Goal: Information Seeking & Learning: Learn about a topic

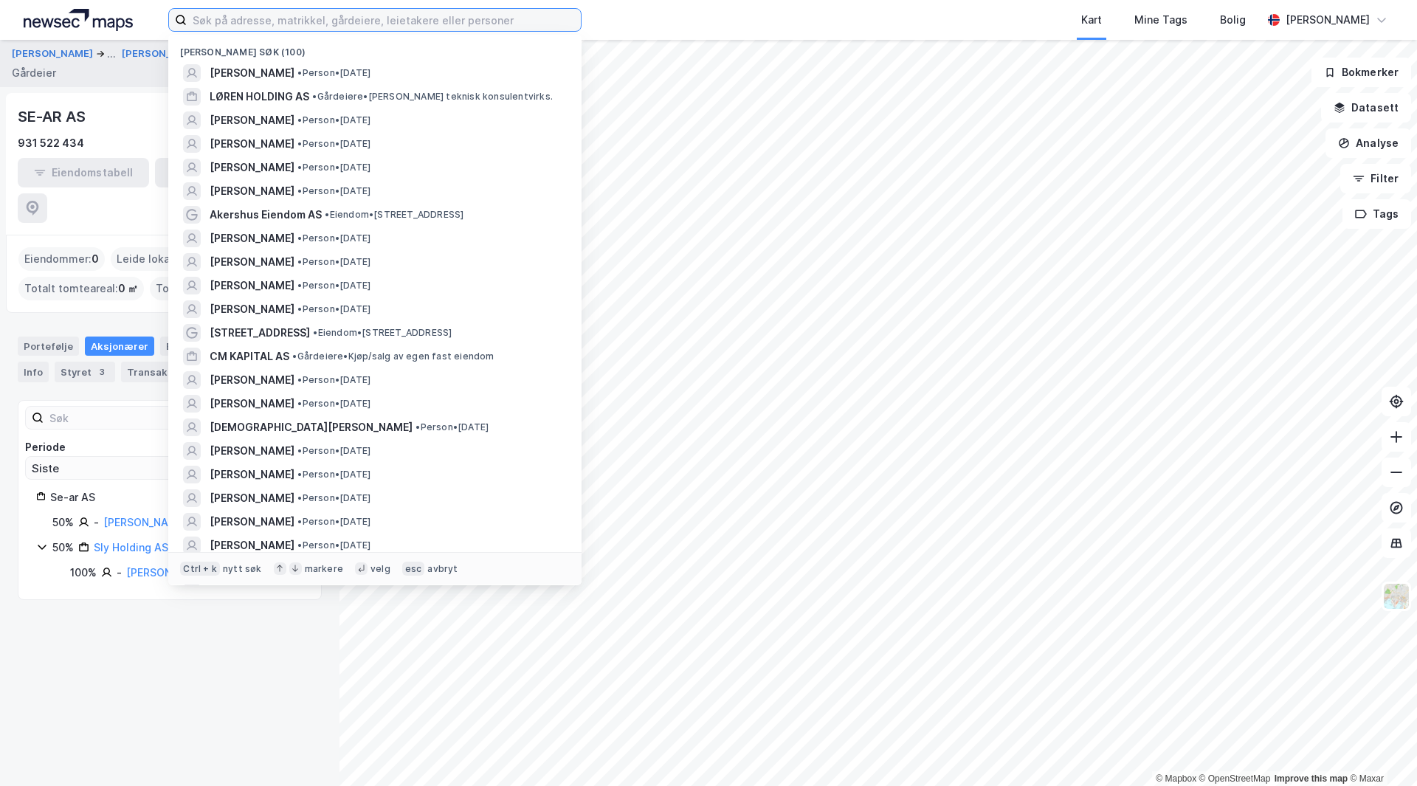
click at [422, 20] on input at bounding box center [384, 20] width 394 height 22
paste input "[PERSON_NAME]"
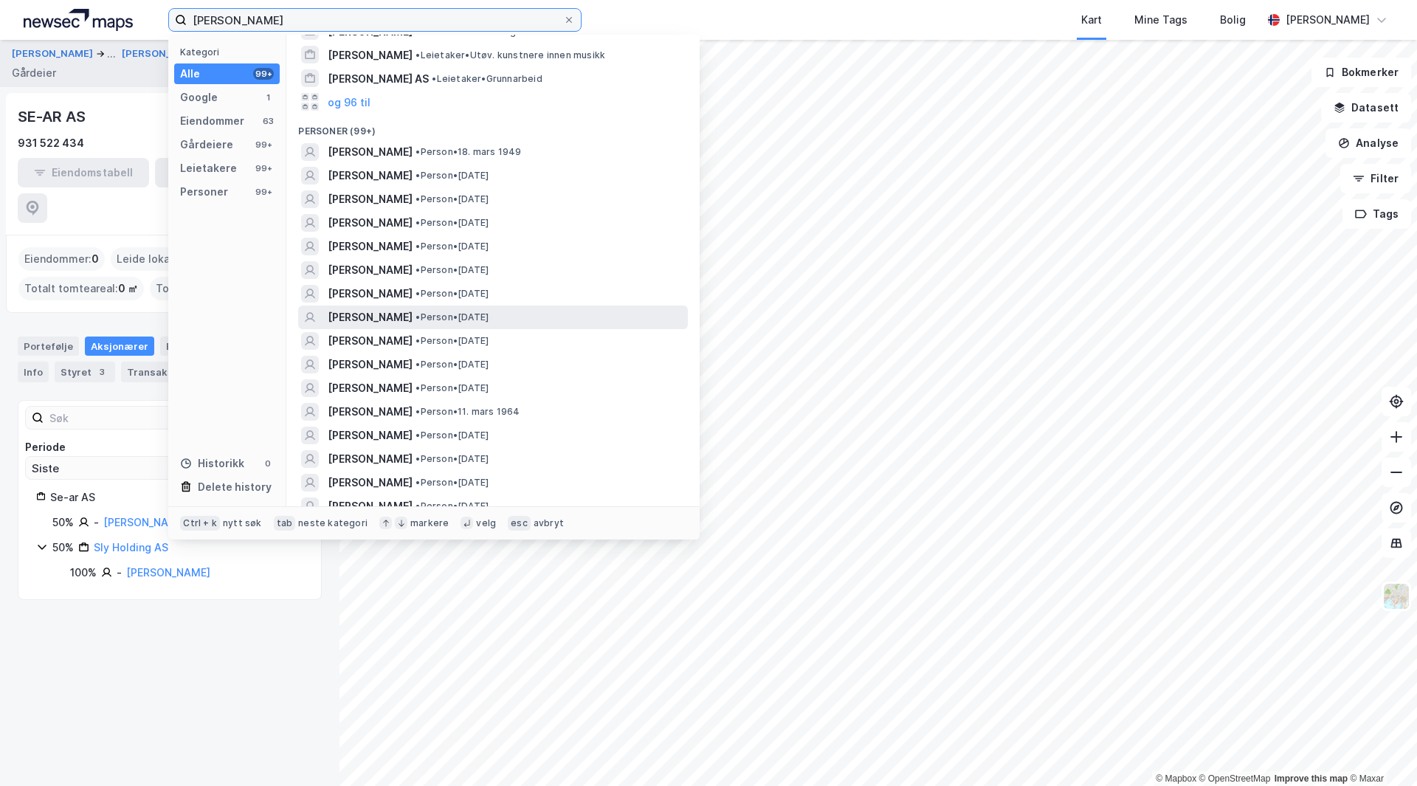
scroll to position [443, 0]
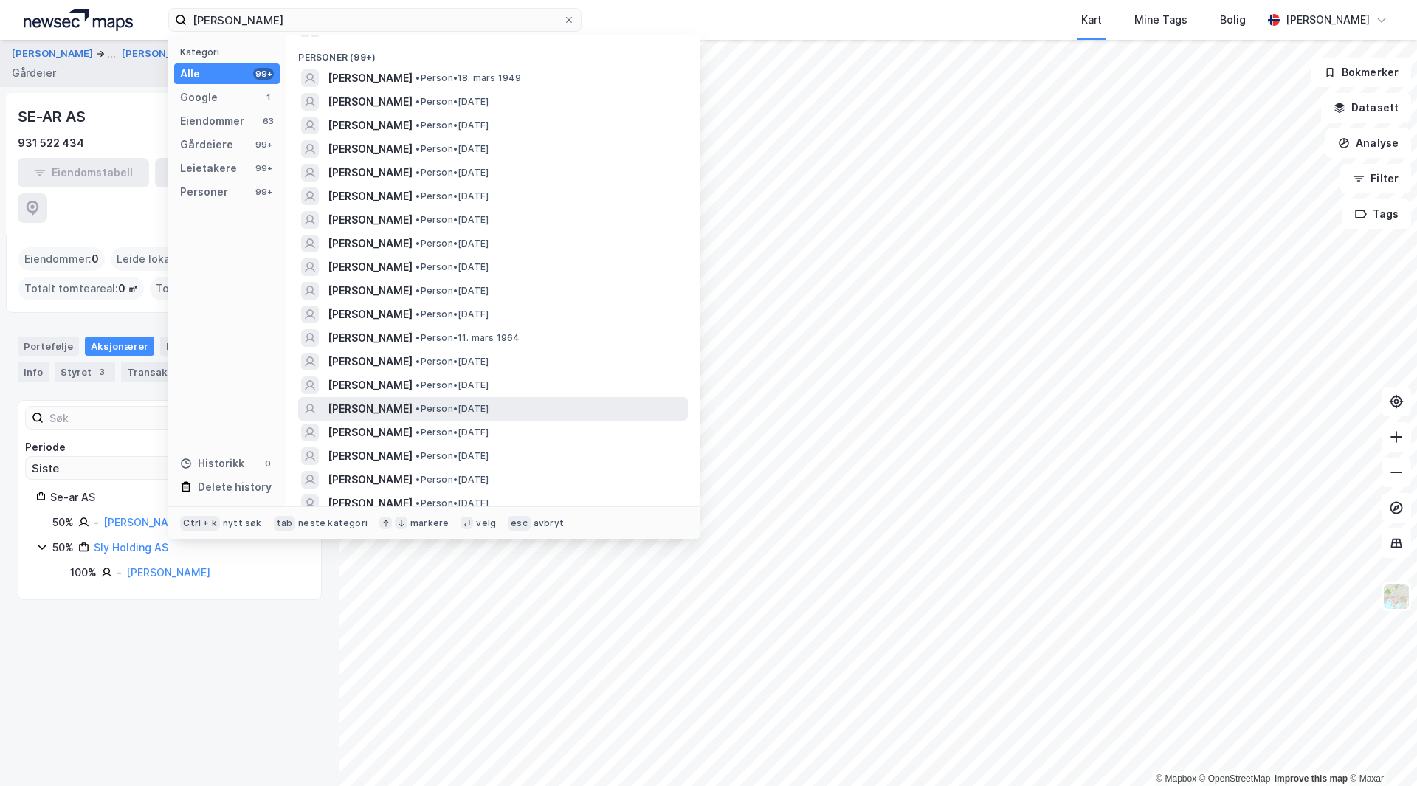
click at [415, 405] on span "• Person • [DATE]" at bounding box center [451, 409] width 73 height 12
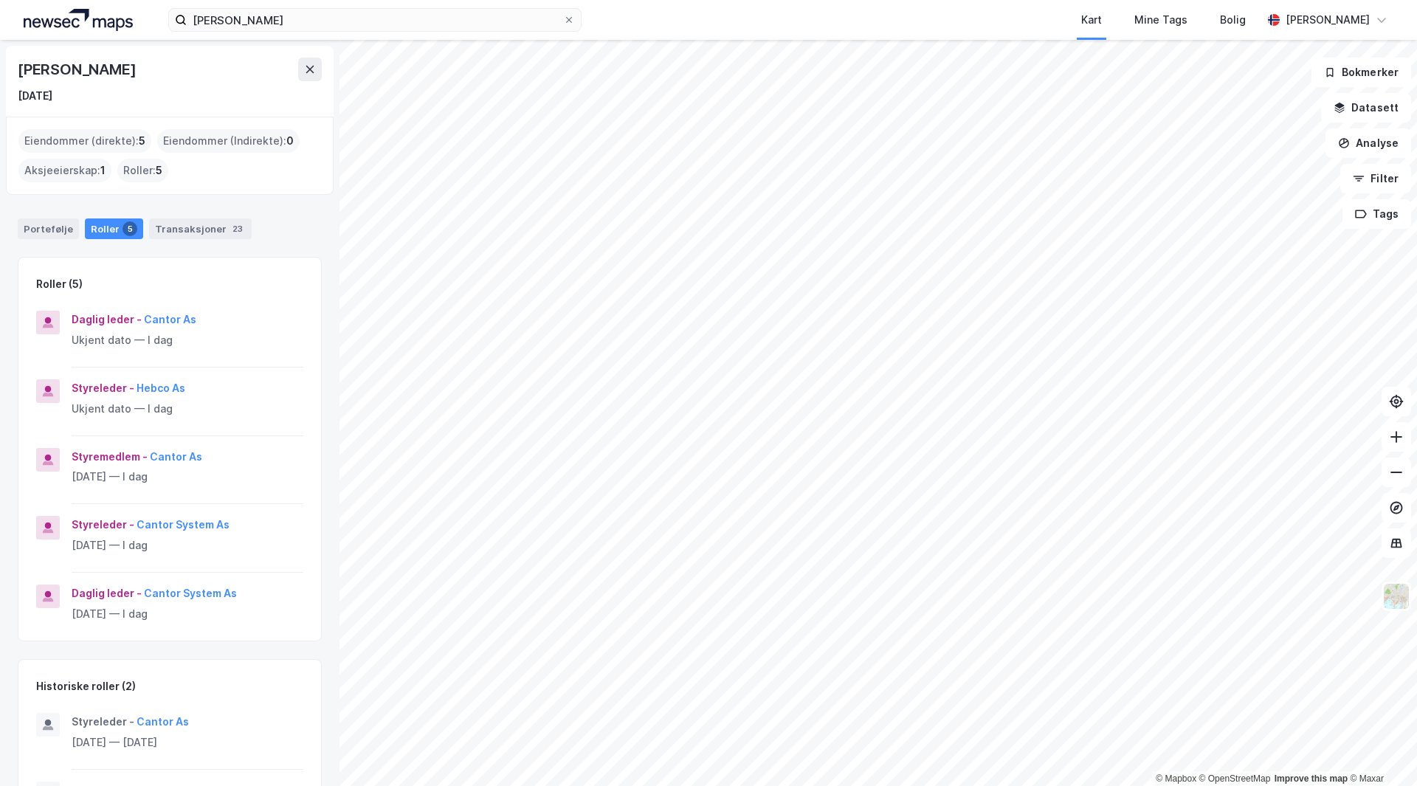
click at [53, 141] on div "Eiendommer (direkte) : 5" at bounding box center [84, 141] width 133 height 24
click at [56, 137] on div "Eiendommer (direkte) : 5" at bounding box center [84, 141] width 133 height 24
click at [38, 229] on div "Portefølje" at bounding box center [48, 228] width 61 height 21
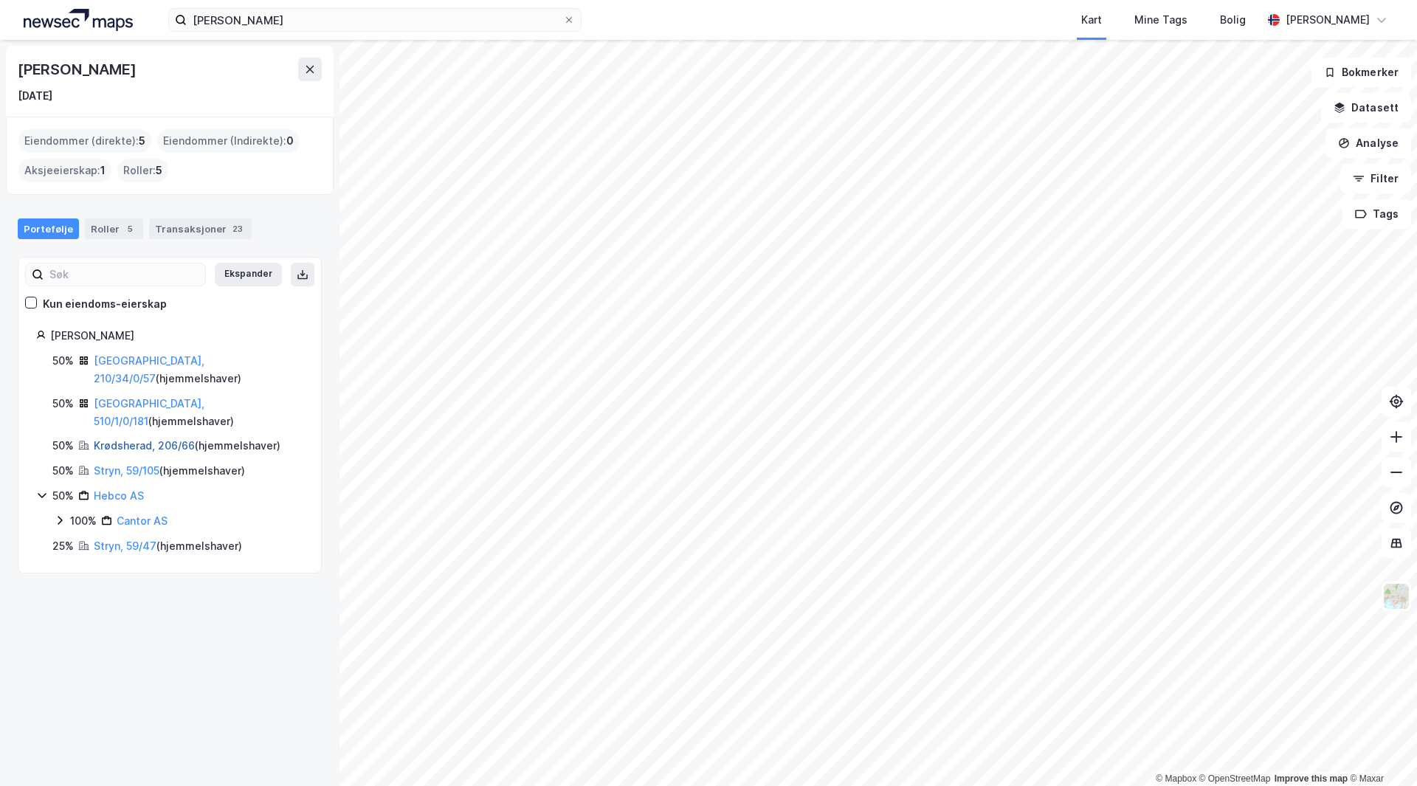
click at [131, 439] on link "Krødsherad, 206/66" at bounding box center [144, 445] width 101 height 13
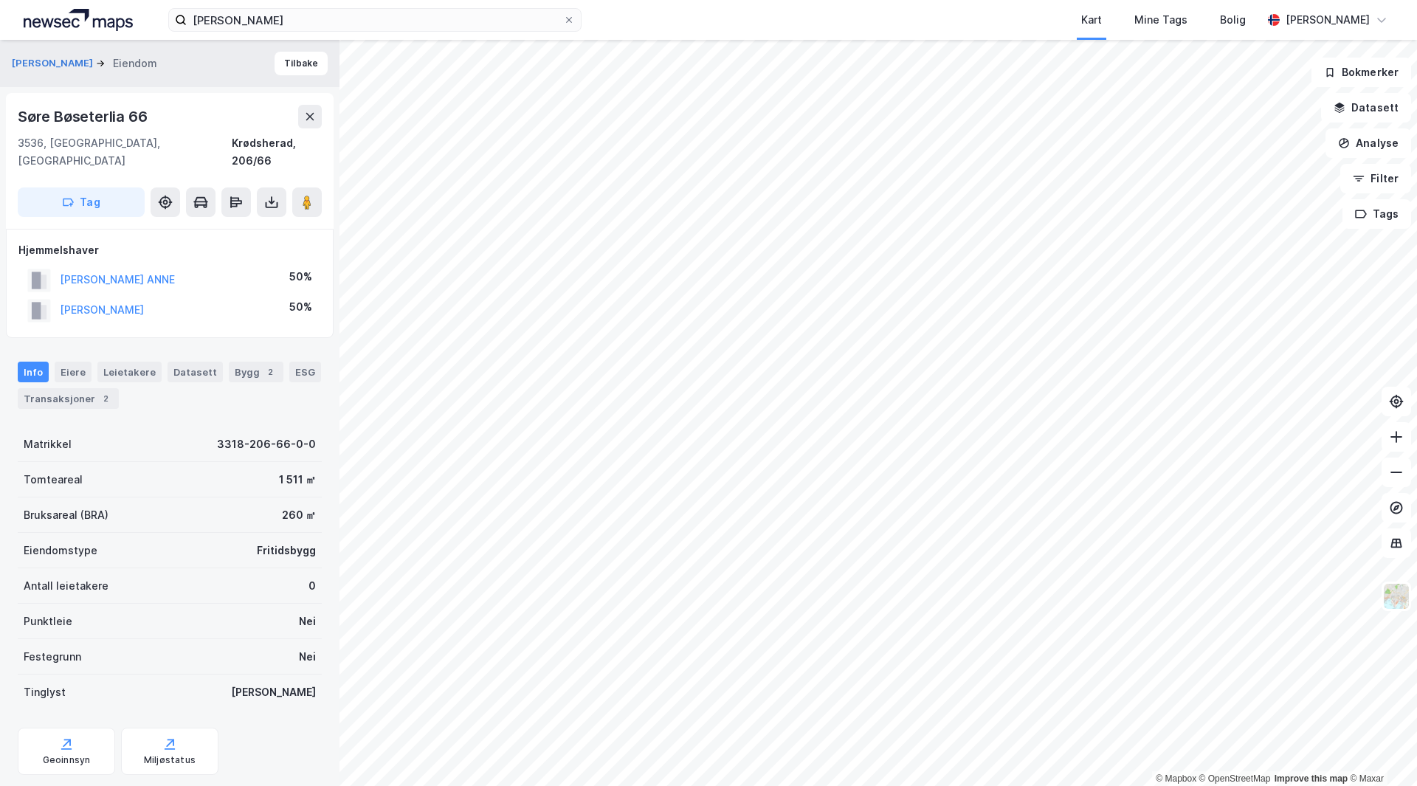
scroll to position [12, 0]
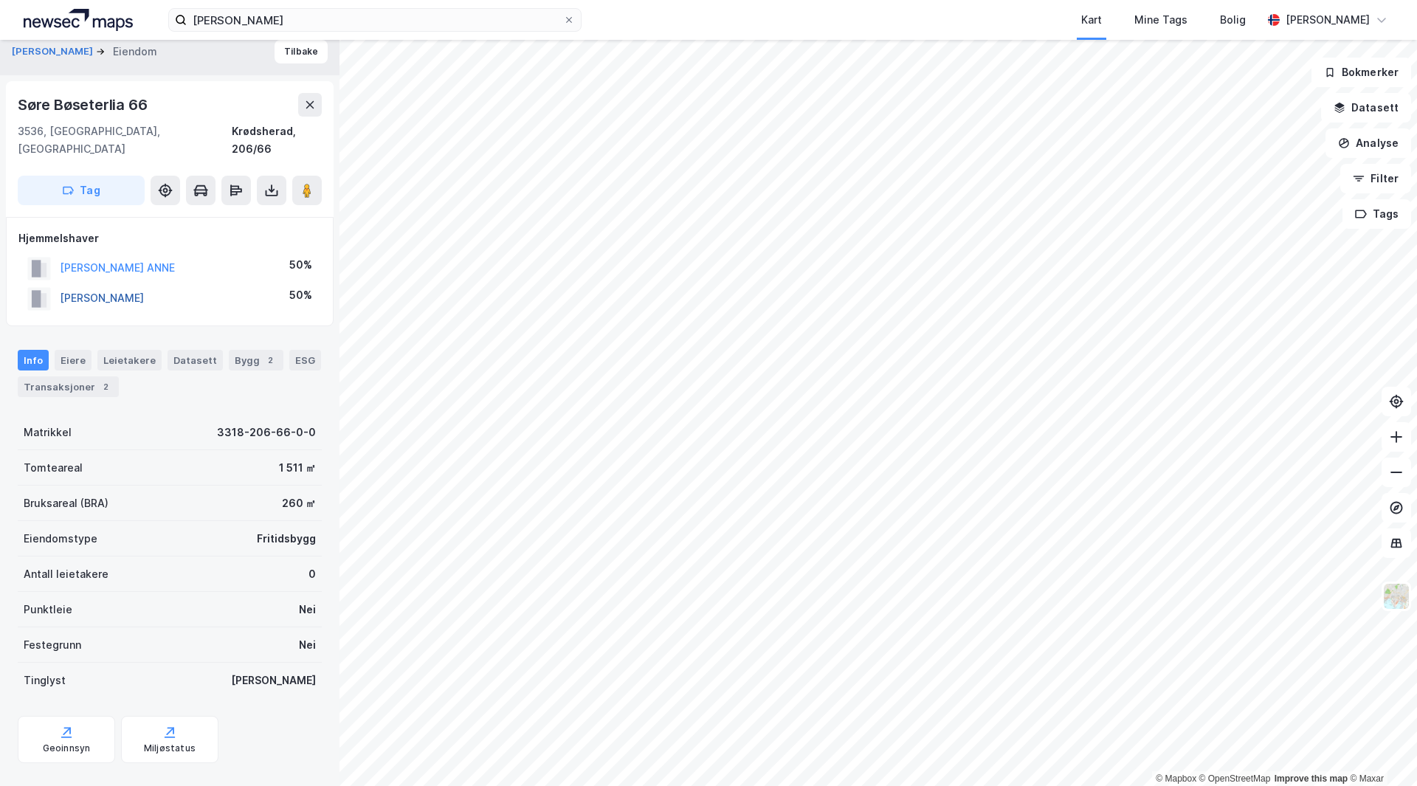
click at [0, 0] on button "[PERSON_NAME]" at bounding box center [0, 0] width 0 height 0
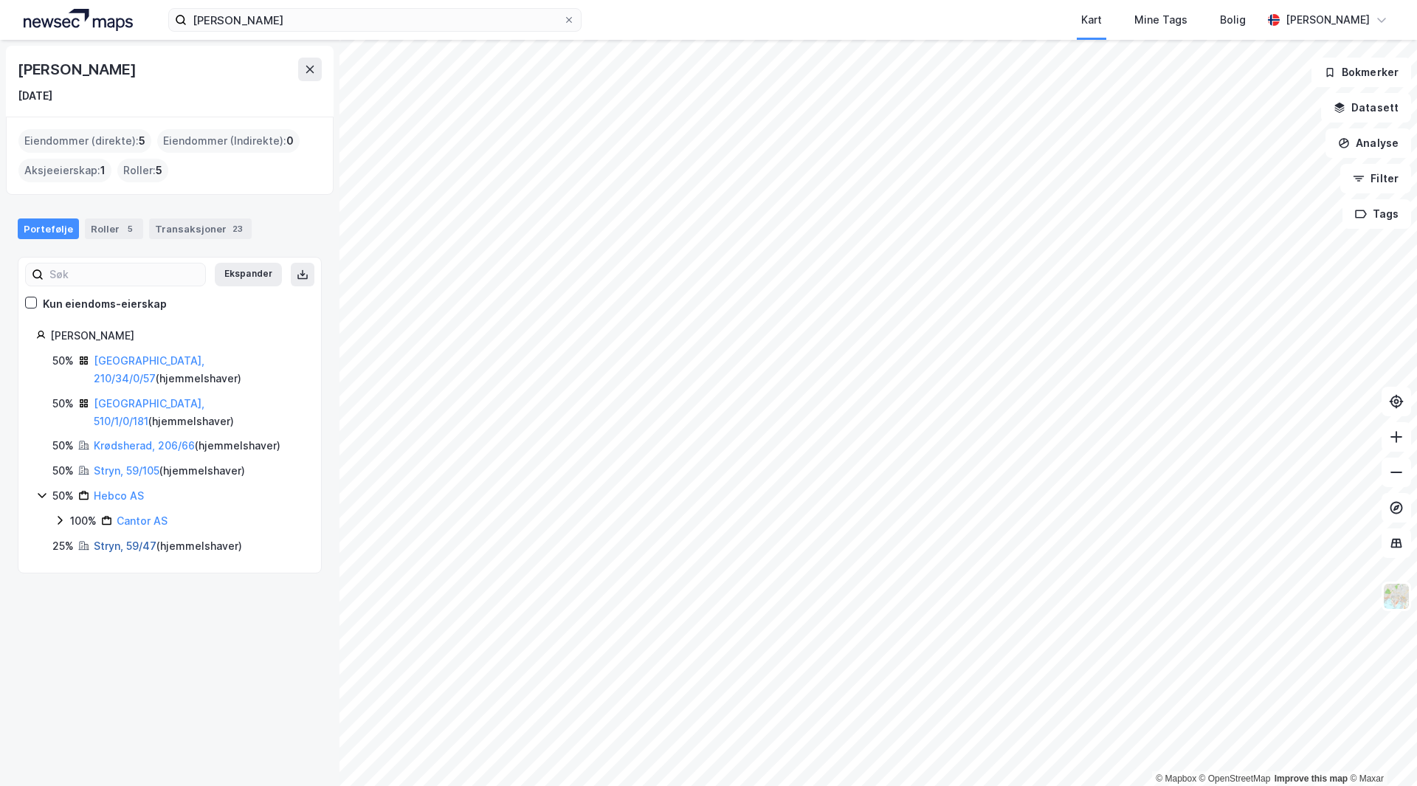
click at [127, 539] on link "Stryn, 59/47" at bounding box center [125, 545] width 63 height 13
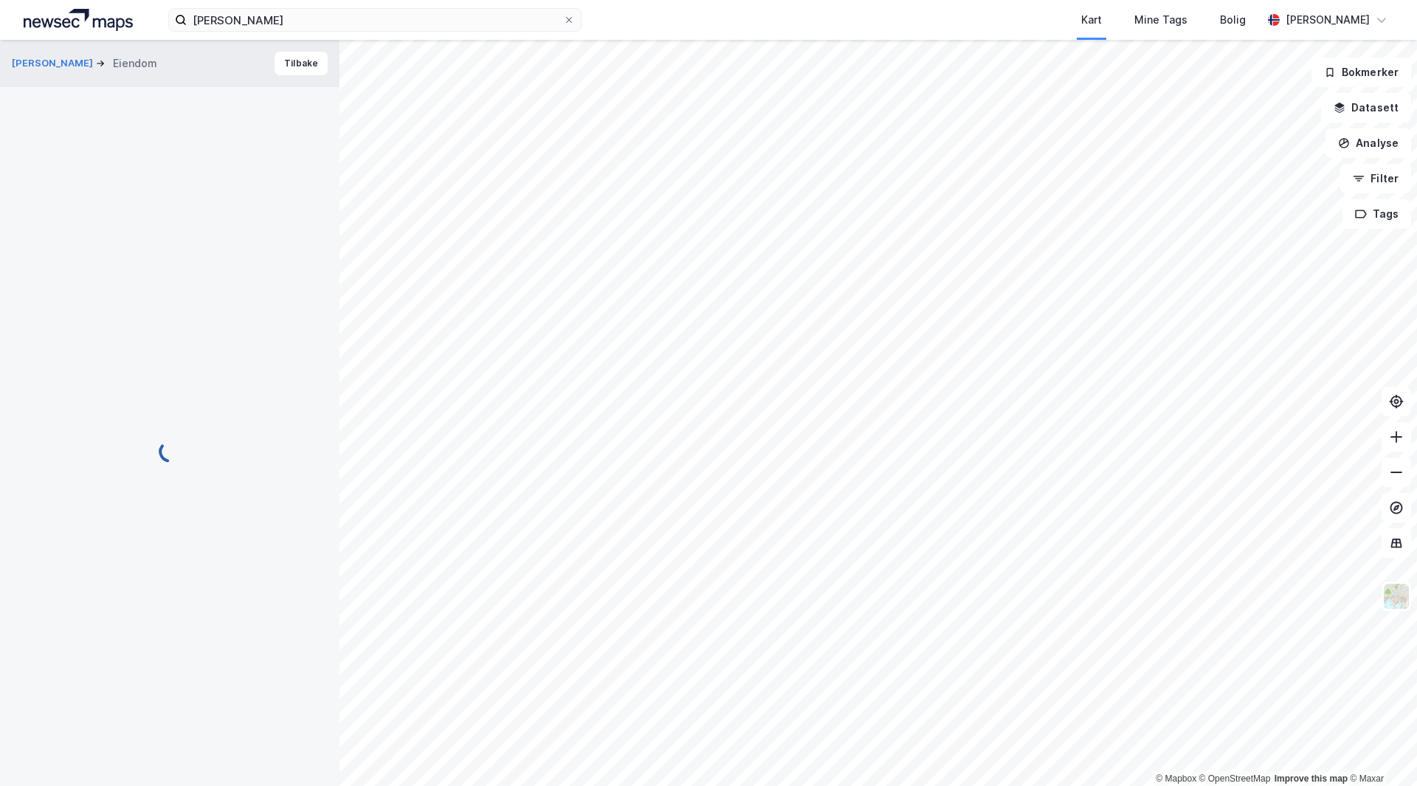
scroll to position [12, 0]
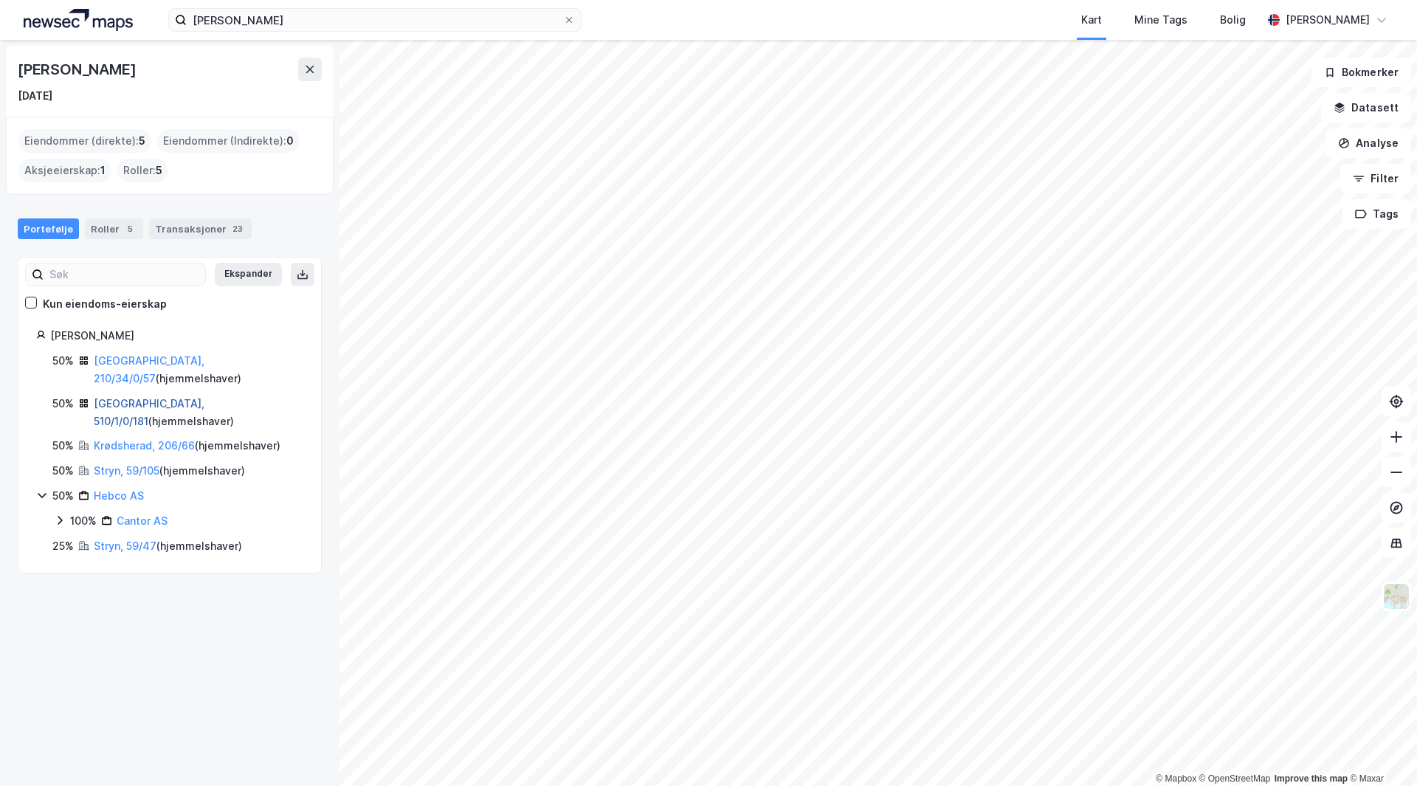
click at [117, 397] on link "[GEOGRAPHIC_DATA], 510/1/0/181" at bounding box center [149, 412] width 111 height 30
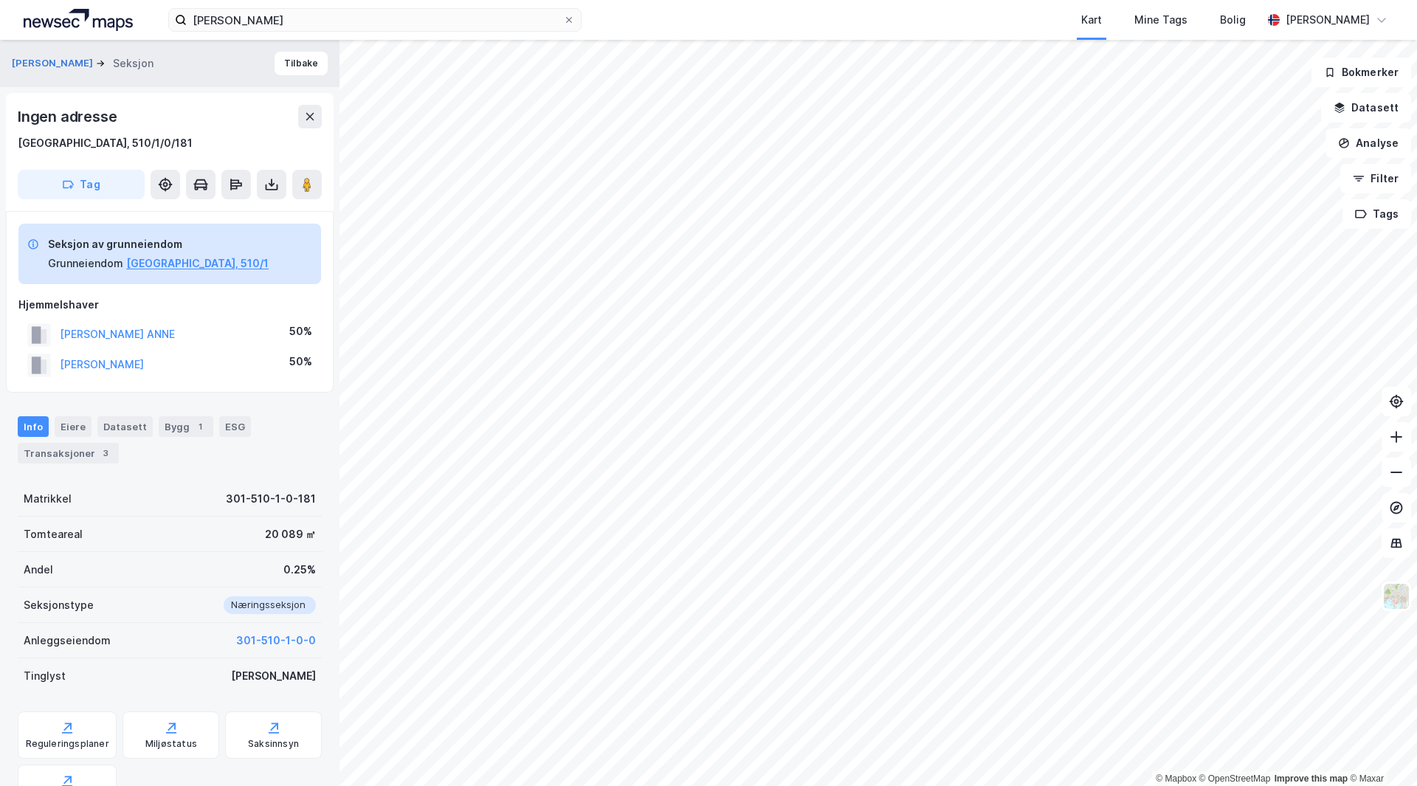
scroll to position [12, 0]
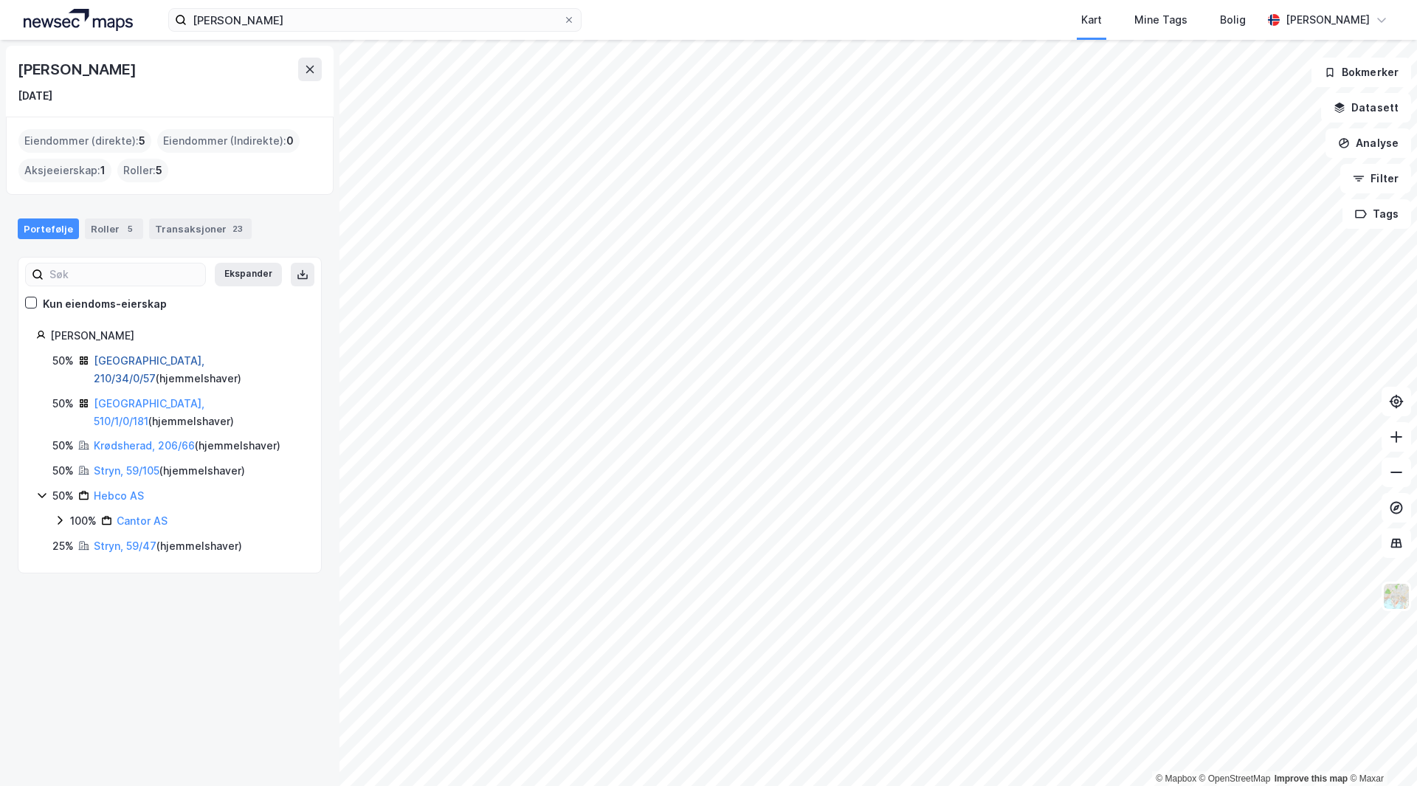
click at [144, 363] on link "[GEOGRAPHIC_DATA], 210/34/0/57" at bounding box center [149, 369] width 111 height 30
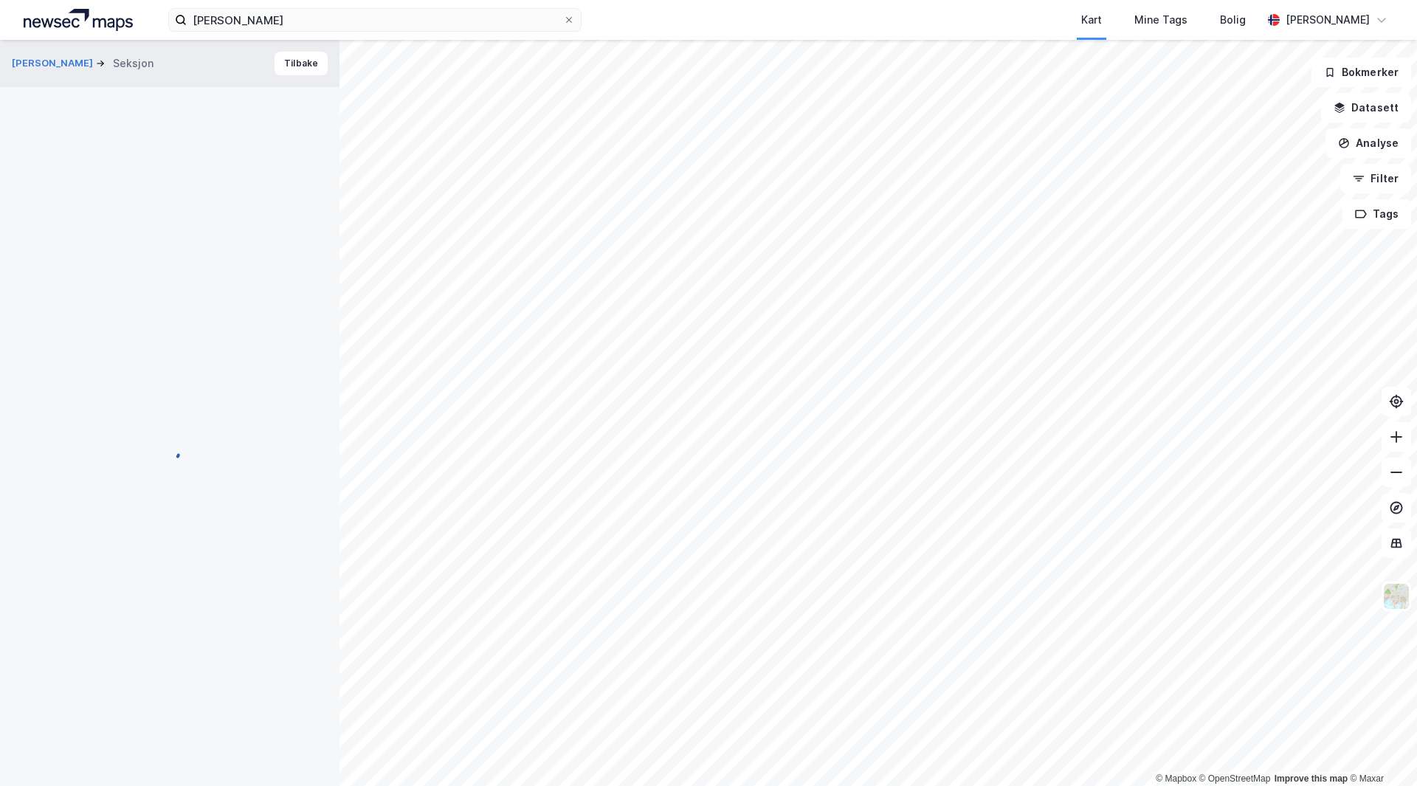
scroll to position [12, 0]
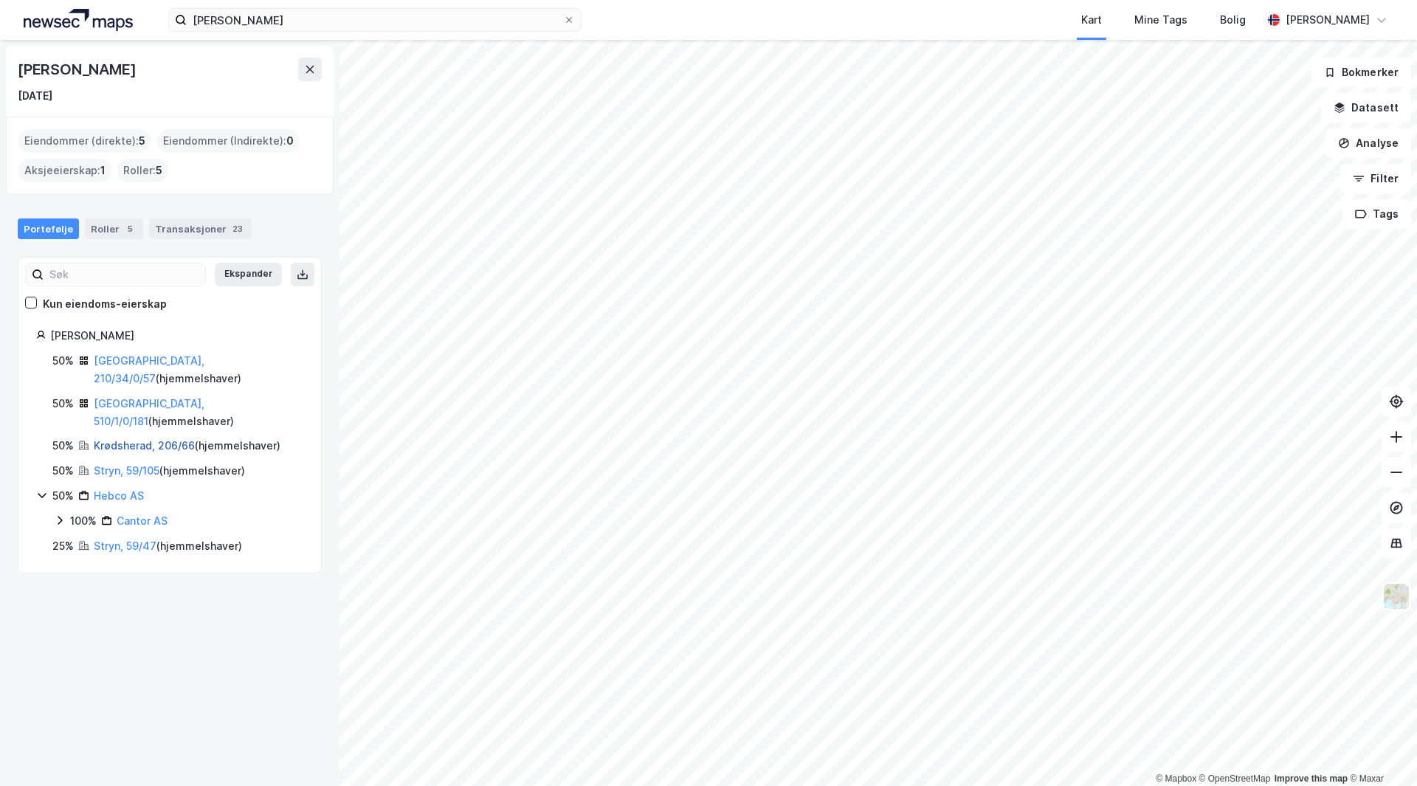
click at [108, 439] on link "Krødsherad, 206/66" at bounding box center [144, 445] width 101 height 13
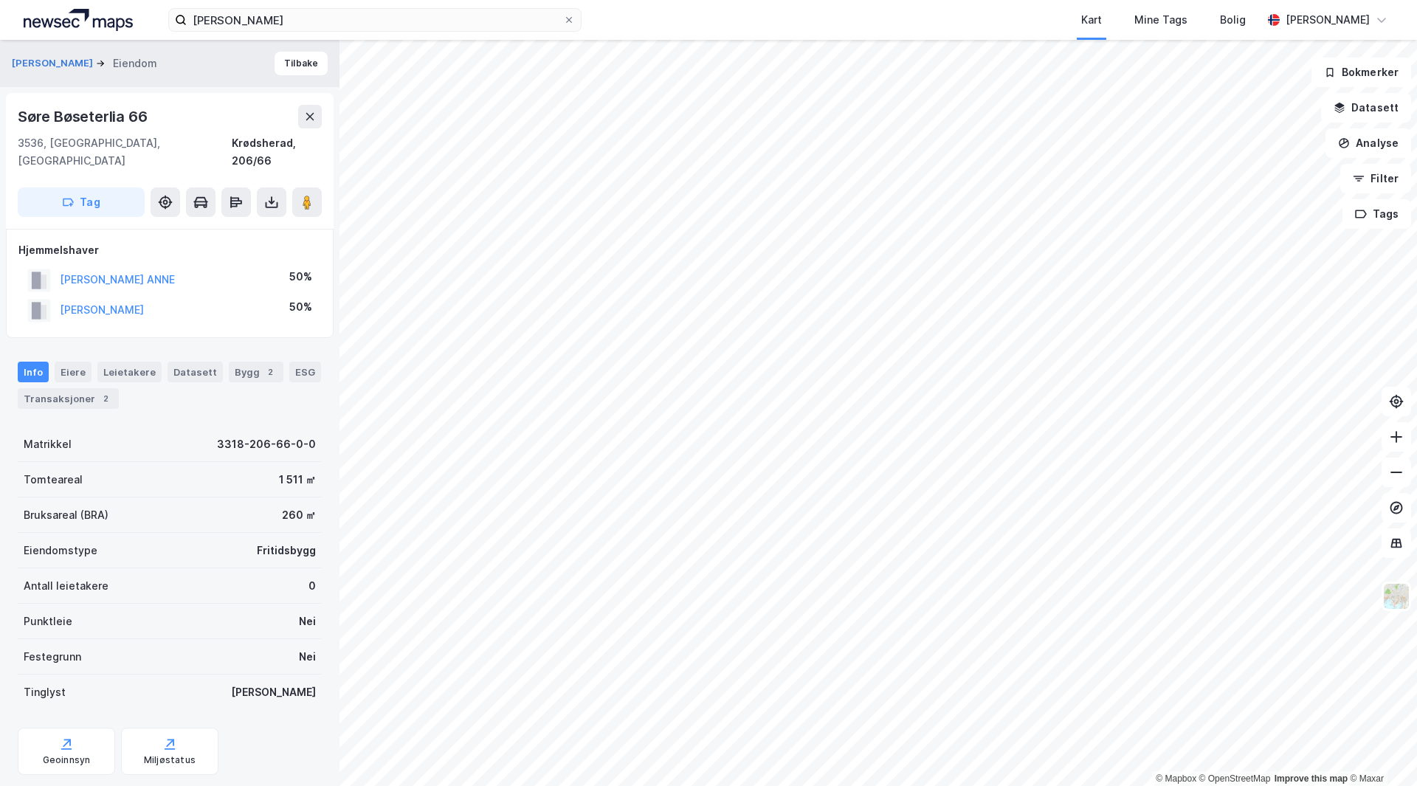
scroll to position [12, 0]
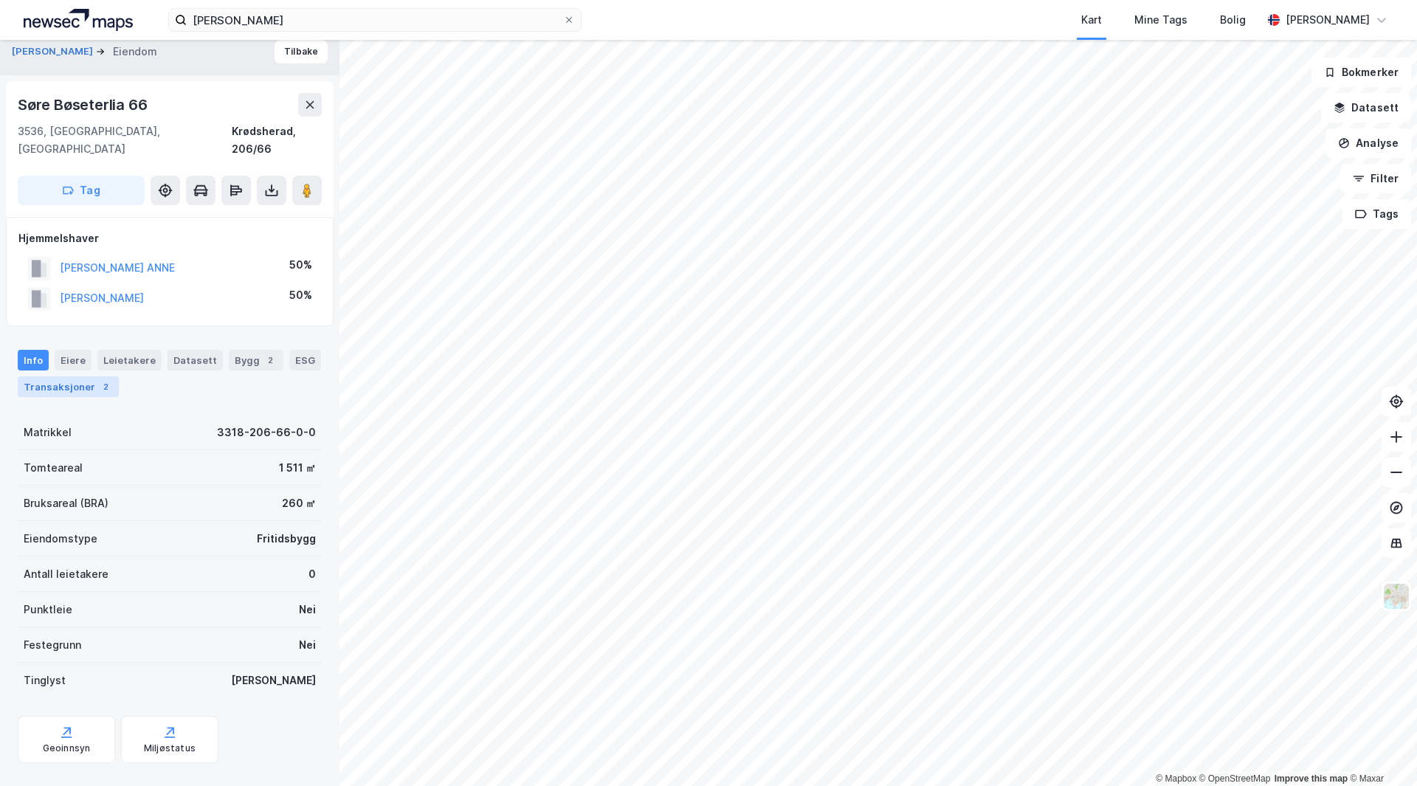
click at [73, 376] on div "Transaksjoner 2" at bounding box center [68, 386] width 101 height 21
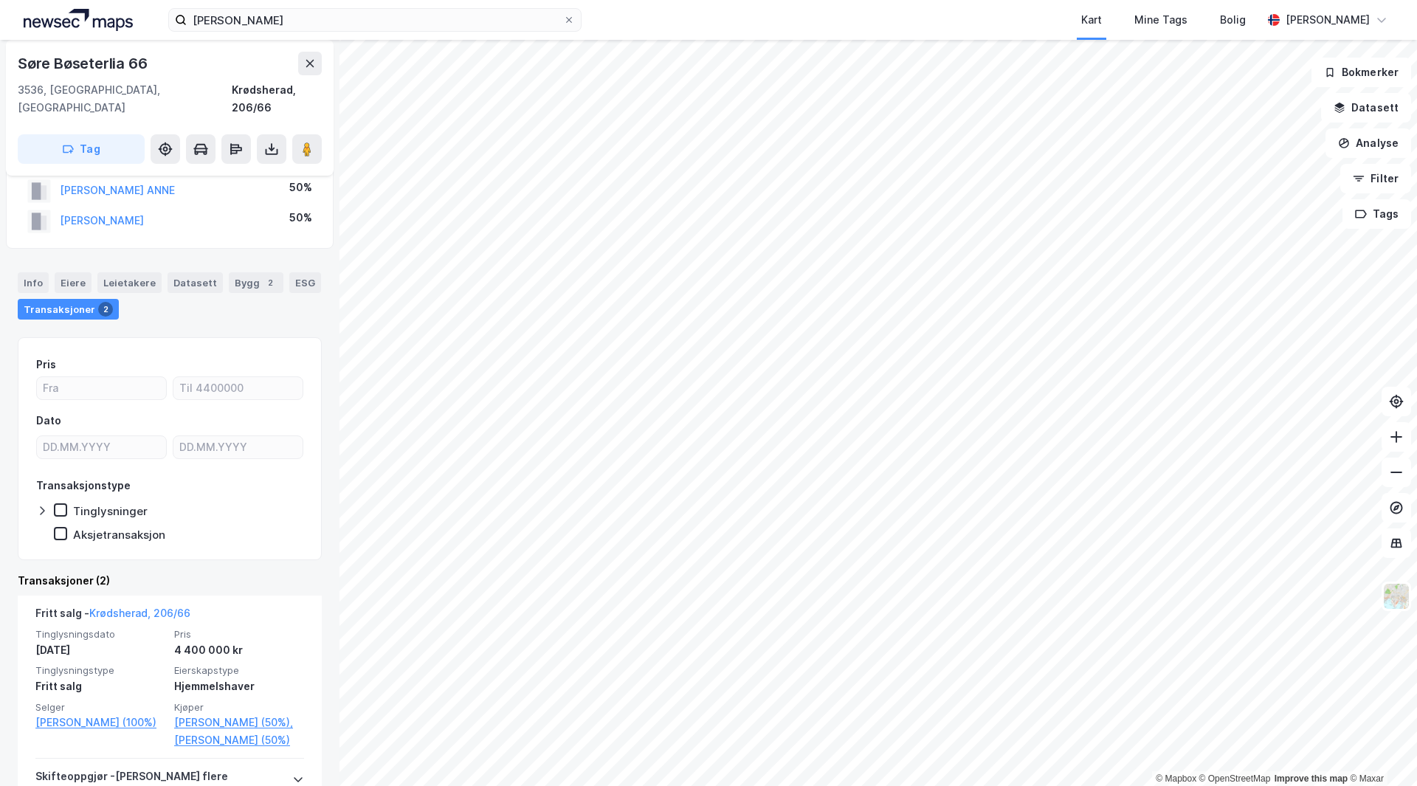
scroll to position [148, 0]
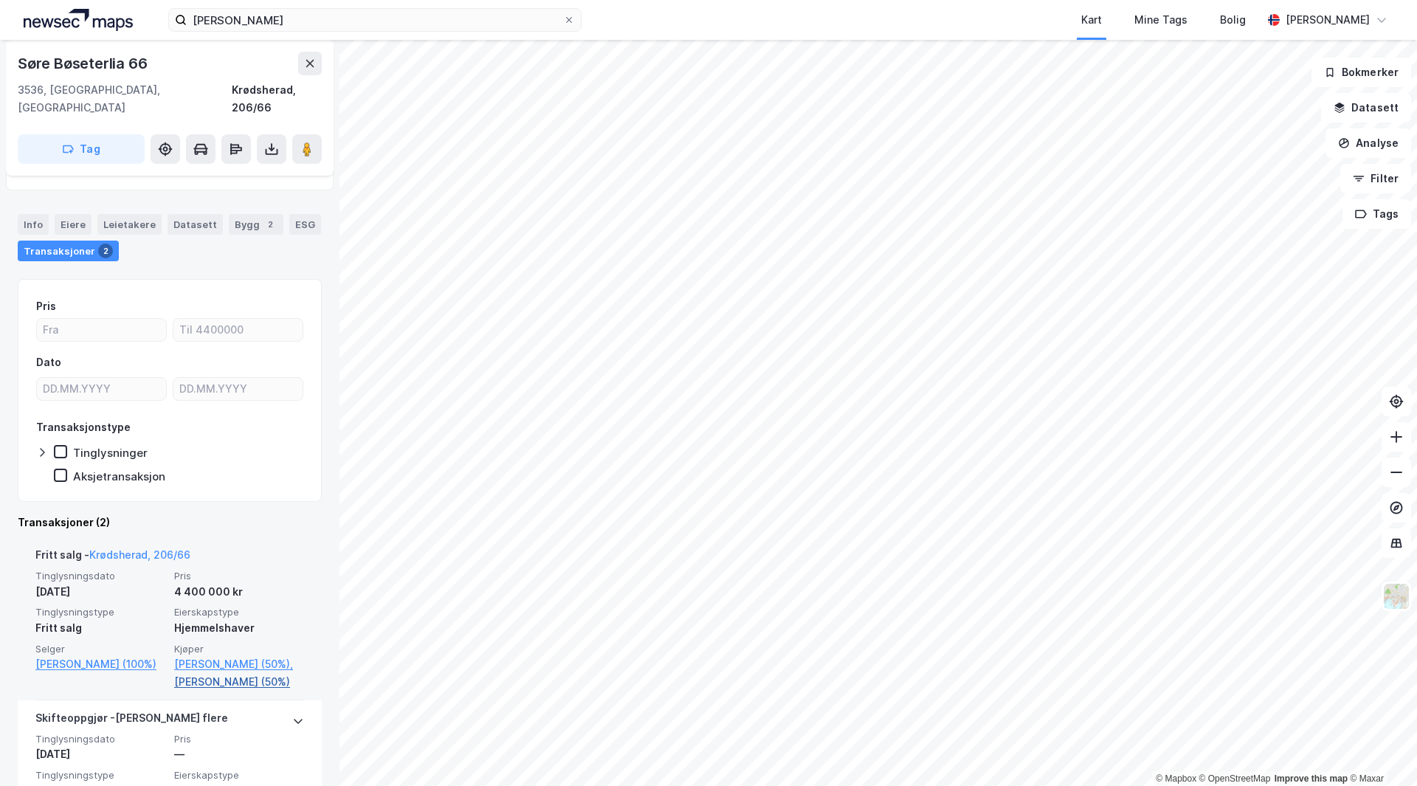
click at [191, 644] on link "[PERSON_NAME] (50%)" at bounding box center [239, 682] width 130 height 18
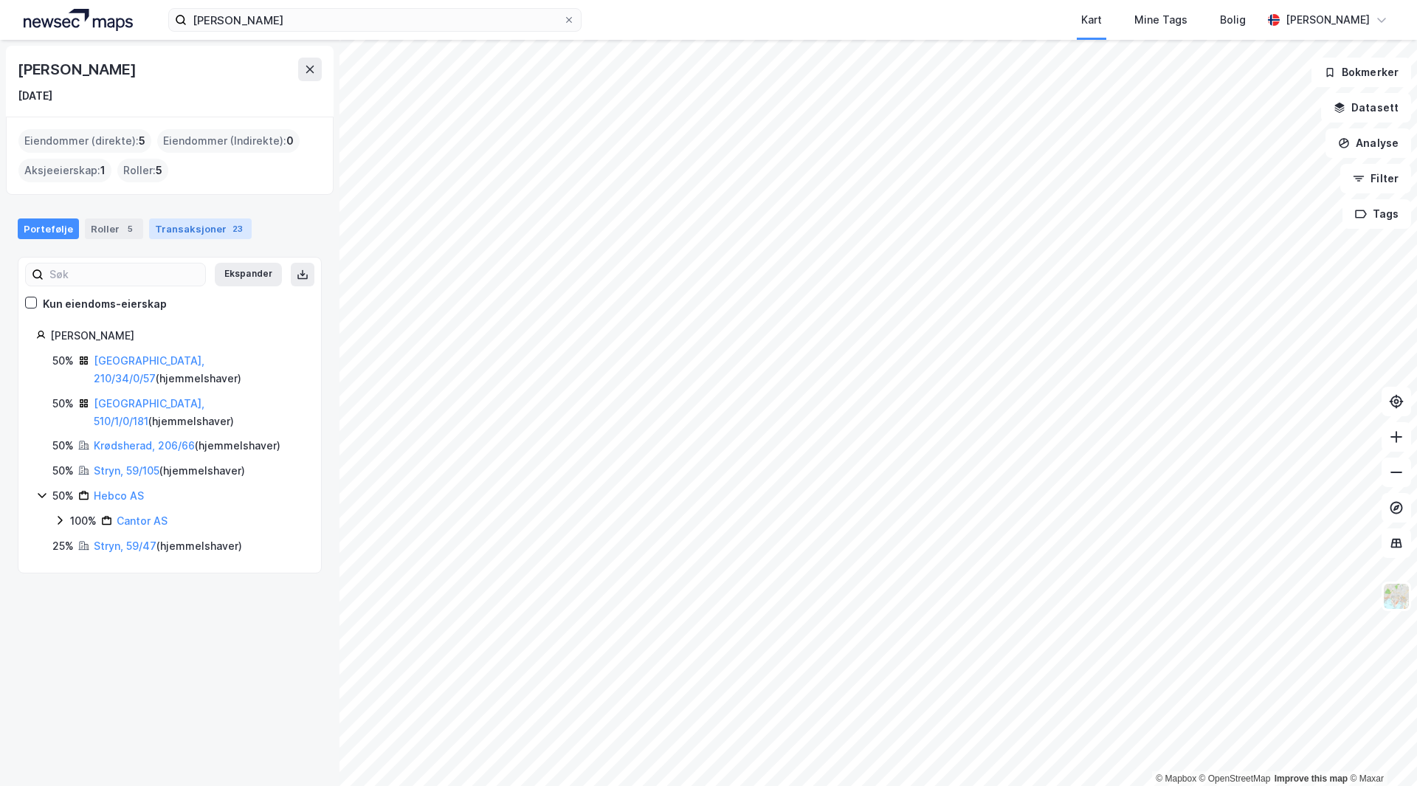
click at [168, 238] on div "Transaksjoner 23" at bounding box center [200, 228] width 103 height 21
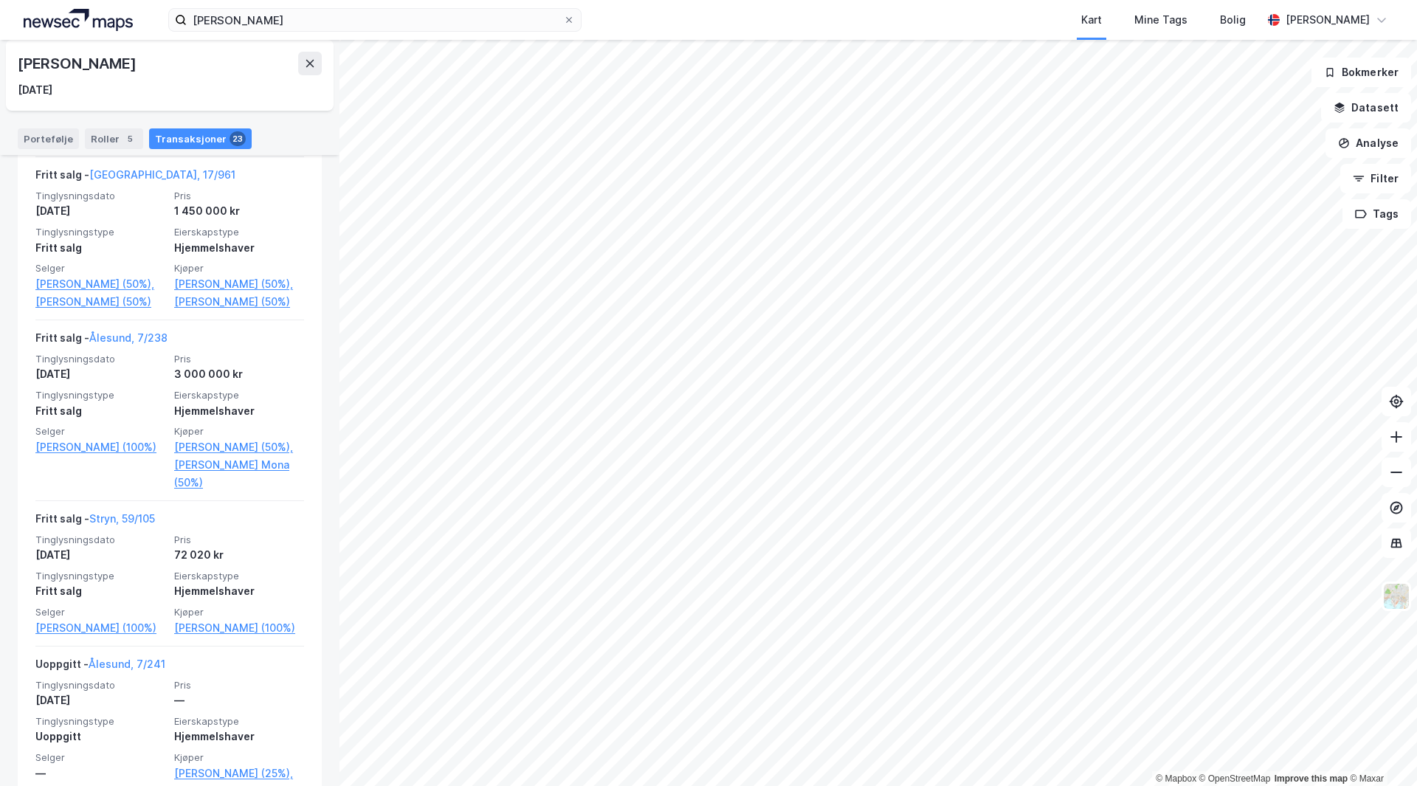
scroll to position [3394, 0]
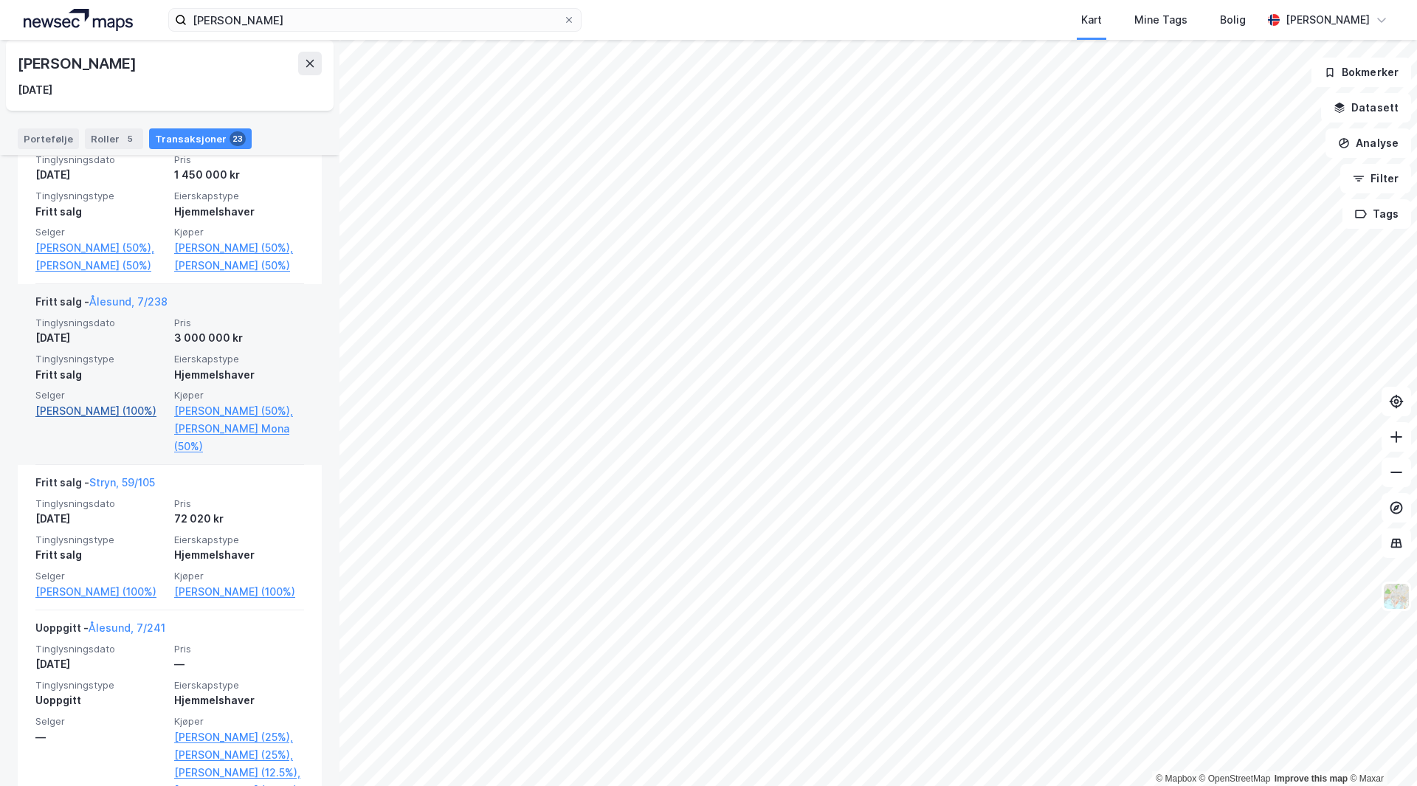
click at [52, 402] on link "[PERSON_NAME] (100%)" at bounding box center [100, 411] width 130 height 18
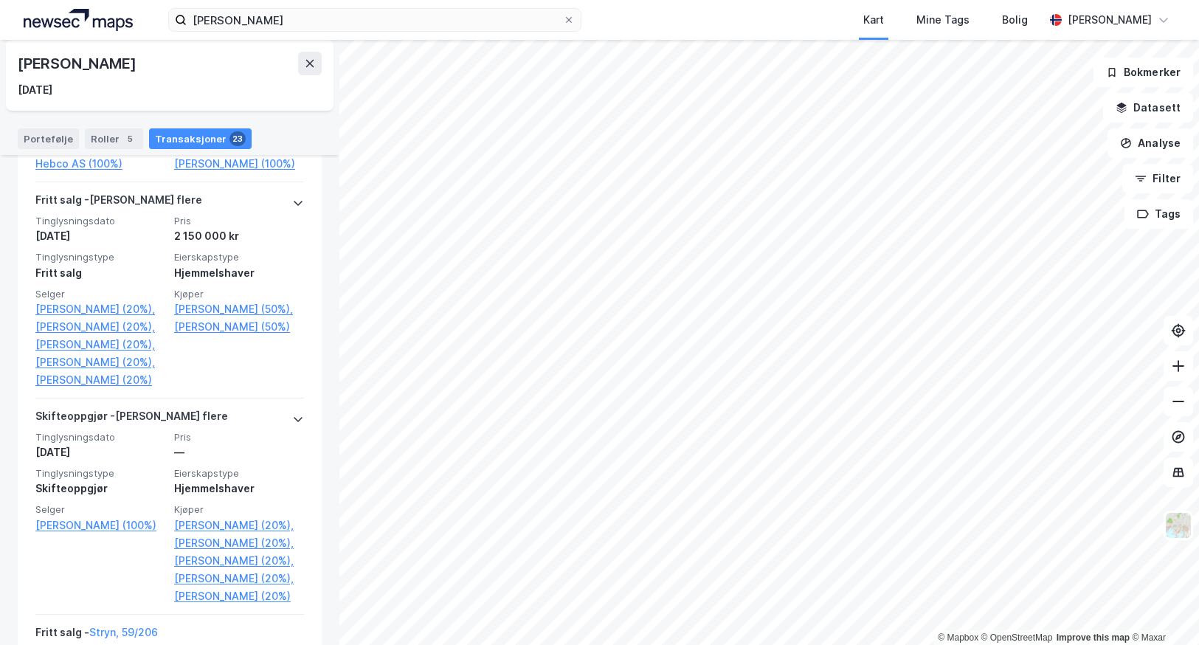
scroll to position [1328, 0]
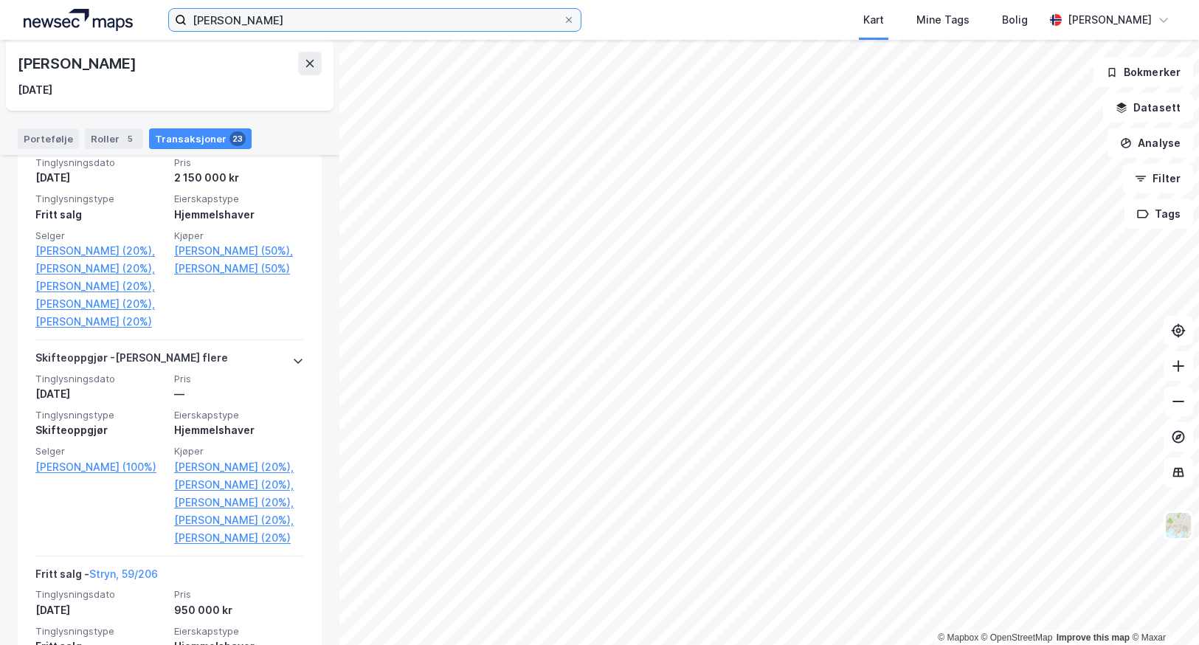
click at [315, 16] on input "[PERSON_NAME]" at bounding box center [375, 20] width 376 height 22
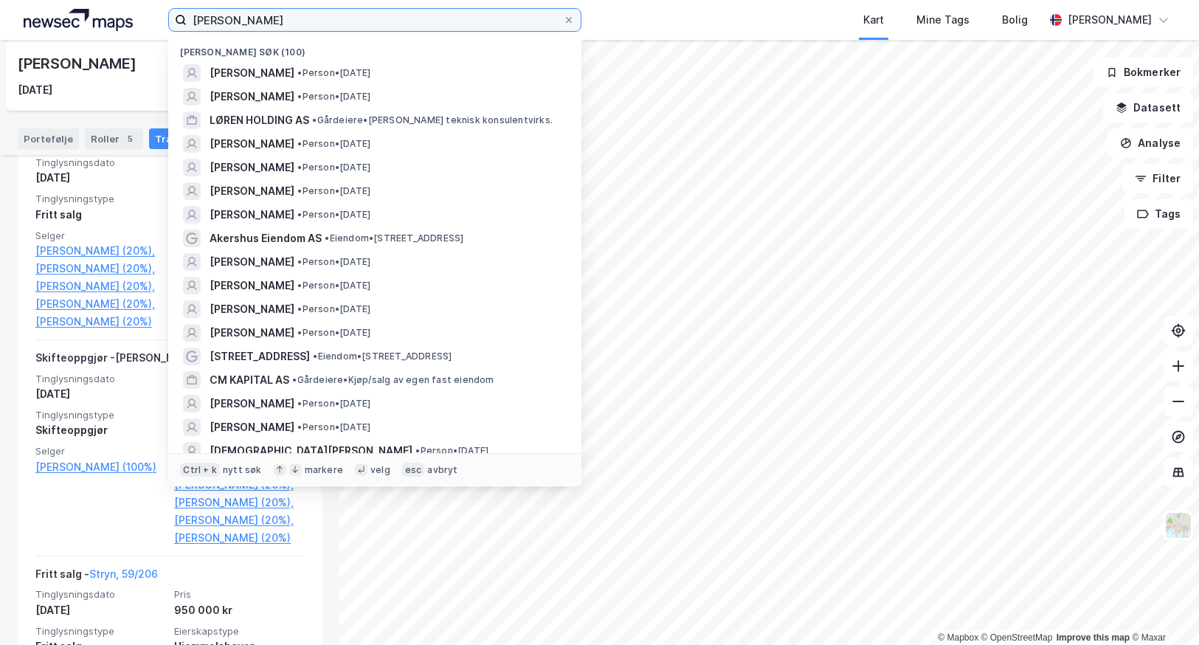
click at [315, 16] on input "[PERSON_NAME]" at bounding box center [375, 20] width 376 height 22
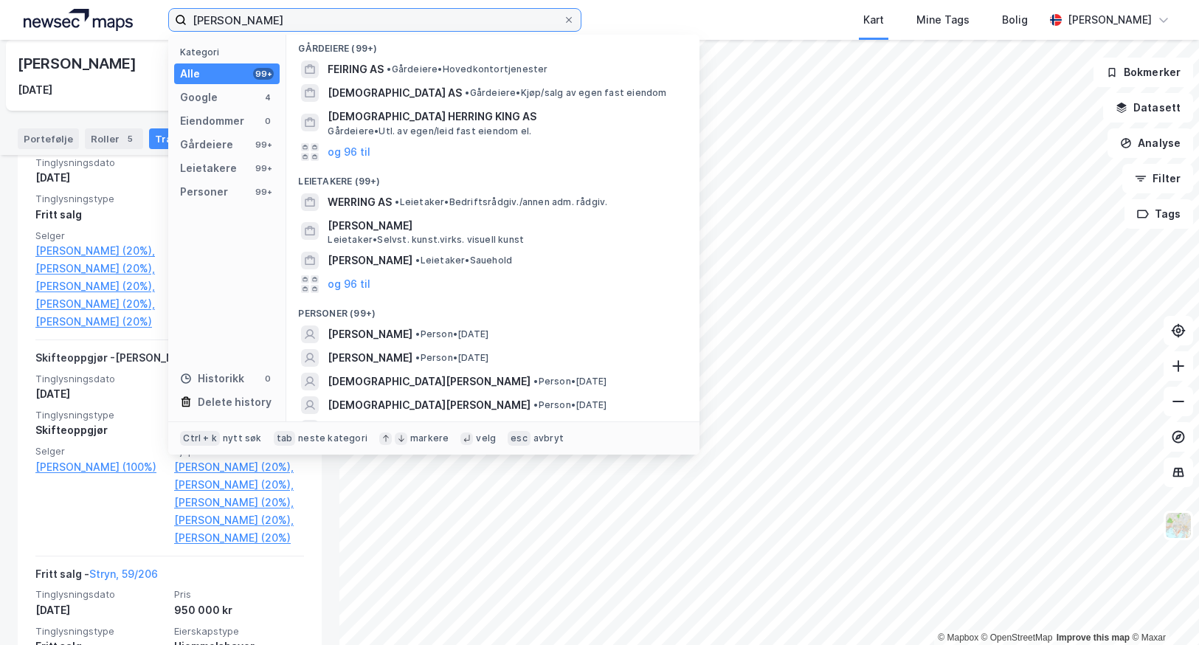
scroll to position [221, 0]
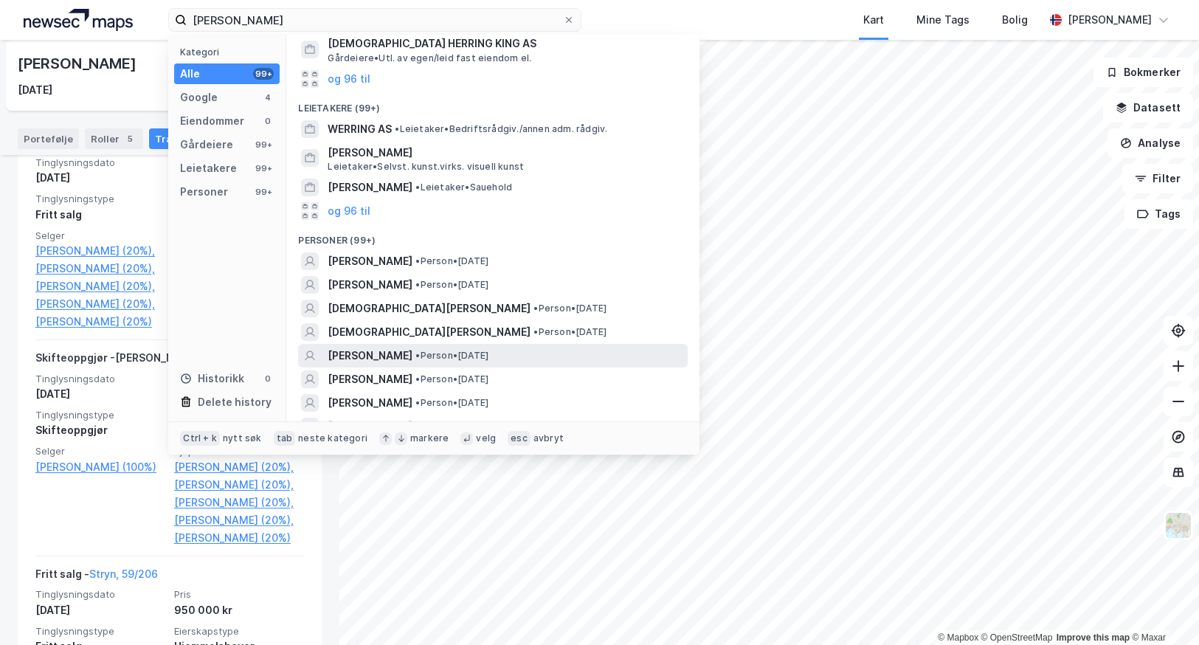
click at [405, 347] on span "[PERSON_NAME]" at bounding box center [370, 356] width 85 height 18
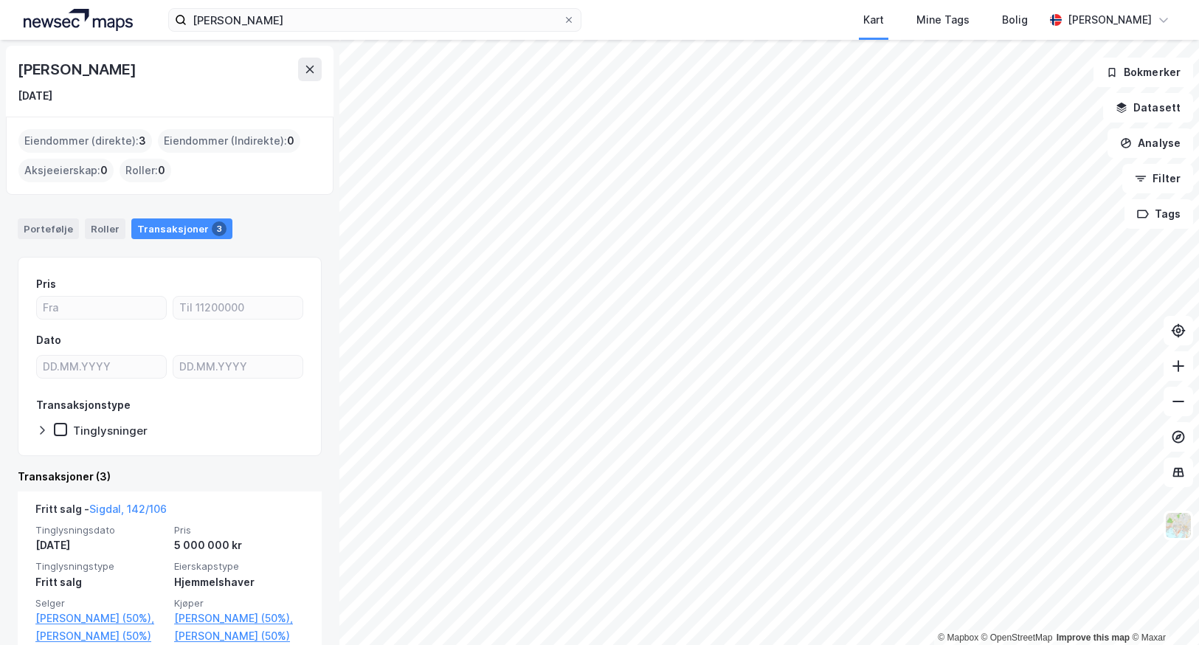
click at [54, 145] on div "Eiendommer (direkte) : 3" at bounding box center [85, 141] width 134 height 24
click at [38, 229] on div "Portefølje" at bounding box center [48, 228] width 61 height 21
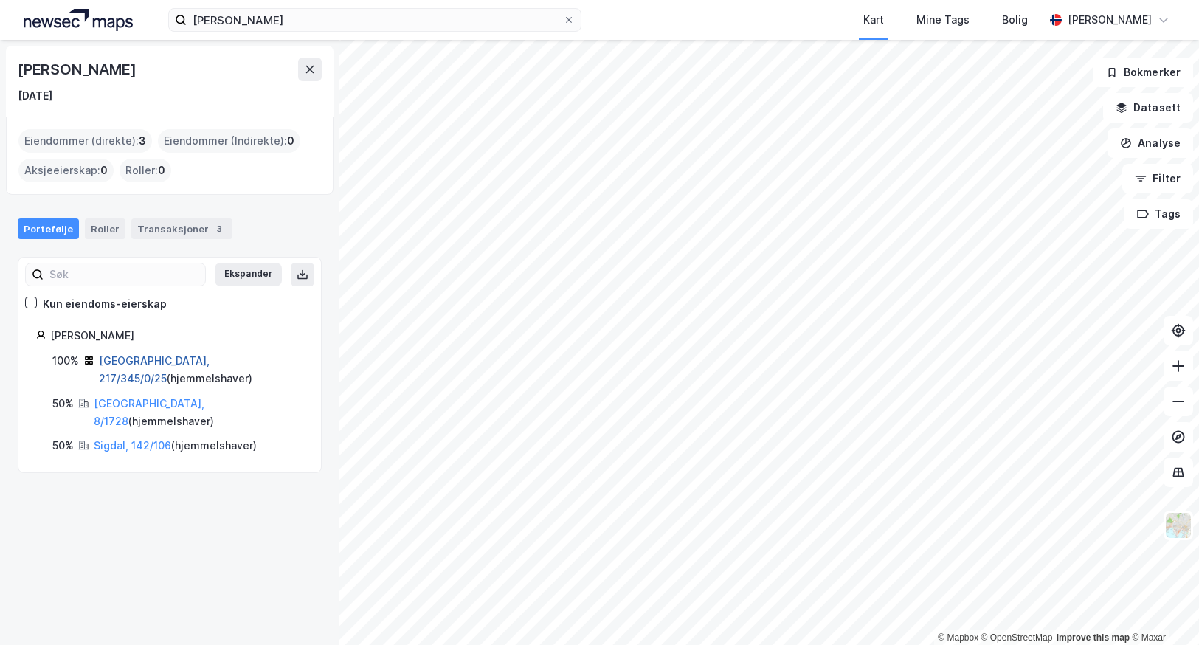
click at [125, 361] on link "[GEOGRAPHIC_DATA], 217/345/0/25" at bounding box center [154, 369] width 111 height 30
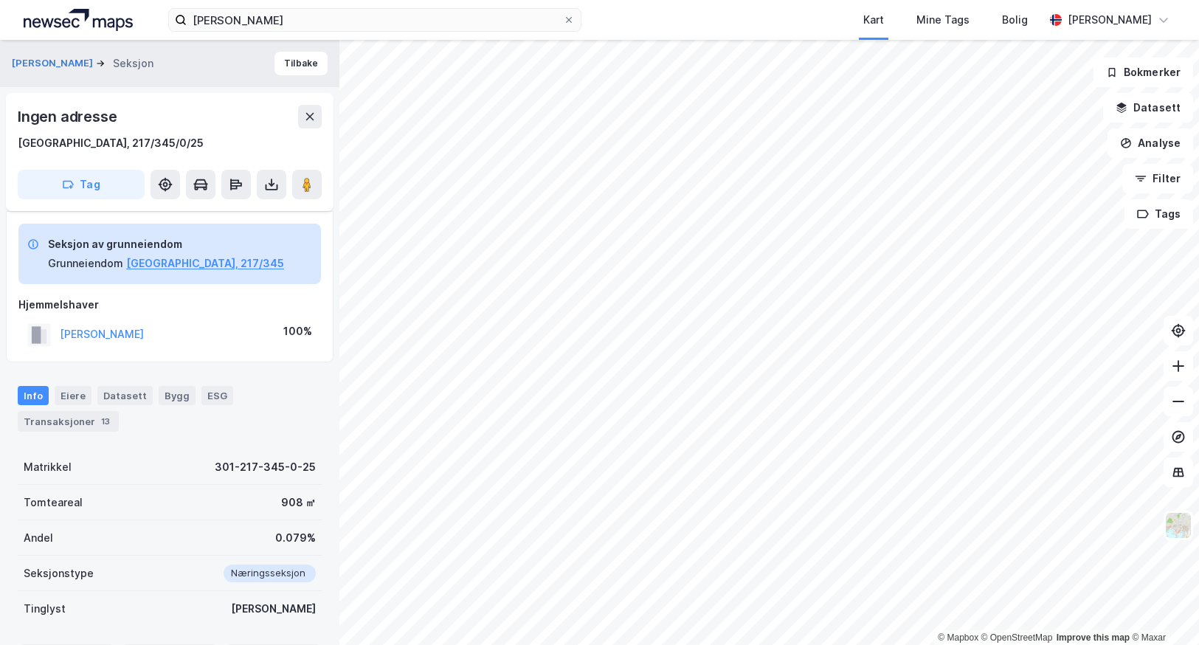
scroll to position [94, 0]
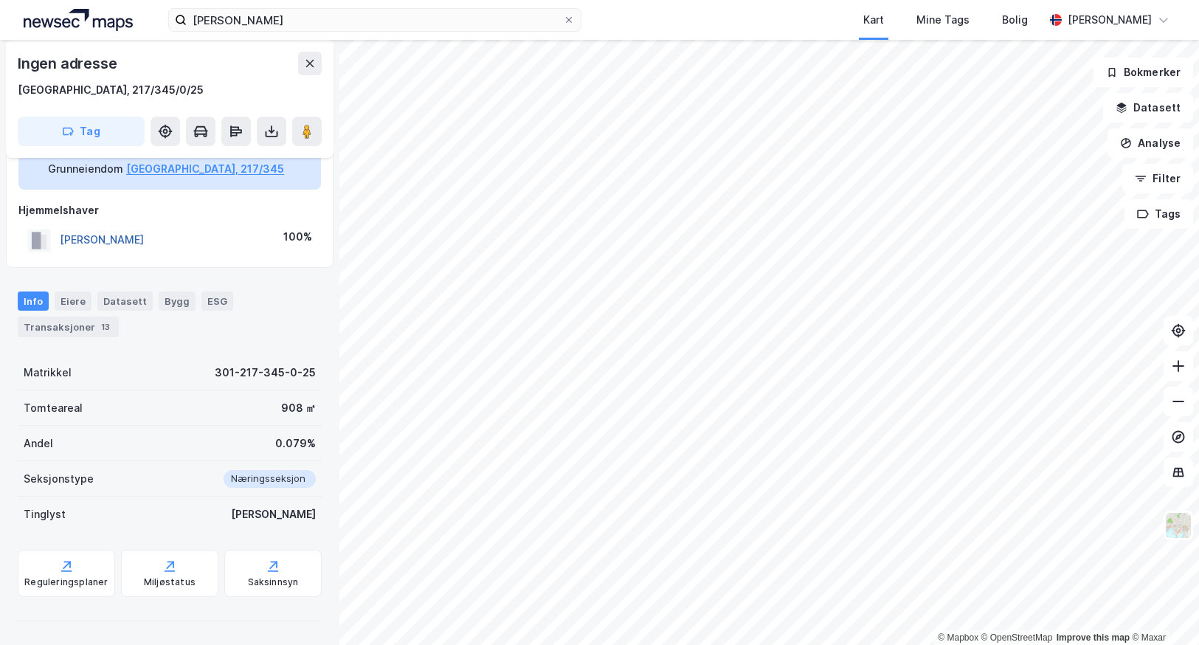
click at [0, 0] on button "[PERSON_NAME]" at bounding box center [0, 0] width 0 height 0
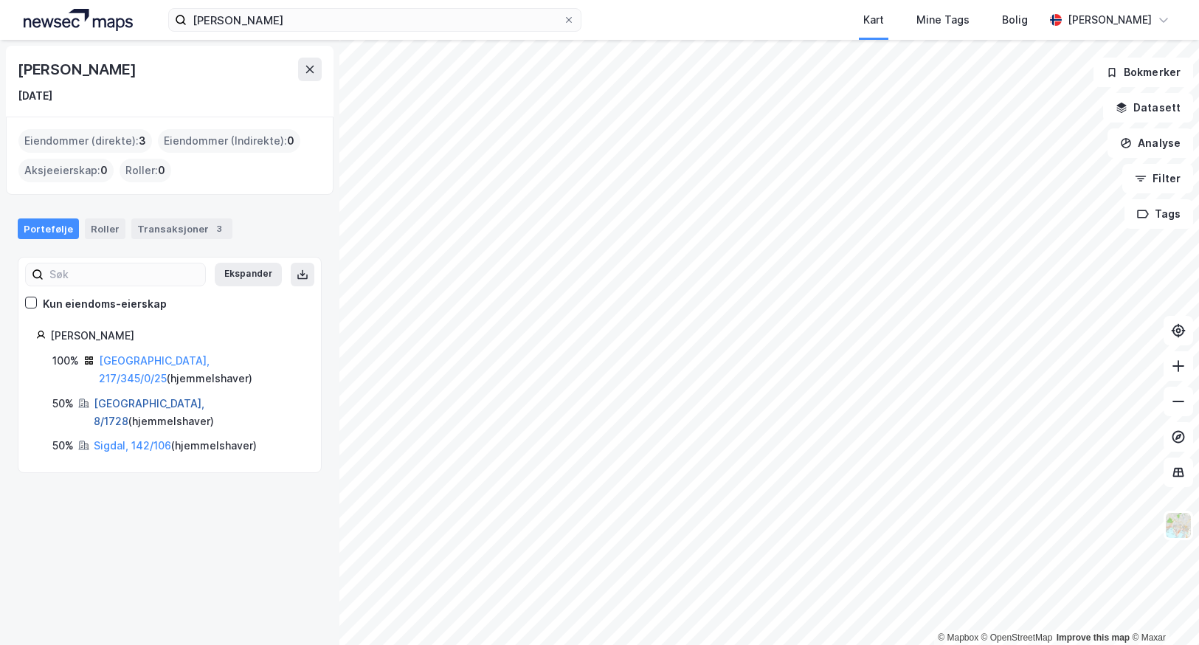
click at [130, 397] on link "[GEOGRAPHIC_DATA], 8/1728" at bounding box center [149, 412] width 111 height 30
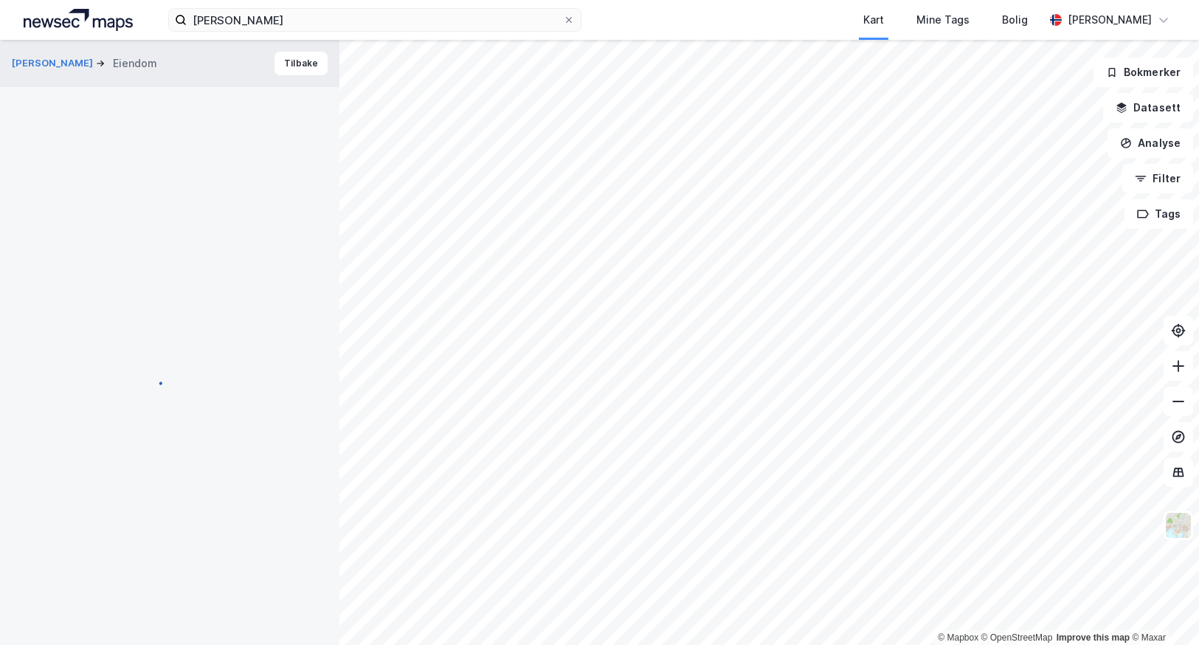
scroll to position [94, 0]
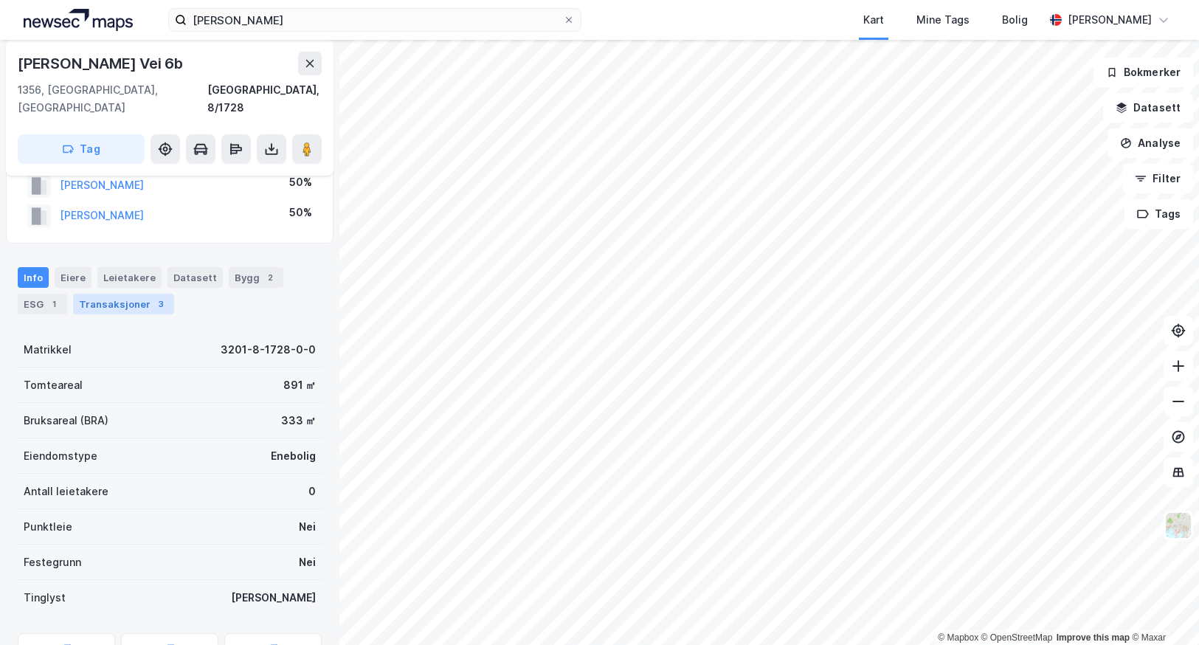
click at [108, 294] on div "Transaksjoner 3" at bounding box center [123, 304] width 101 height 21
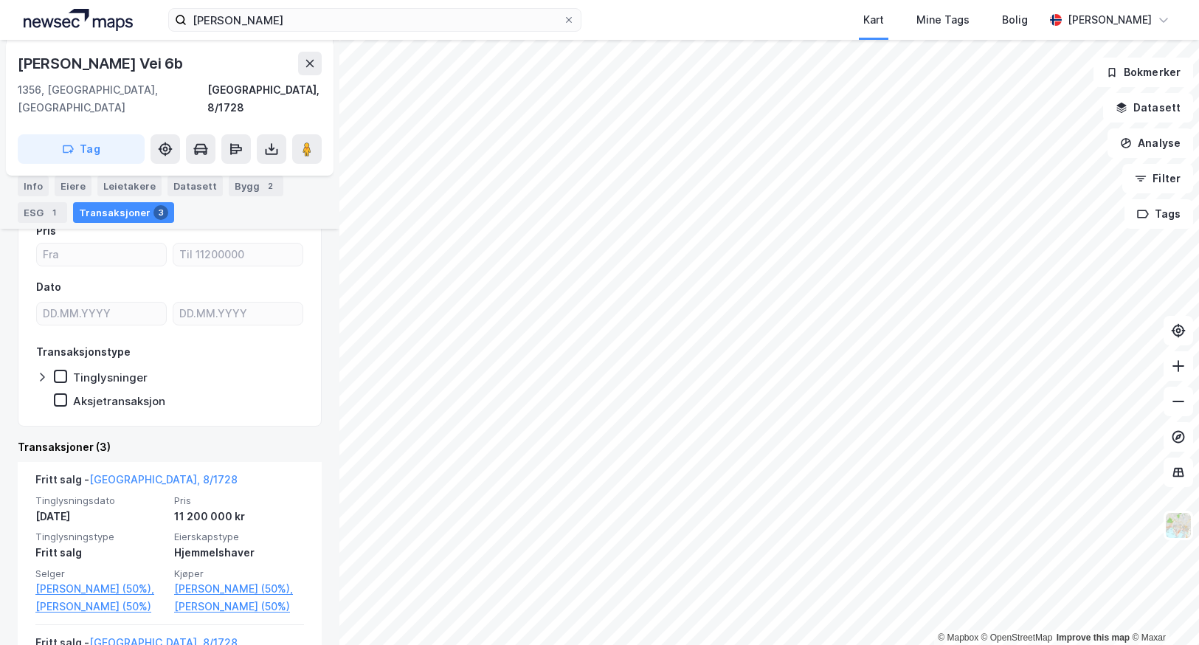
scroll to position [261, 0]
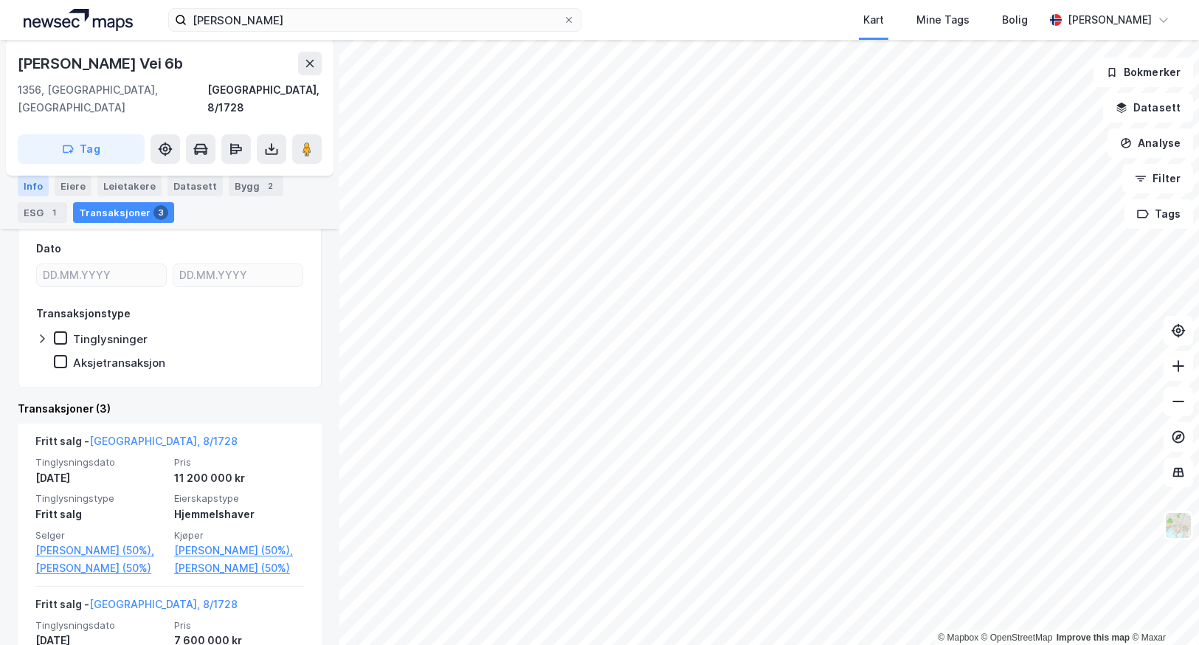
click at [39, 188] on div "Info" at bounding box center [33, 186] width 31 height 21
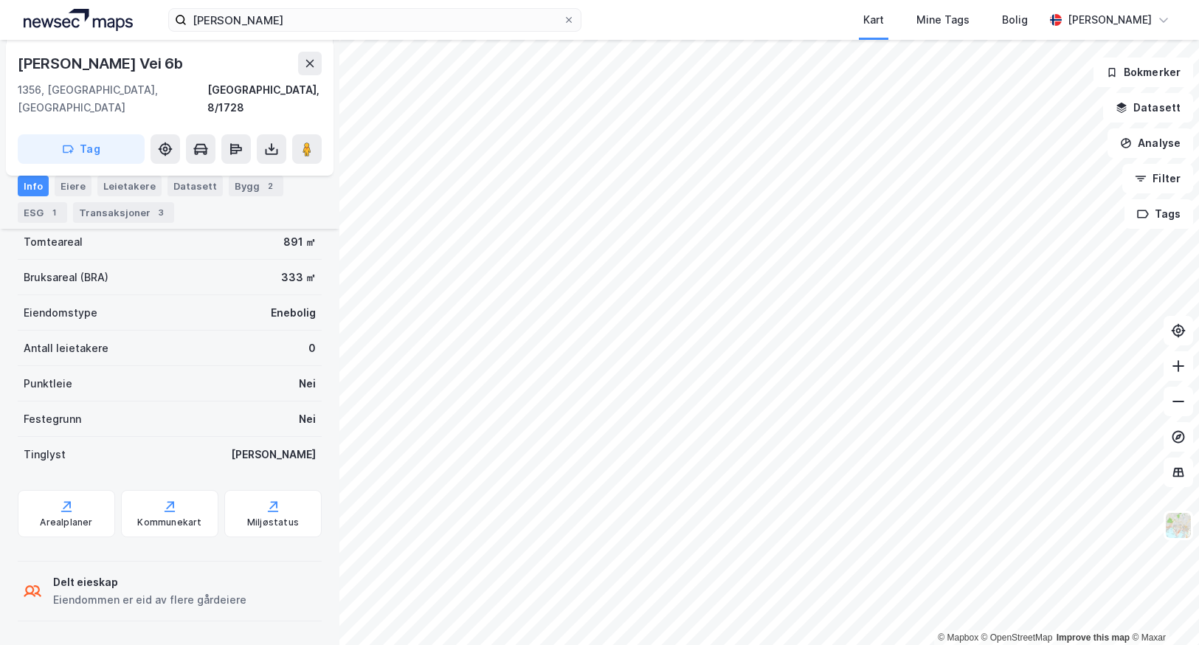
scroll to position [220, 0]
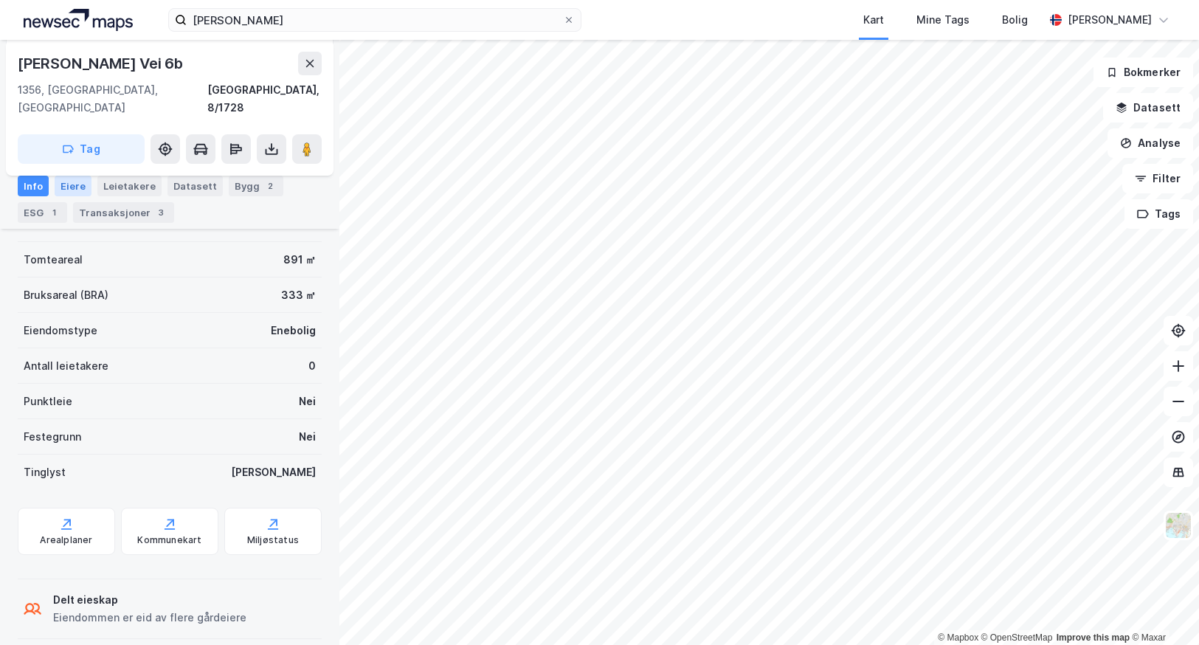
click at [70, 189] on div "Eiere" at bounding box center [73, 186] width 37 height 21
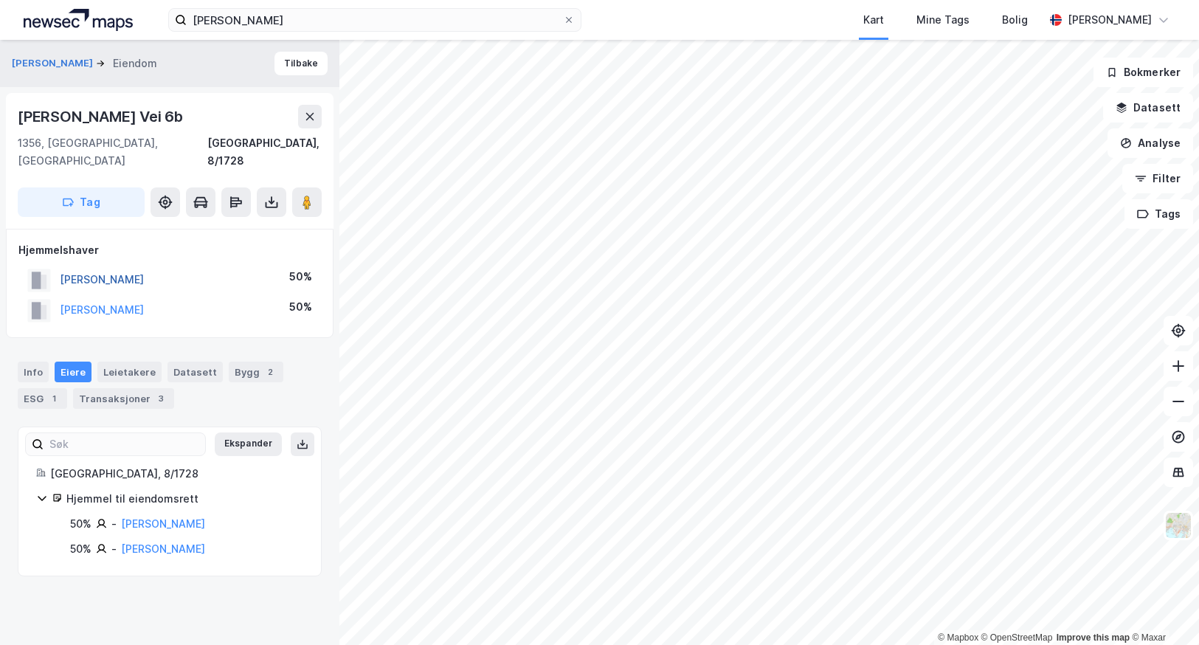
click at [0, 0] on button "[PERSON_NAME]" at bounding box center [0, 0] width 0 height 0
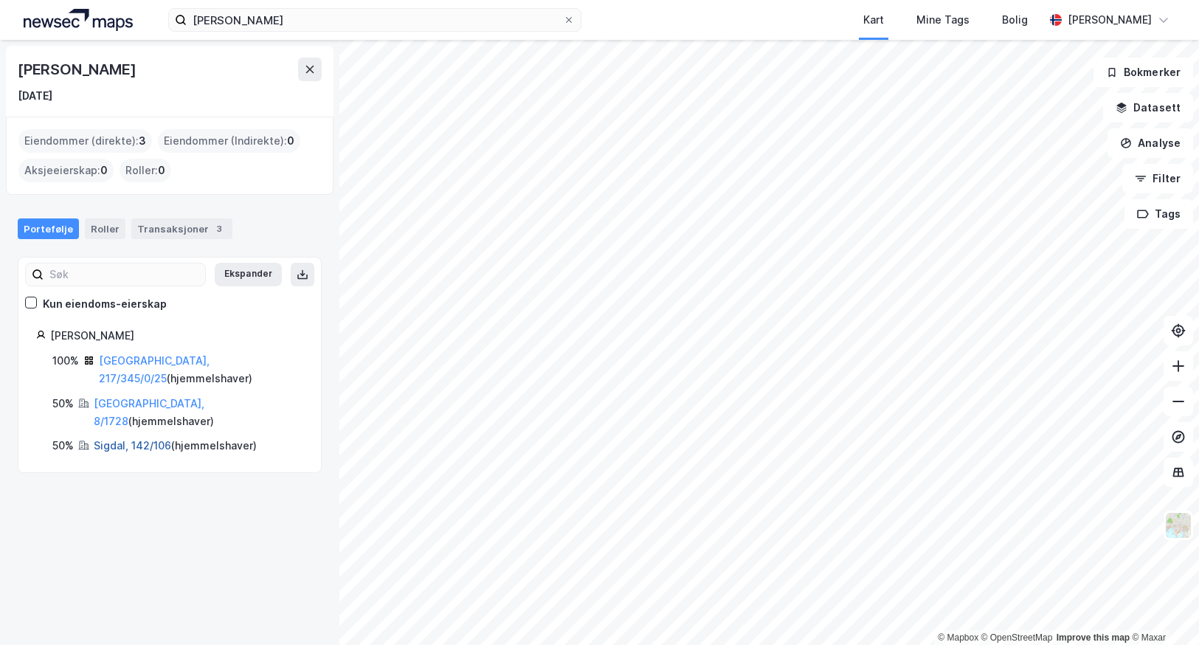
click at [121, 439] on link "Sigdal, 142/106" at bounding box center [132, 445] width 77 height 13
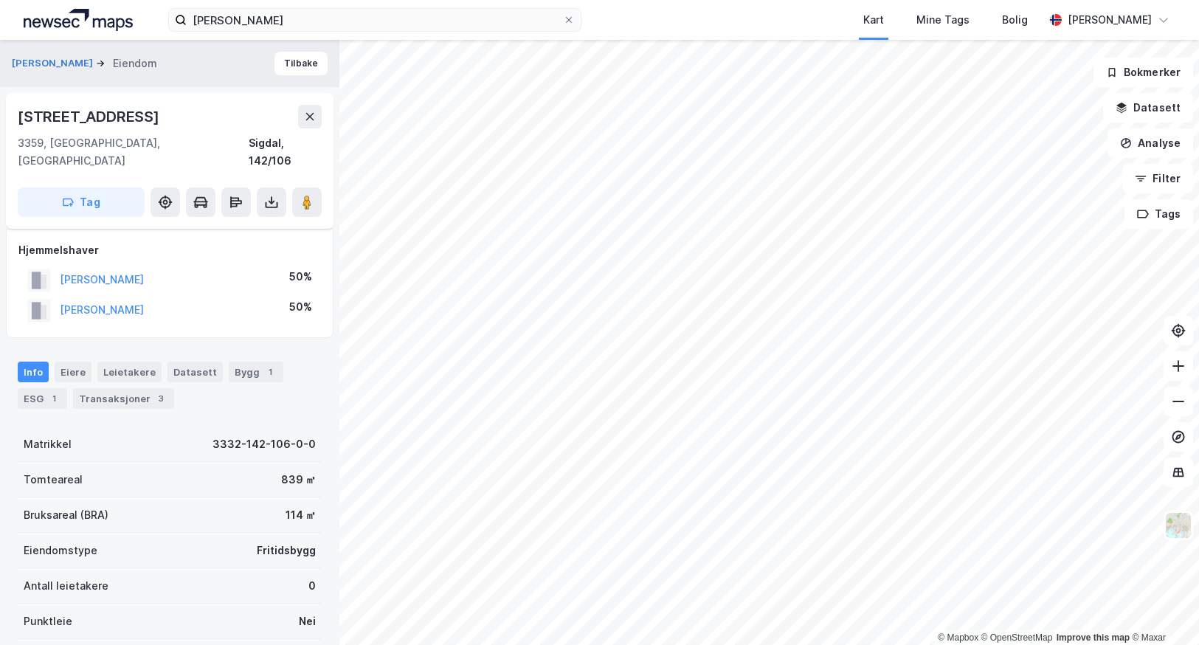
scroll to position [220, 0]
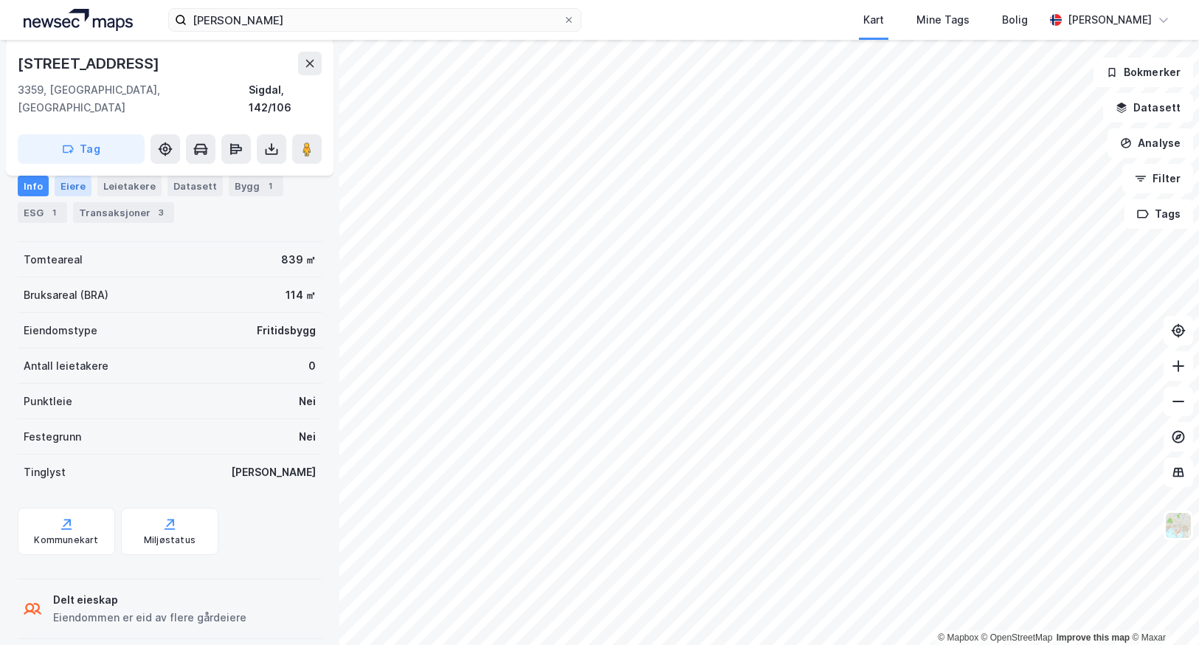
click at [62, 190] on div "Eiere" at bounding box center [73, 186] width 37 height 21
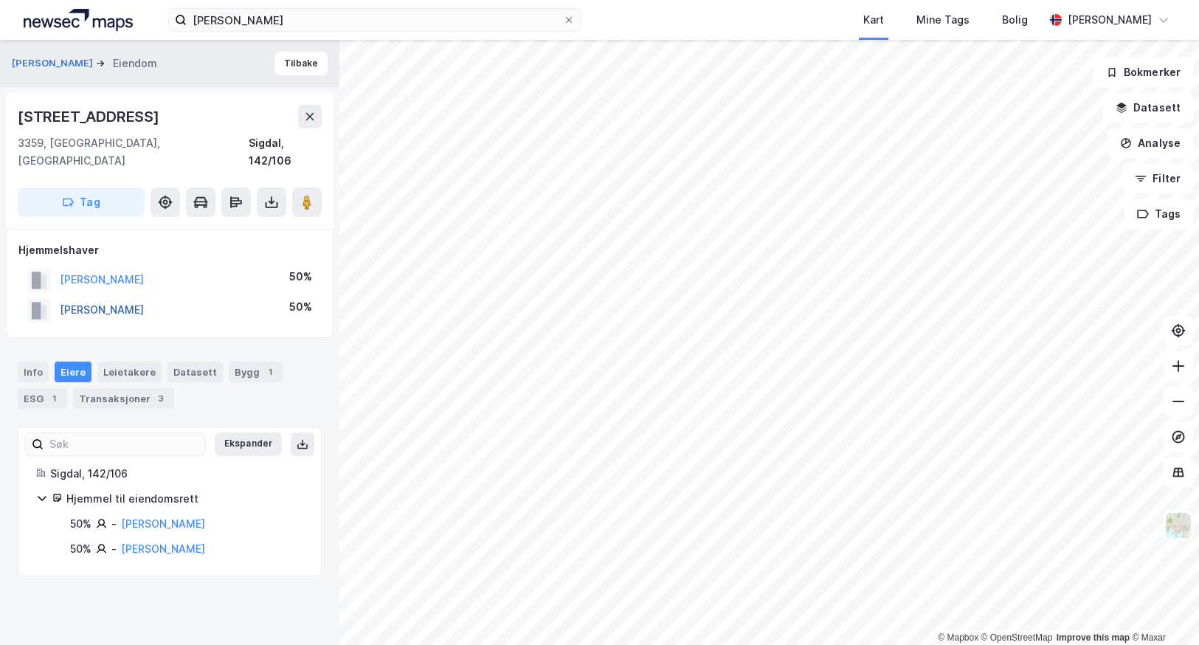
click at [0, 0] on button "[PERSON_NAME]" at bounding box center [0, 0] width 0 height 0
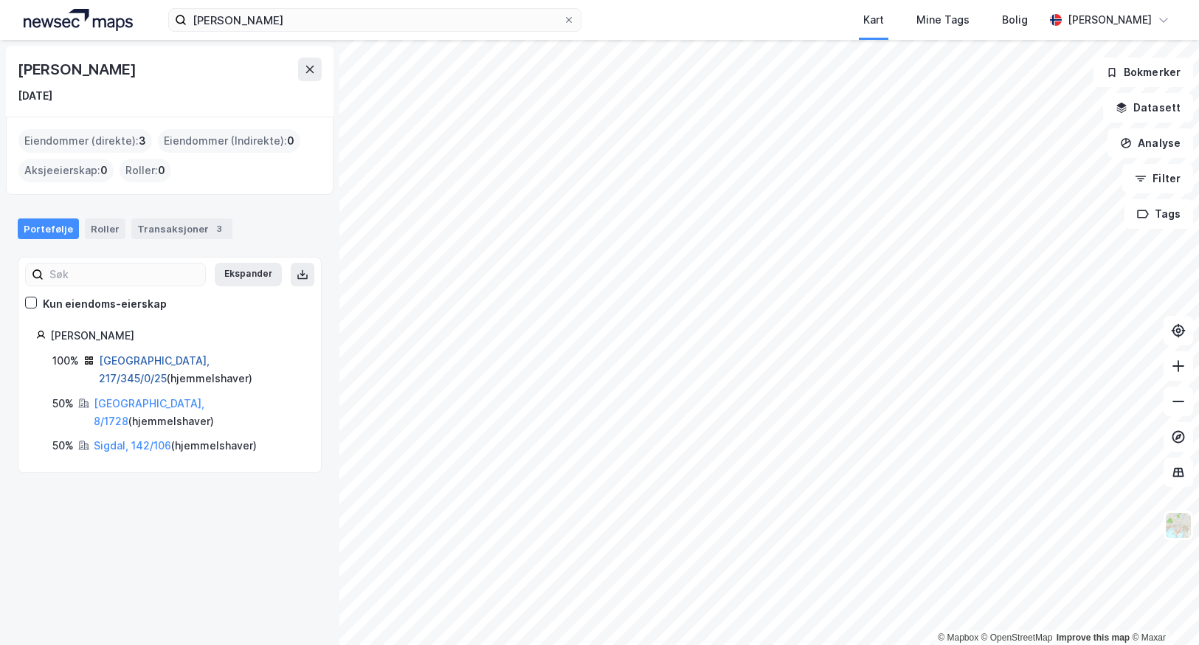
click at [134, 359] on link "[GEOGRAPHIC_DATA], 217/345/0/25" at bounding box center [154, 369] width 111 height 30
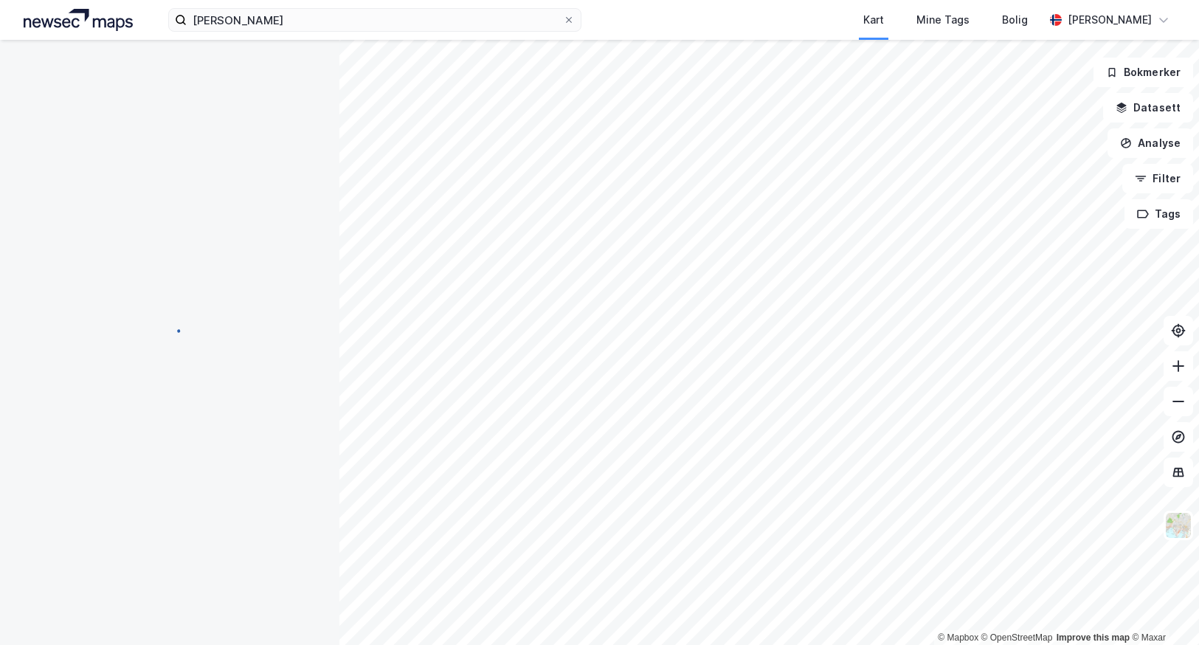
scroll to position [94, 0]
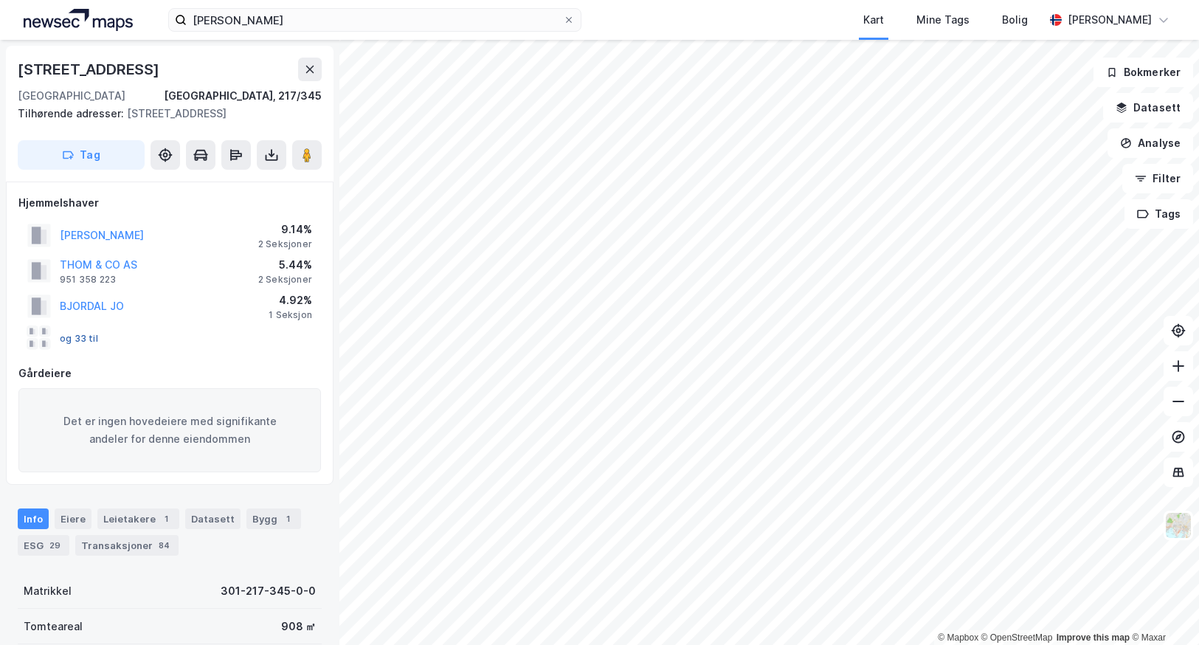
click at [0, 0] on button "og 33 til" at bounding box center [0, 0] width 0 height 0
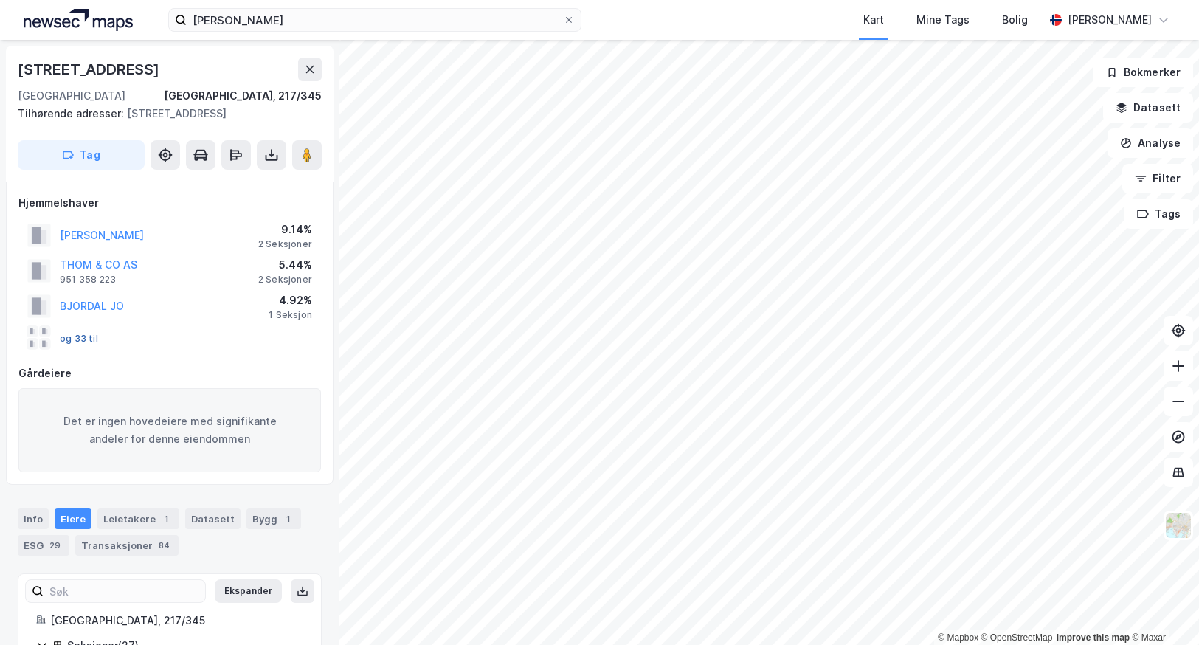
scroll to position [305, 0]
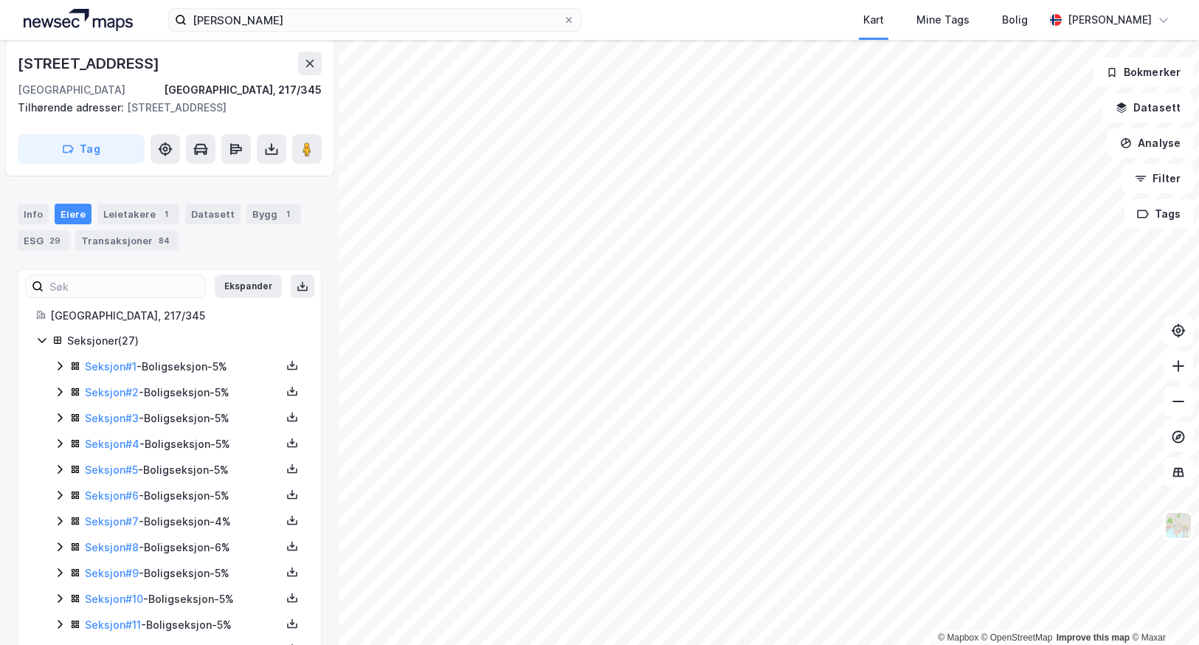
click at [58, 364] on icon at bounding box center [60, 366] width 12 height 12
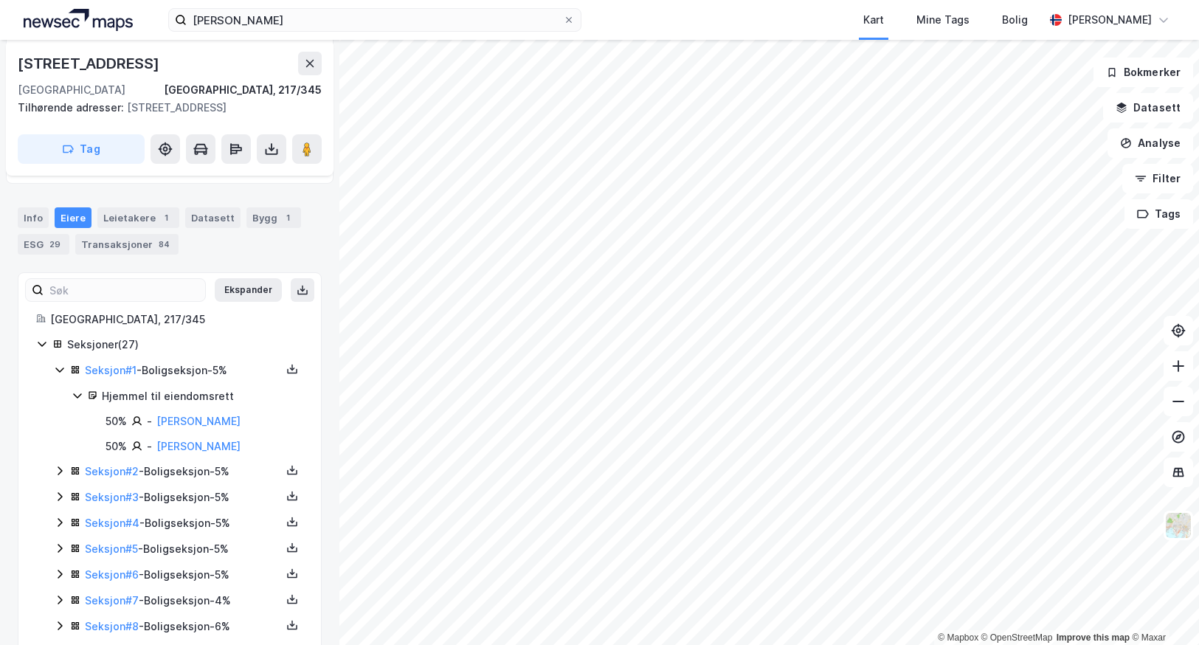
scroll to position [375, 0]
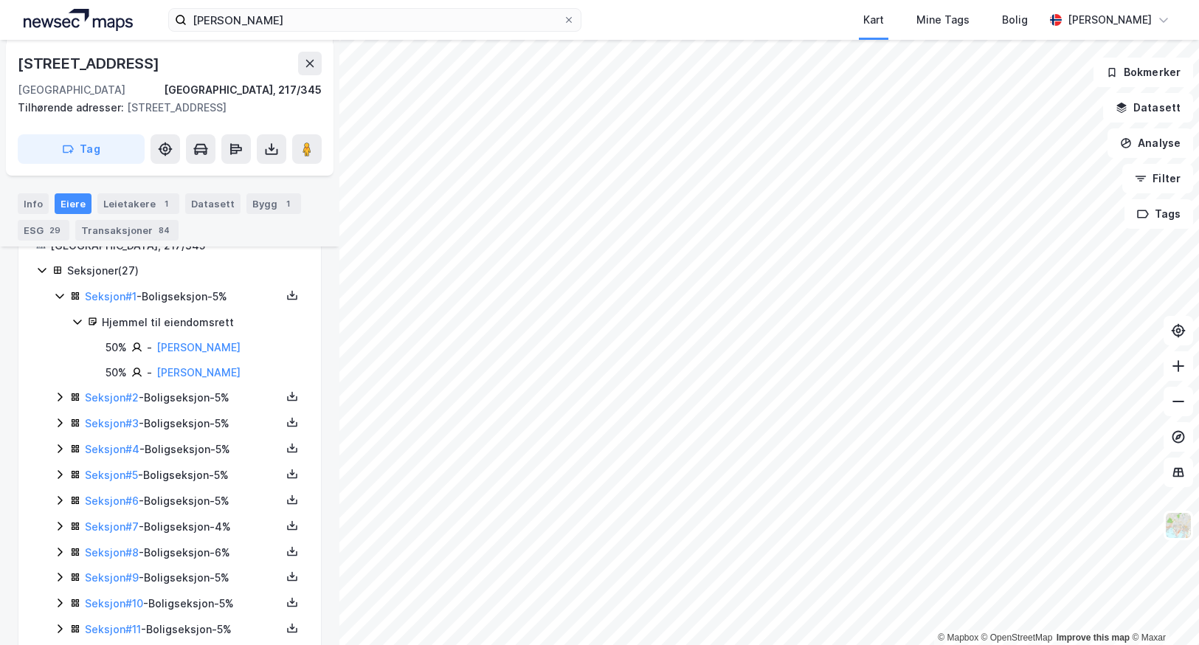
click at [58, 395] on icon at bounding box center [60, 397] width 12 height 12
click at [61, 500] on icon at bounding box center [60, 498] width 12 height 12
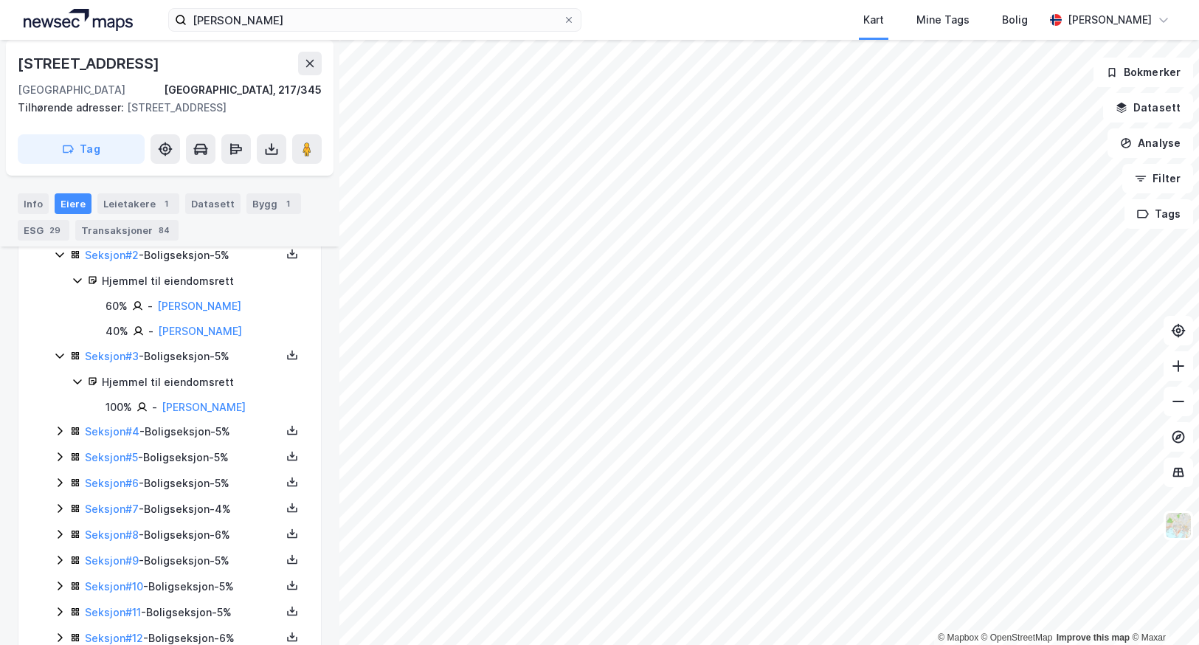
scroll to position [522, 0]
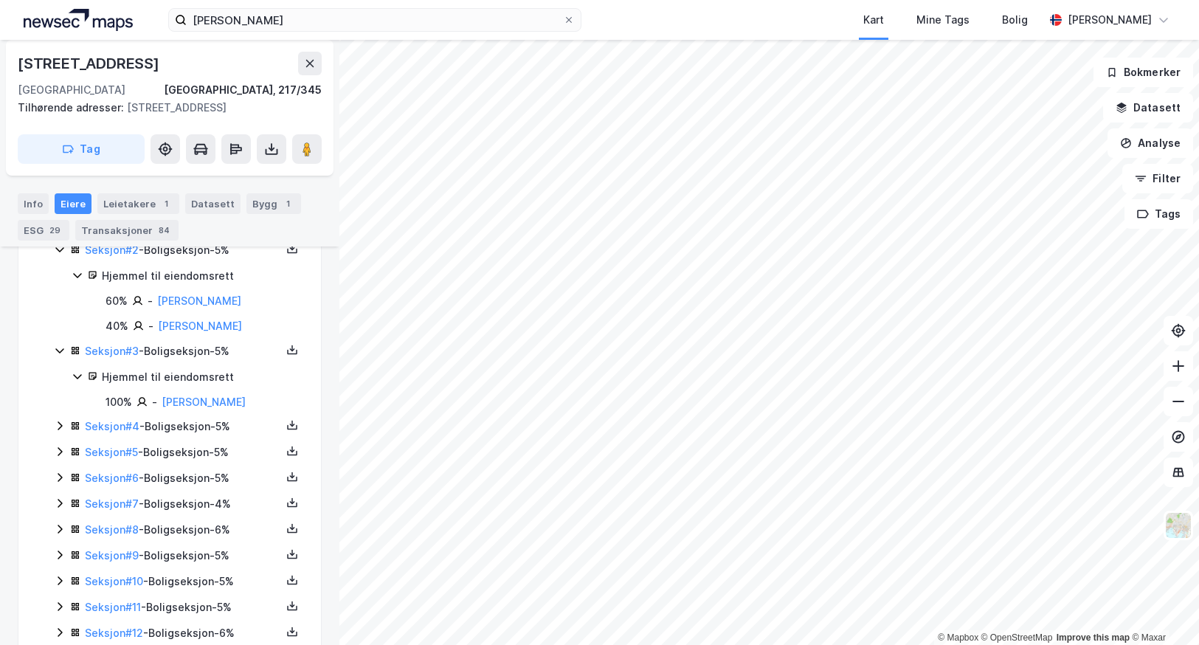
click at [57, 431] on icon at bounding box center [60, 426] width 12 height 12
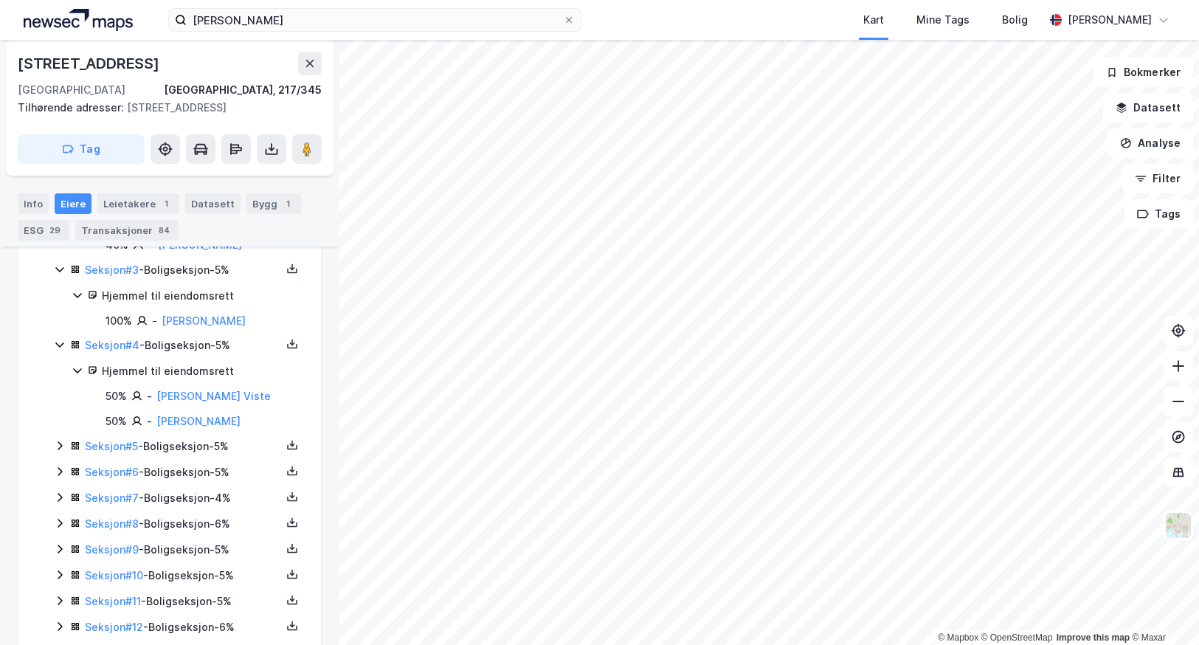
scroll to position [670, 0]
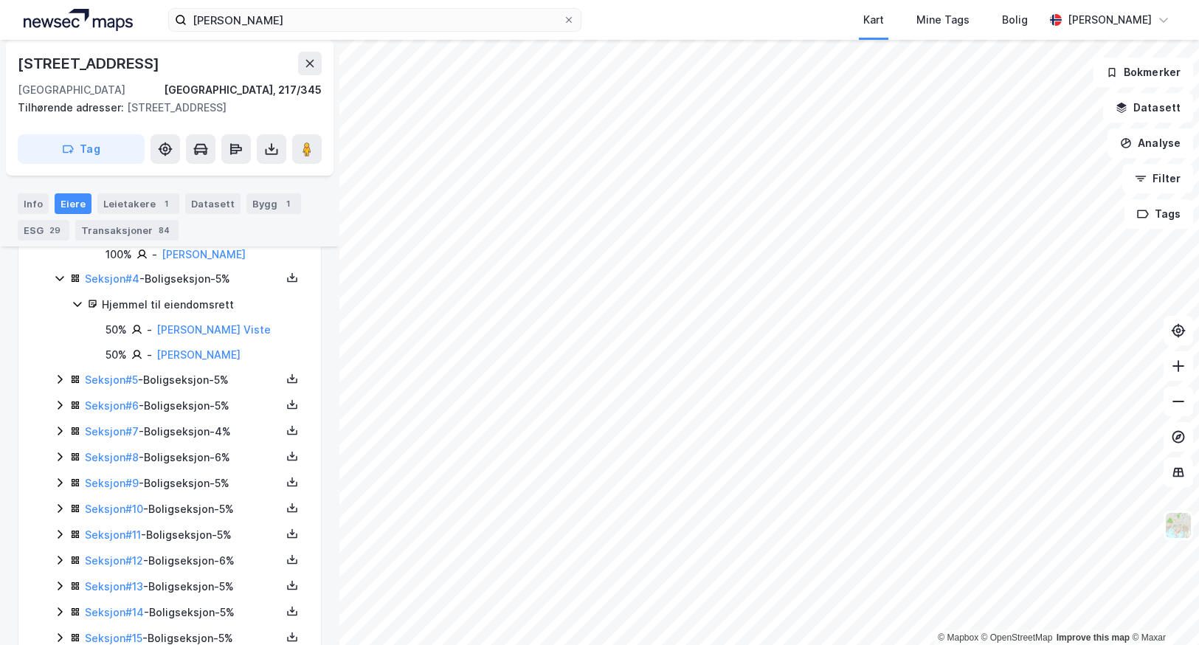
click at [59, 384] on icon at bounding box center [60, 379] width 12 height 12
click at [59, 456] on icon at bounding box center [60, 455] width 12 height 12
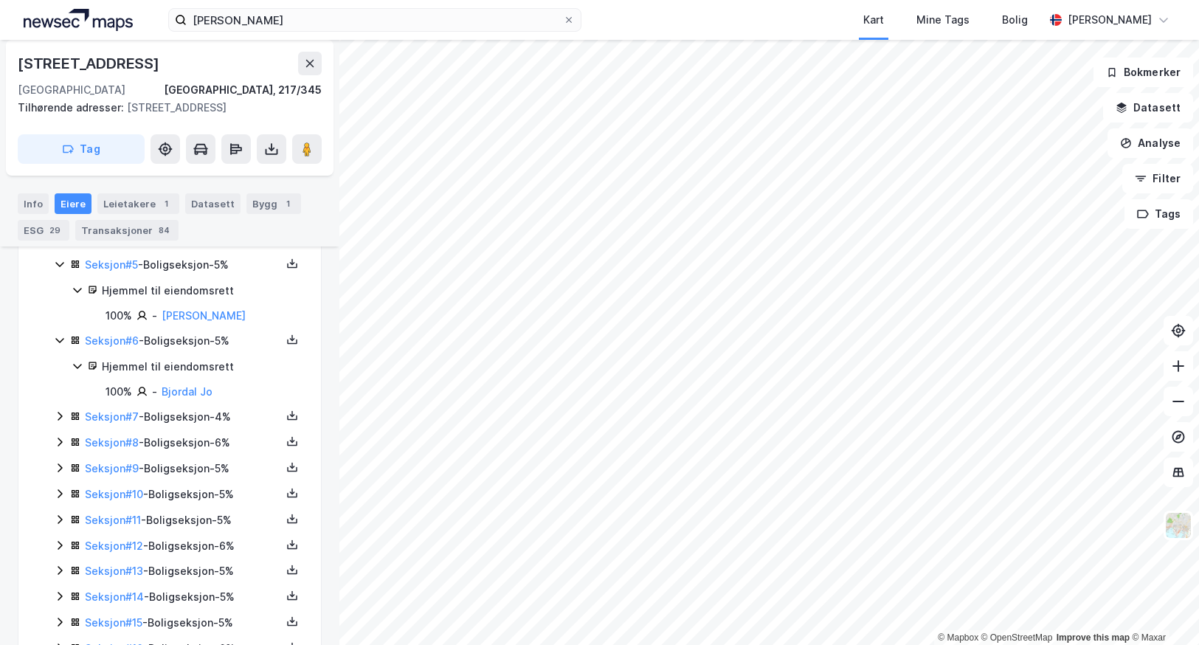
scroll to position [818, 0]
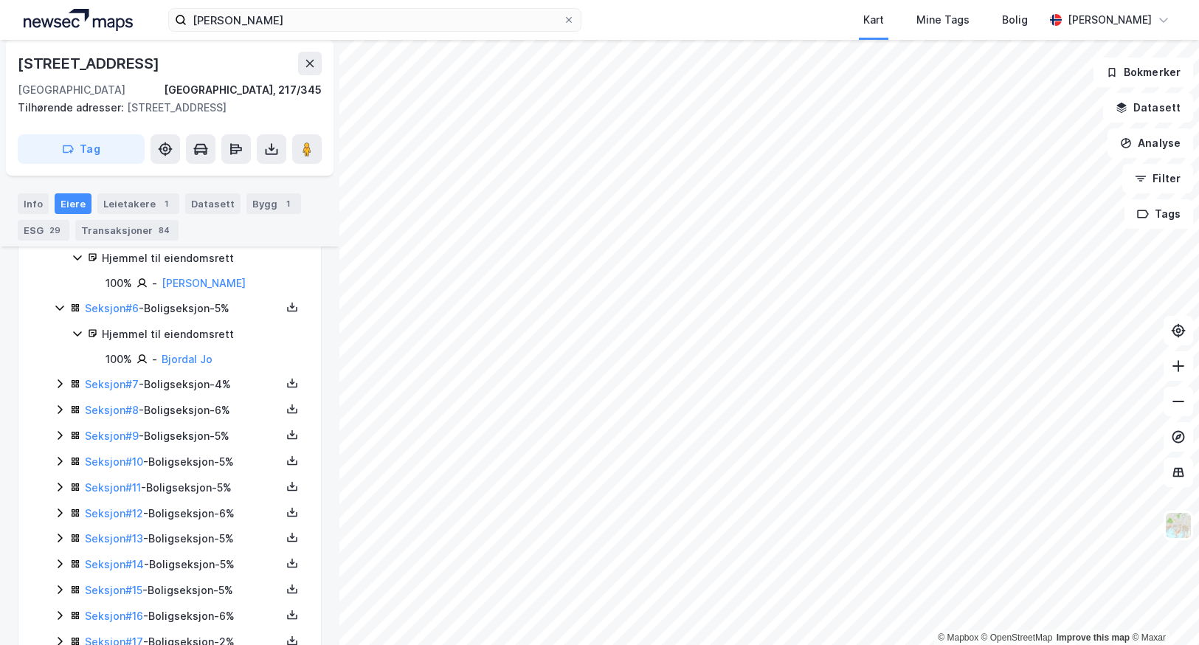
click at [58, 384] on icon at bounding box center [60, 384] width 12 height 12
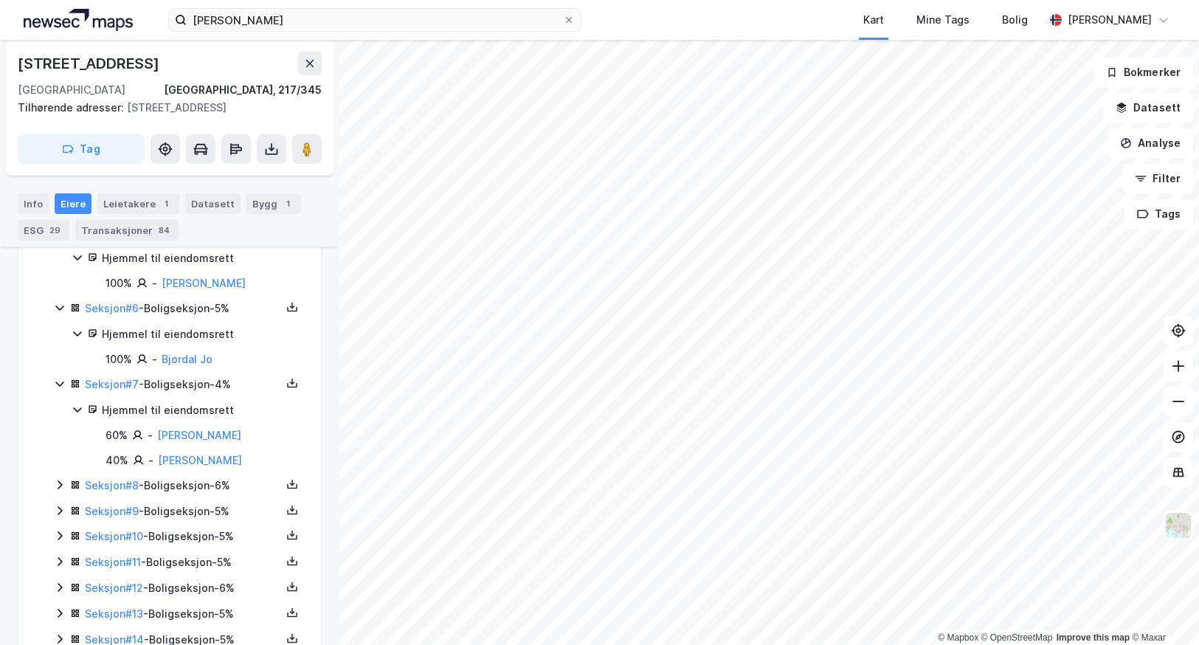
click at [59, 485] on icon at bounding box center [60, 485] width 12 height 12
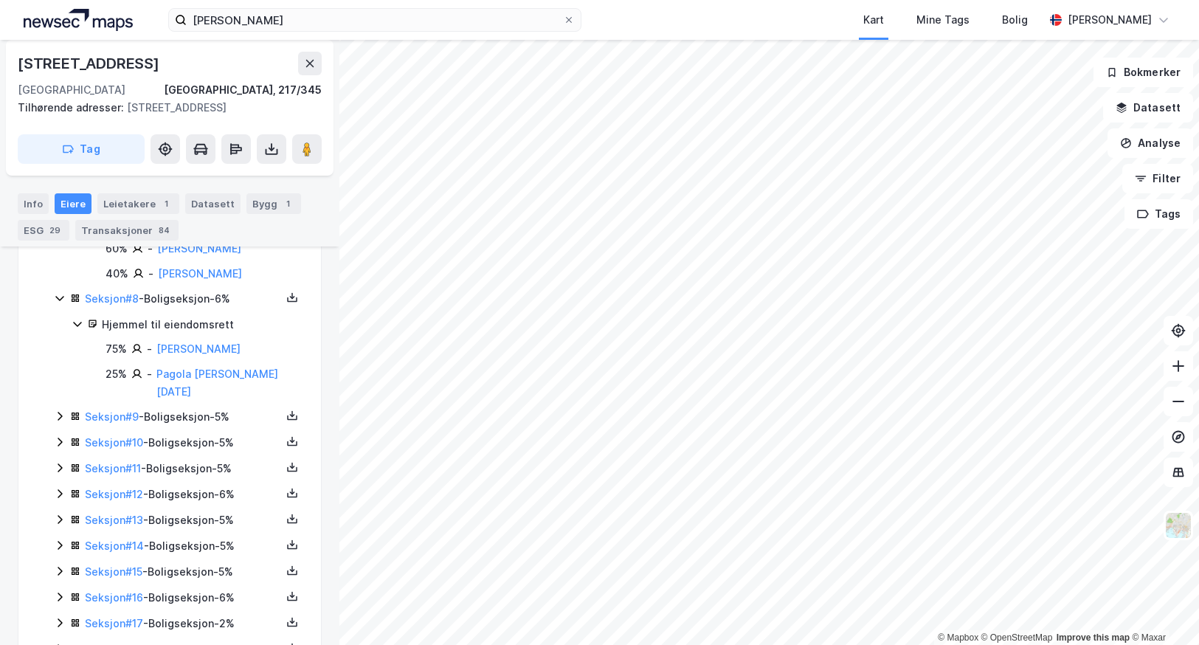
scroll to position [1039, 0]
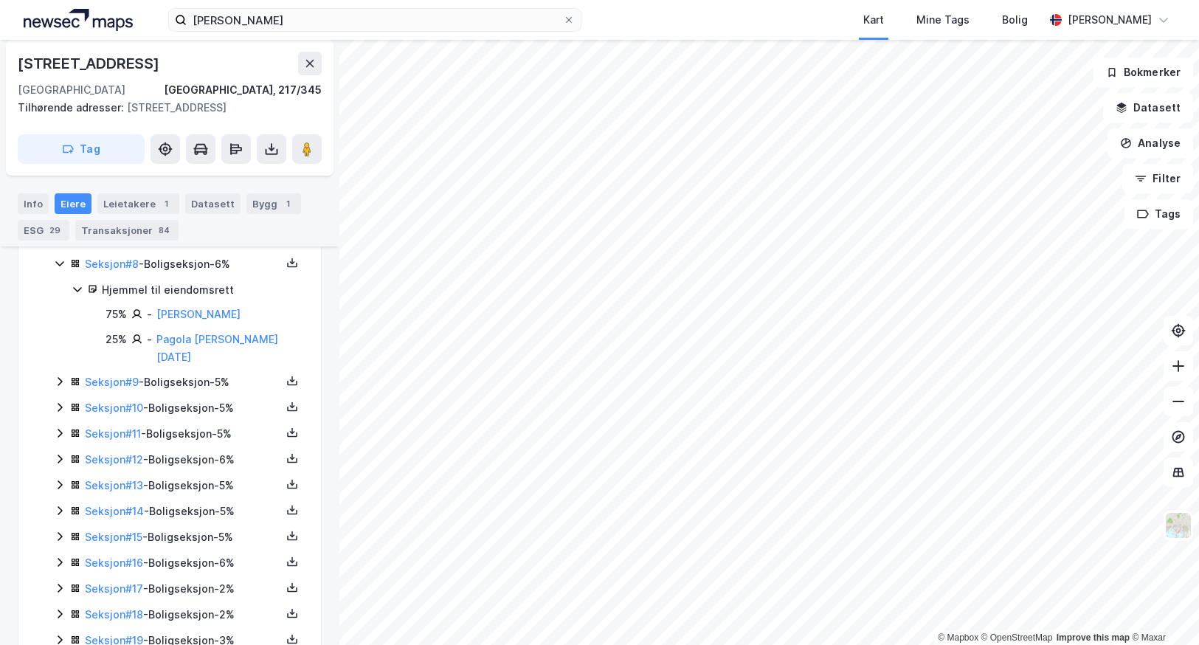
click at [61, 378] on icon at bounding box center [60, 382] width 4 height 9
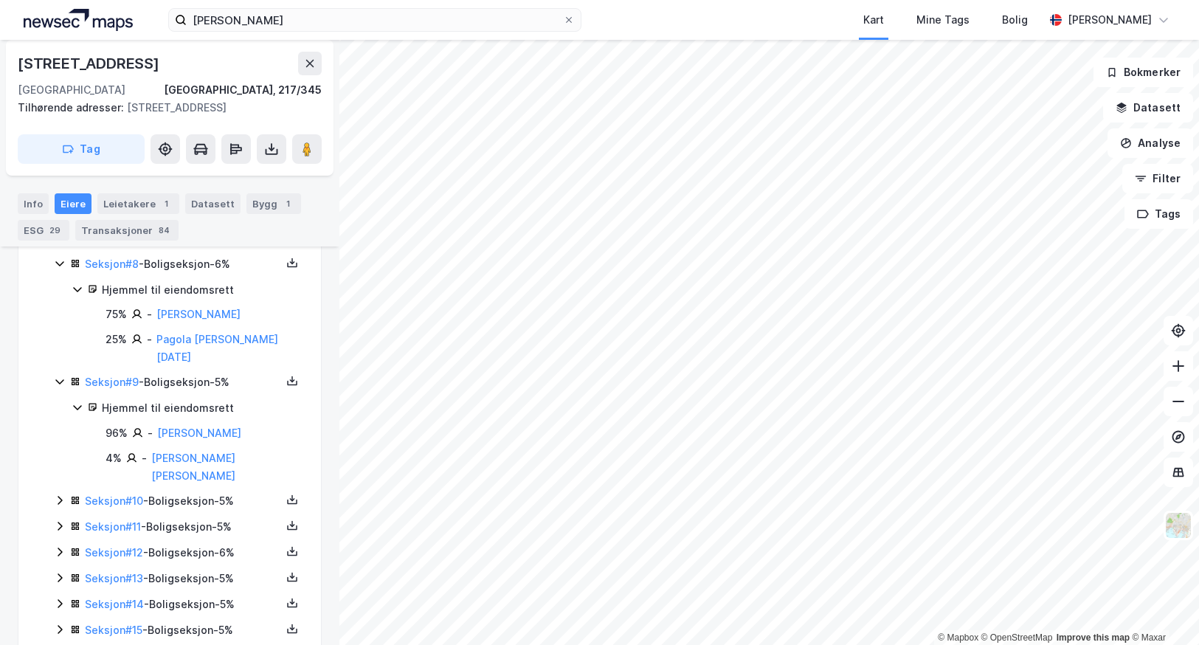
click at [57, 494] on icon at bounding box center [60, 500] width 12 height 12
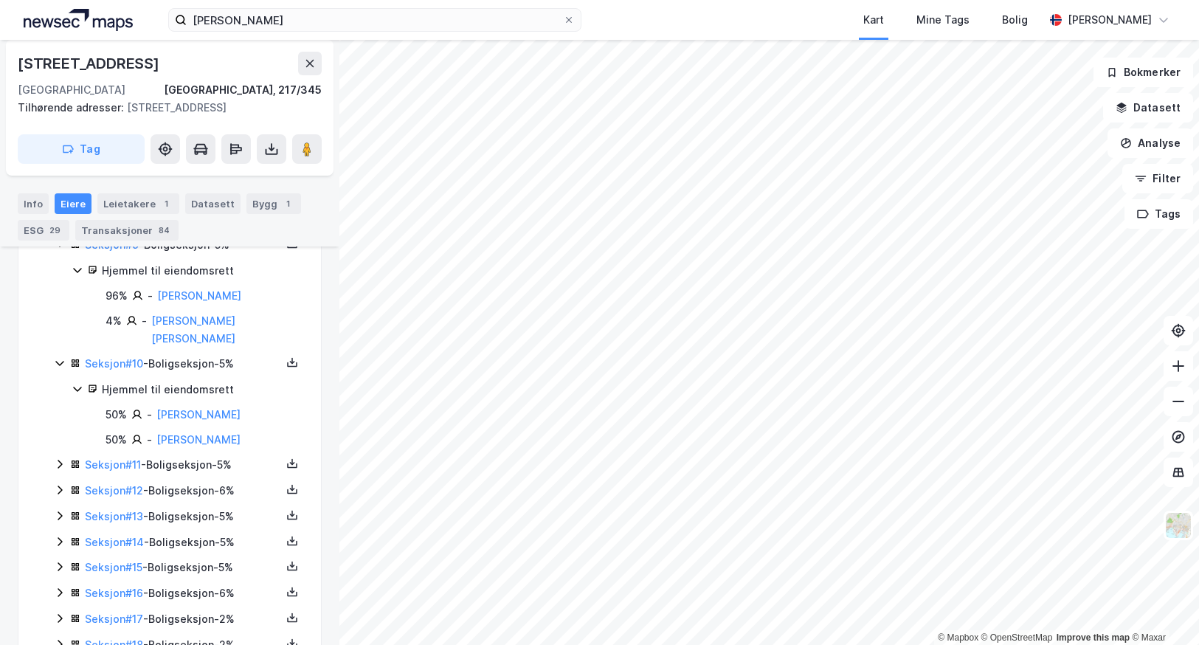
scroll to position [1187, 0]
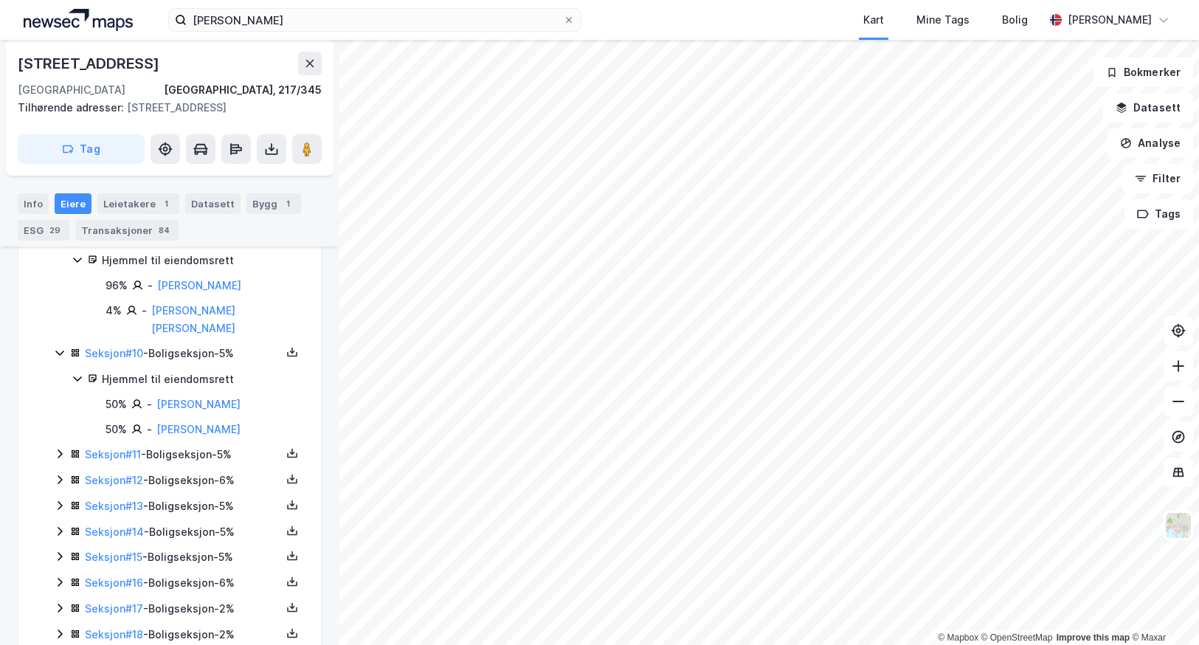
click at [58, 448] on icon at bounding box center [60, 454] width 12 height 12
click at [60, 524] on icon at bounding box center [60, 530] width 12 height 12
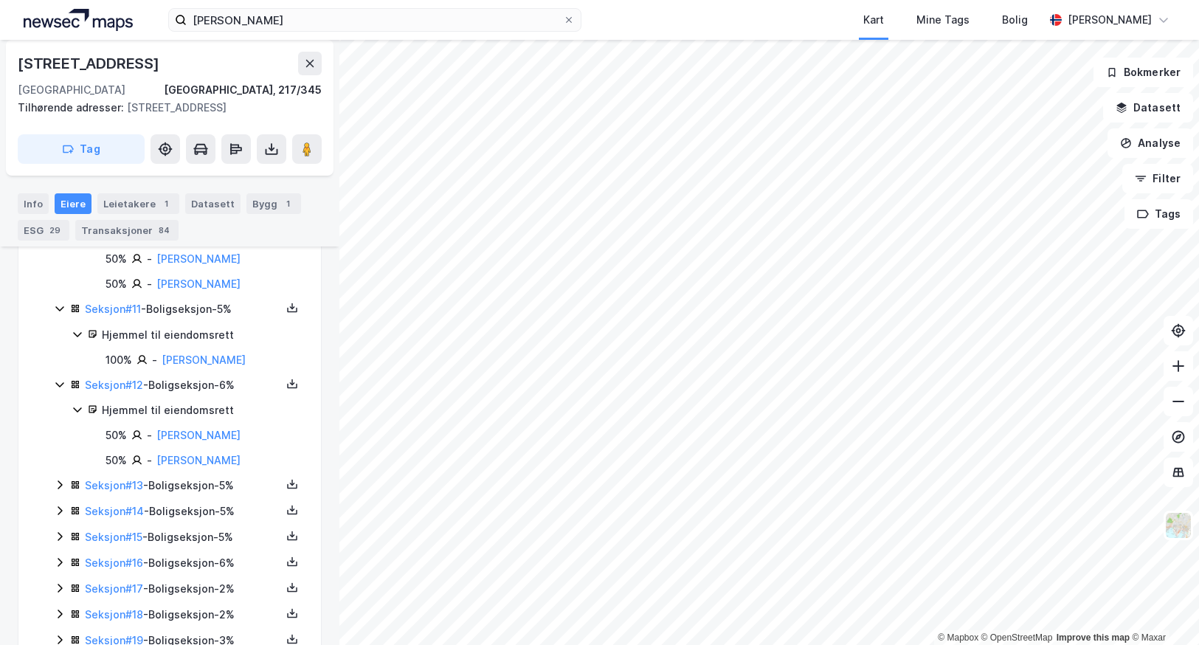
scroll to position [1334, 0]
click at [61, 477] on icon at bounding box center [60, 483] width 12 height 12
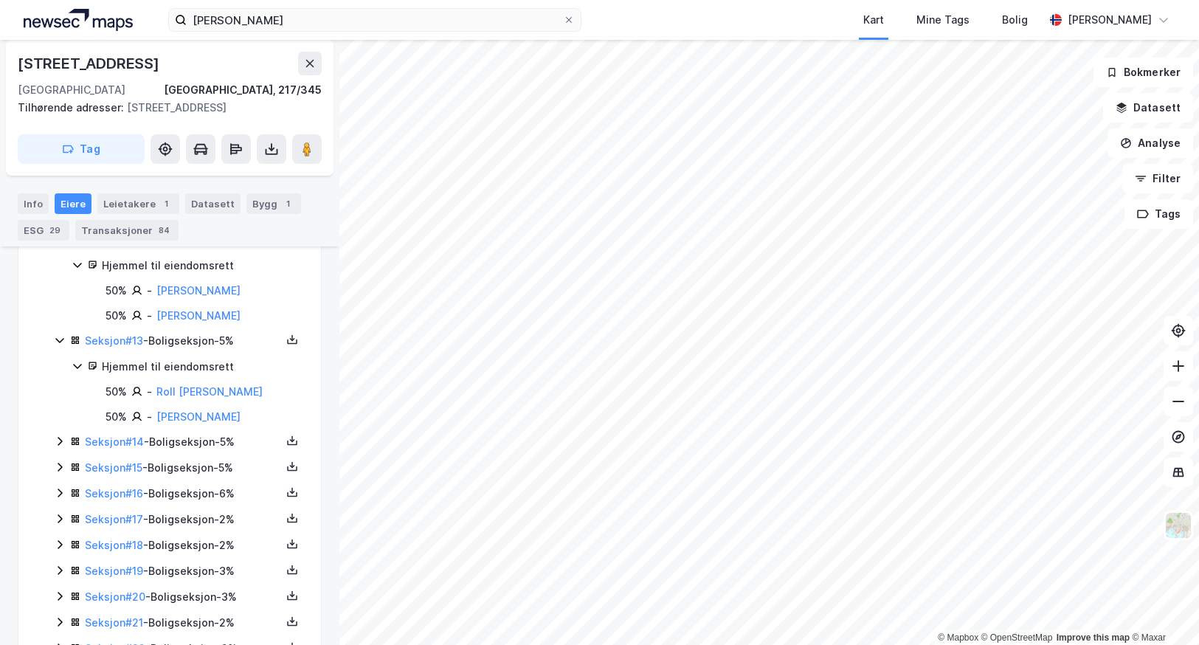
scroll to position [1482, 0]
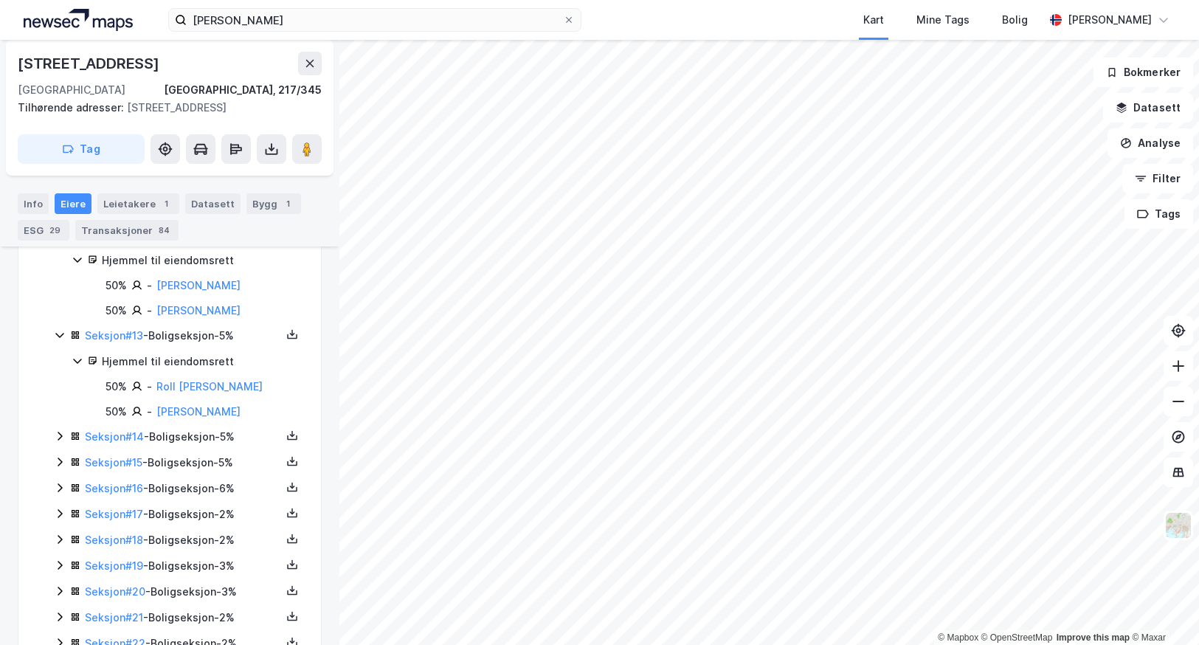
click at [57, 430] on icon at bounding box center [60, 436] width 12 height 12
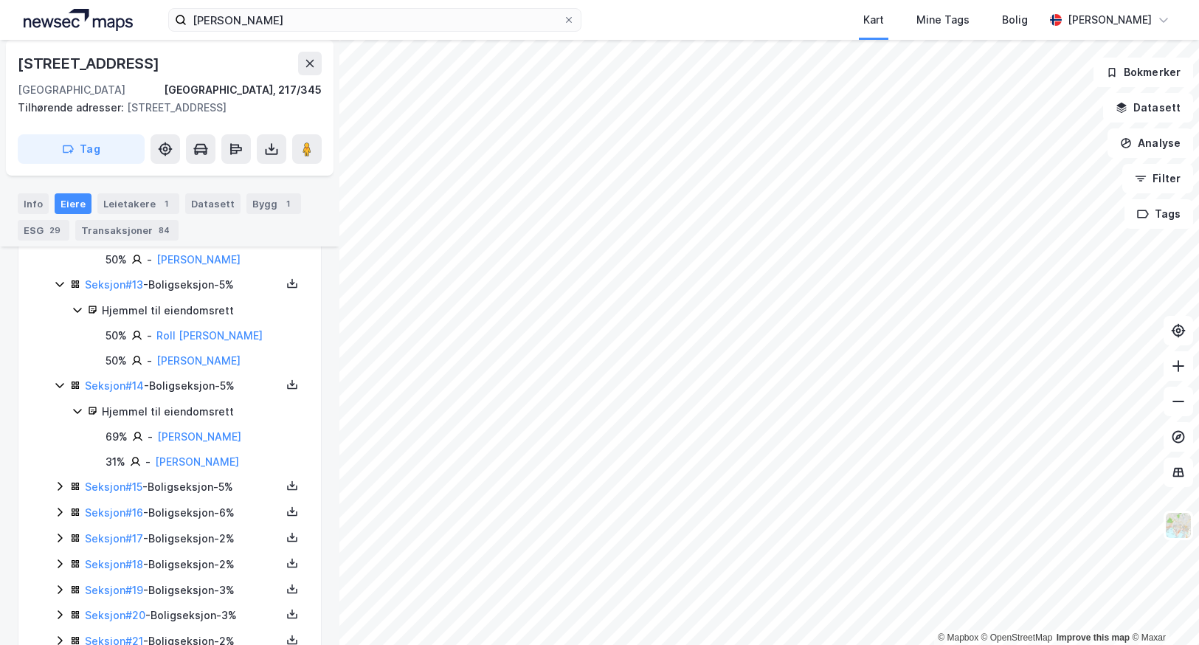
scroll to position [1556, 0]
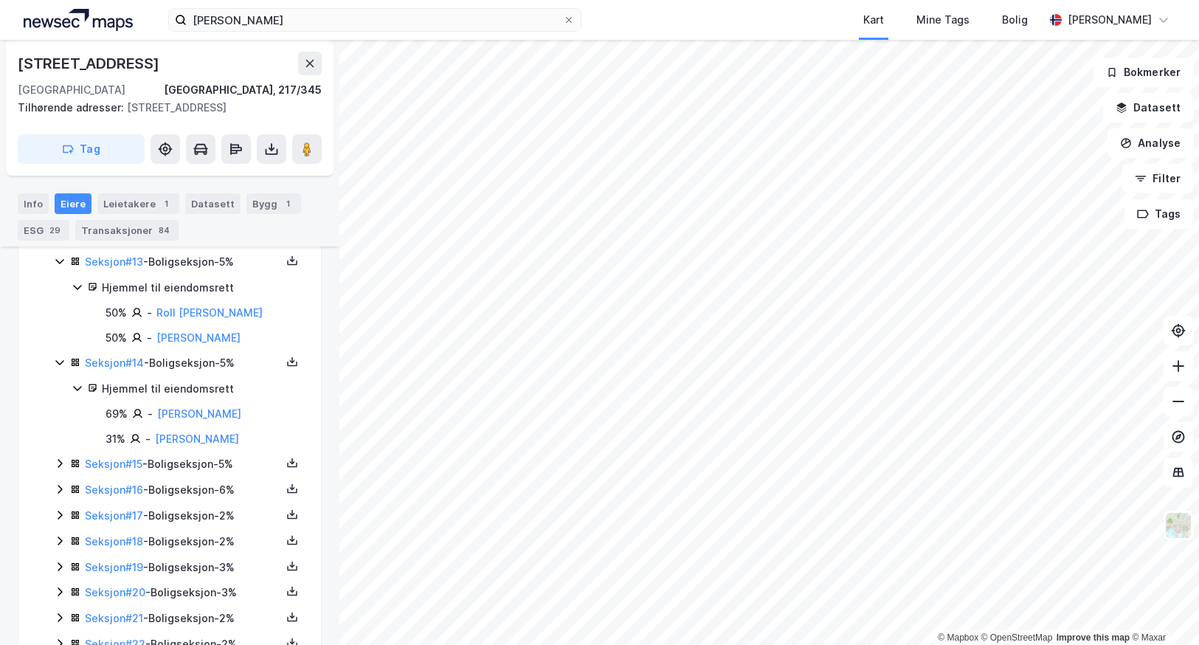
click at [61, 458] on icon at bounding box center [60, 464] width 12 height 12
click at [57, 534] on icon at bounding box center [60, 540] width 12 height 12
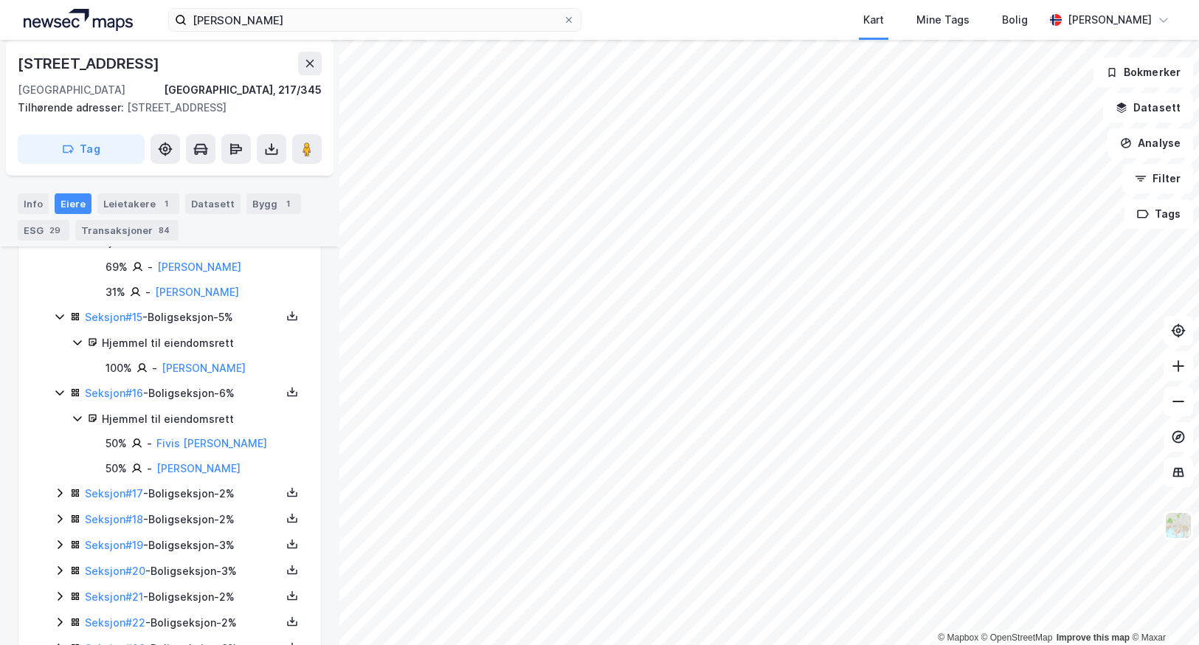
scroll to position [1703, 0]
click at [210, 361] on link "[PERSON_NAME]" at bounding box center [204, 367] width 84 height 13
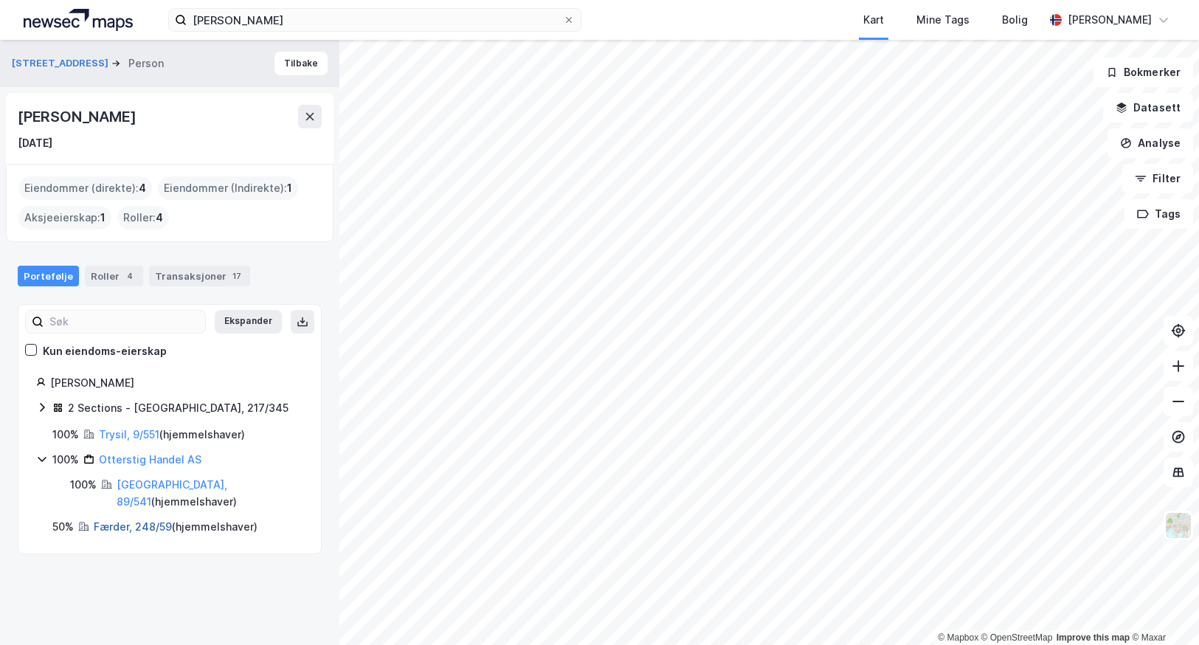
click at [122, 520] on link "Færder, 248/59" at bounding box center [133, 526] width 78 height 13
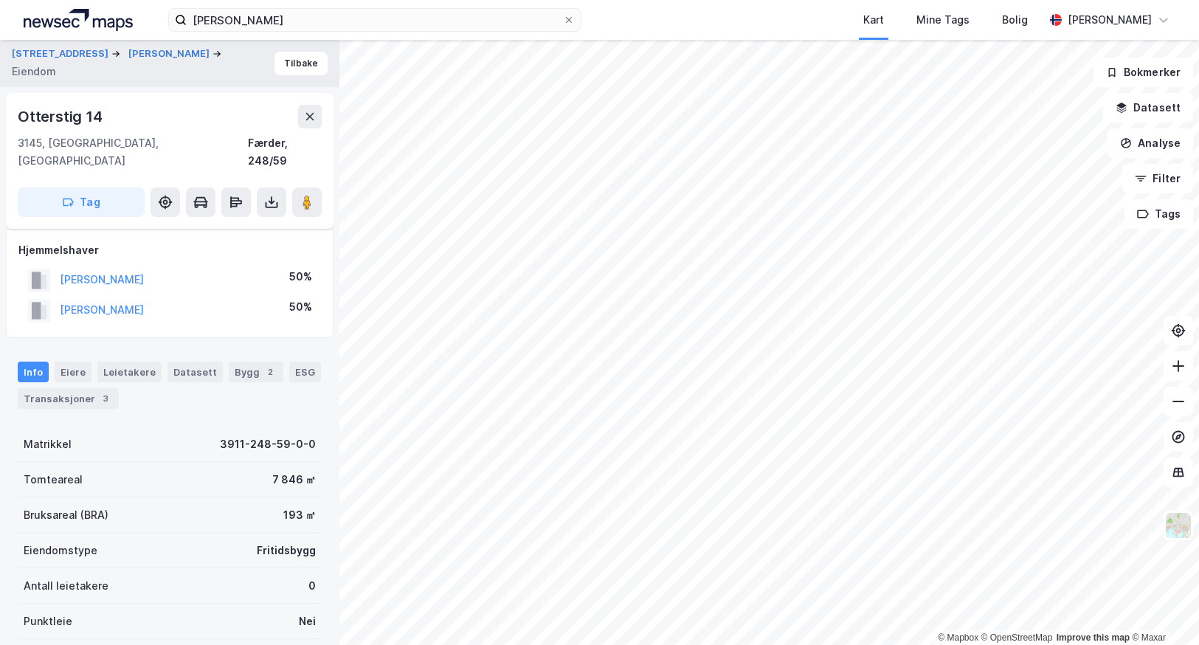
scroll to position [220, 0]
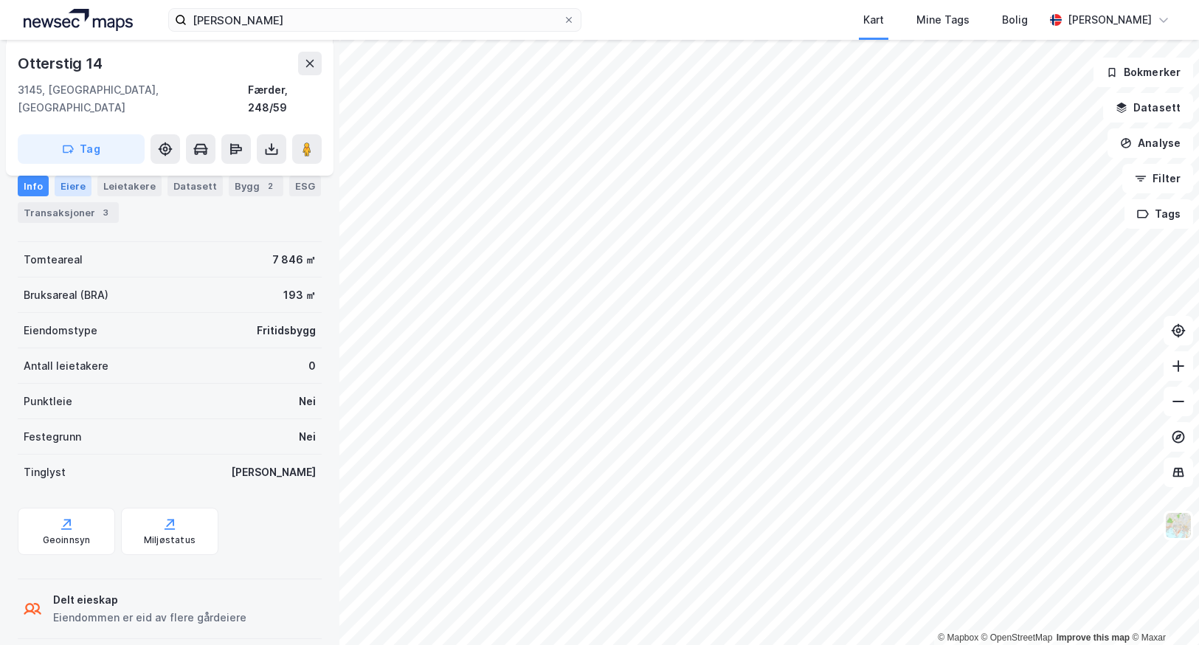
click at [58, 191] on div "Eiere" at bounding box center [73, 186] width 37 height 21
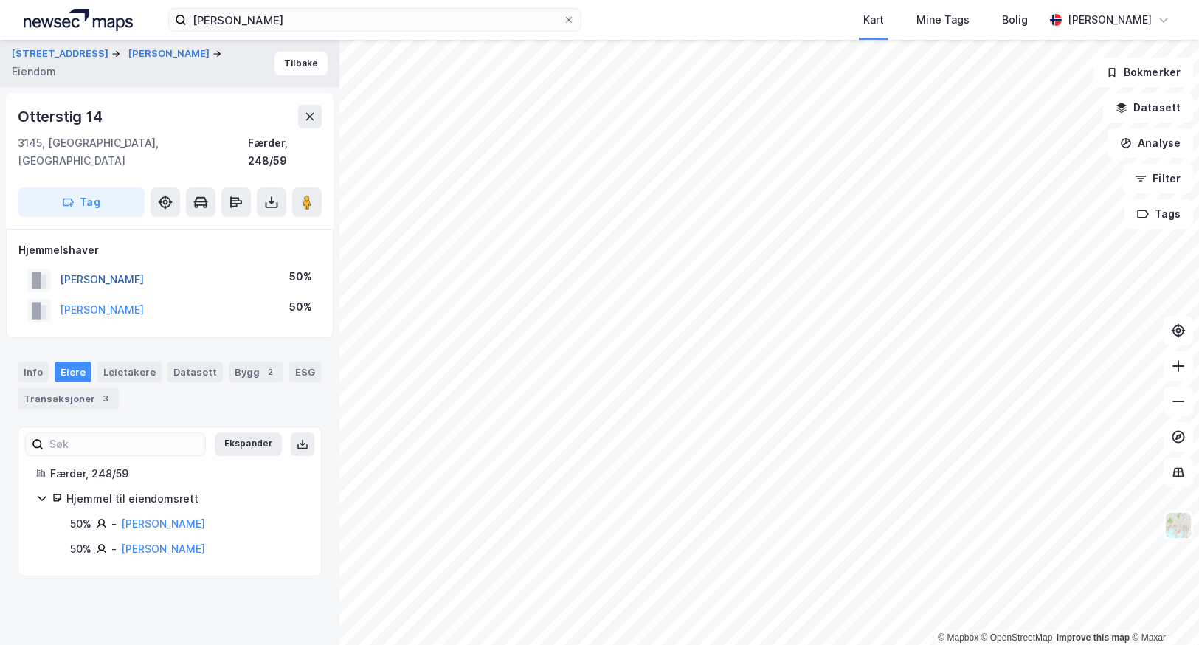
click at [0, 0] on button "[PERSON_NAME]" at bounding box center [0, 0] width 0 height 0
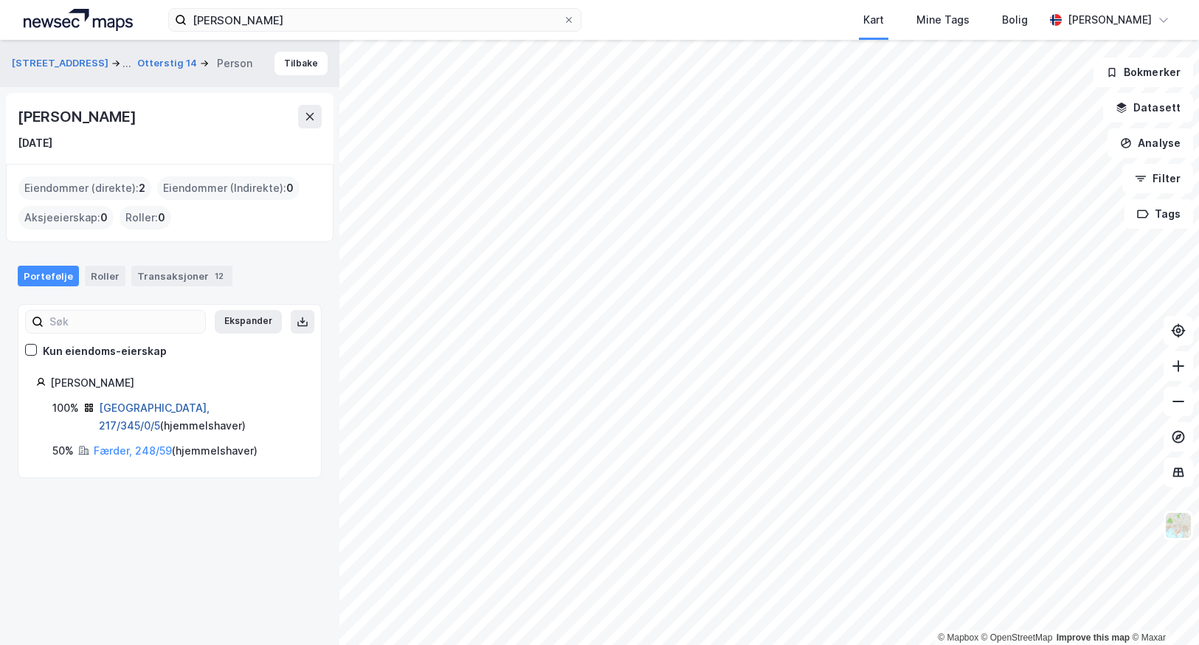
click at [130, 410] on link "[GEOGRAPHIC_DATA], 217/345/0/5" at bounding box center [154, 416] width 111 height 30
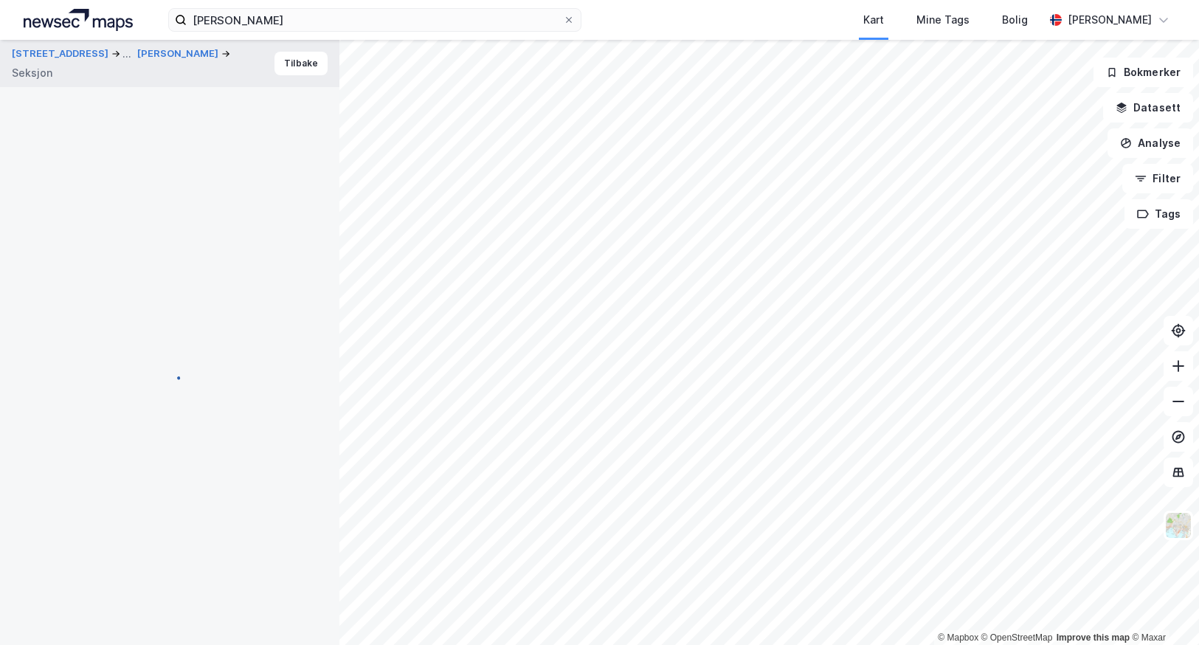
scroll to position [114, 0]
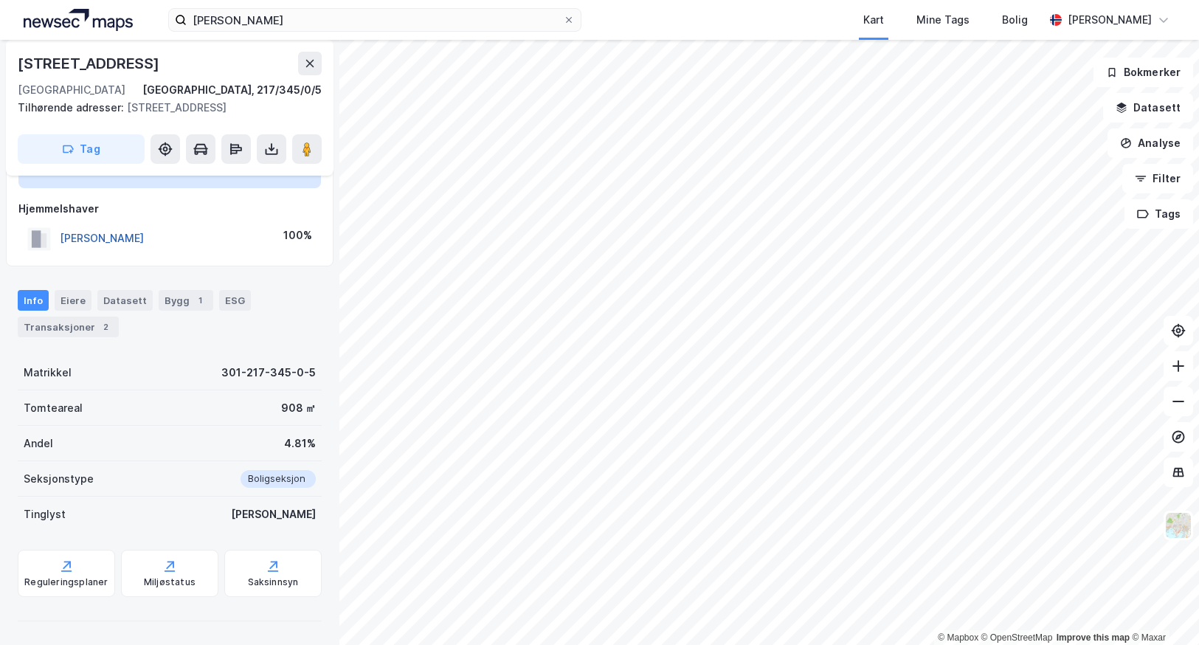
click at [0, 0] on button "[PERSON_NAME]" at bounding box center [0, 0] width 0 height 0
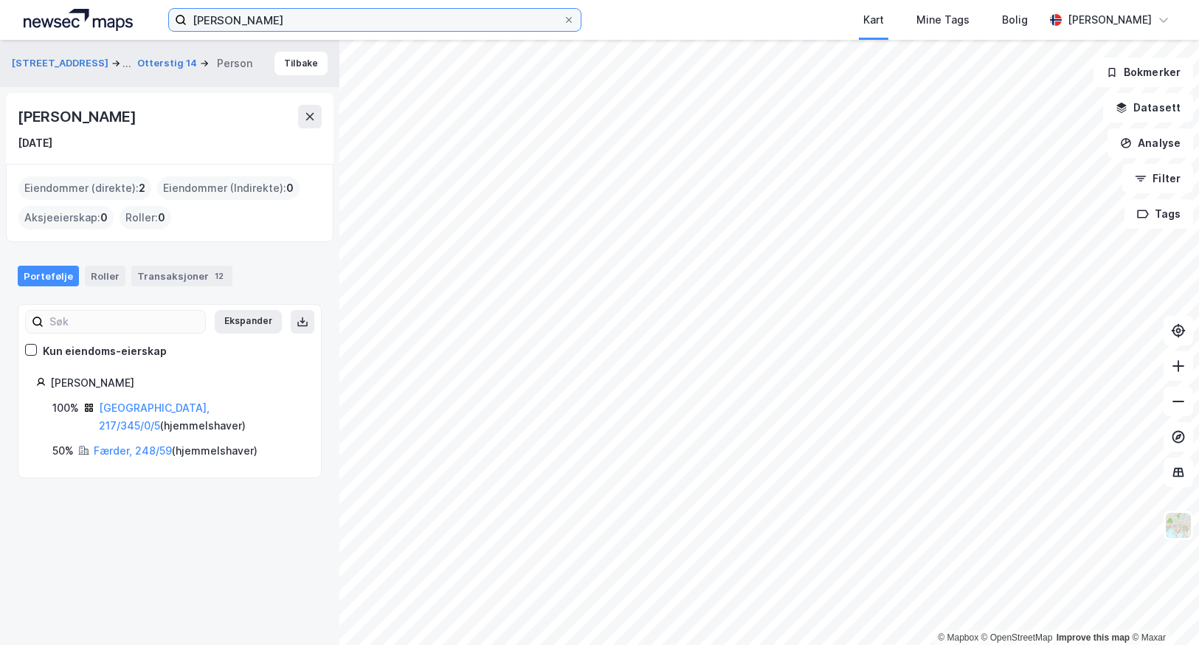
click at [438, 13] on input "[PERSON_NAME]" at bounding box center [375, 20] width 376 height 22
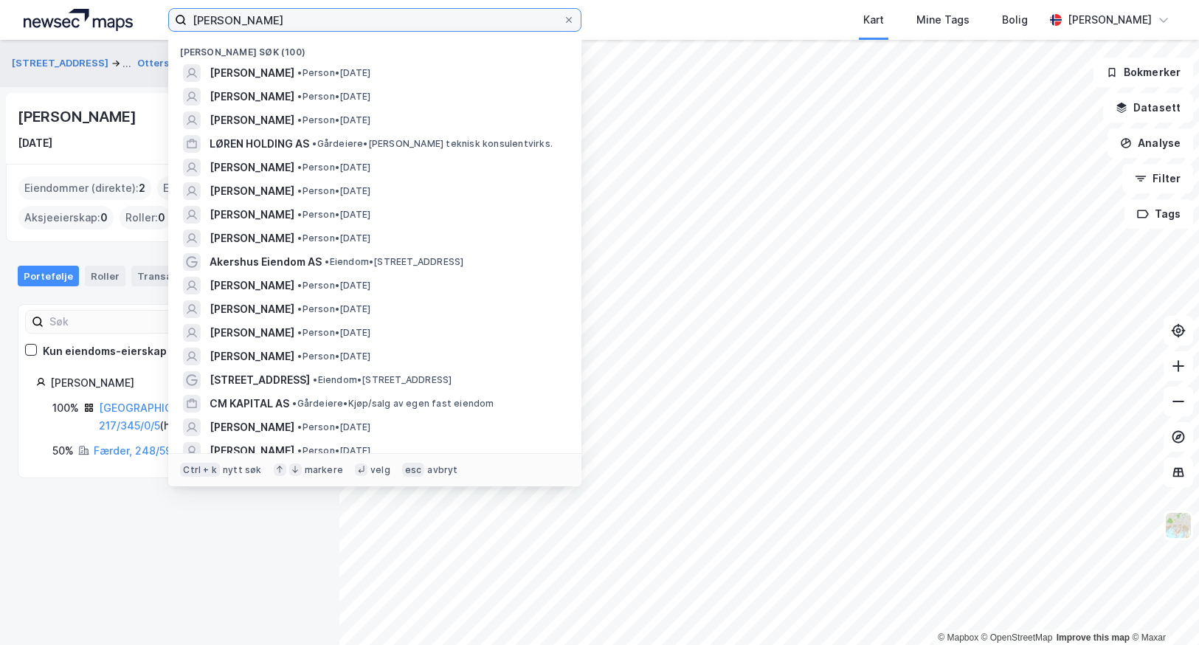
click at [438, 13] on input "[PERSON_NAME]" at bounding box center [375, 20] width 376 height 22
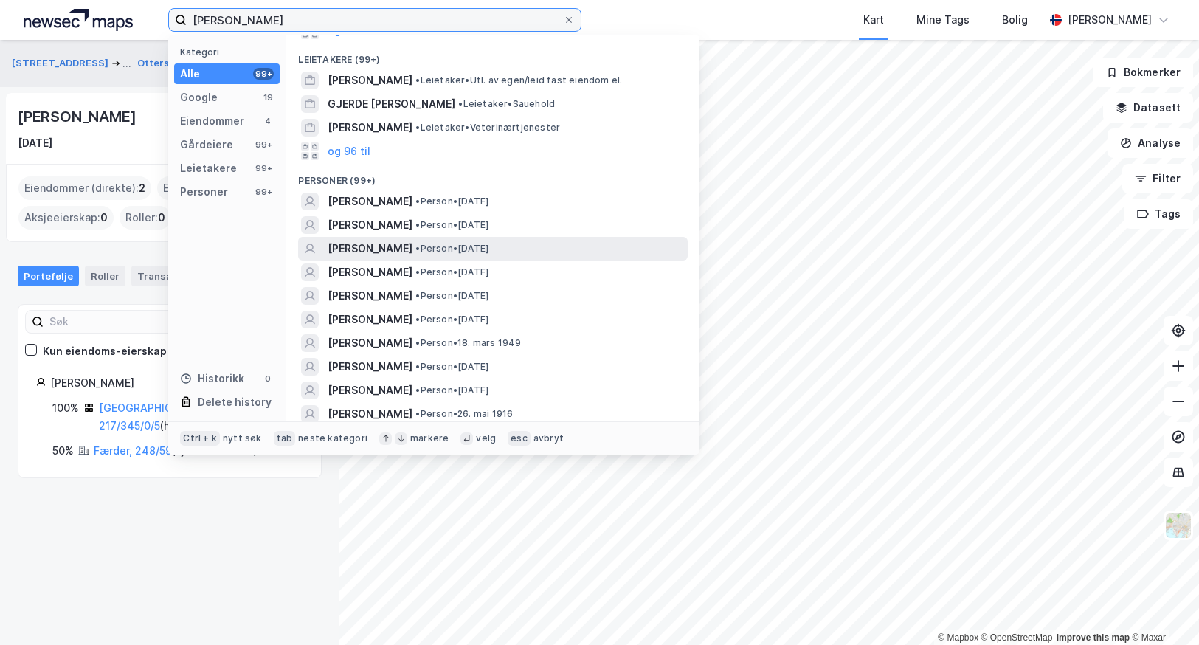
scroll to position [369, 0]
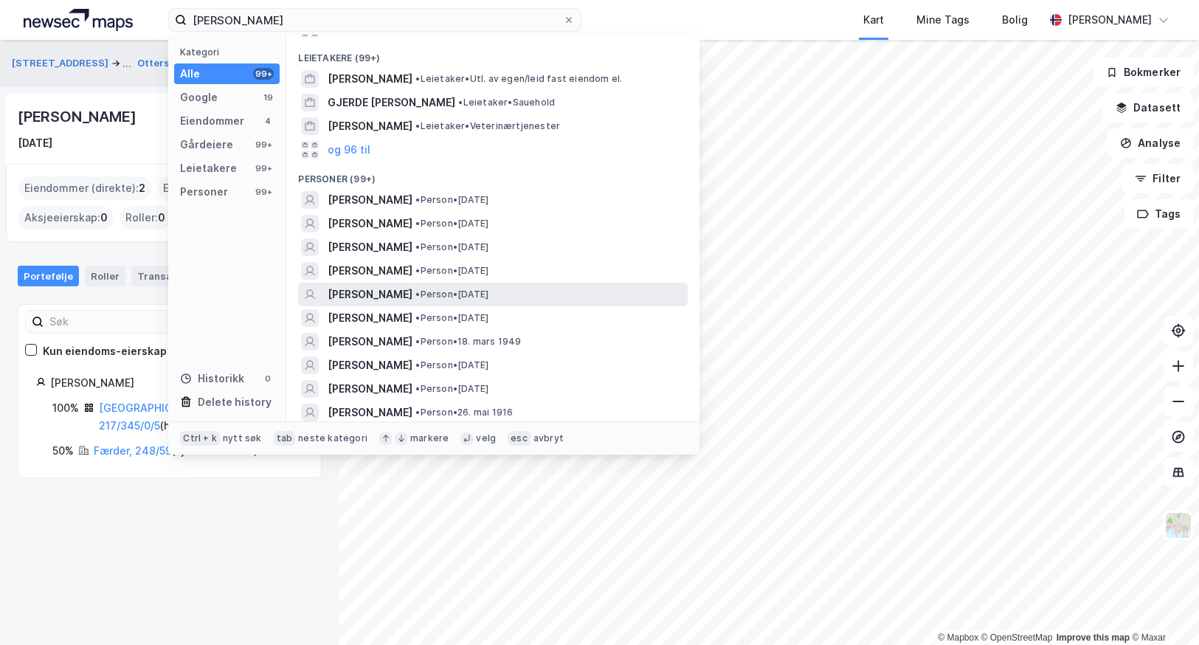
click at [370, 289] on span "[PERSON_NAME]" at bounding box center [370, 295] width 85 height 18
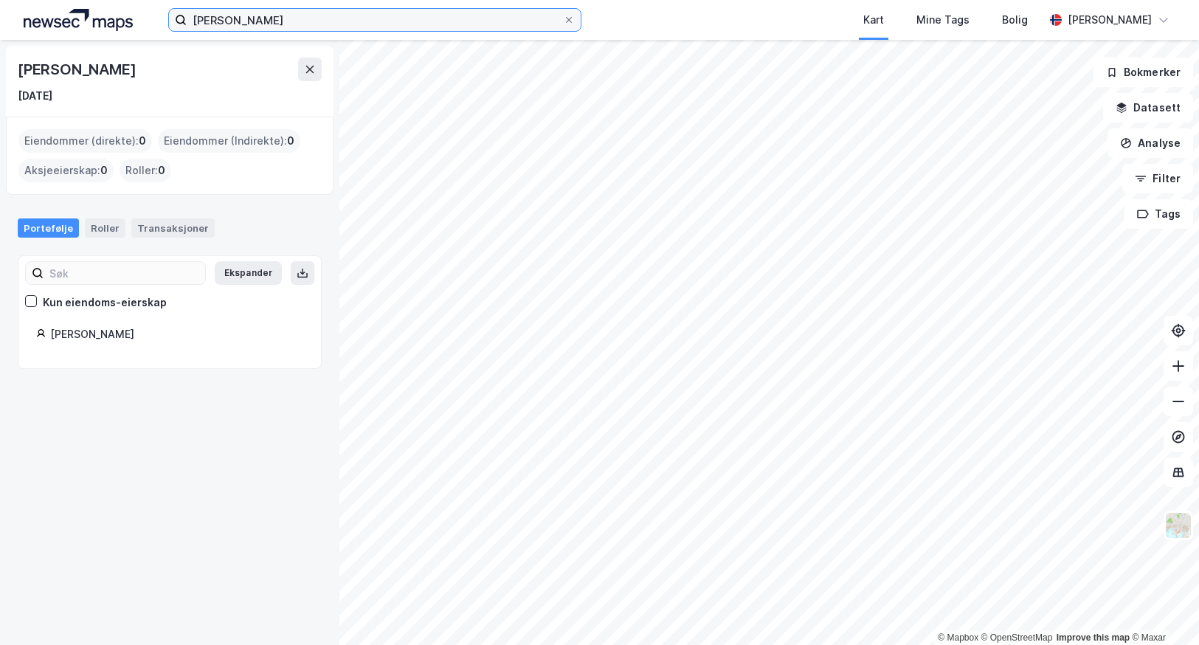
click at [210, 21] on input "[PERSON_NAME]" at bounding box center [375, 20] width 376 height 22
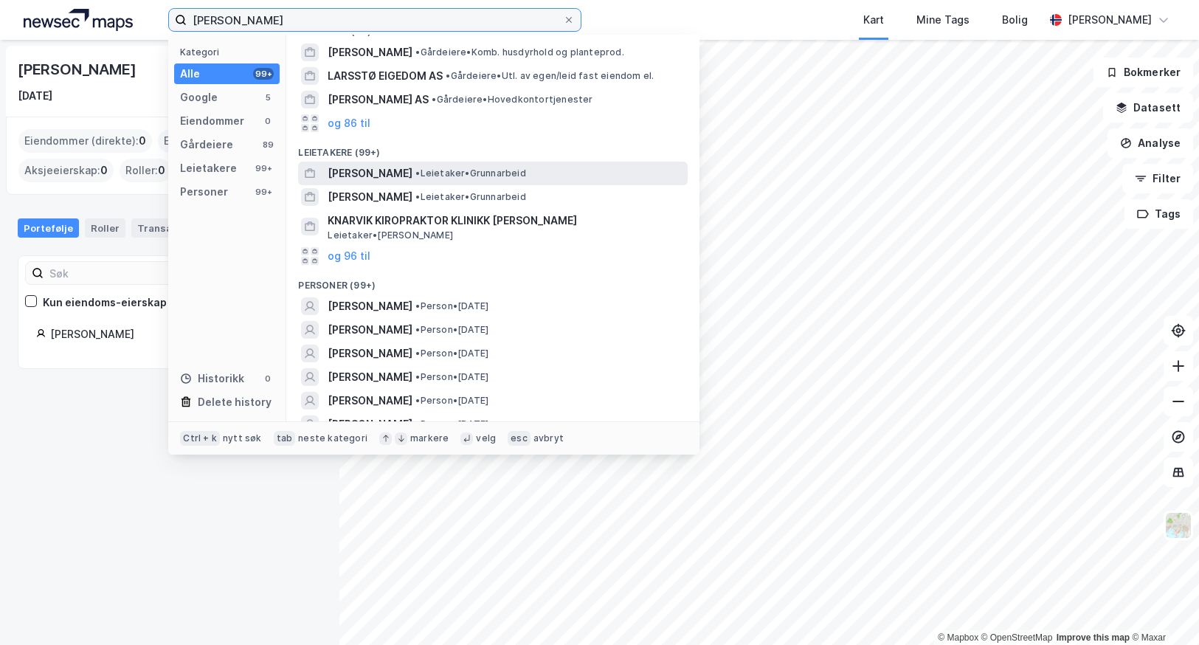
scroll to position [148, 0]
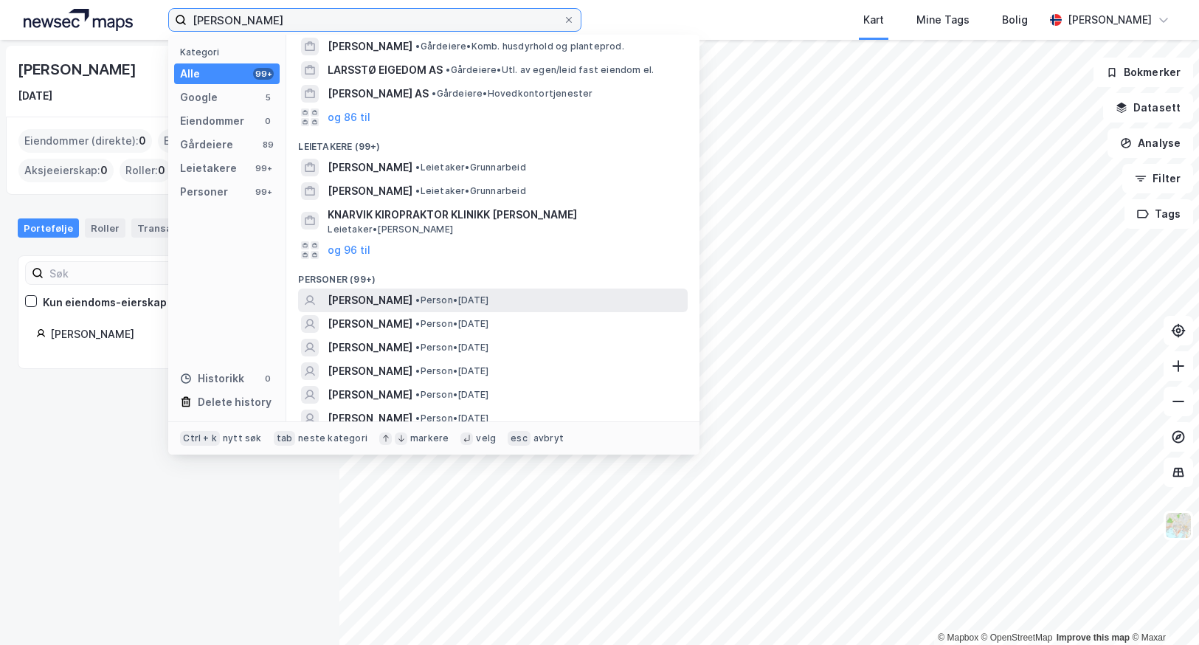
type input "[PERSON_NAME]"
click at [387, 303] on span "[PERSON_NAME]" at bounding box center [370, 300] width 85 height 18
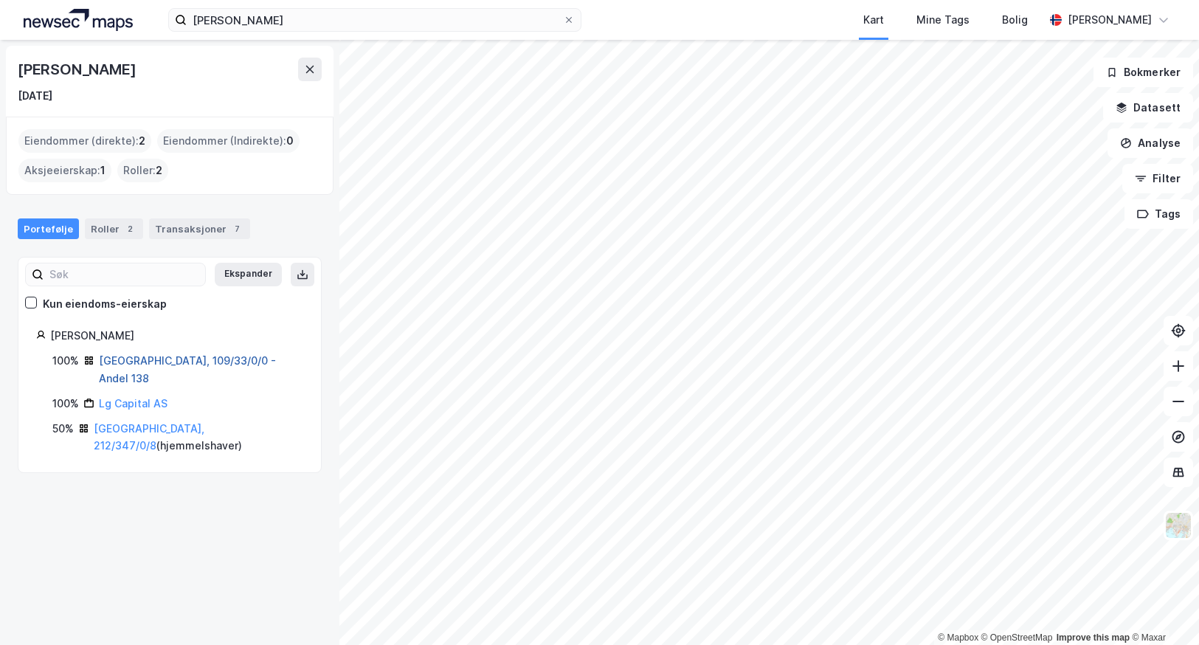
click at [118, 354] on link "[GEOGRAPHIC_DATA], 109/33/0/0 - Andel 138" at bounding box center [187, 369] width 177 height 30
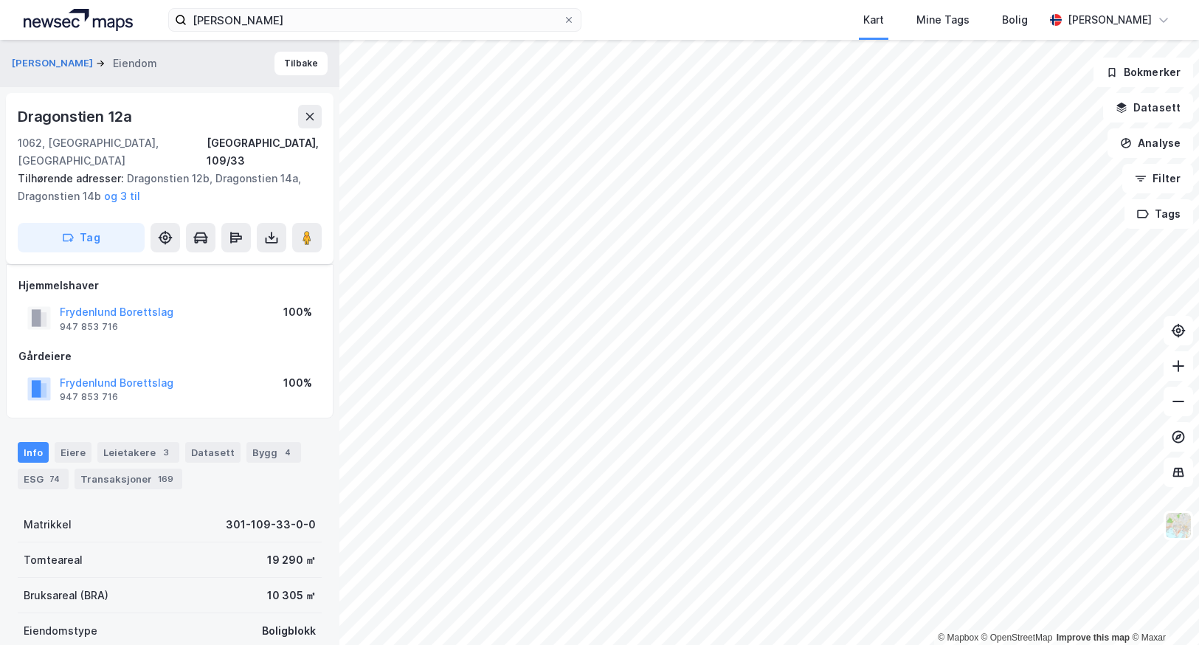
scroll to position [114, 0]
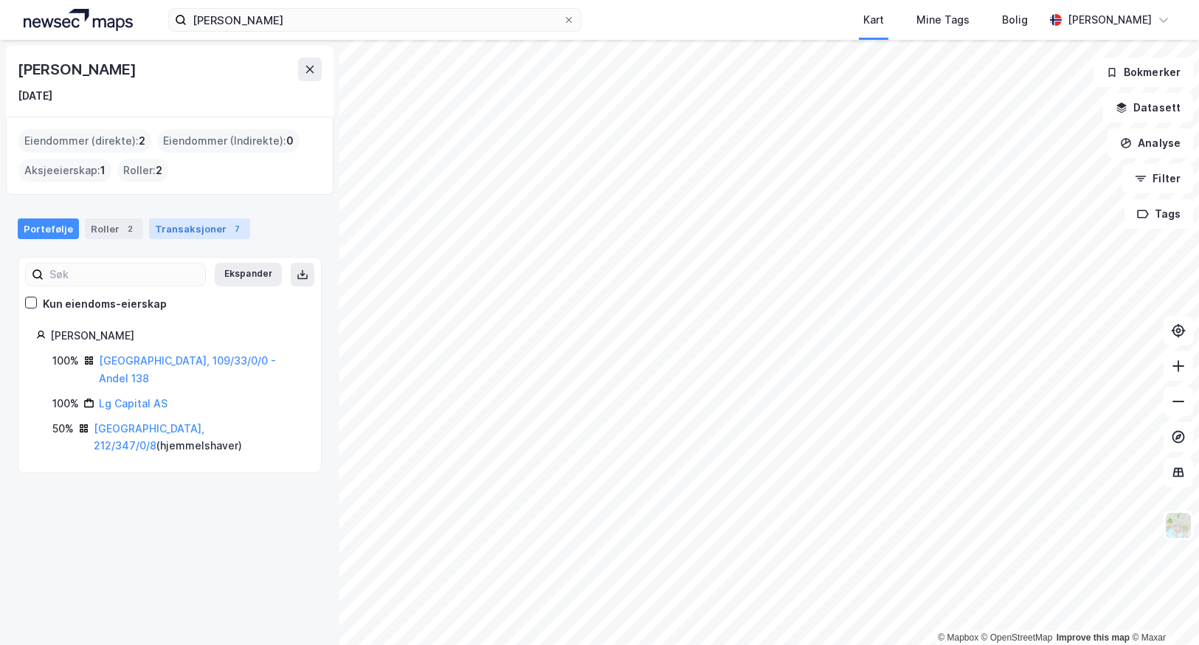
click at [179, 232] on div "Transaksjoner 7" at bounding box center [199, 228] width 101 height 21
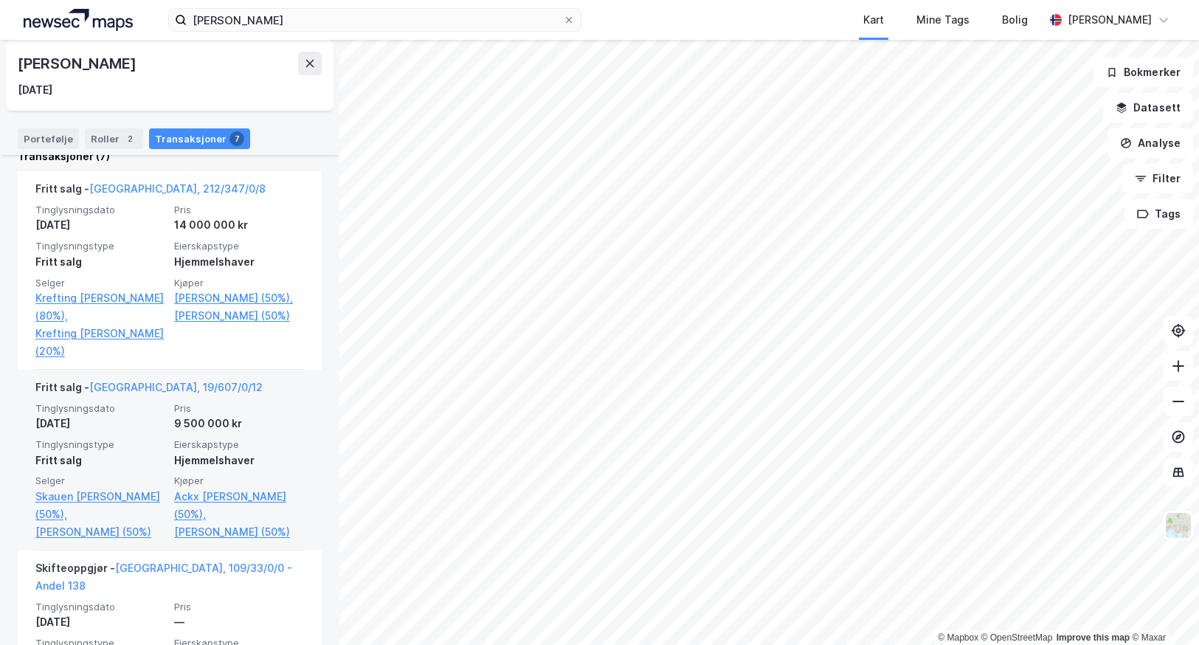
scroll to position [295, 0]
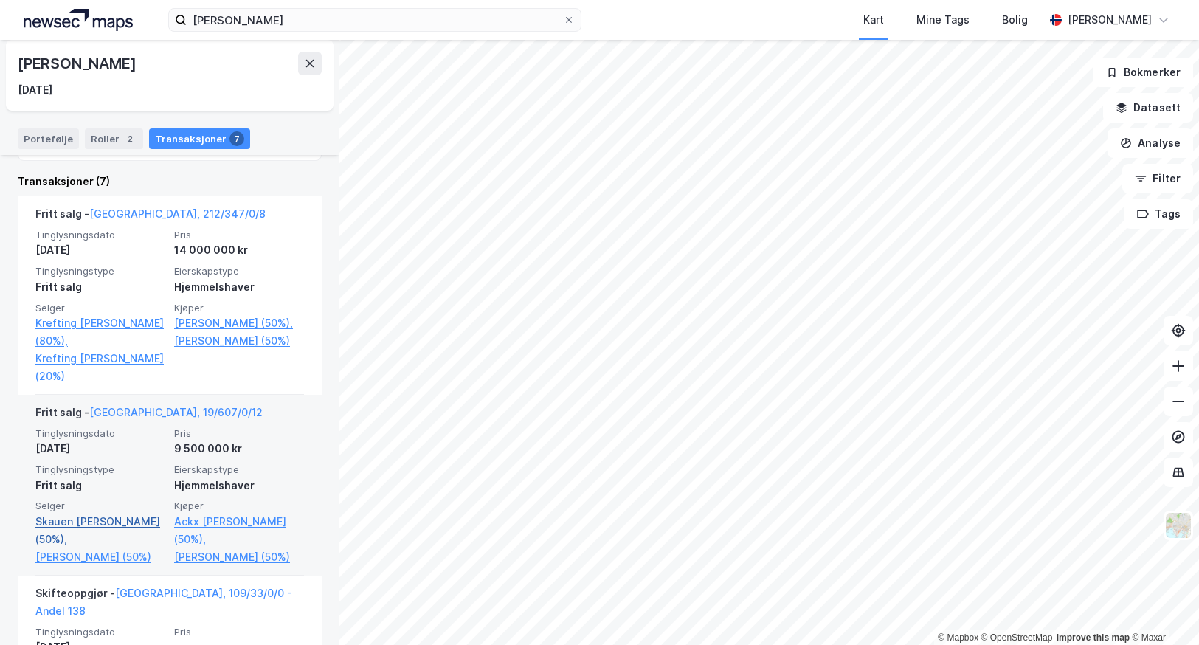
click at [58, 515] on link "Skauen [PERSON_NAME] (50%)," at bounding box center [100, 530] width 130 height 35
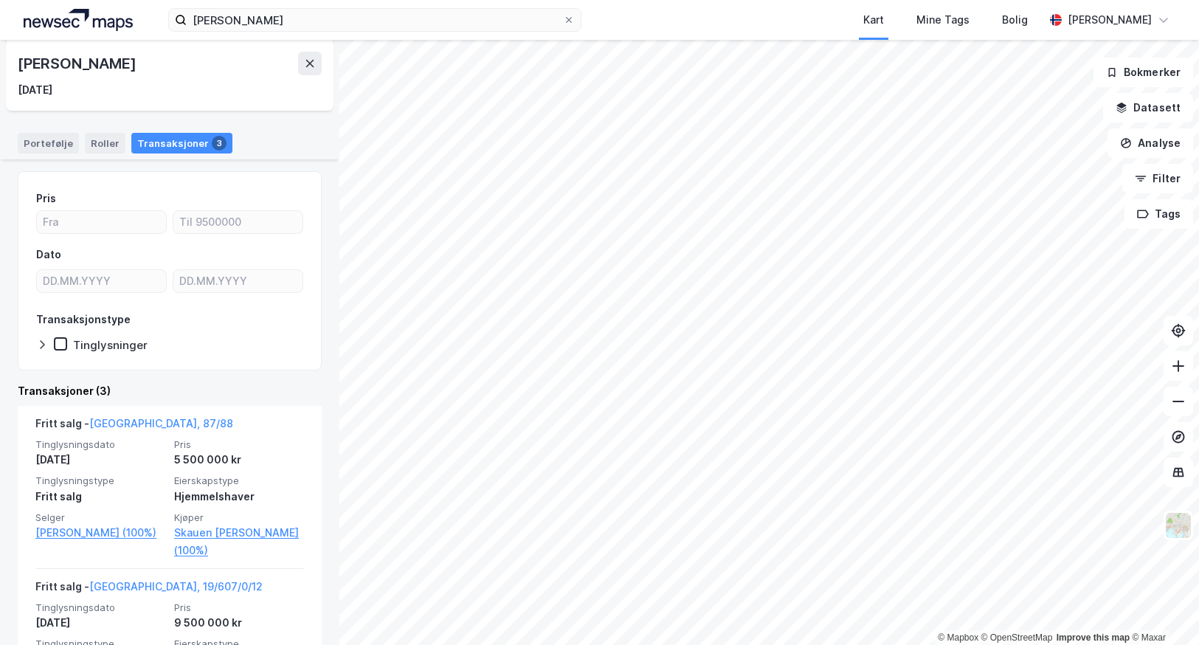
scroll to position [148, 0]
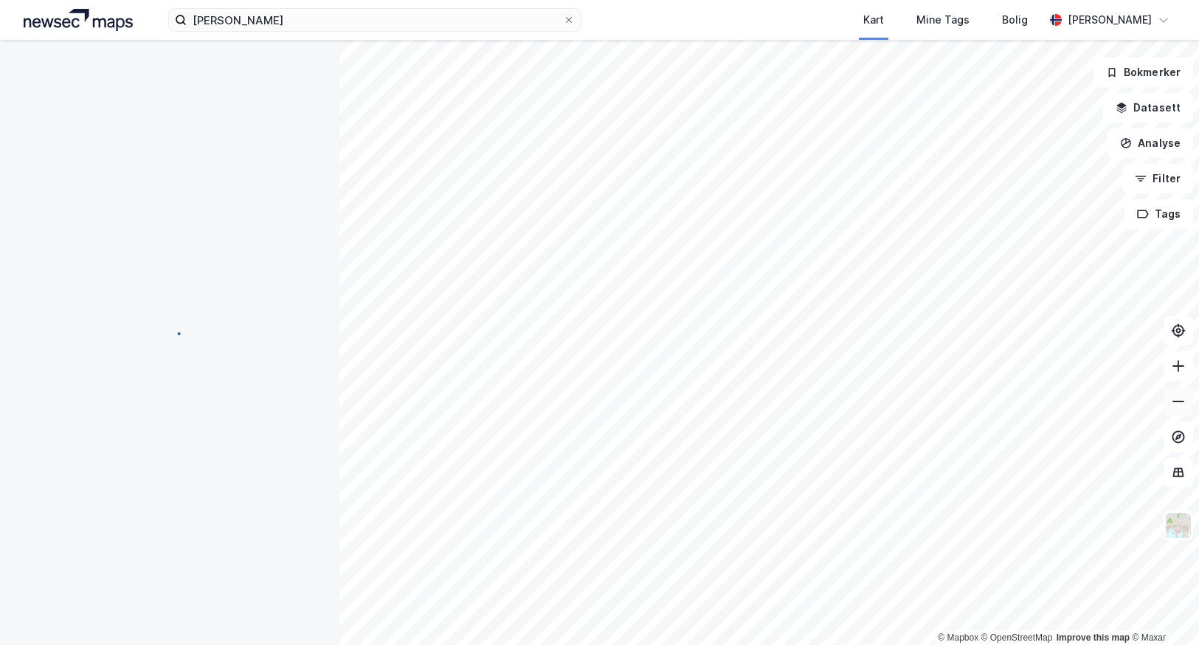
scroll to position [114, 0]
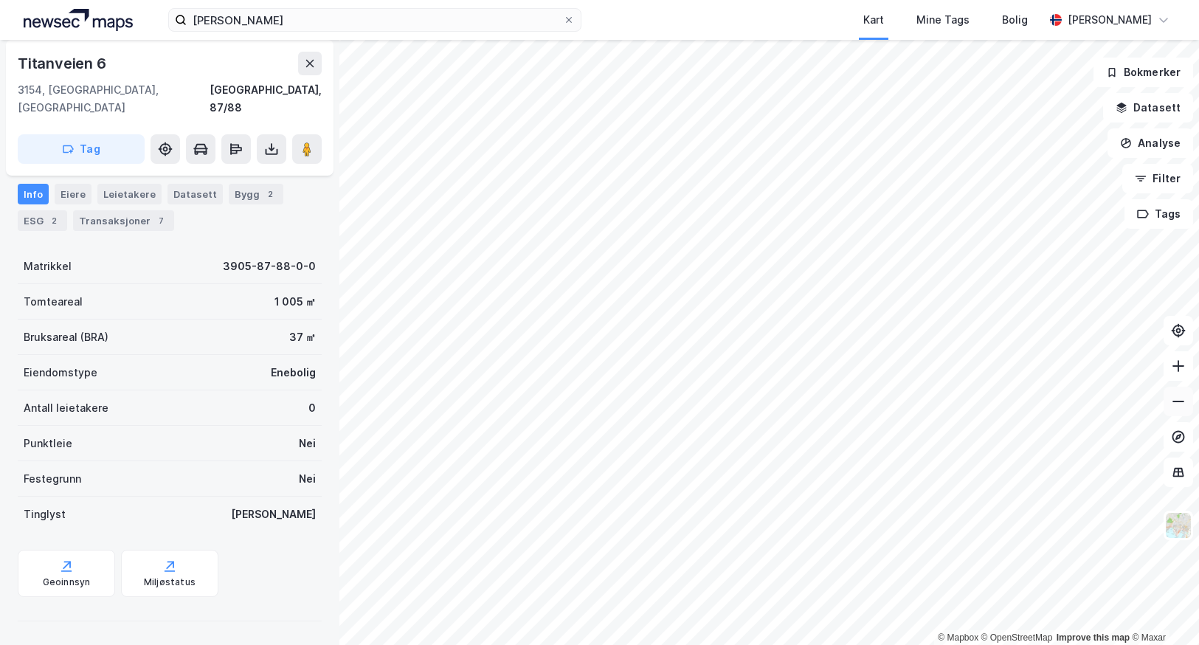
scroll to position [83, 0]
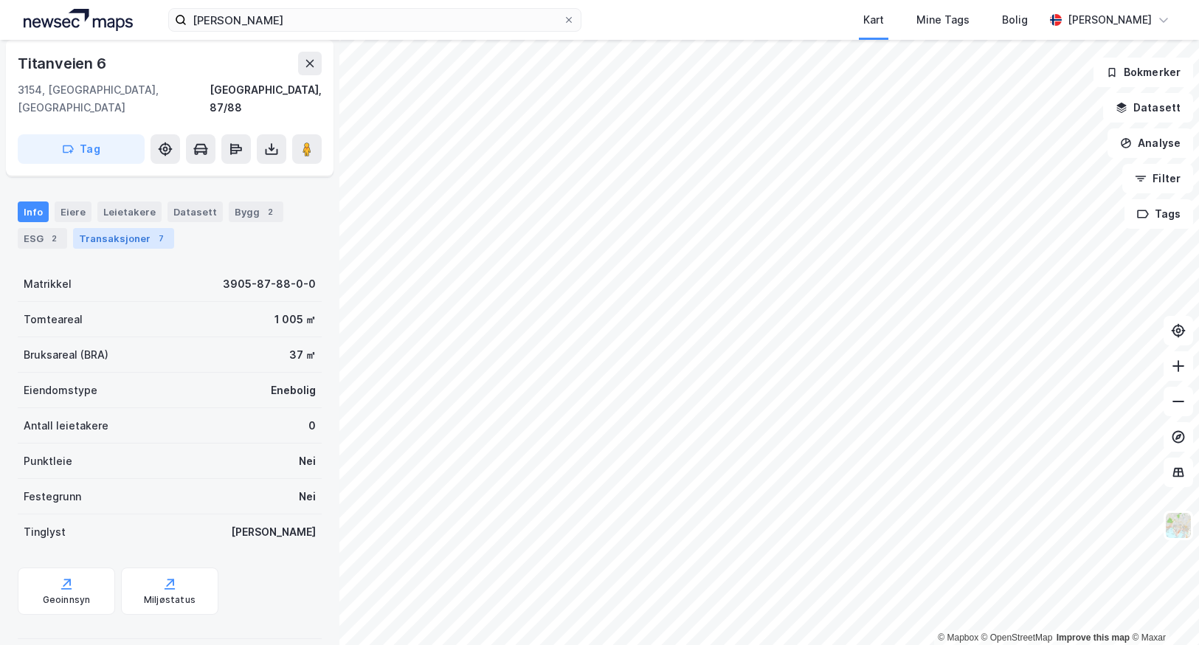
click at [114, 228] on div "Transaksjoner 7" at bounding box center [123, 238] width 101 height 21
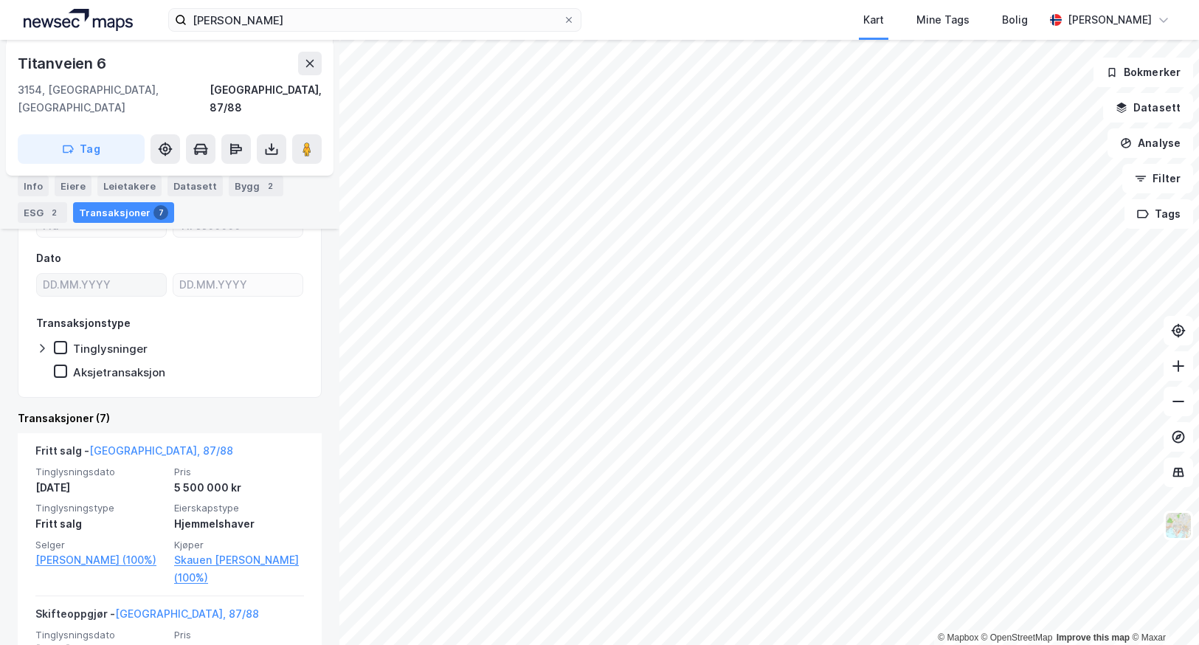
scroll to position [221, 0]
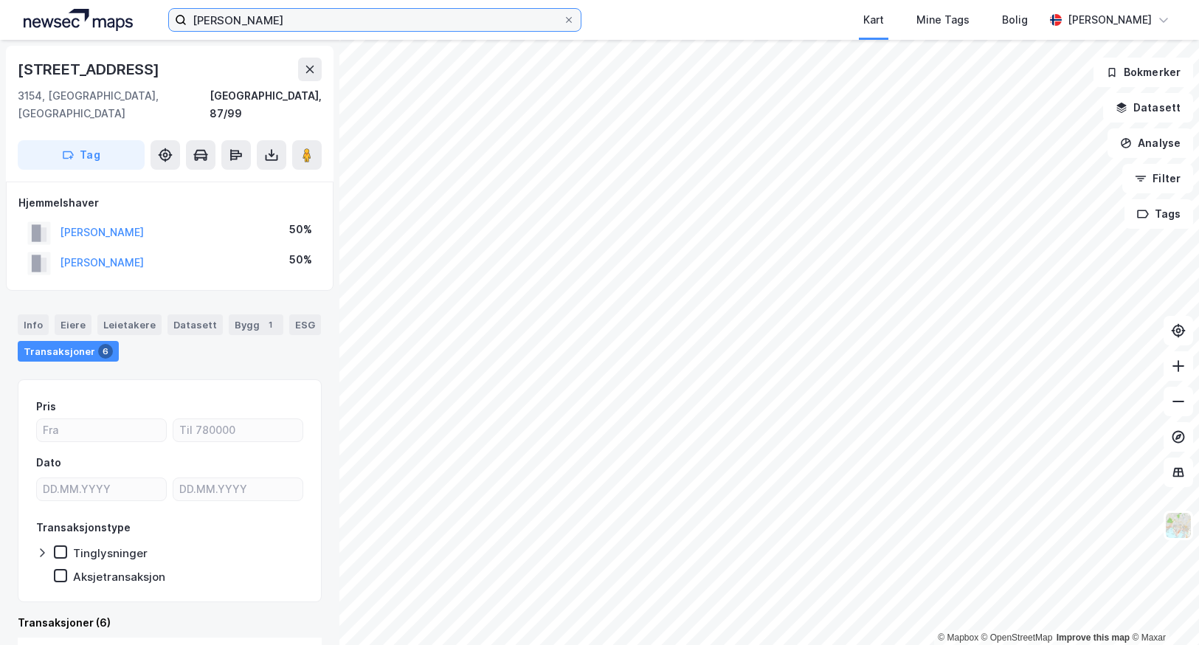
click at [307, 28] on input "[PERSON_NAME]" at bounding box center [375, 20] width 376 height 22
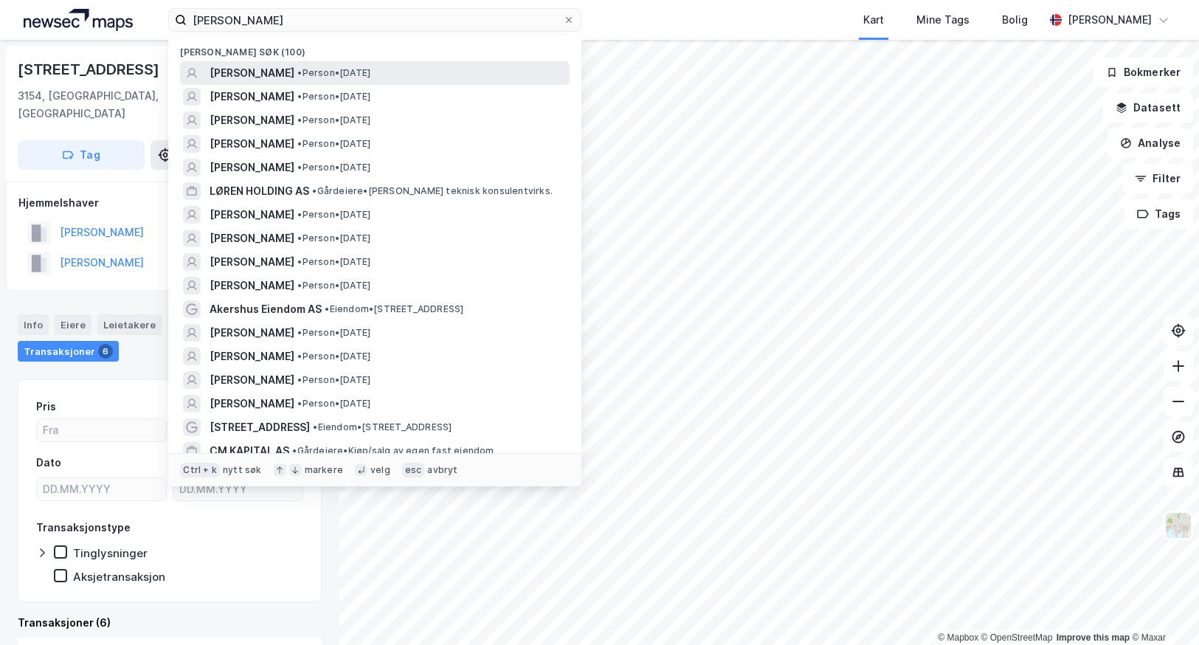
click at [275, 74] on span "[PERSON_NAME]" at bounding box center [252, 73] width 85 height 18
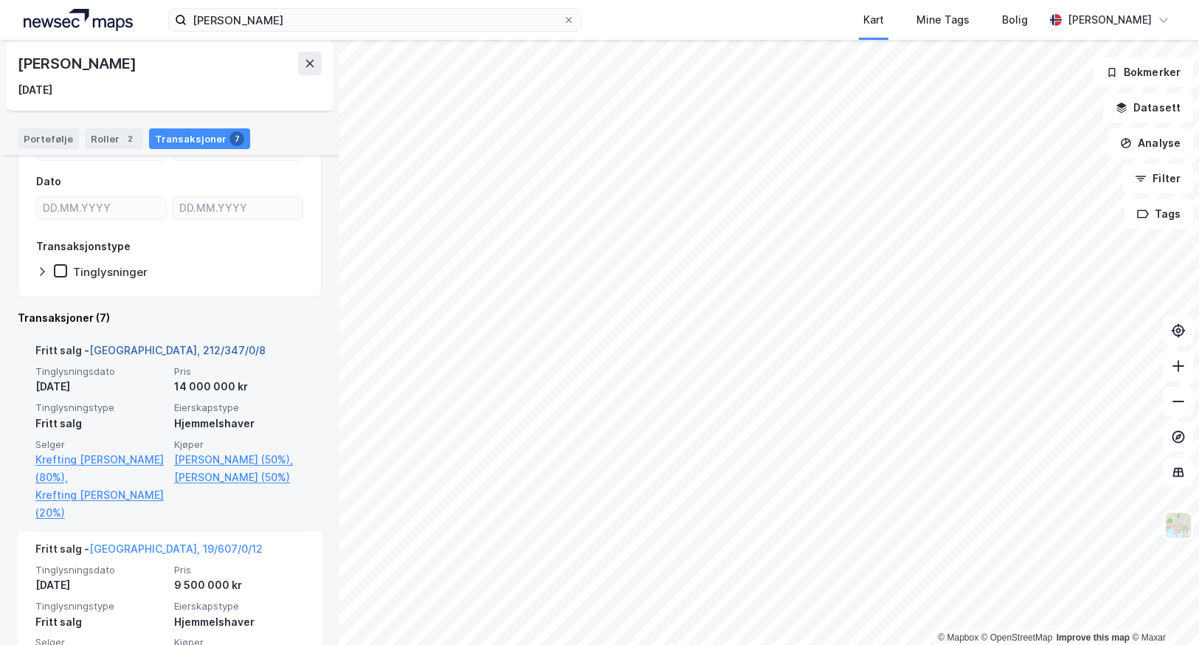
scroll to position [221, 0]
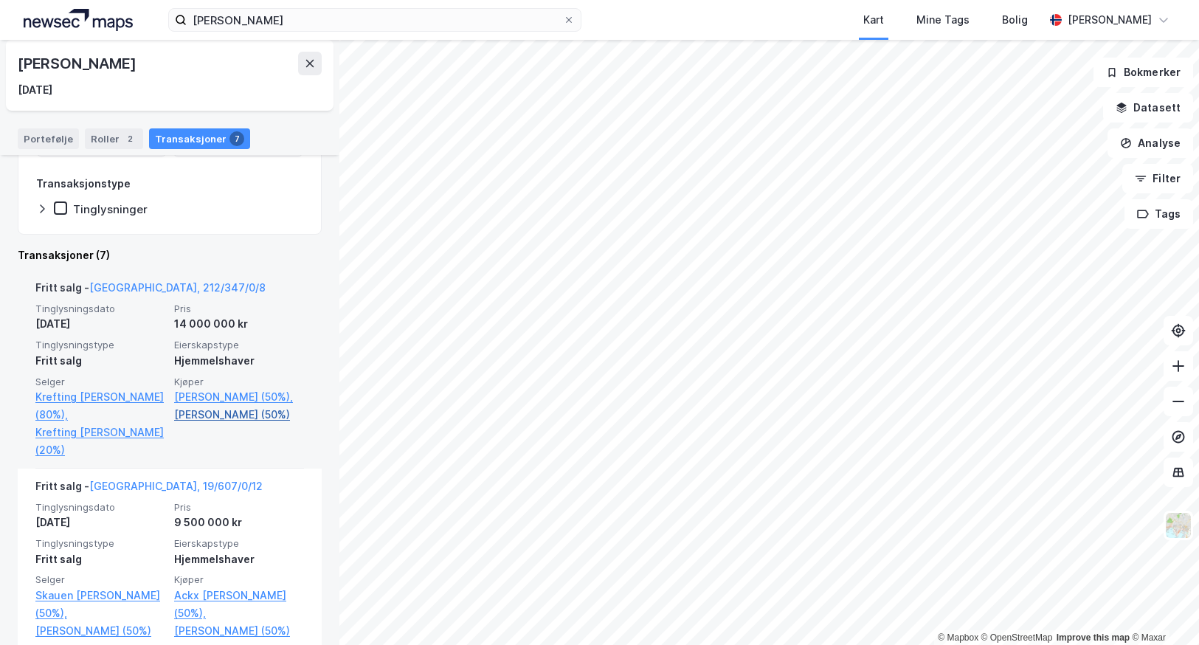
click at [190, 413] on link "[PERSON_NAME] (50%)" at bounding box center [239, 415] width 130 height 18
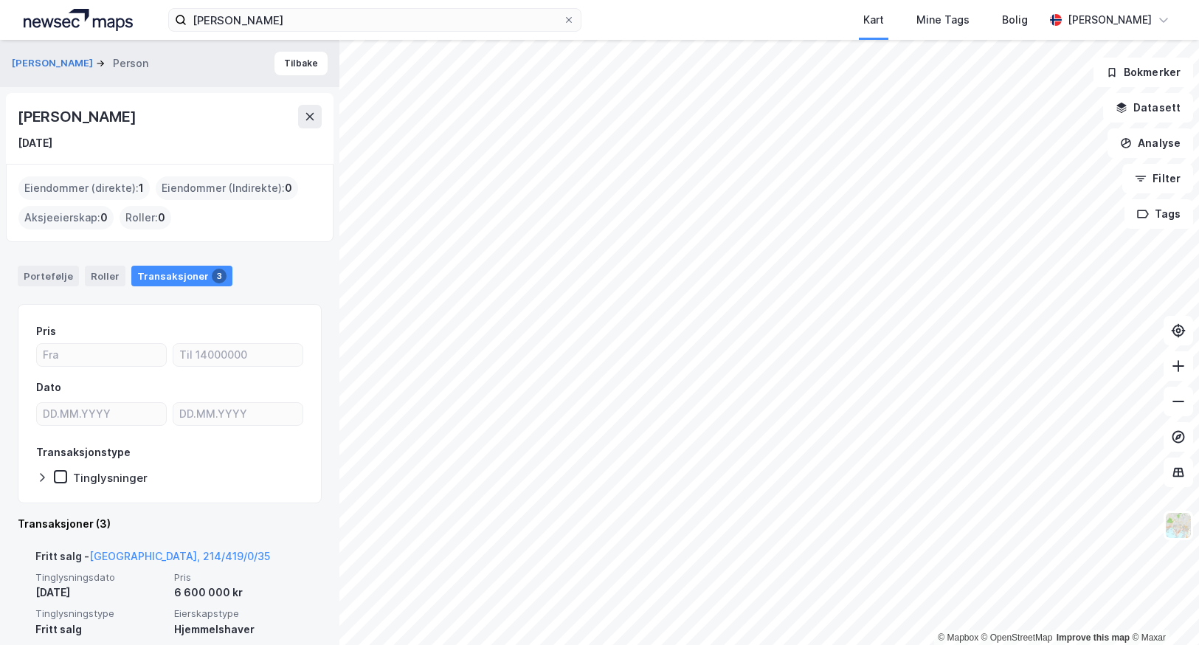
scroll to position [74, 0]
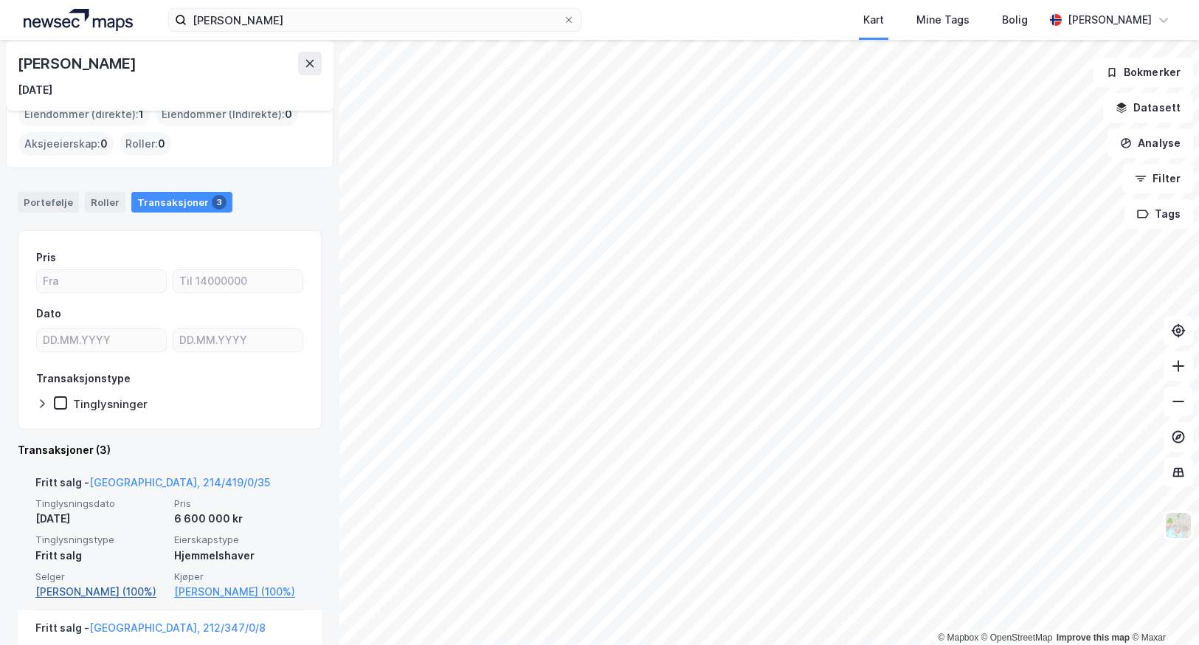
click at [63, 588] on link "[PERSON_NAME] (100%)" at bounding box center [100, 592] width 130 height 18
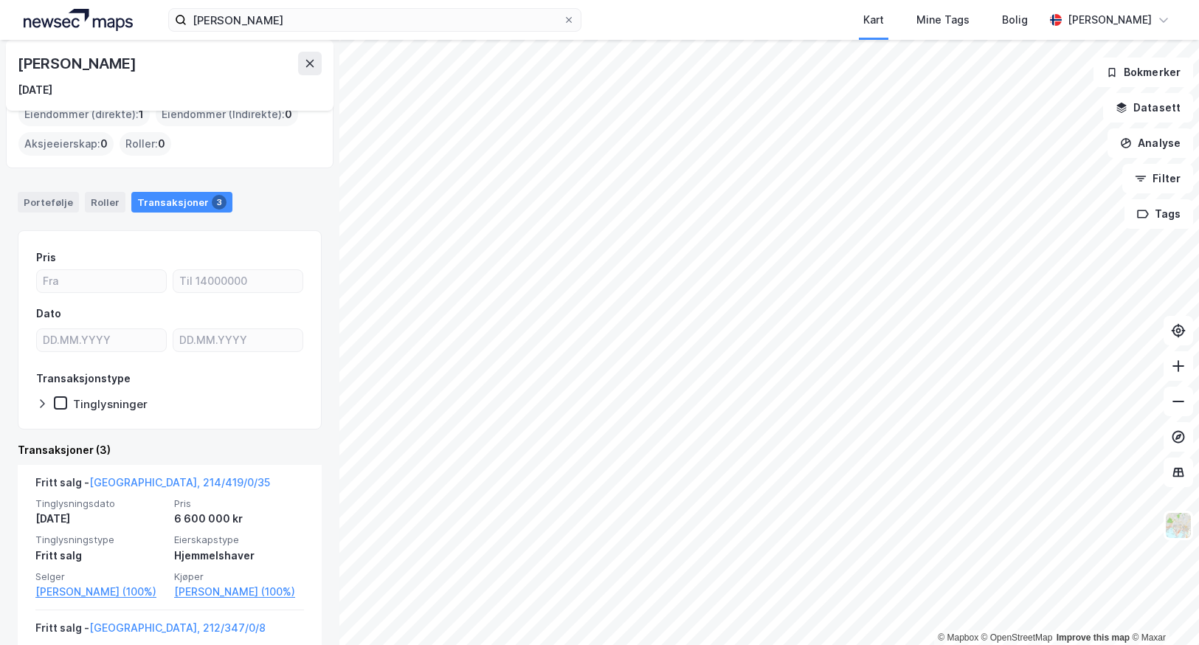
drag, startPoint x: 235, startPoint y: 70, endPoint x: 17, endPoint y: 77, distance: 218.5
click at [17, 77] on div "[PERSON_NAME] [DATE]" at bounding box center [170, 75] width 328 height 71
copy div "[PERSON_NAME]"
click at [319, 22] on input "[PERSON_NAME]" at bounding box center [375, 20] width 376 height 22
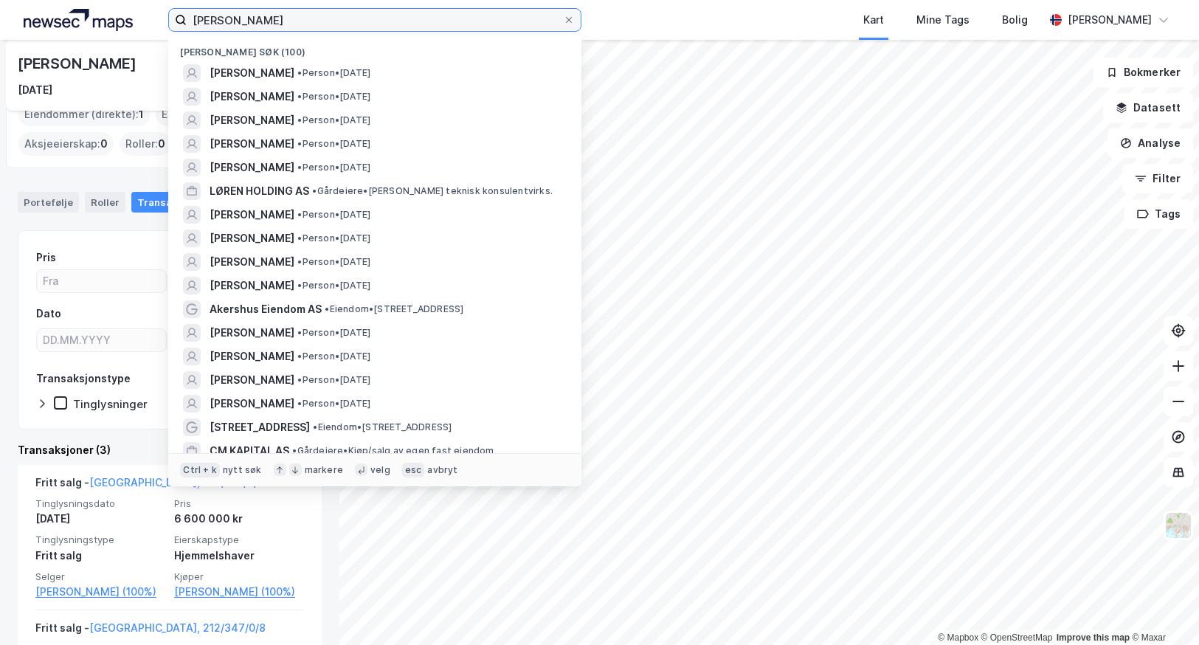
click at [318, 22] on input "[PERSON_NAME]" at bounding box center [375, 20] width 376 height 22
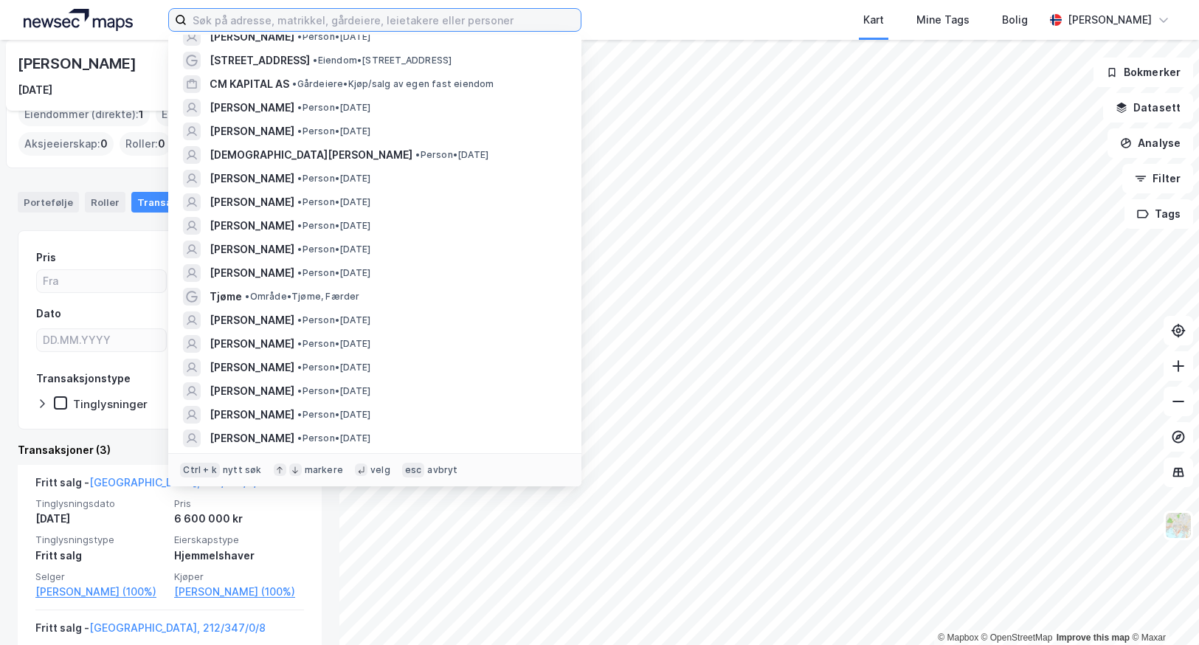
scroll to position [369, 0]
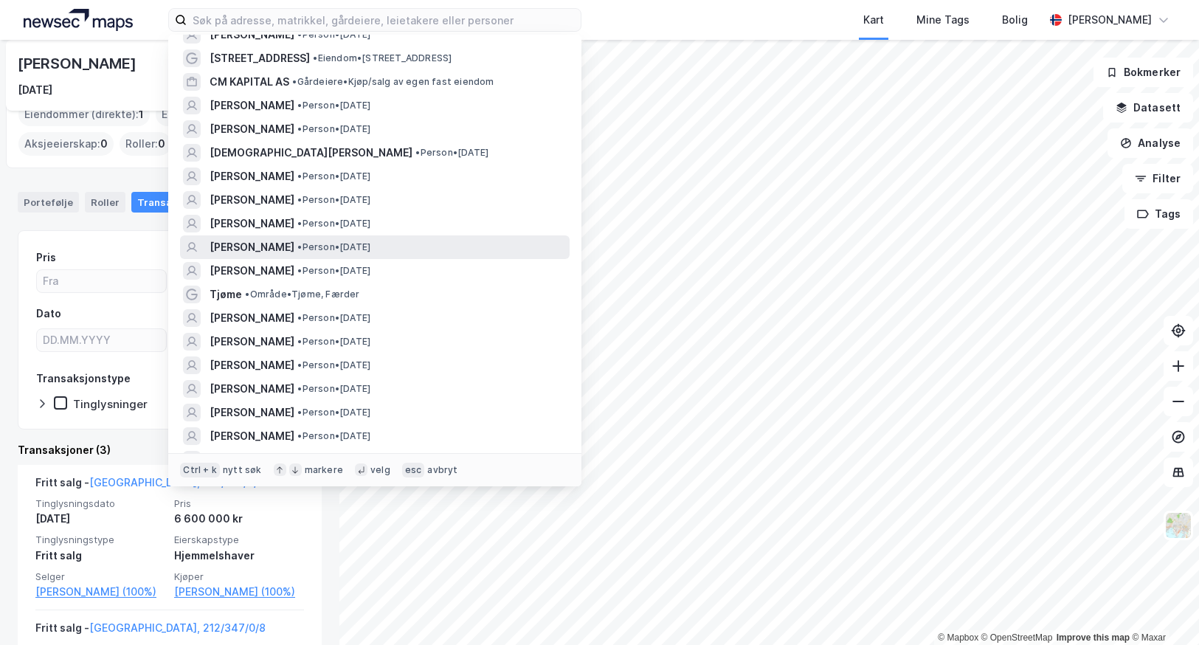
click at [276, 246] on span "[PERSON_NAME]" at bounding box center [252, 247] width 85 height 18
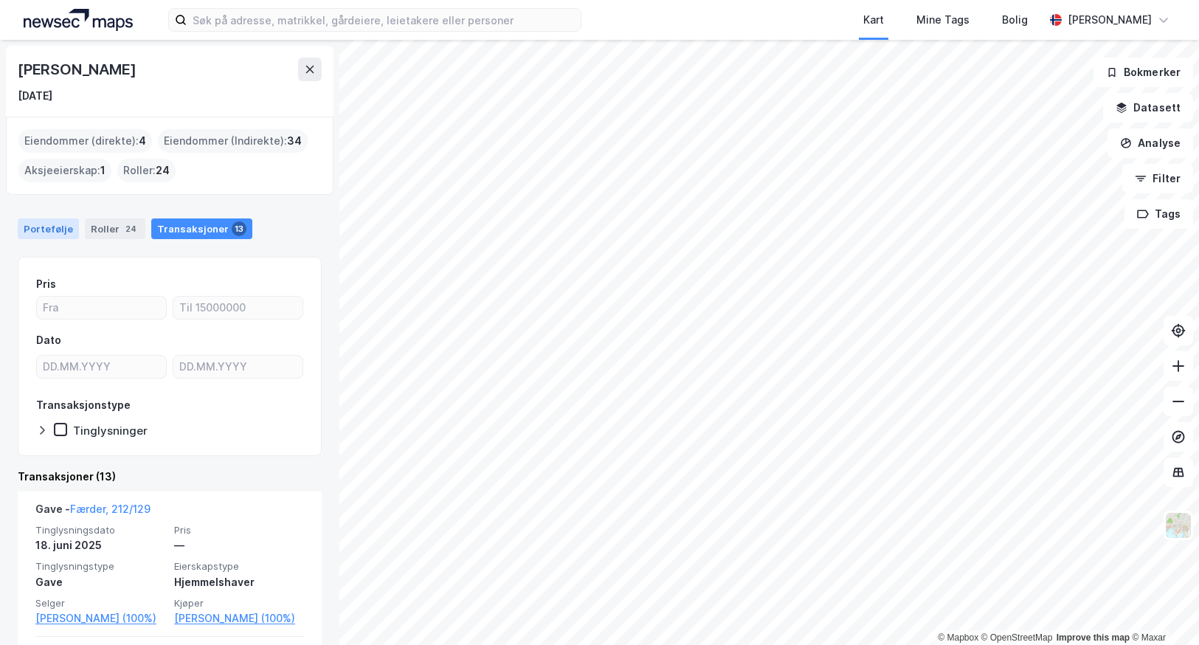
click at [36, 223] on div "Portefølje" at bounding box center [48, 228] width 61 height 21
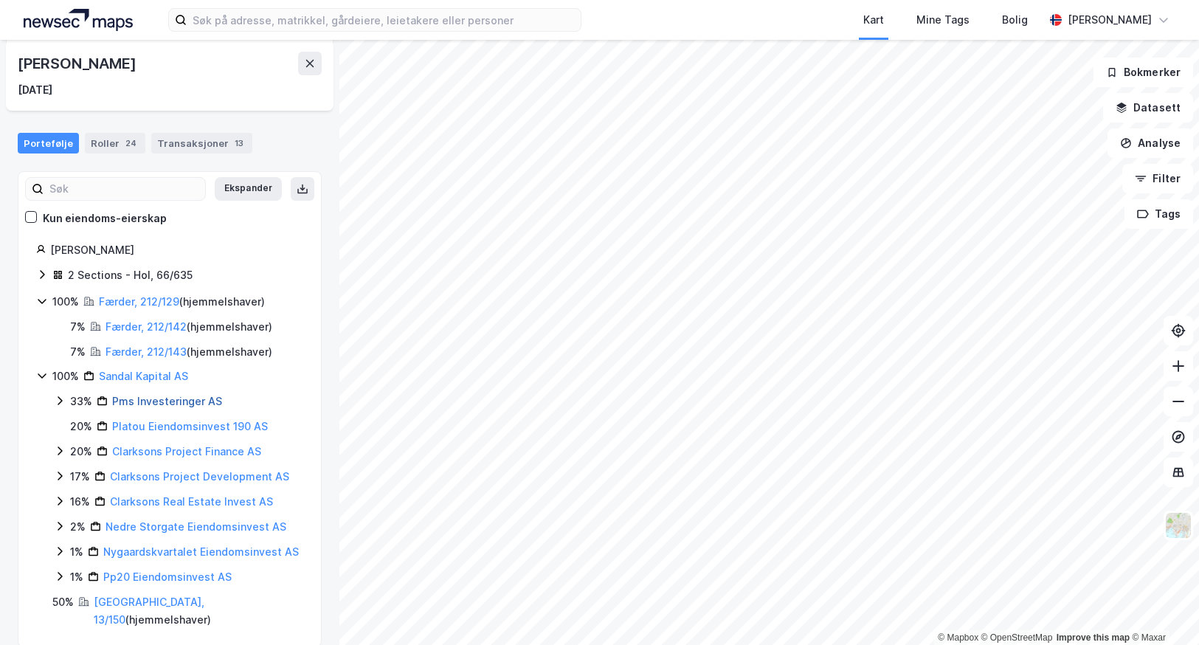
scroll to position [88, 0]
click at [114, 598] on link "[GEOGRAPHIC_DATA], 13/150" at bounding box center [149, 608] width 111 height 30
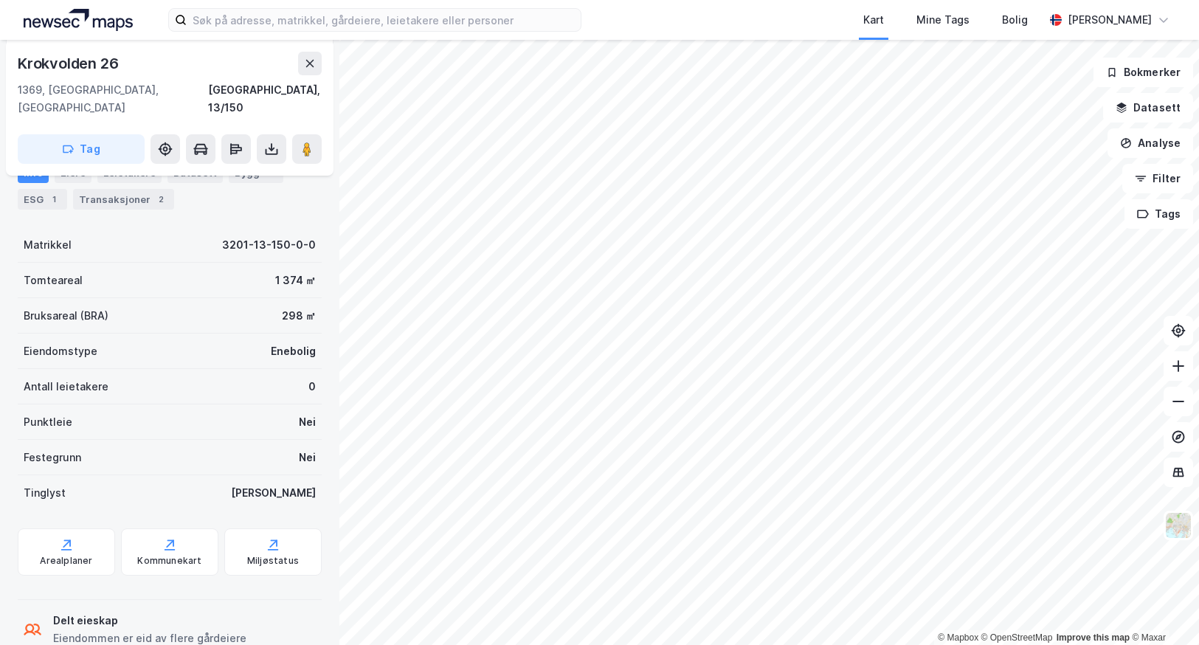
scroll to position [220, 0]
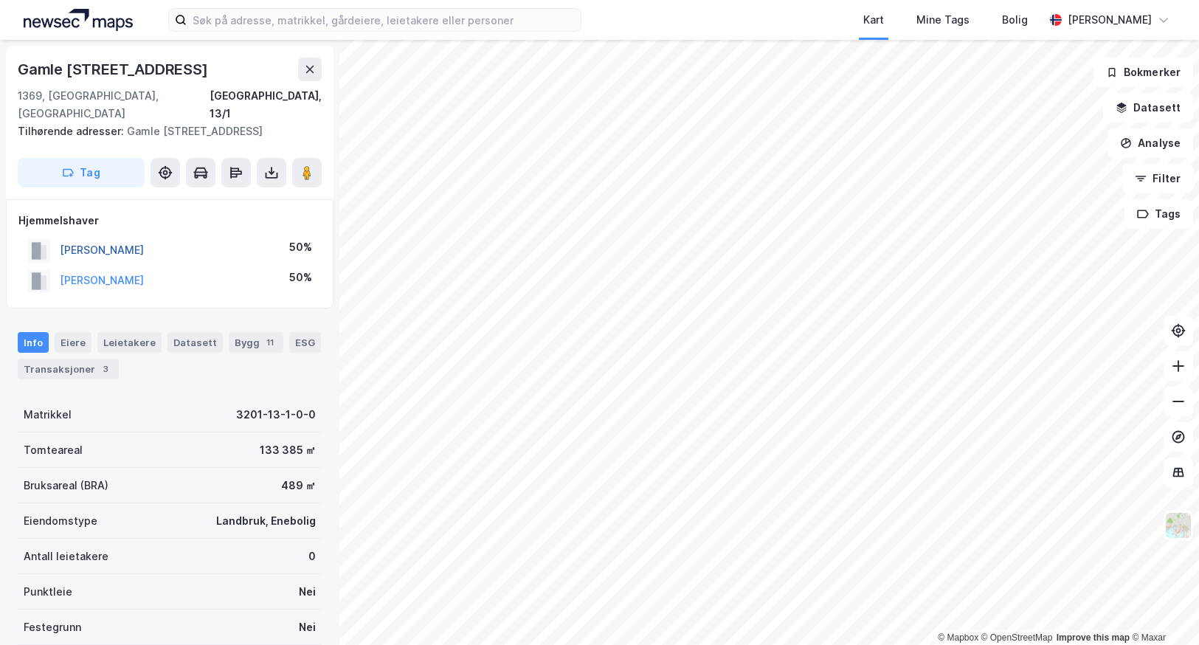
click at [0, 0] on button "[PERSON_NAME]" at bounding box center [0, 0] width 0 height 0
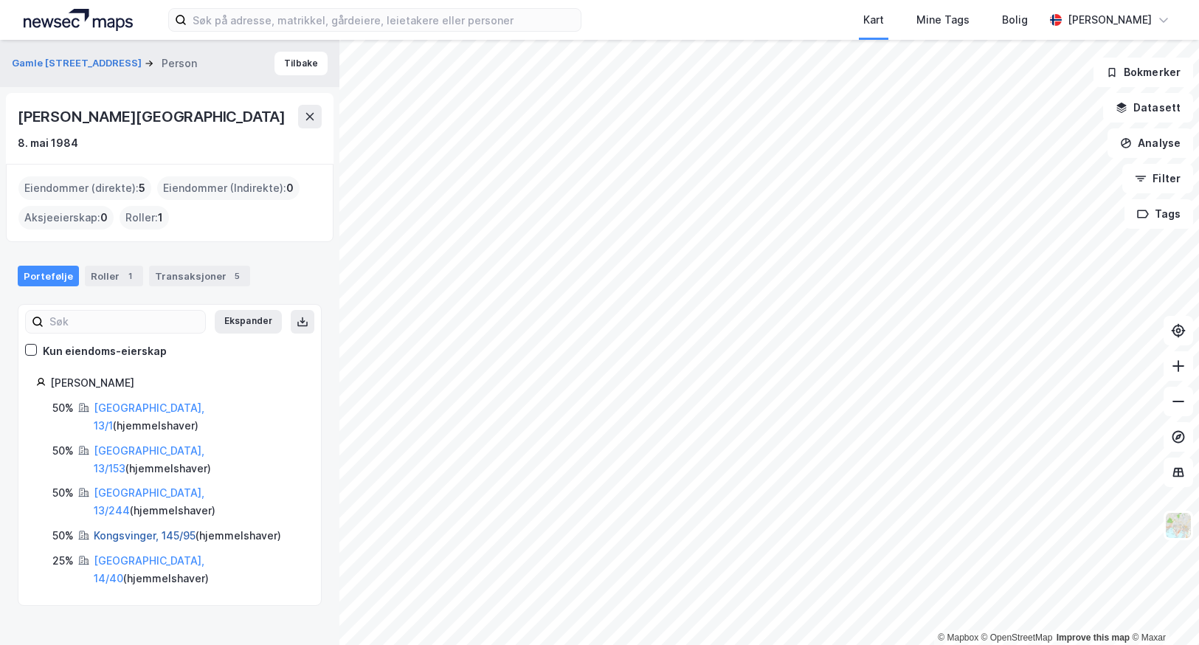
click at [108, 529] on link "Kongsvinger, 145/95" at bounding box center [145, 535] width 102 height 13
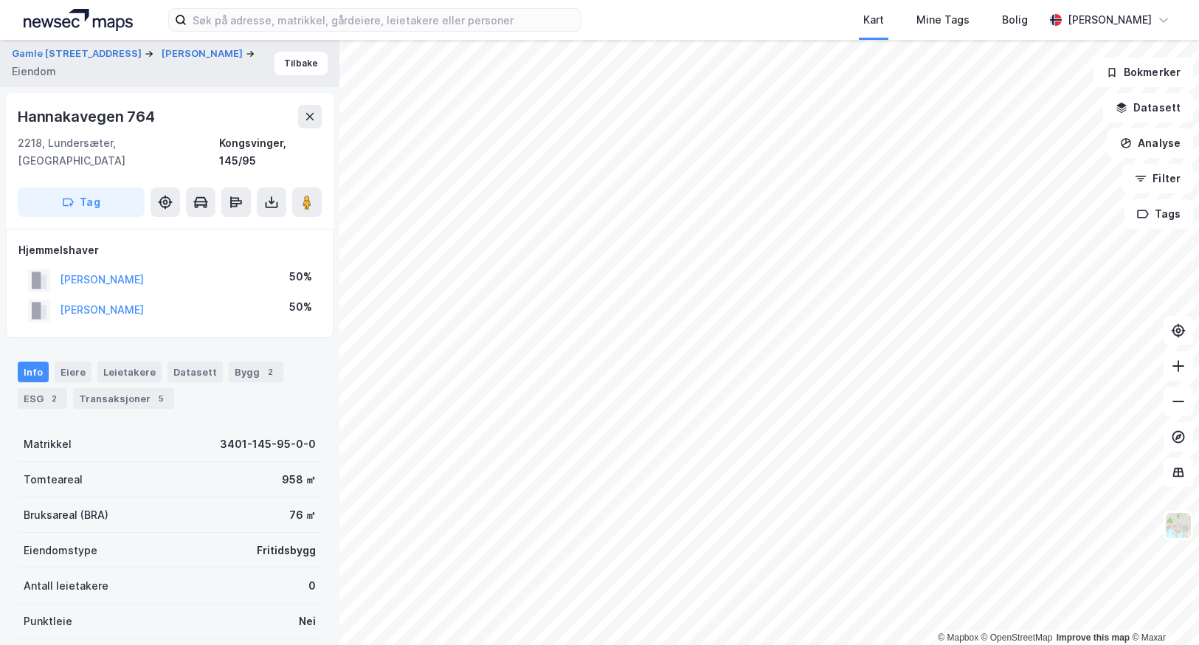
scroll to position [1, 0]
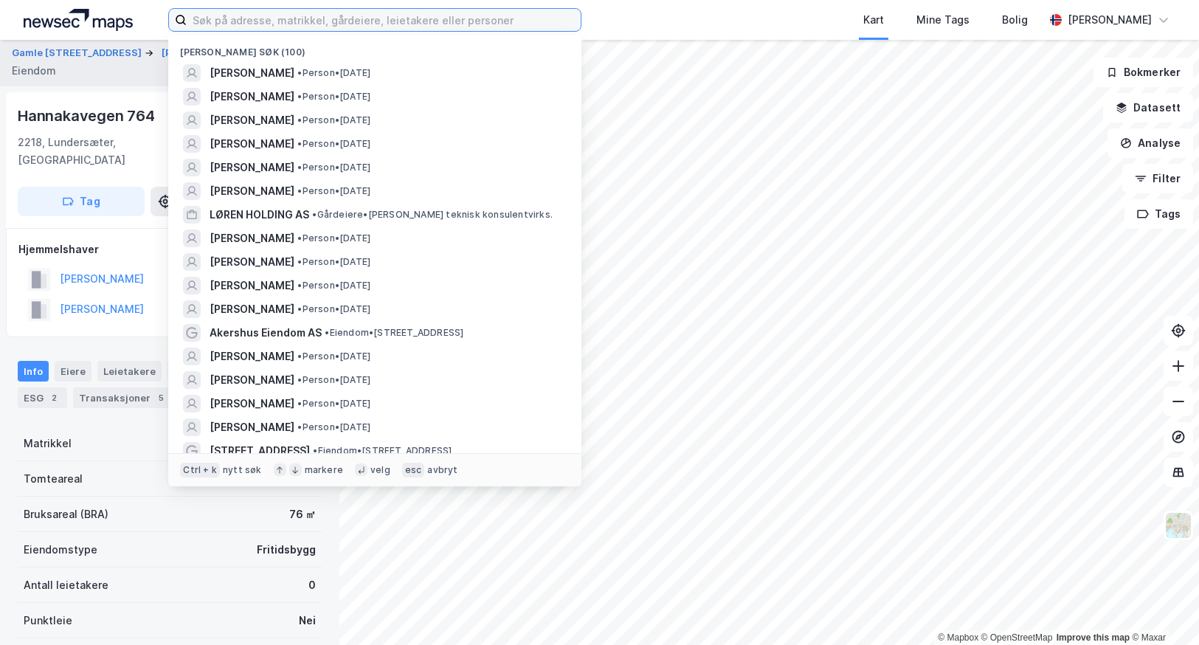
click at [285, 23] on input at bounding box center [384, 20] width 394 height 22
paste input "Plahteskogen 17"
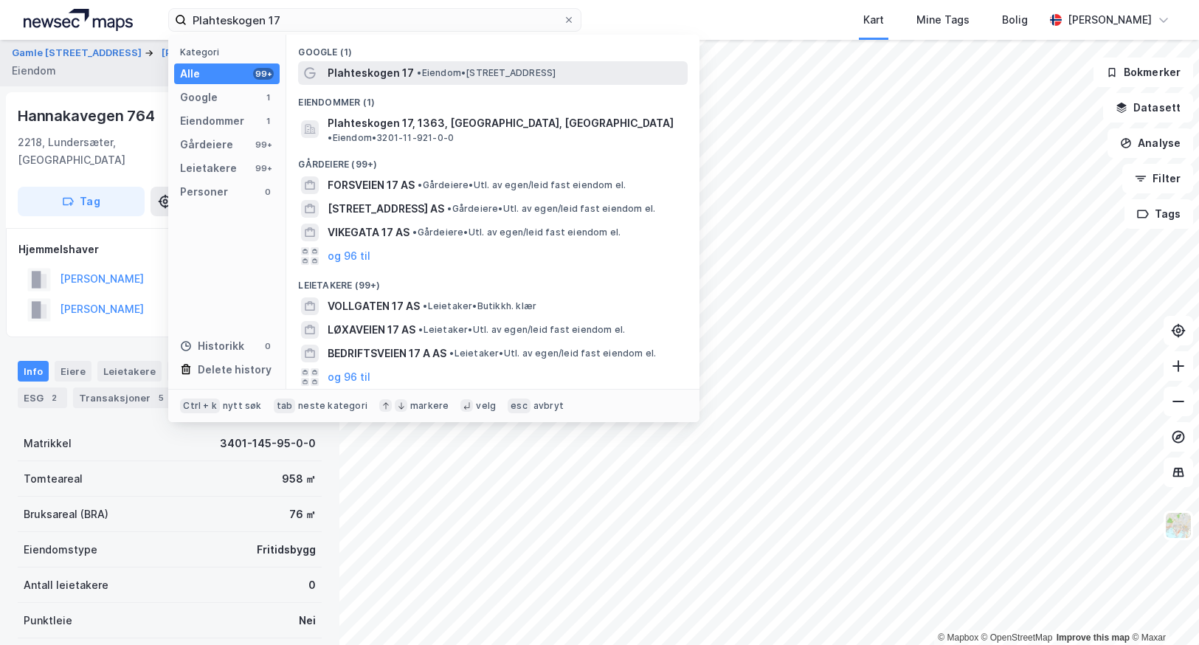
click at [413, 72] on div "Plahteskogen 17 • Eiendom • [STREET_ADDRESS]" at bounding box center [506, 73] width 357 height 18
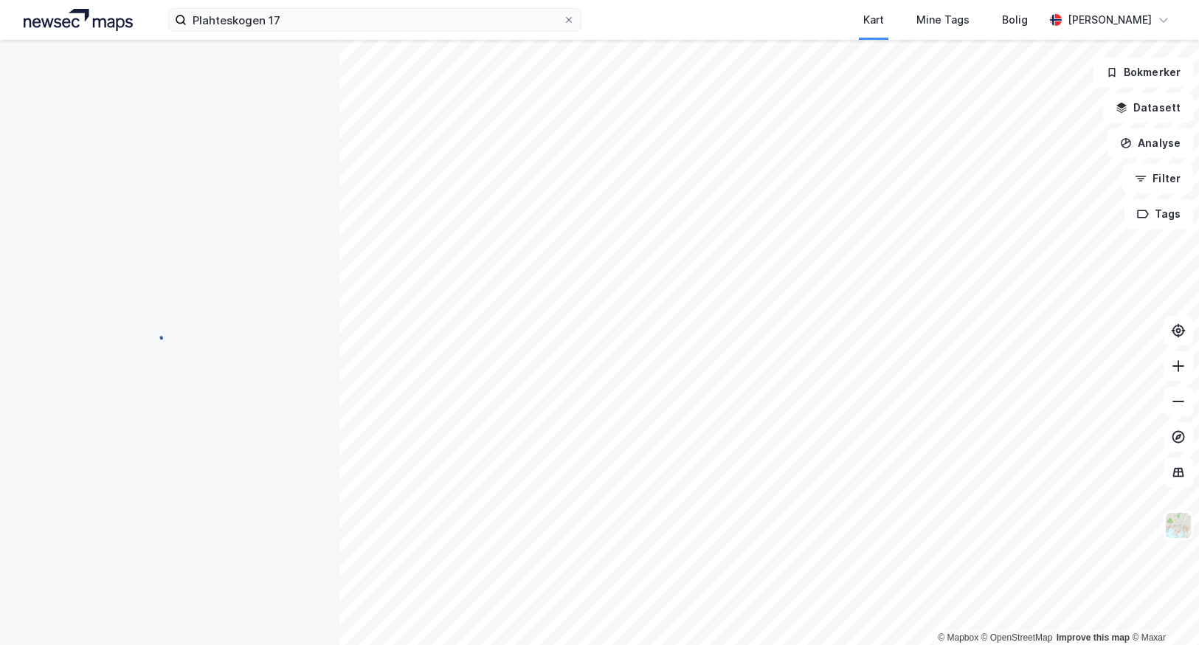
scroll to position [1, 0]
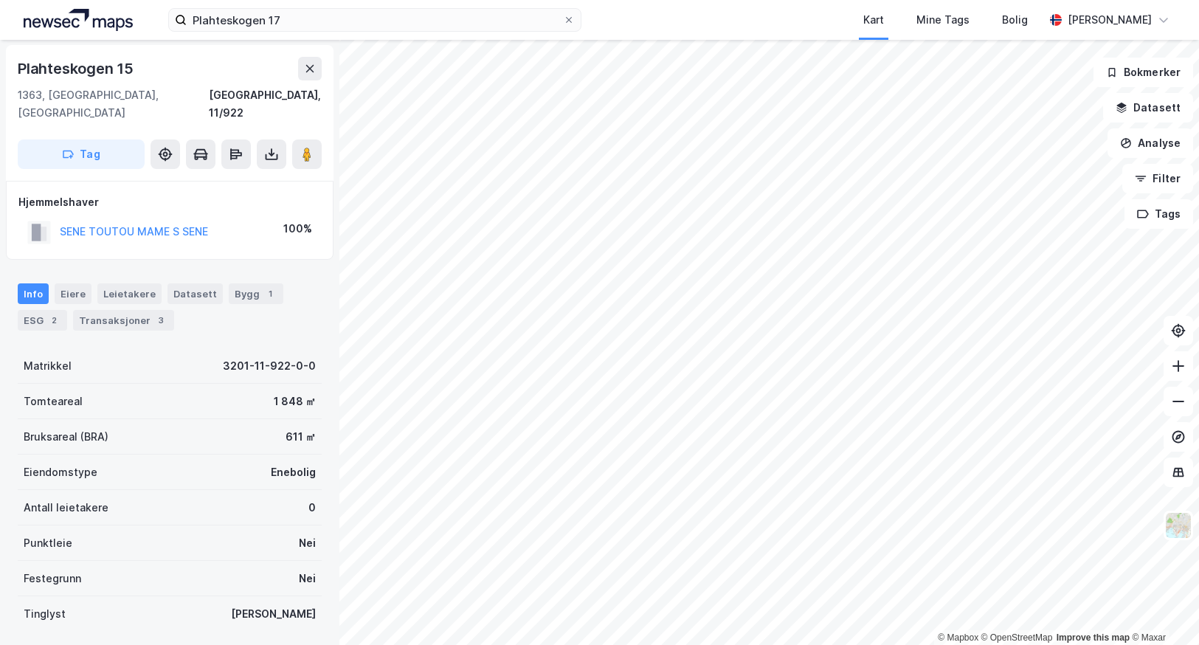
scroll to position [1, 0]
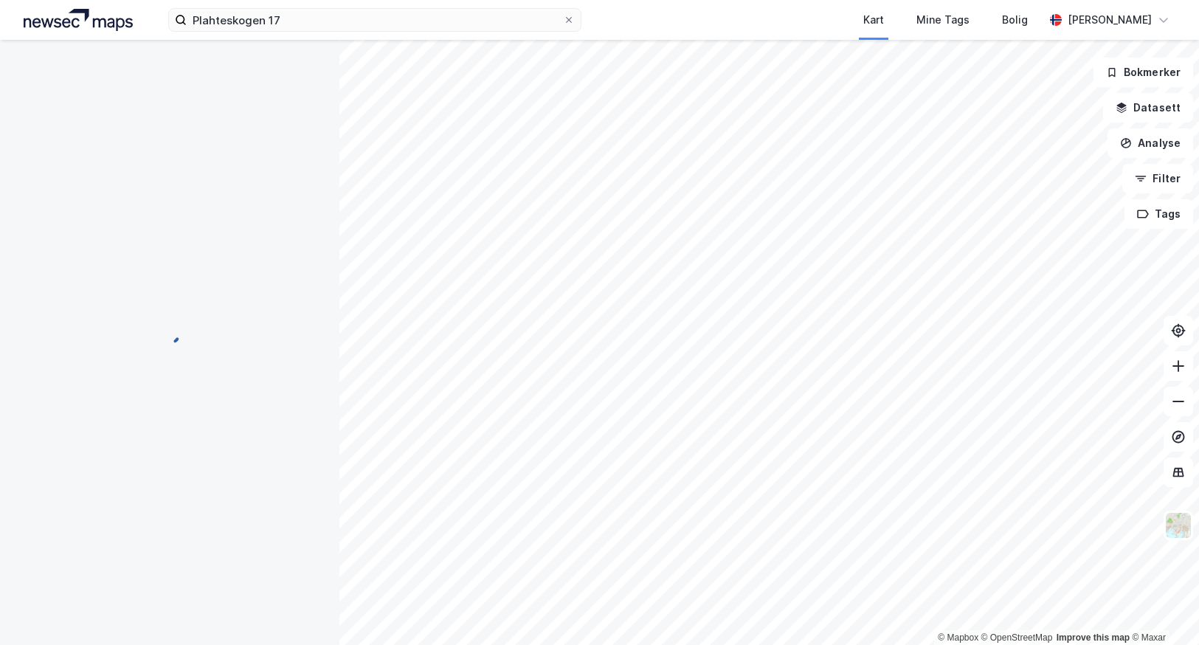
scroll to position [1, 0]
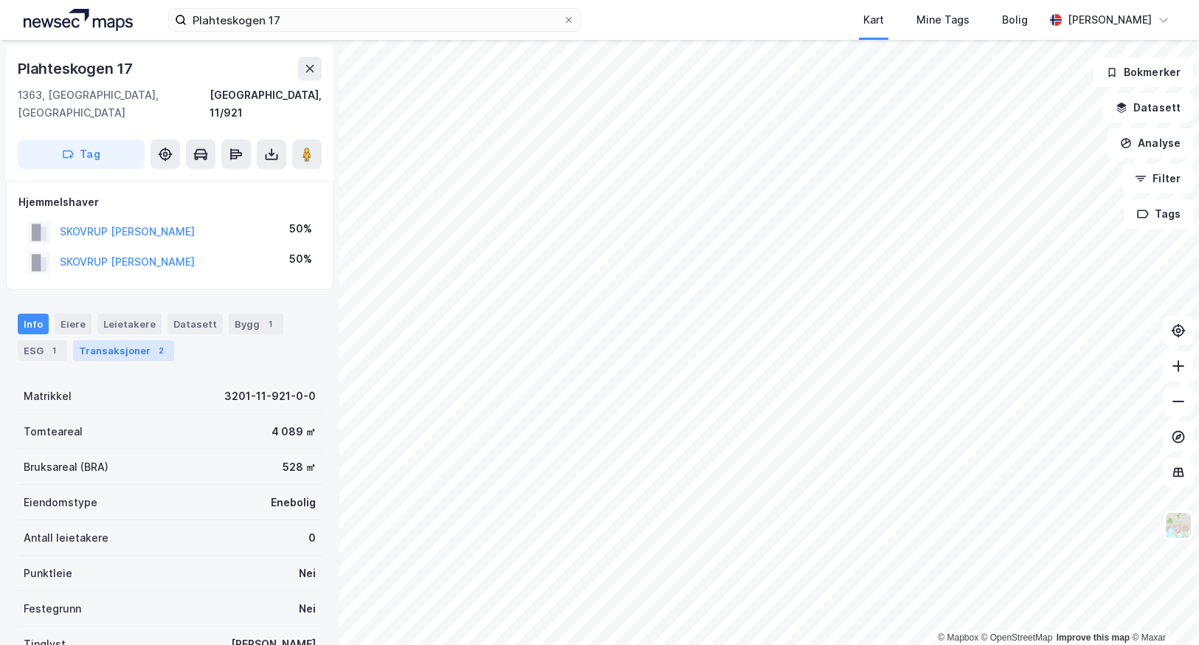
click at [103, 340] on div "Transaksjoner 2" at bounding box center [123, 350] width 101 height 21
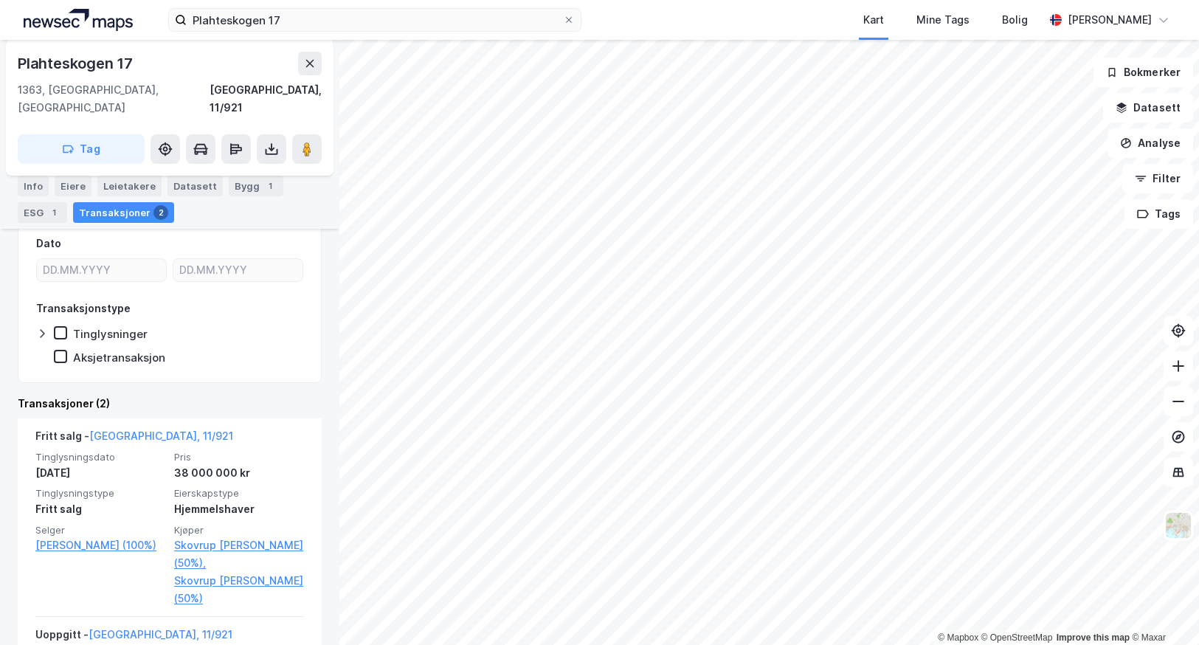
scroll to position [221, 0]
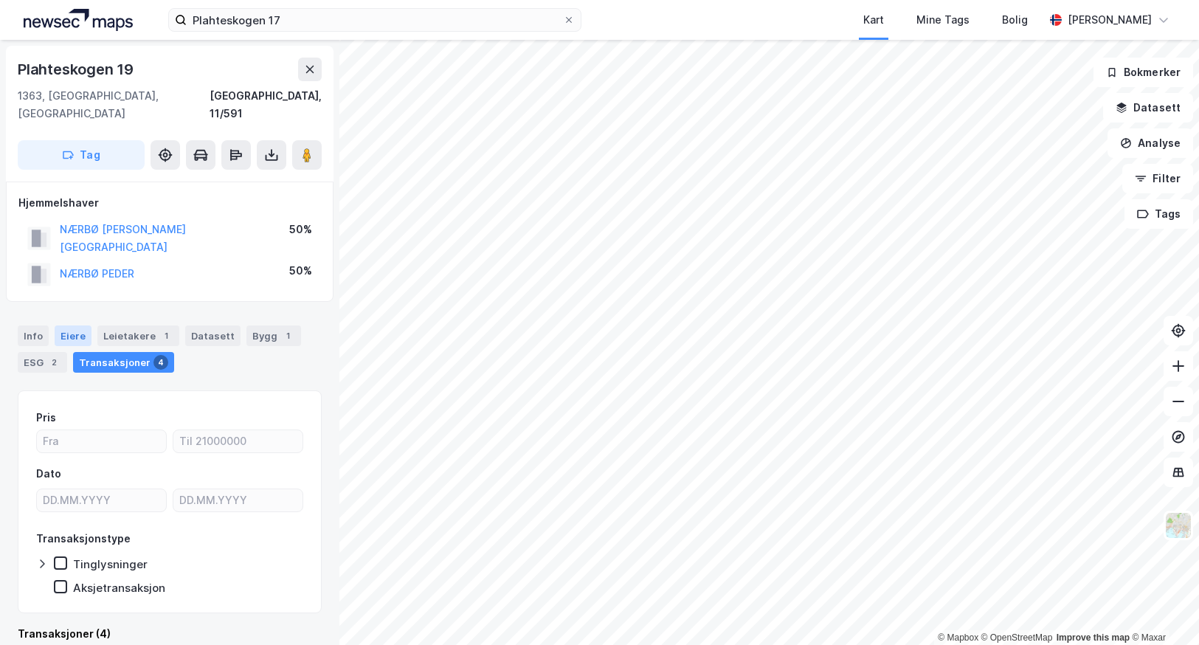
click at [75, 325] on div "Eiere" at bounding box center [73, 335] width 37 height 21
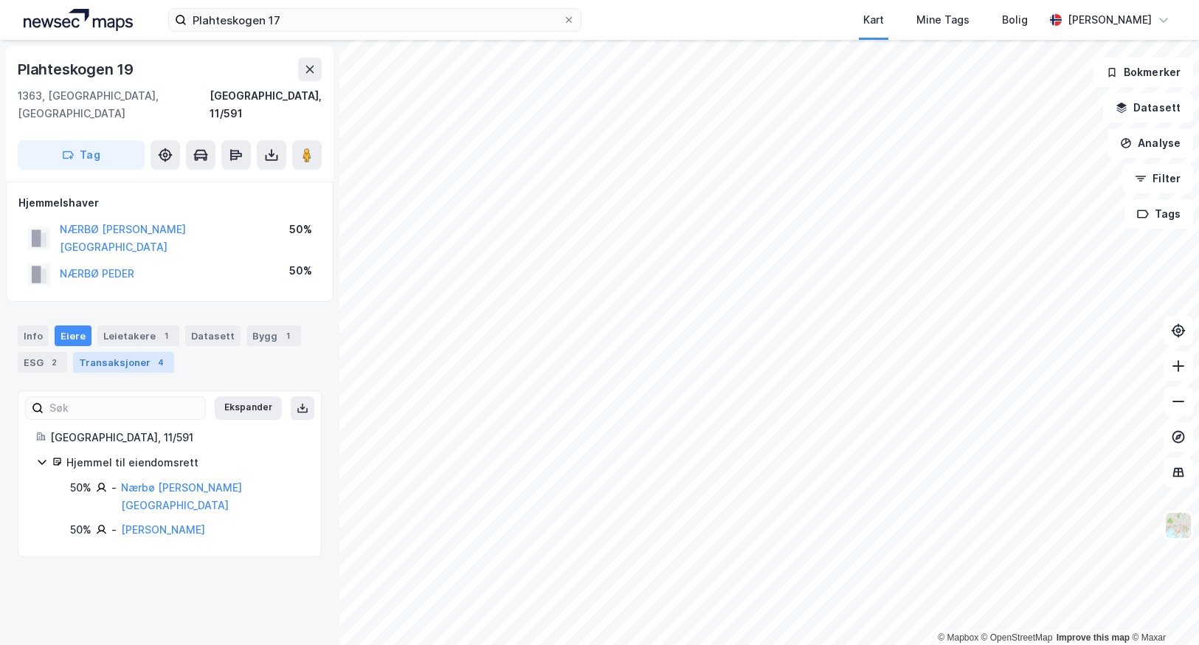
click at [118, 352] on div "Transaksjoner 4" at bounding box center [123, 362] width 101 height 21
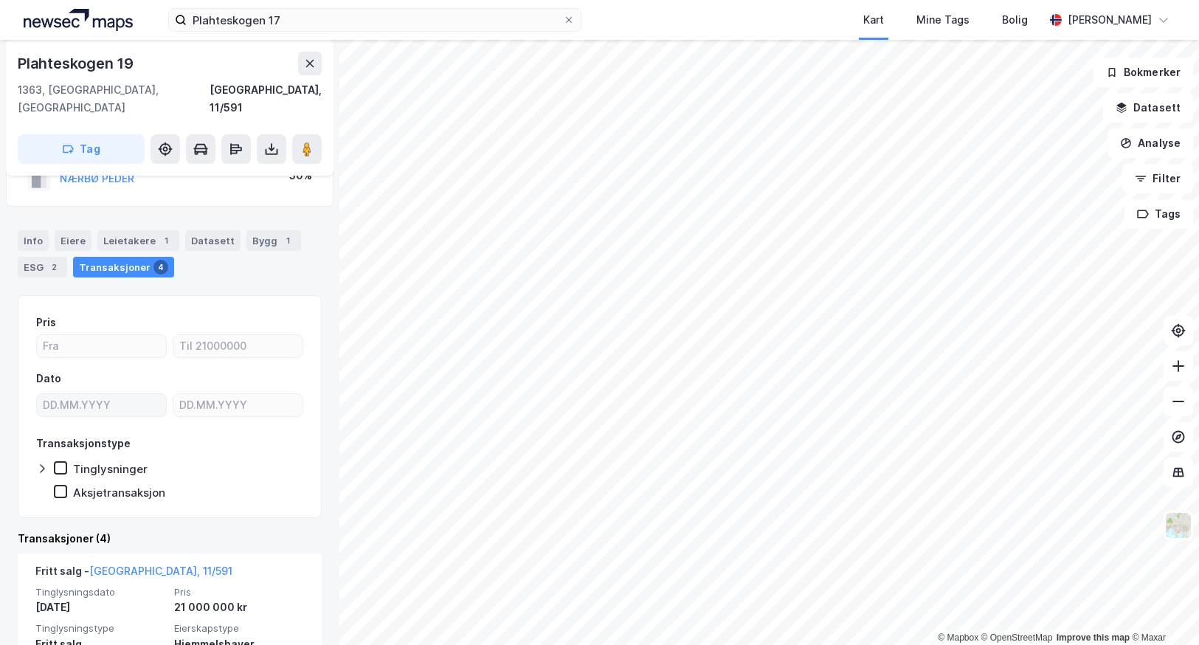
scroll to position [148, 0]
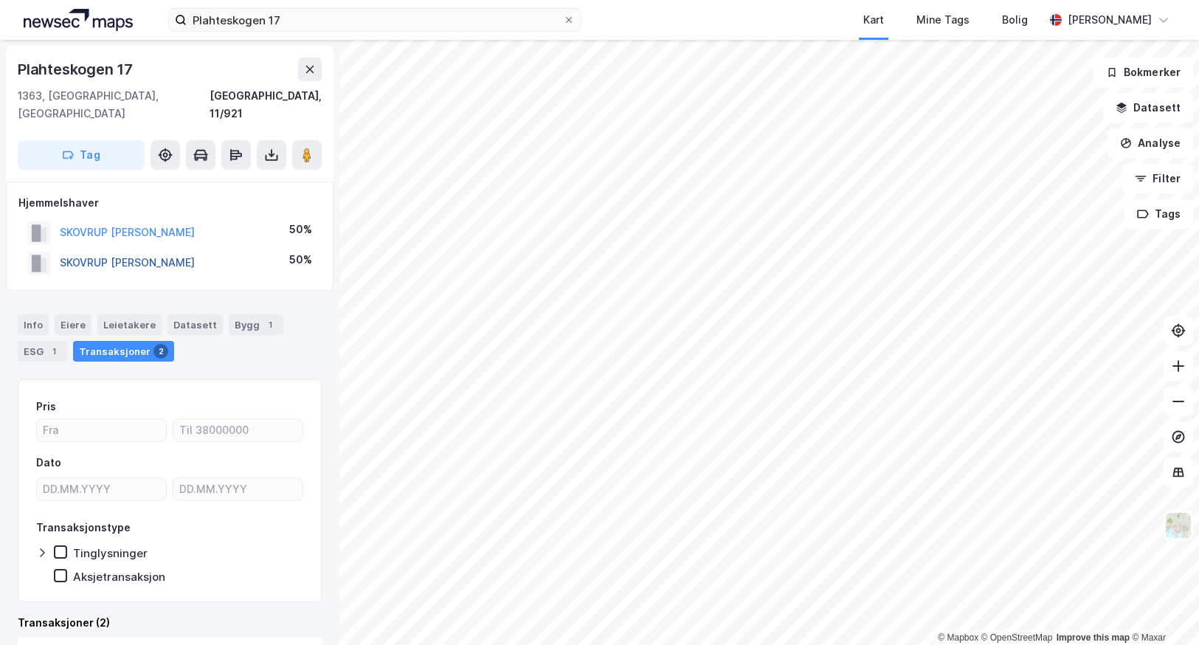
click at [0, 0] on button "SKOVRUP [PERSON_NAME]" at bounding box center [0, 0] width 0 height 0
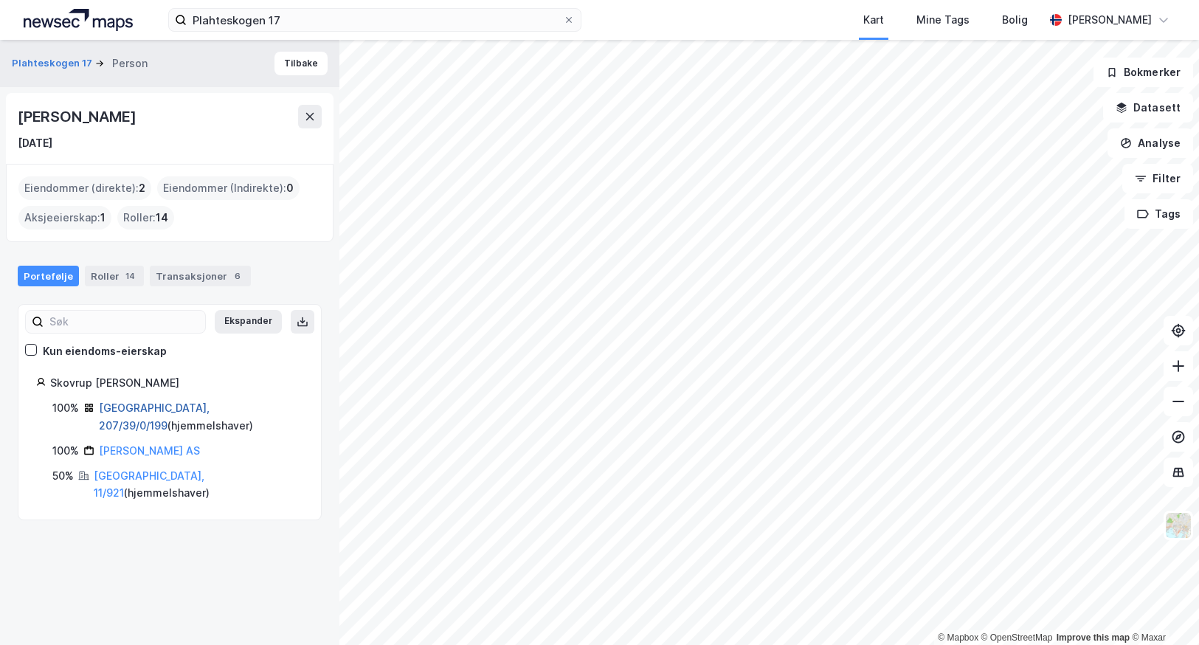
click at [125, 408] on link "[GEOGRAPHIC_DATA], 207/39/0/199" at bounding box center [154, 416] width 111 height 30
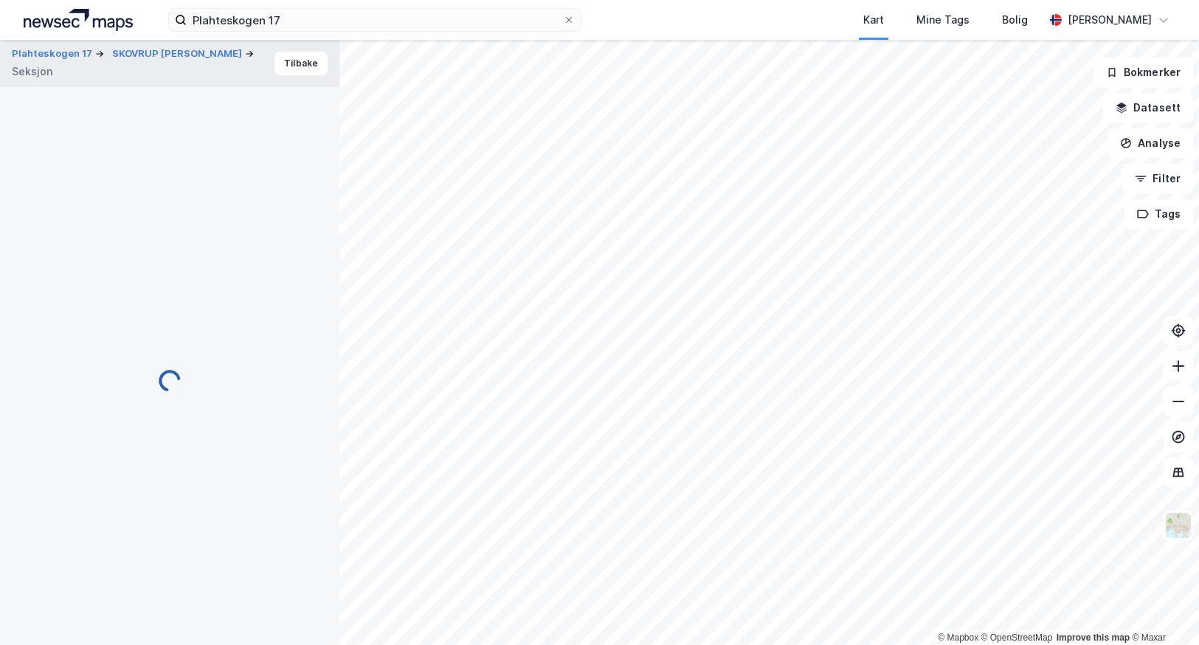
scroll to position [131, 0]
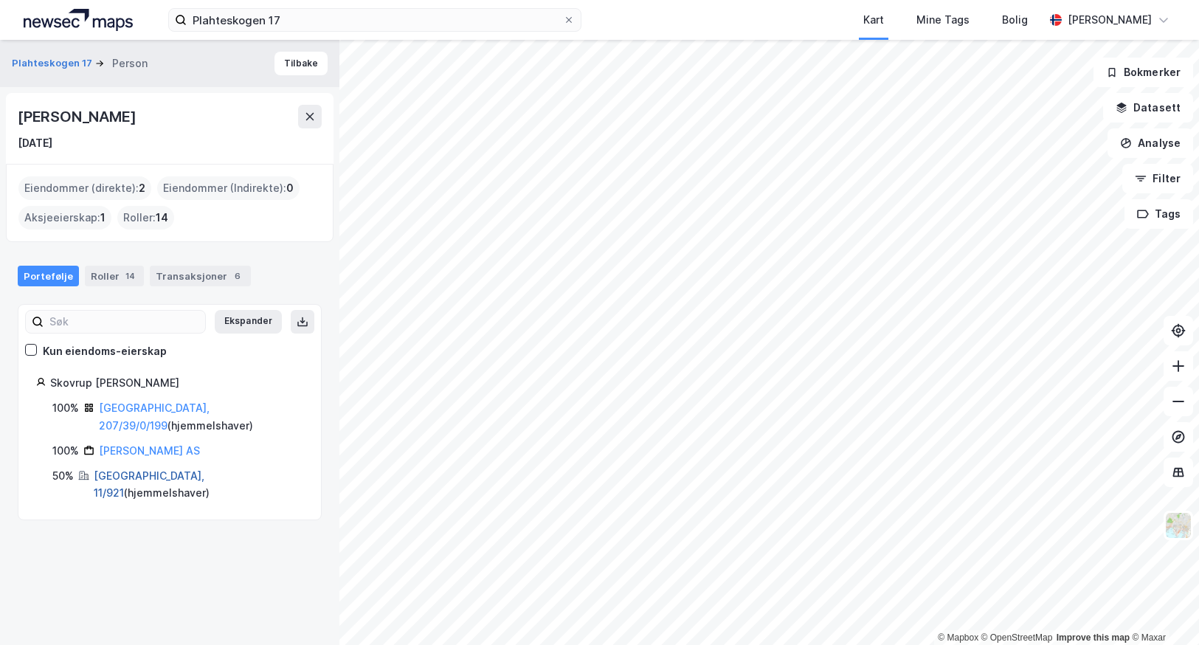
click at [122, 469] on link "[GEOGRAPHIC_DATA], 11/921" at bounding box center [149, 484] width 111 height 30
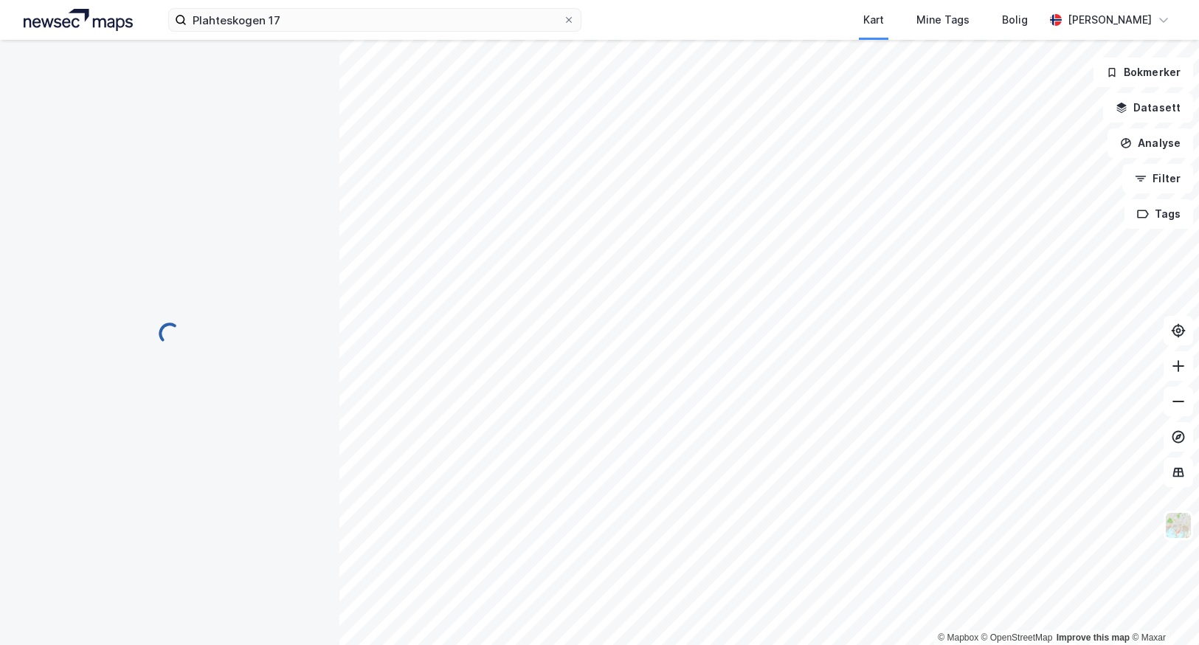
scroll to position [131, 0]
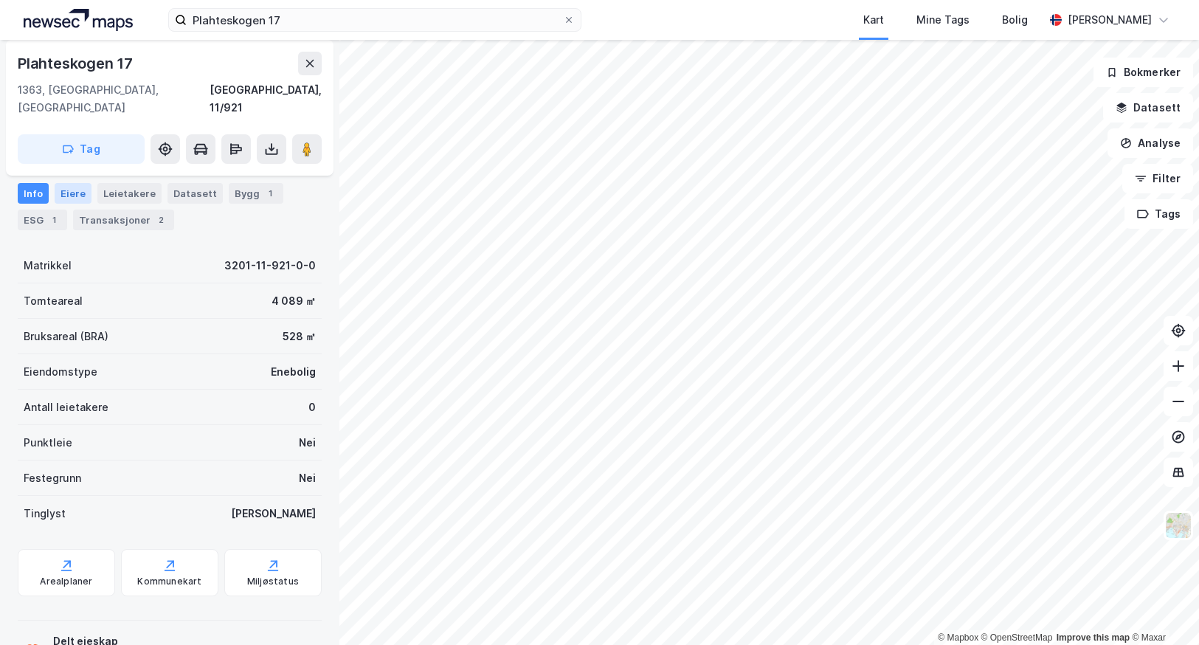
click at [68, 184] on div "Eiere" at bounding box center [73, 193] width 37 height 21
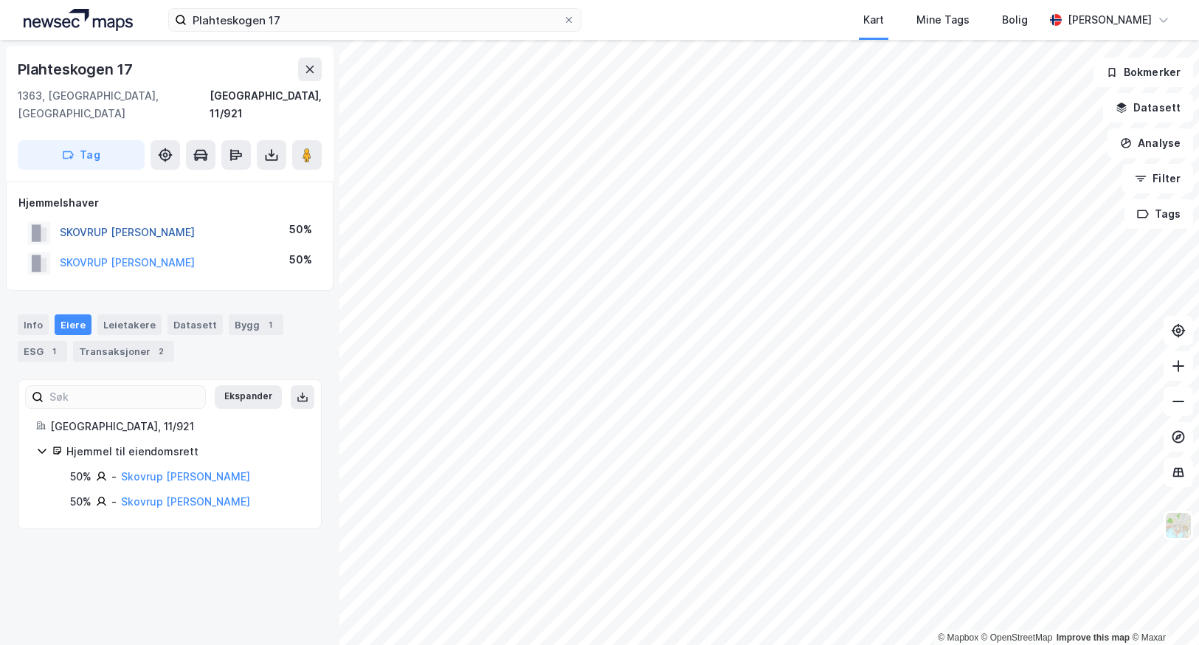
click at [0, 0] on button "SKOVRUP [PERSON_NAME]" at bounding box center [0, 0] width 0 height 0
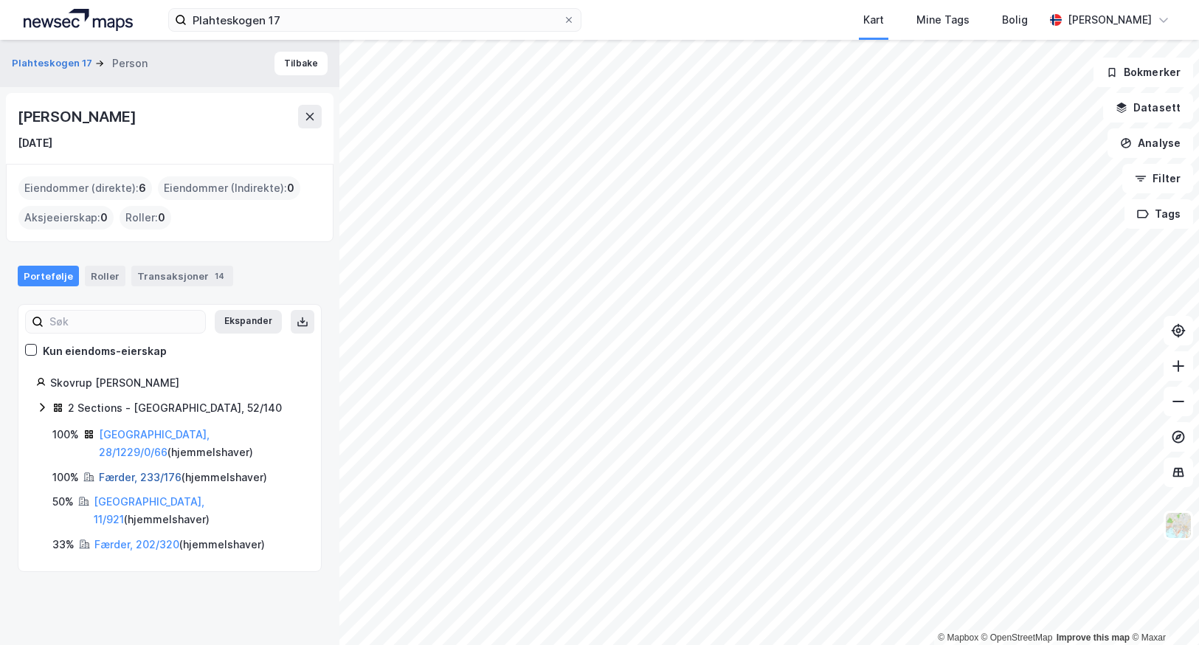
click at [115, 471] on link "Færder, 233/176" at bounding box center [140, 477] width 83 height 13
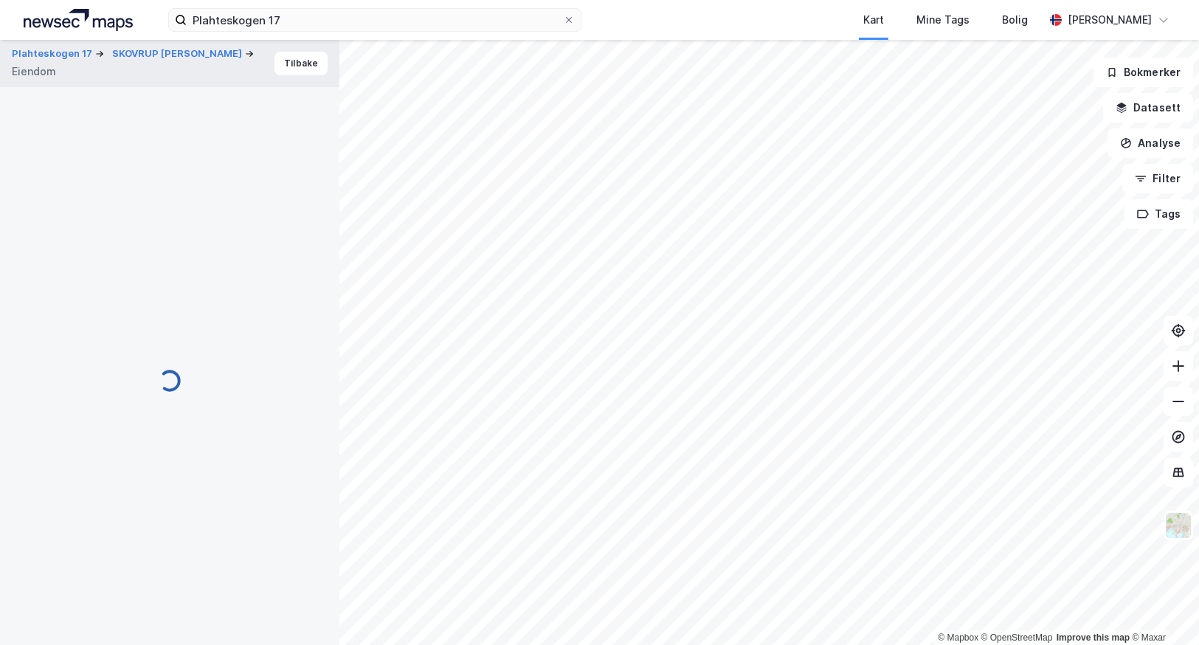
scroll to position [130, 0]
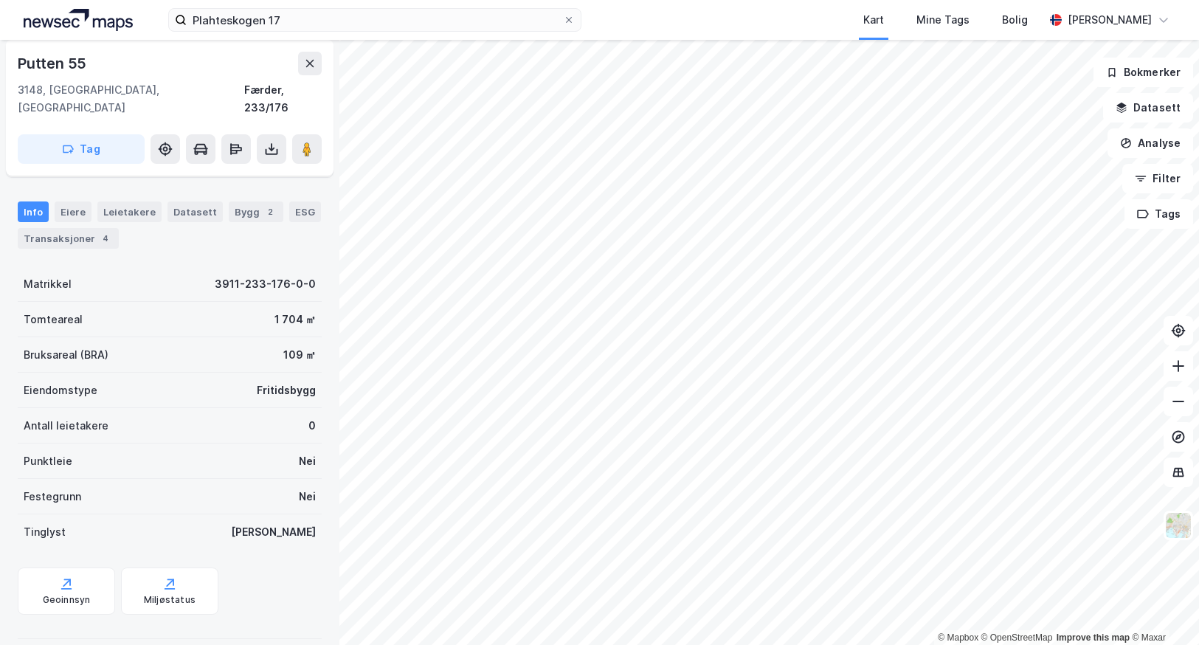
scroll to position [130, 0]
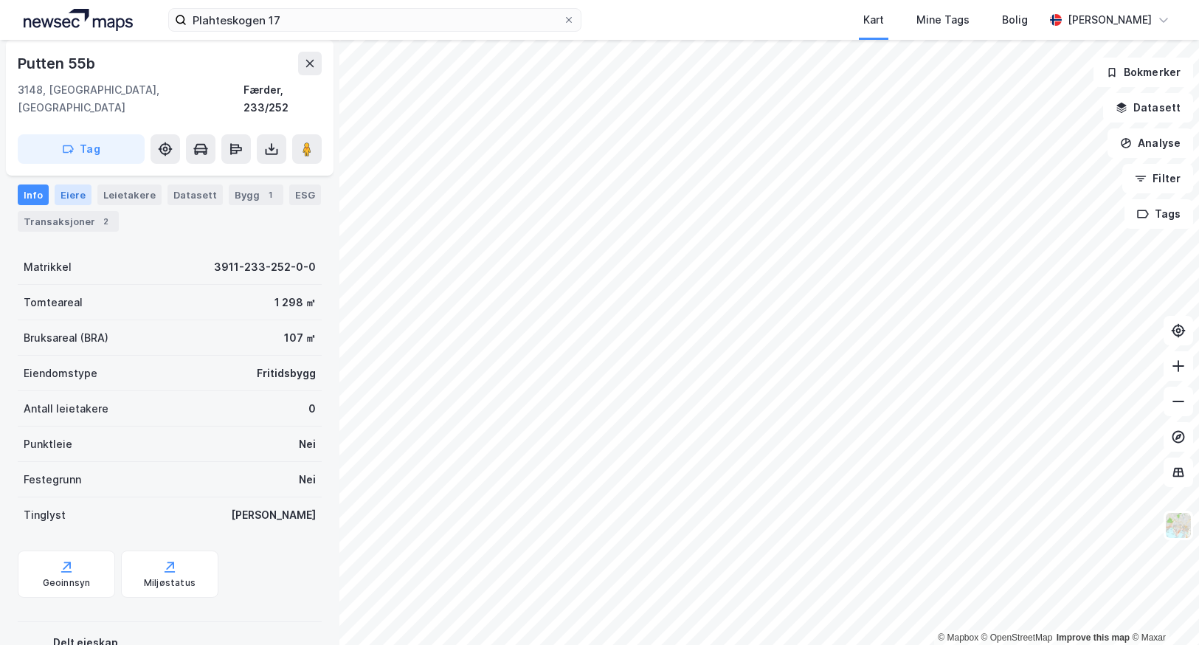
click at [65, 184] on div "Eiere" at bounding box center [73, 194] width 37 height 21
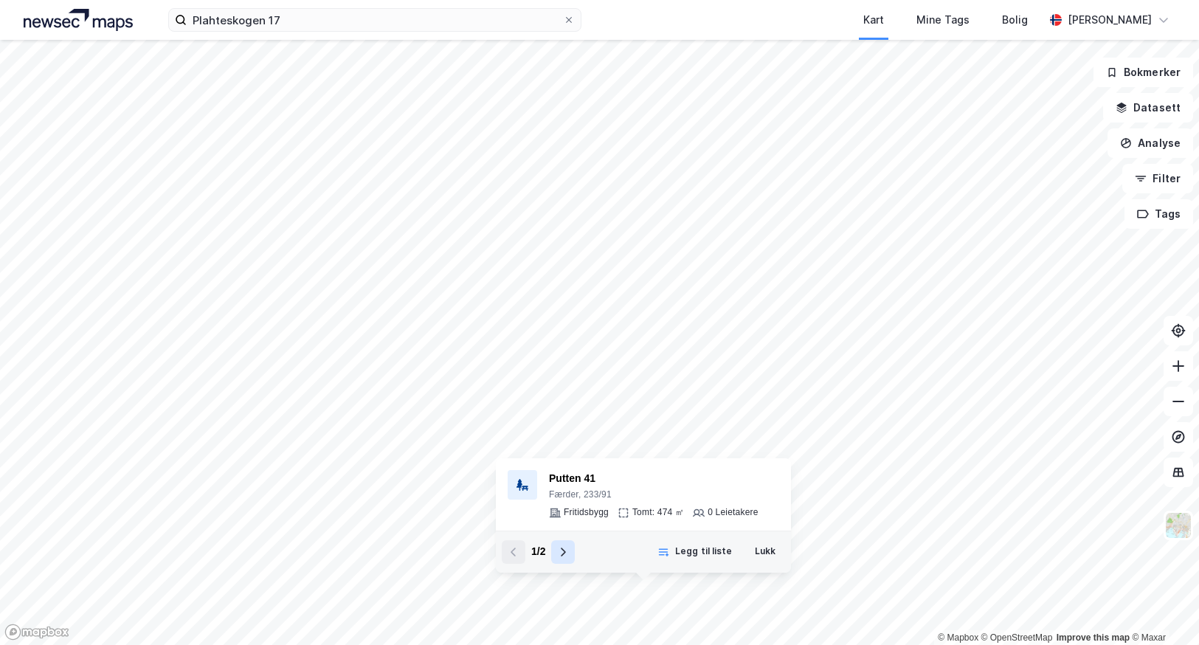
click at [553, 549] on button at bounding box center [563, 552] width 24 height 24
click at [508, 552] on icon at bounding box center [514, 552] width 12 height 12
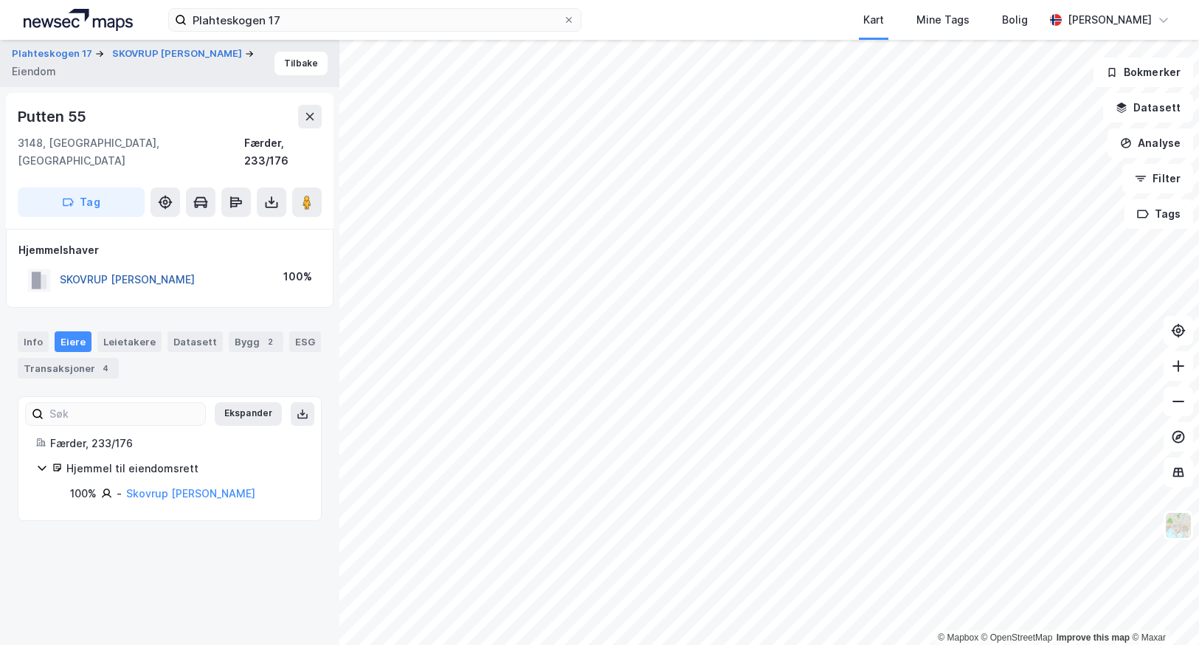
click at [0, 0] on button "SKOVRUP [PERSON_NAME]" at bounding box center [0, 0] width 0 height 0
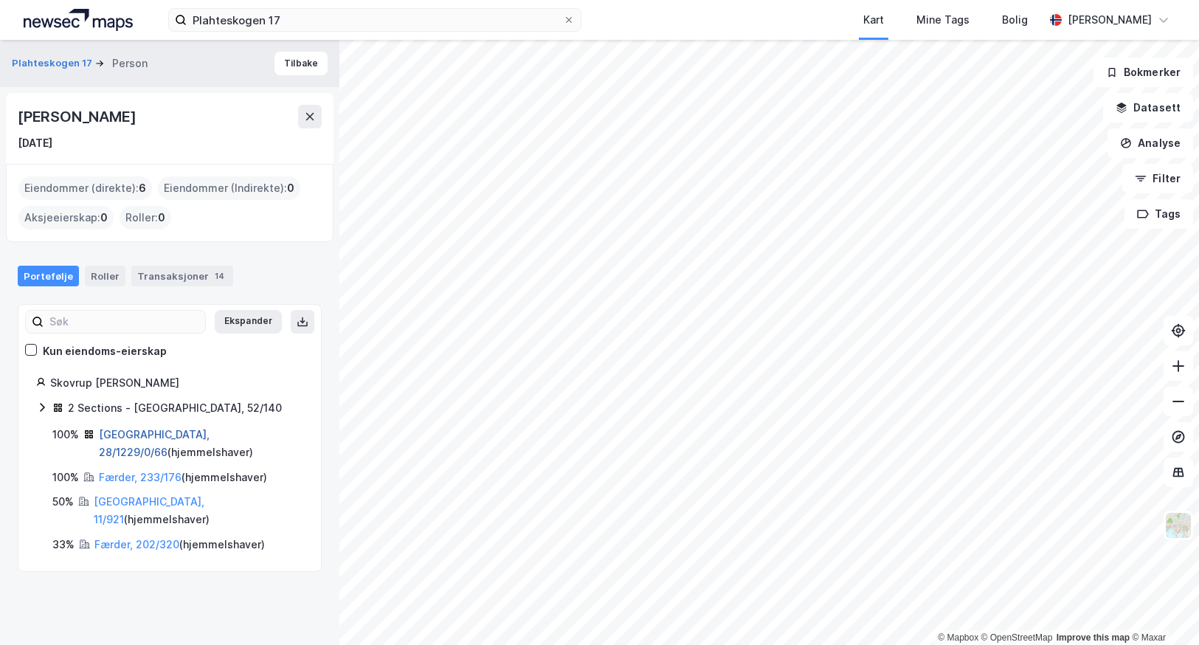
click at [118, 435] on link "[GEOGRAPHIC_DATA], 28/1229/0/66" at bounding box center [154, 443] width 111 height 30
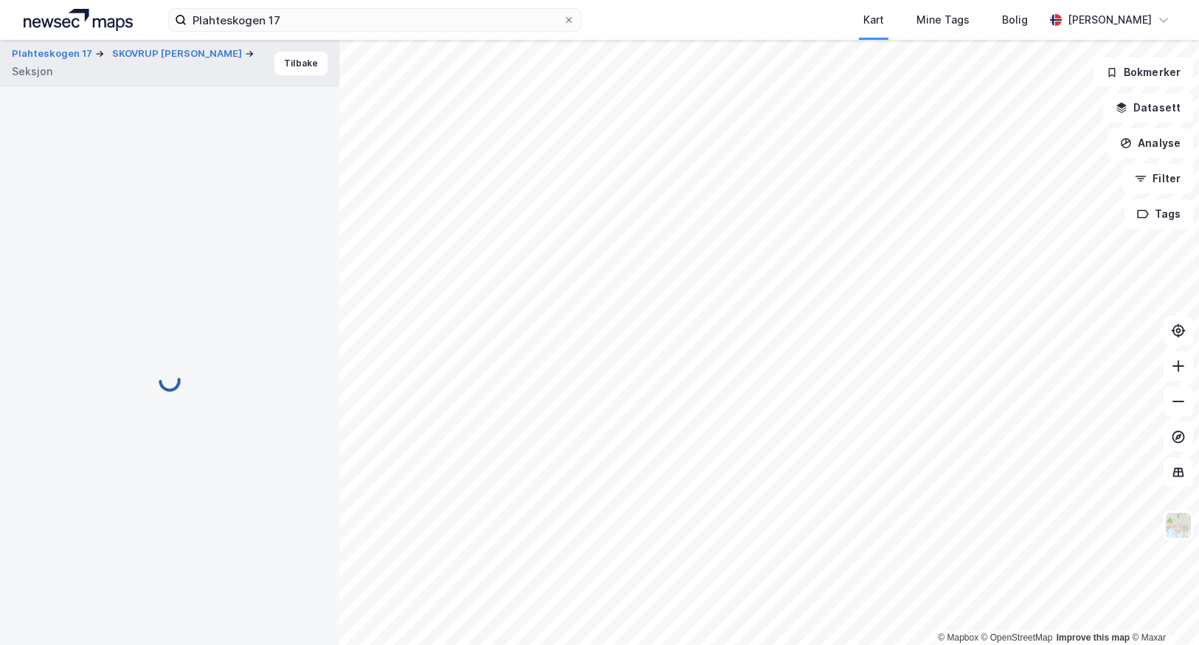
scroll to position [96, 0]
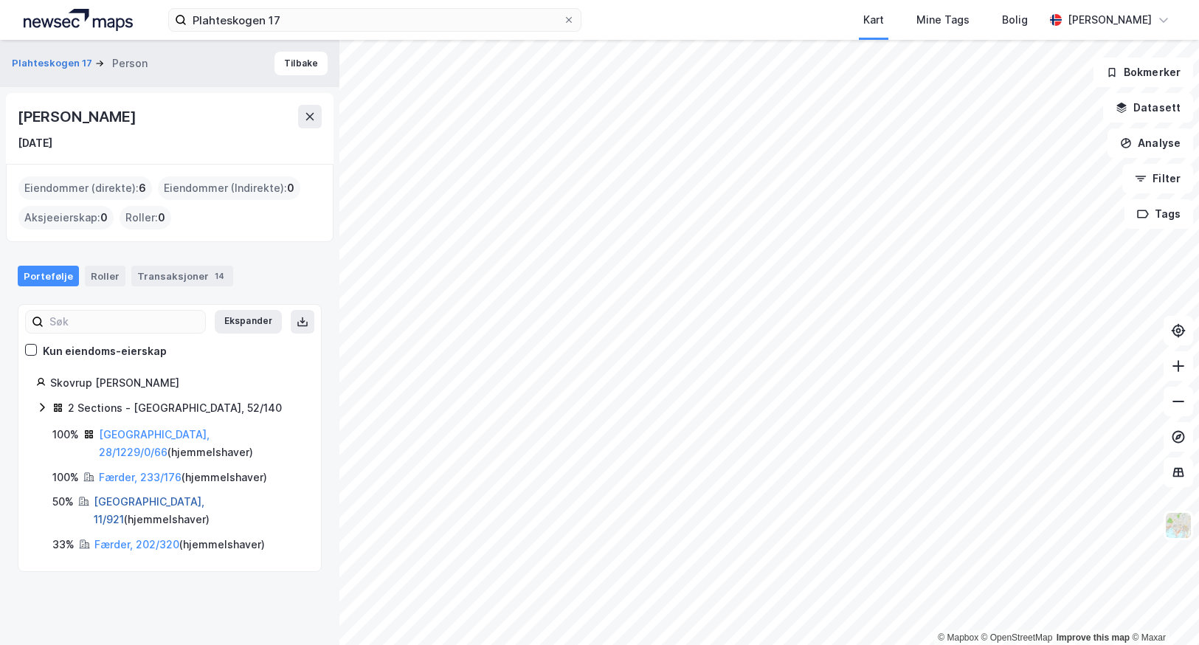
click at [107, 495] on link "[GEOGRAPHIC_DATA], 11/921" at bounding box center [149, 510] width 111 height 30
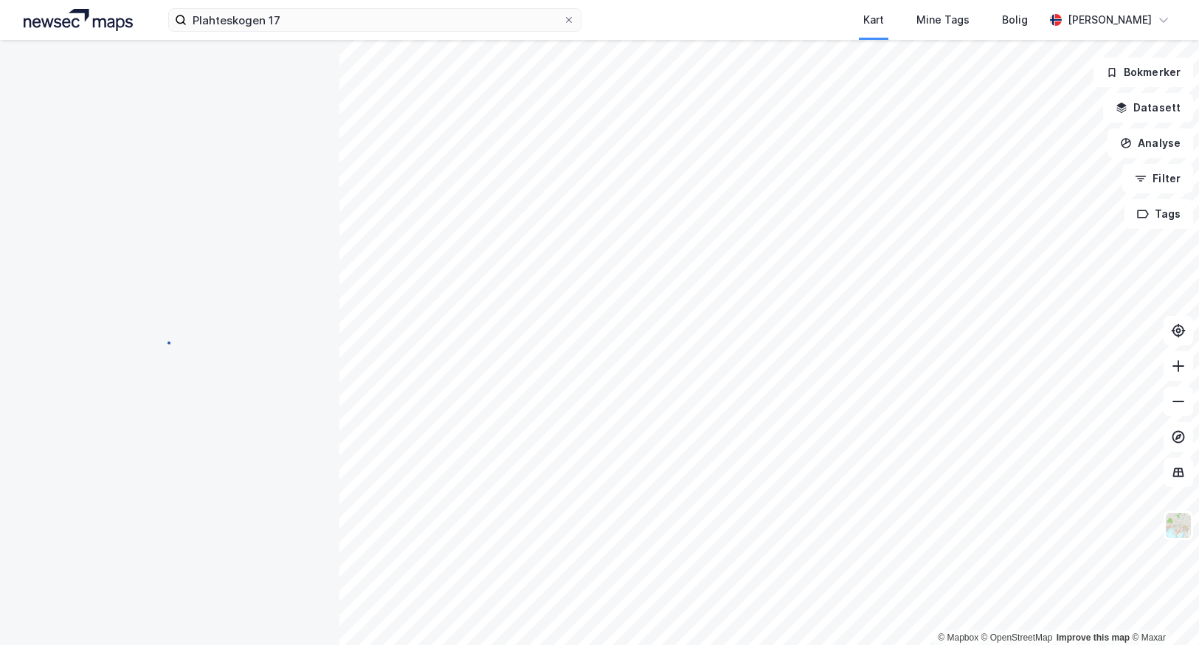
scroll to position [96, 0]
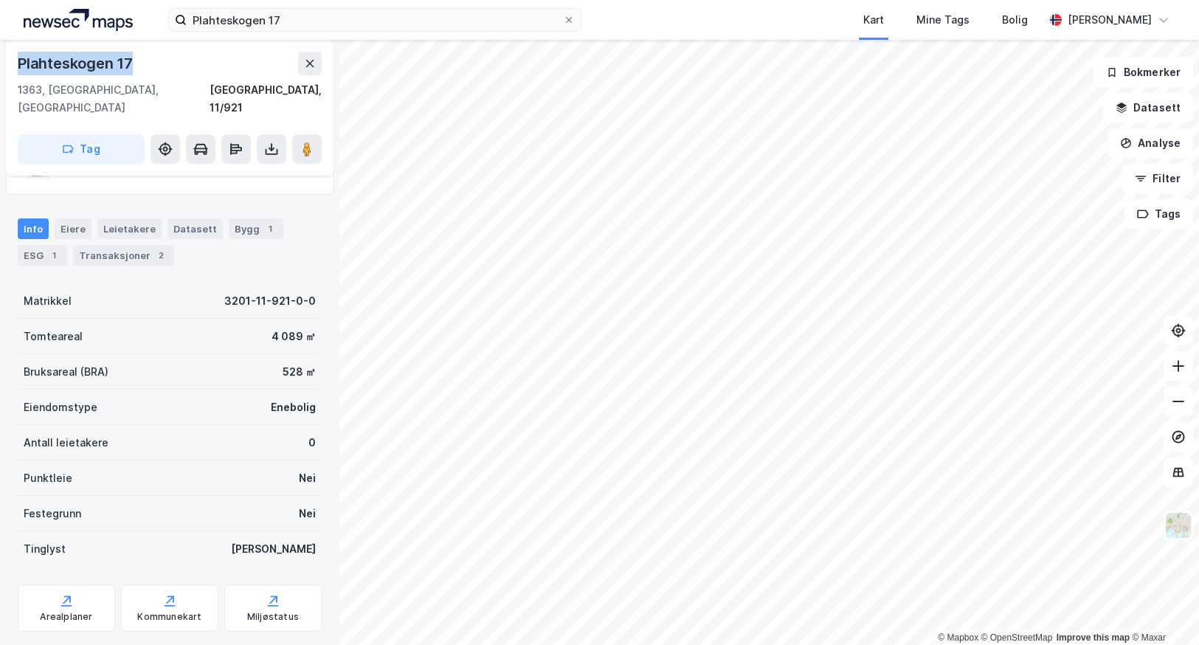
drag, startPoint x: 139, startPoint y: 61, endPoint x: 14, endPoint y: 65, distance: 125.5
click at [14, 65] on div "Plahteskogen 17 1363, [GEOGRAPHIC_DATA], [GEOGRAPHIC_DATA], 11/921 Tag" at bounding box center [170, 108] width 328 height 136
copy div "Plahteskogen 17"
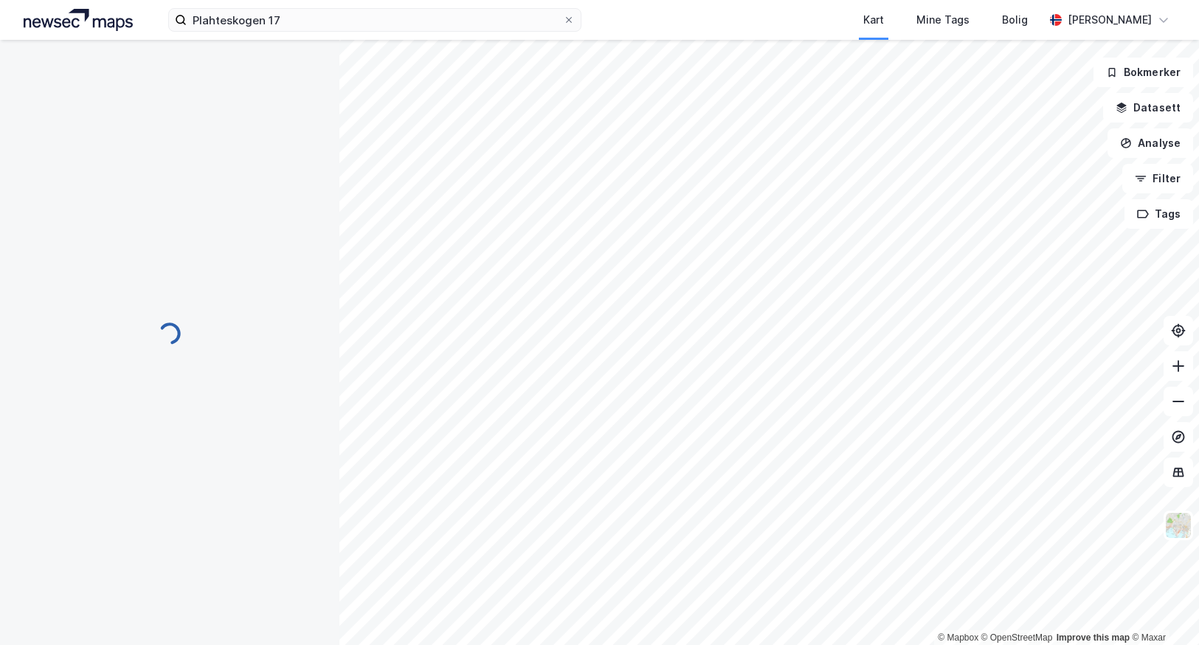
scroll to position [96, 0]
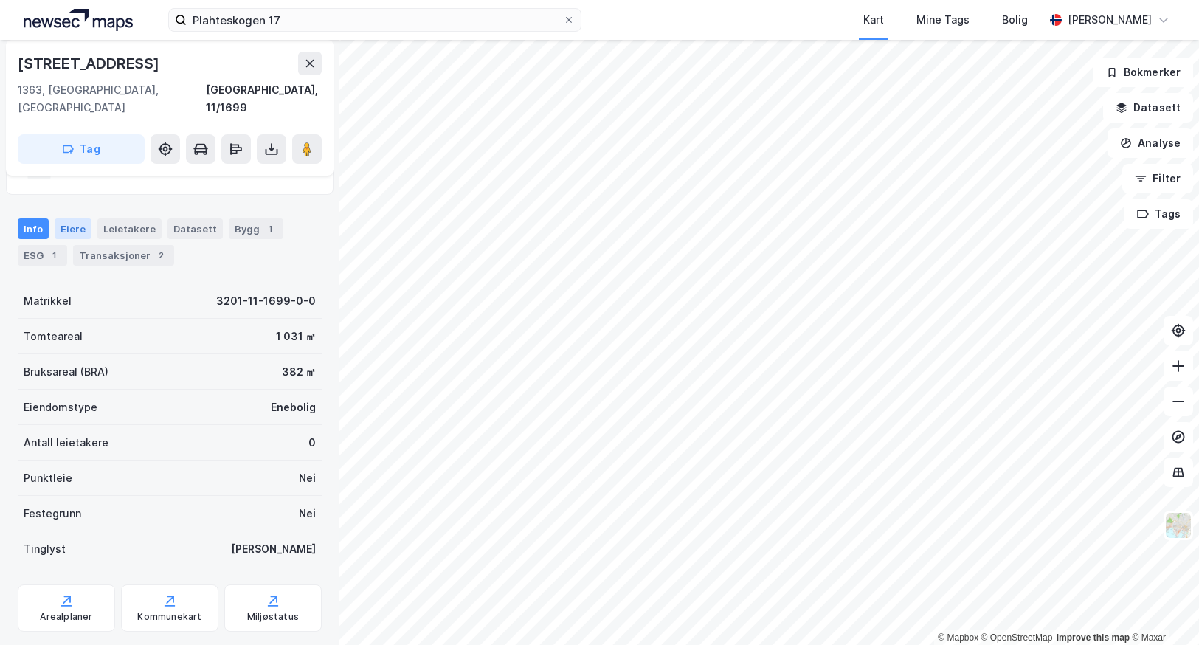
click at [61, 218] on div "Eiere" at bounding box center [73, 228] width 37 height 21
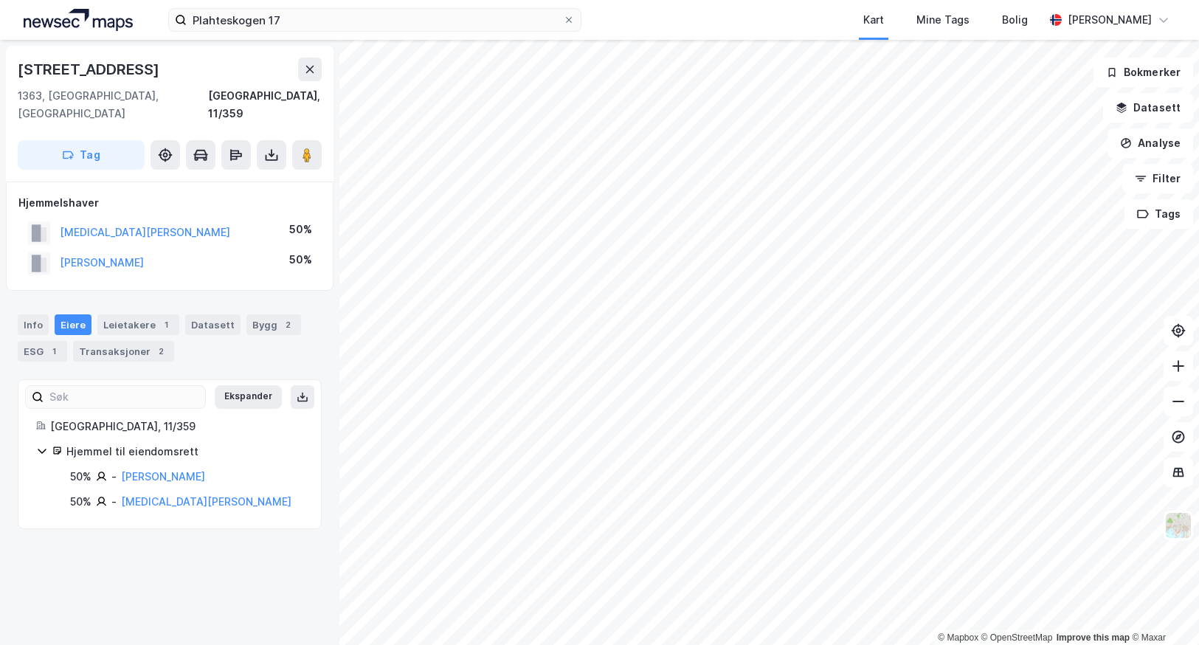
click at [617, 644] on html "Plahteskogen 17 Kart Mine Tags Bolig [PERSON_NAME] © Mapbox © OpenStreetMap Imp…" at bounding box center [599, 322] width 1199 height 645
click at [0, 0] on button "HOLSTRØM [PERSON_NAME]" at bounding box center [0, 0] width 0 height 0
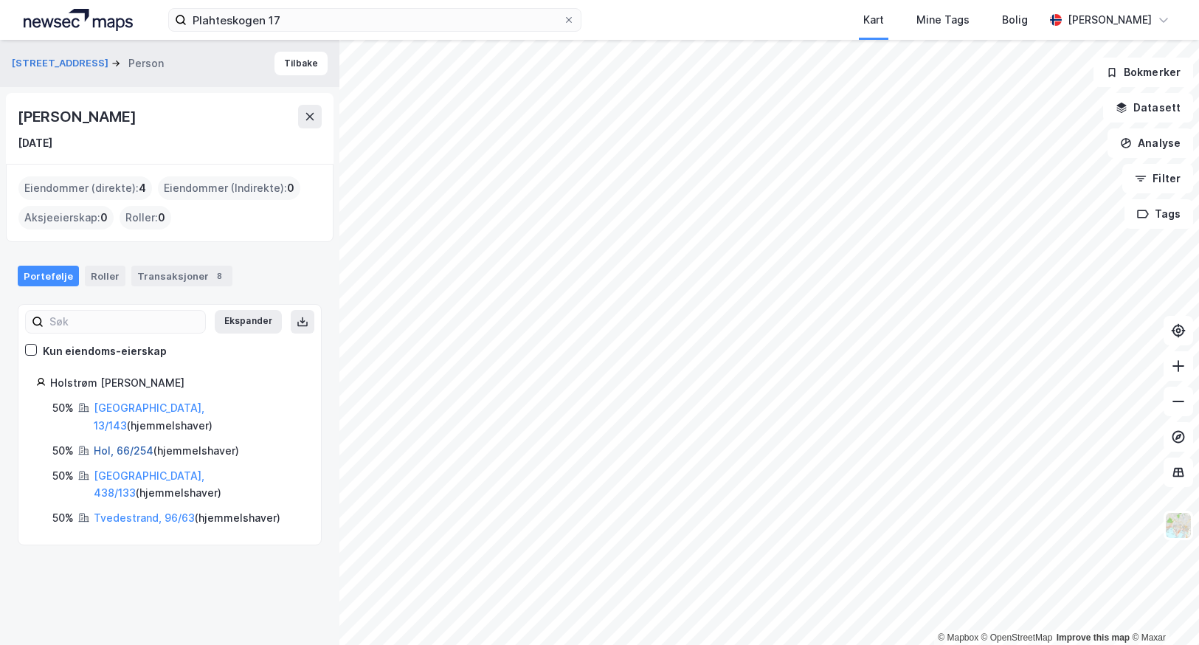
click at [103, 444] on link "Hol, 66/254" at bounding box center [124, 450] width 60 height 13
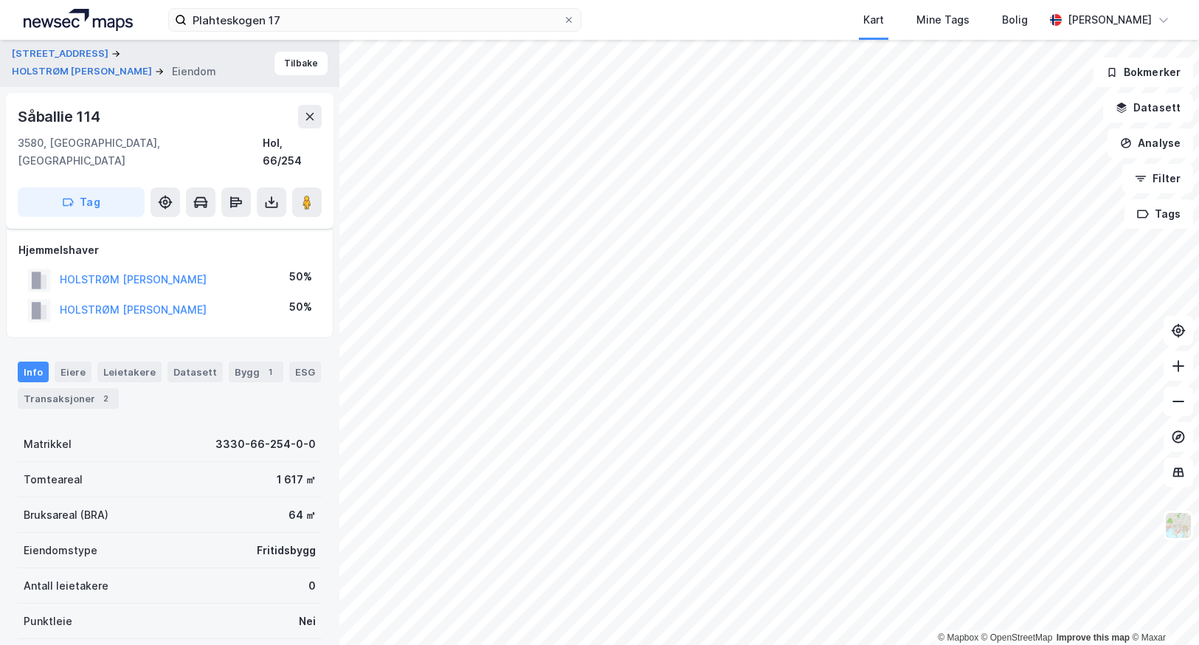
scroll to position [96, 0]
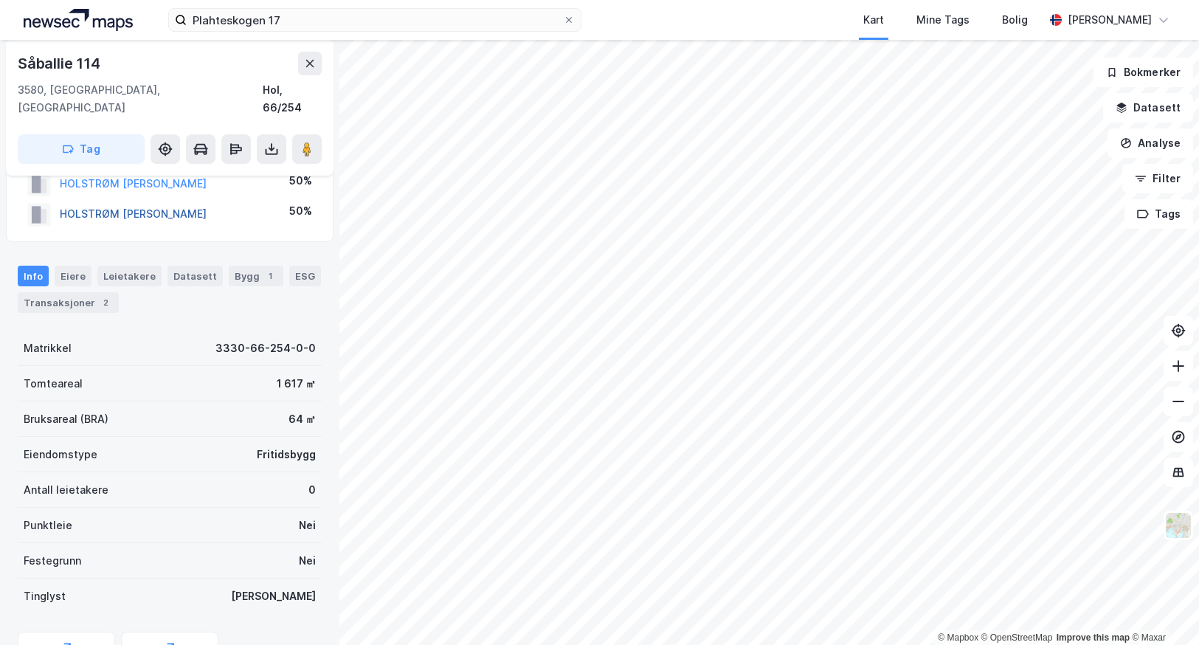
click at [0, 0] on button "HOLSTRØM [PERSON_NAME]" at bounding box center [0, 0] width 0 height 0
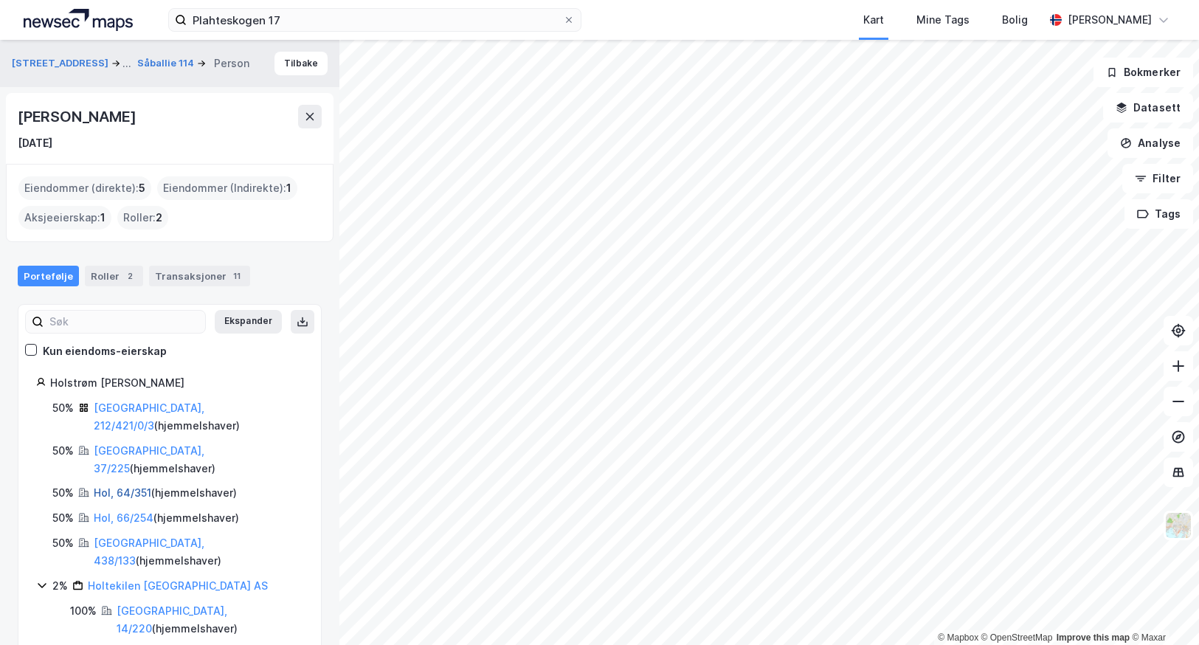
click at [121, 486] on link "Hol, 64/351" at bounding box center [123, 492] width 58 height 13
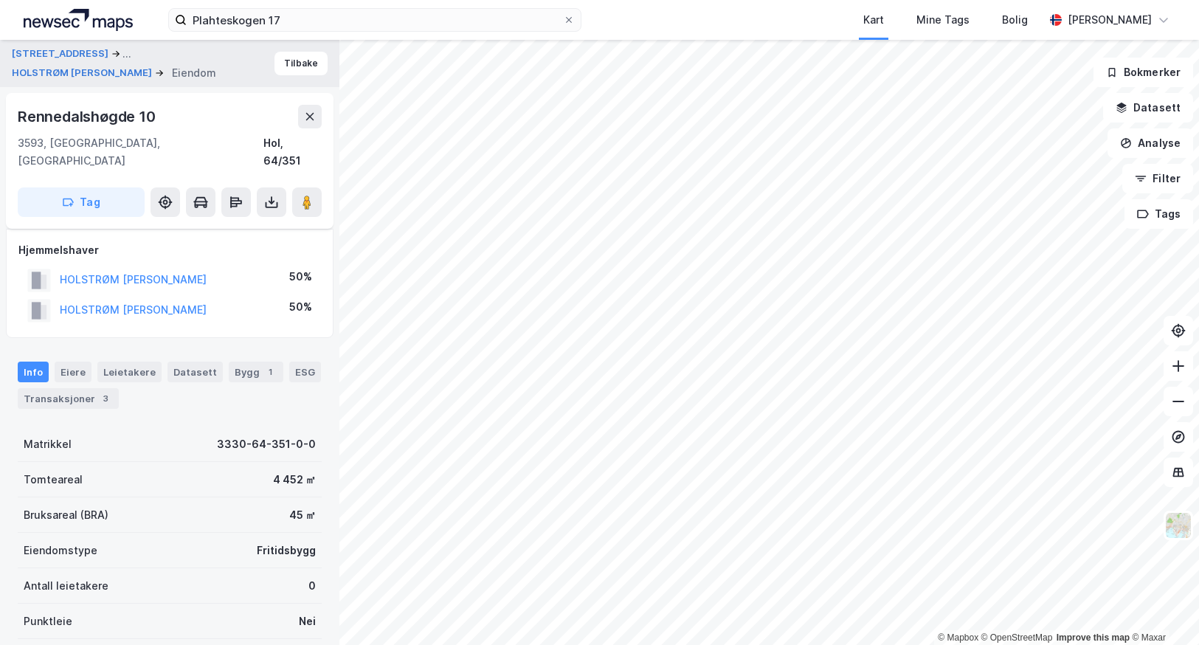
scroll to position [96, 0]
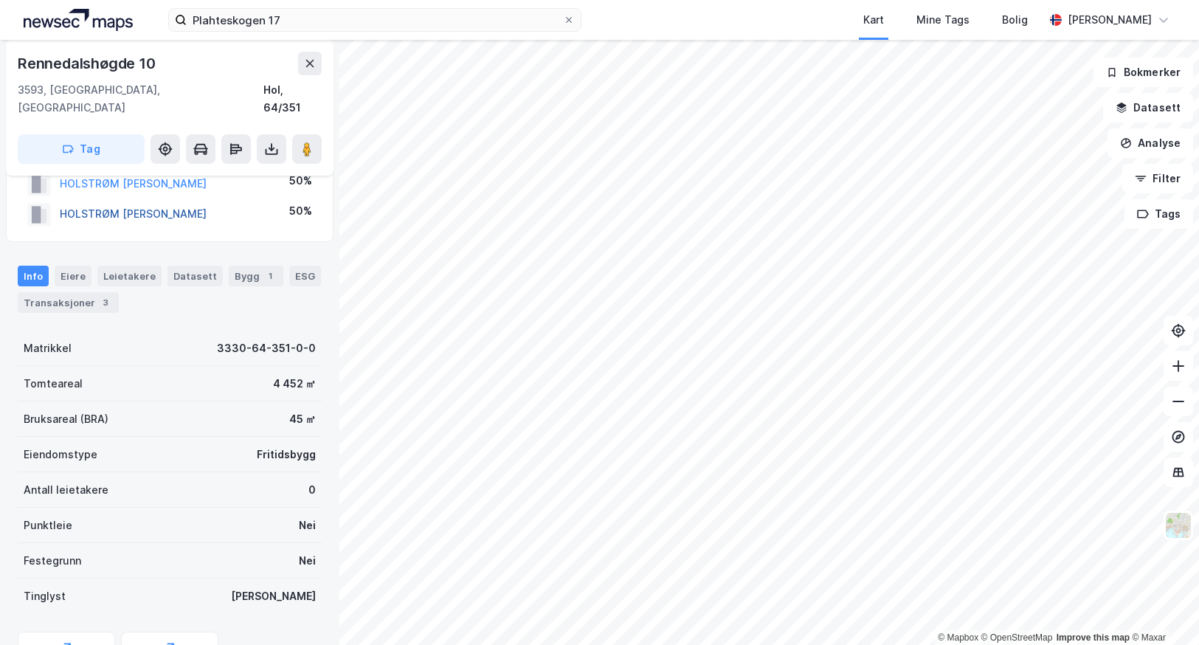
click at [0, 0] on button "HOLSTRØM [PERSON_NAME]" at bounding box center [0, 0] width 0 height 0
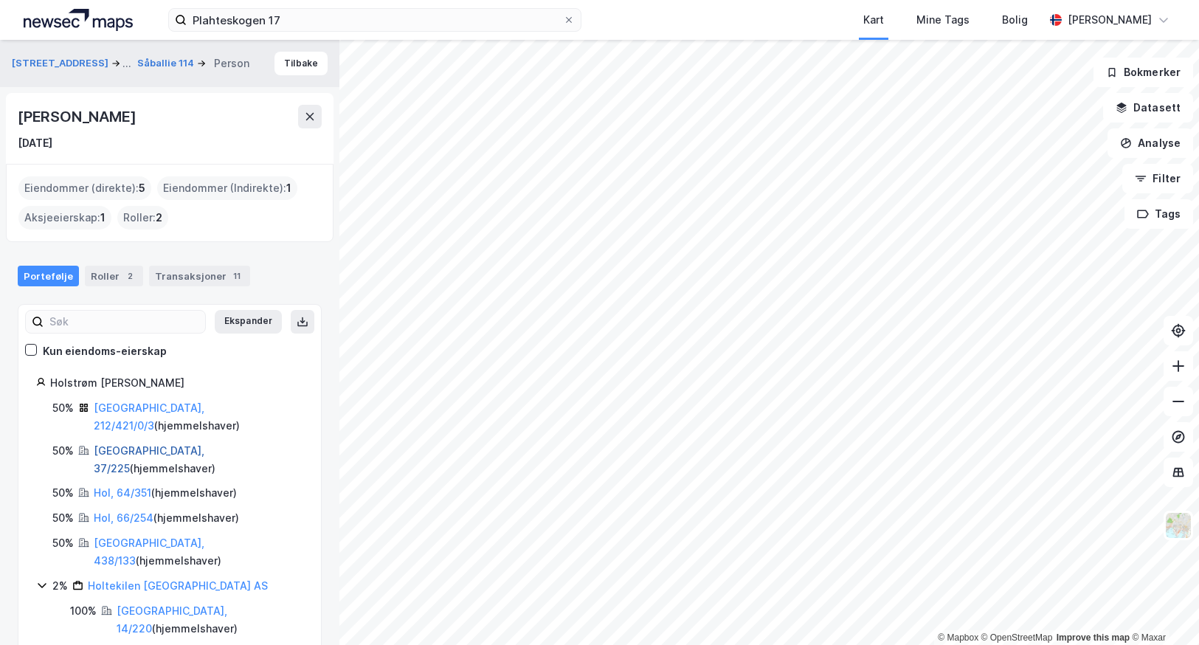
click at [112, 444] on link "[GEOGRAPHIC_DATA], 37/225" at bounding box center [149, 459] width 111 height 30
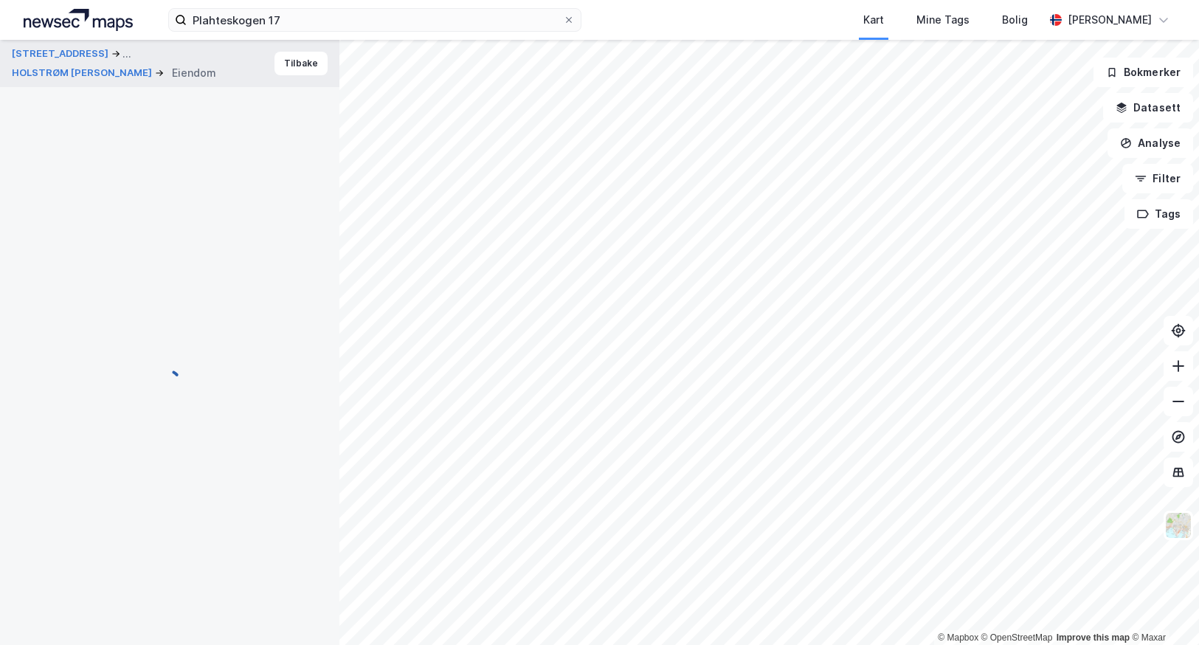
scroll to position [96, 0]
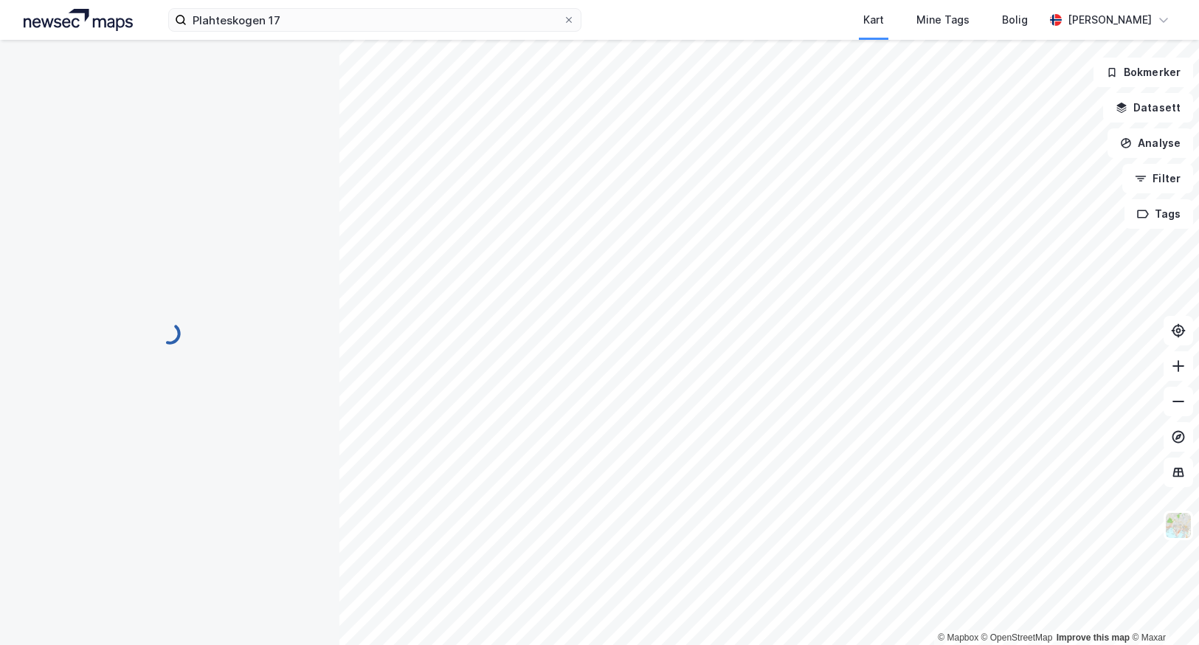
scroll to position [96, 0]
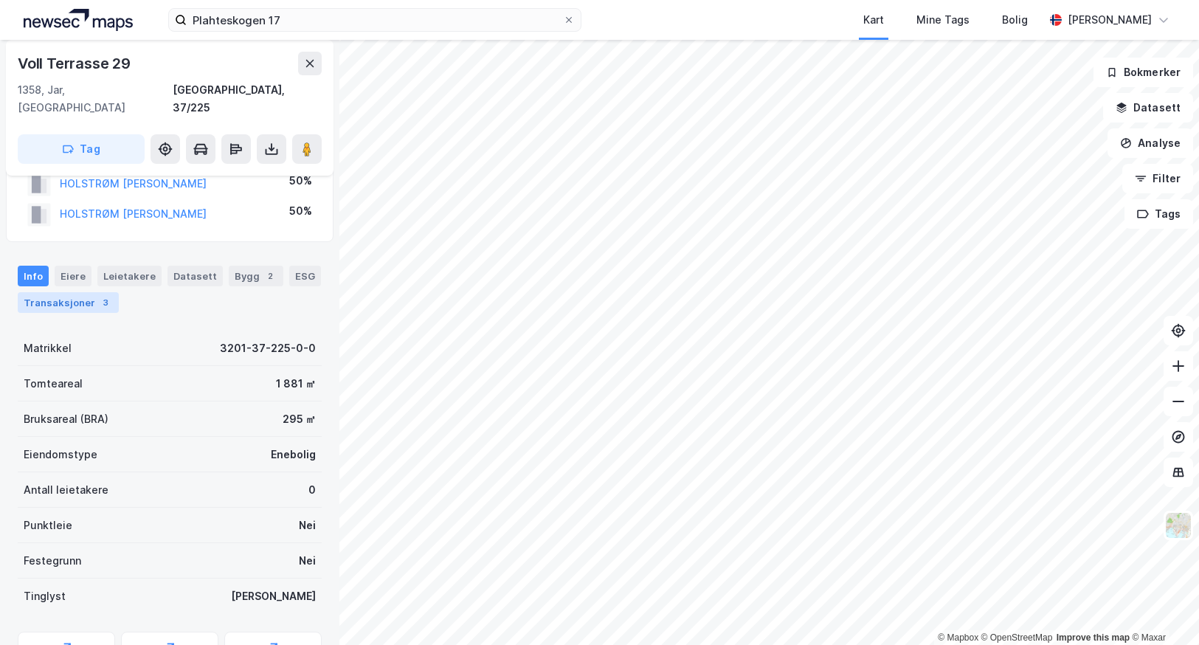
click at [61, 292] on div "Transaksjoner 3" at bounding box center [68, 302] width 101 height 21
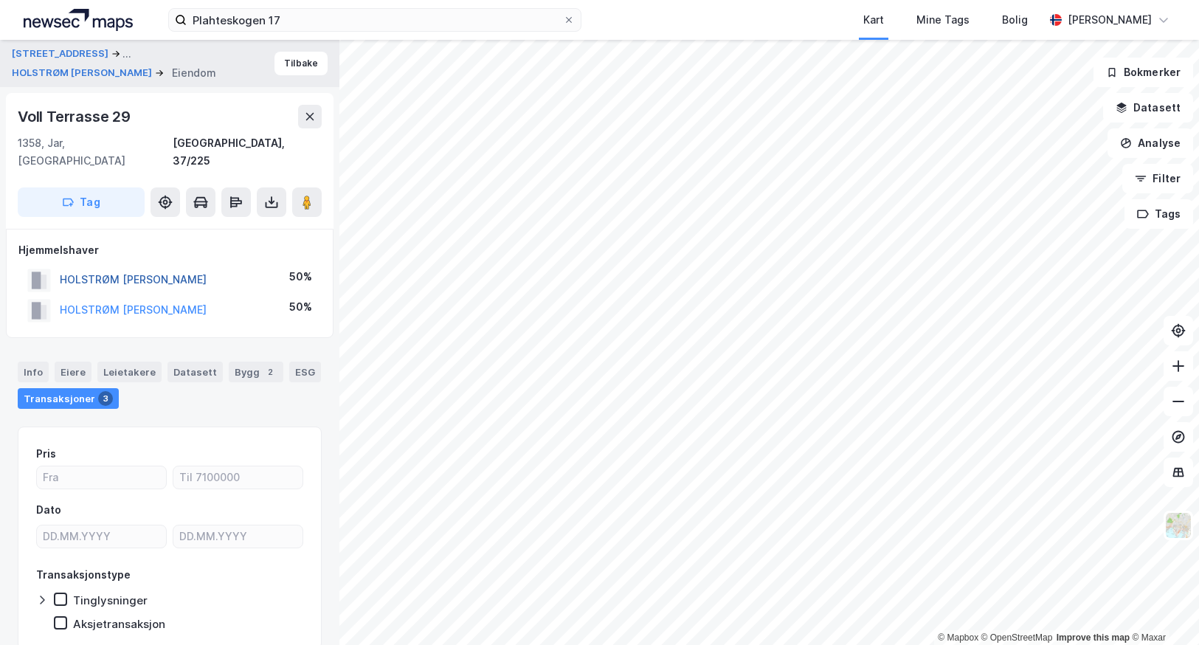
click at [0, 0] on button "HOLSTRØM [PERSON_NAME]" at bounding box center [0, 0] width 0 height 0
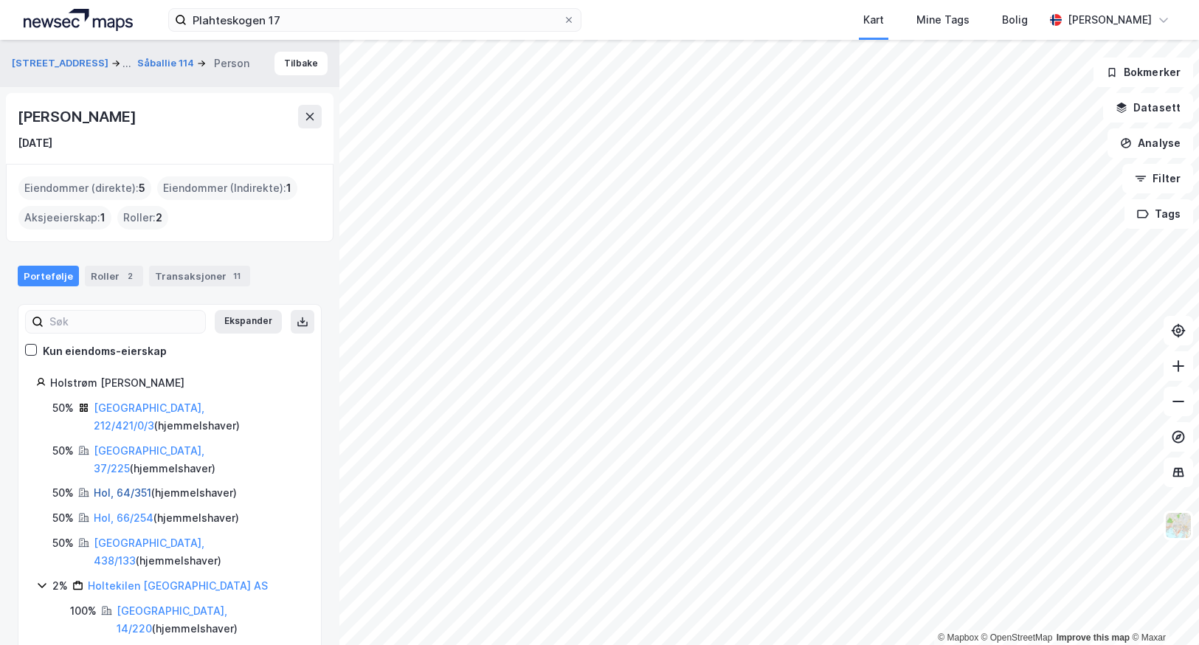
click at [108, 486] on link "Hol, 64/351" at bounding box center [123, 492] width 58 height 13
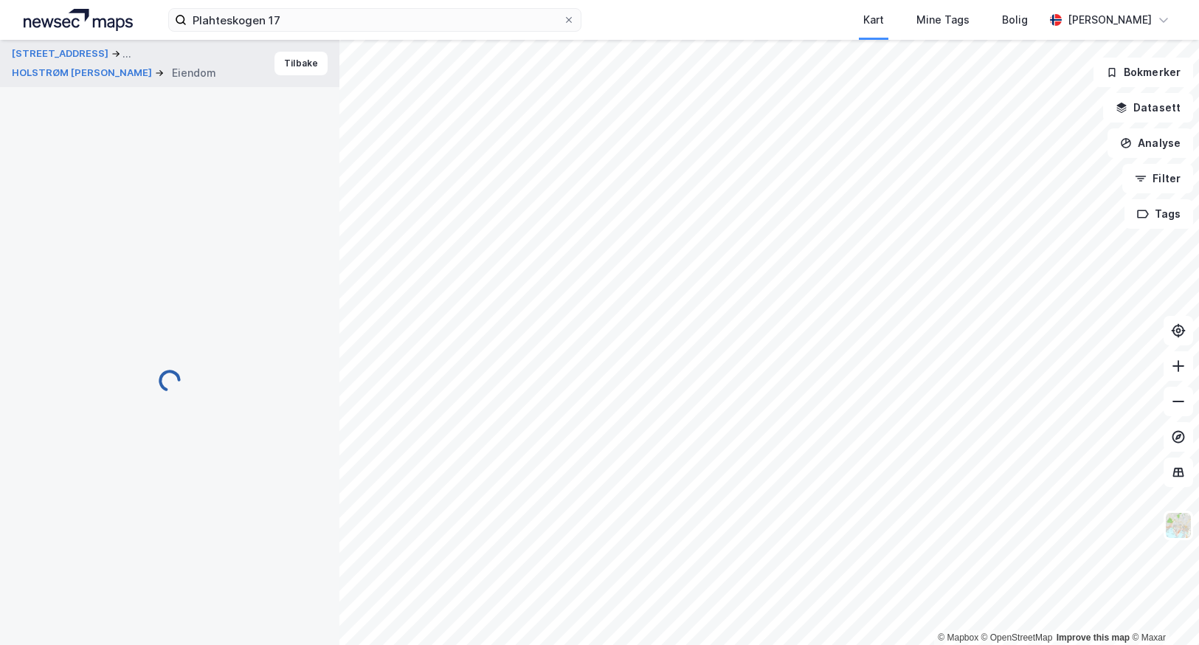
scroll to position [1, 0]
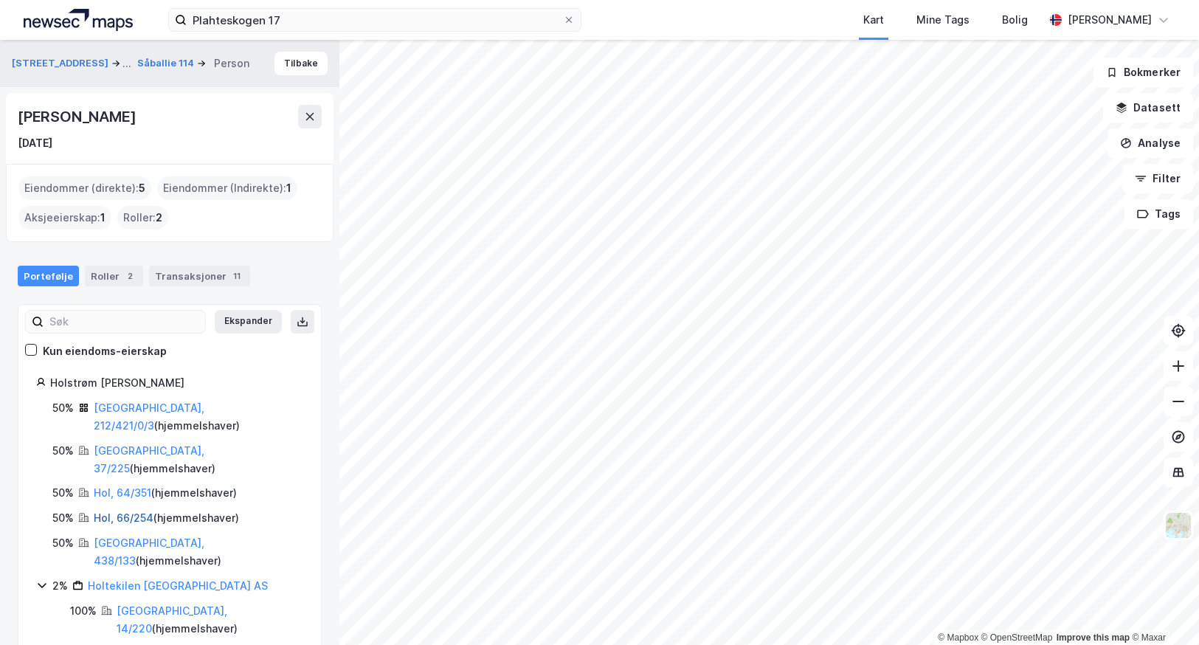
click at [100, 511] on link "Hol, 66/254" at bounding box center [124, 517] width 60 height 13
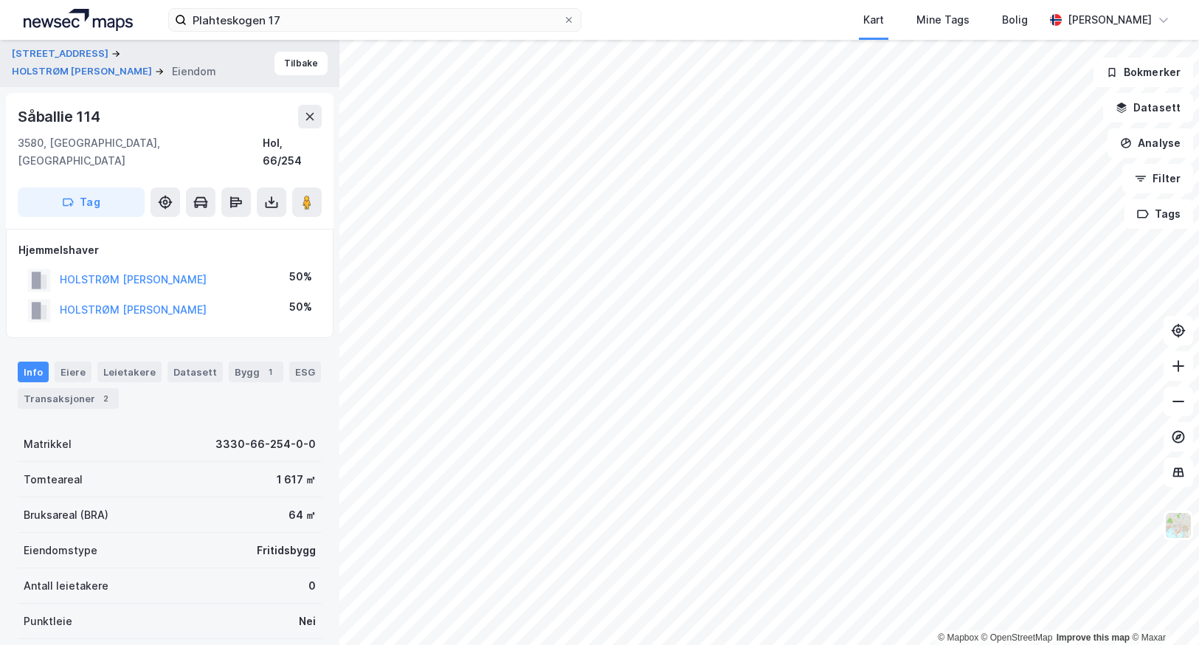
scroll to position [1, 0]
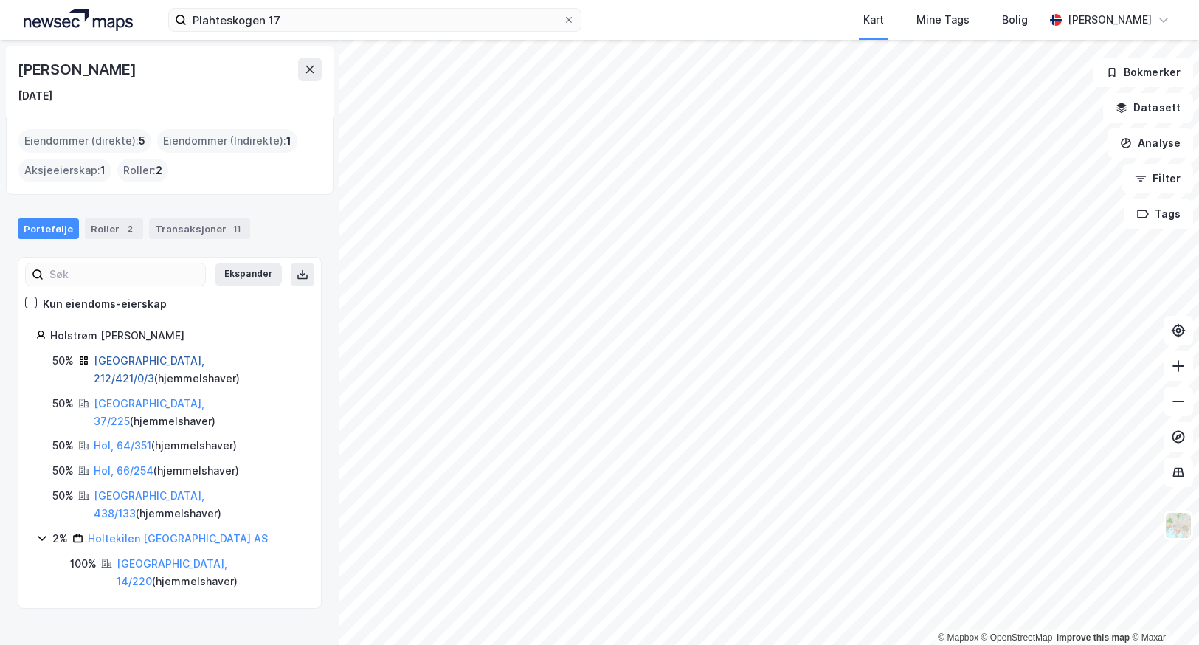
click at [110, 362] on link "[GEOGRAPHIC_DATA], 212/421/0/3" at bounding box center [149, 369] width 111 height 30
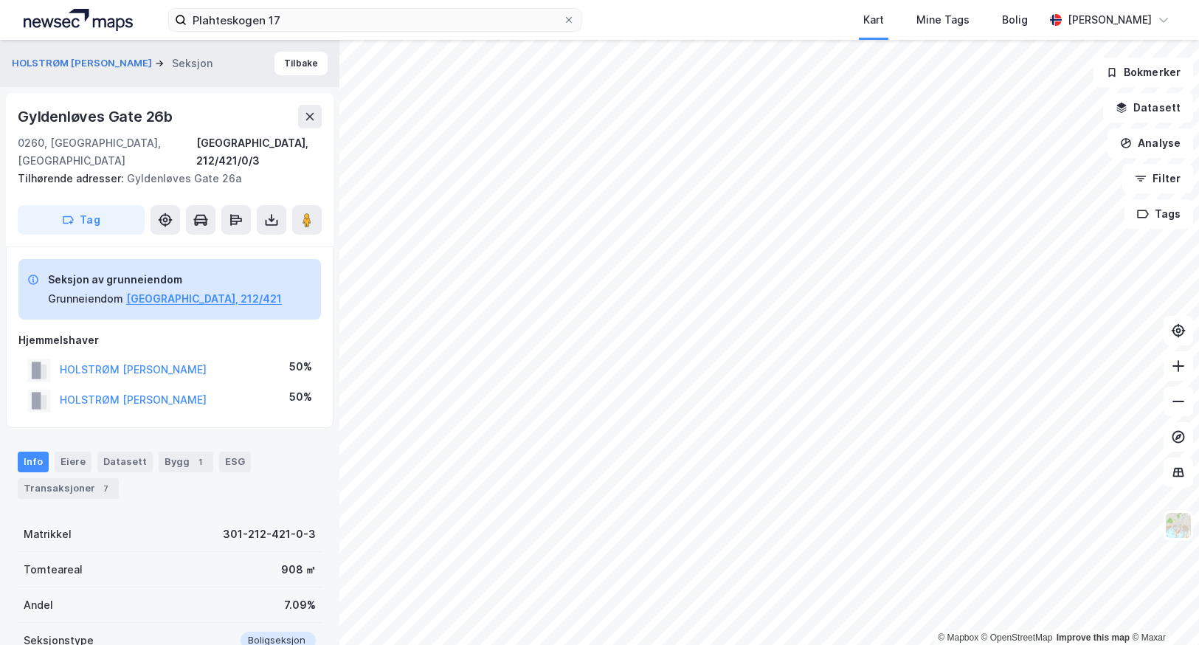
scroll to position [1, 0]
click at [75, 477] on div "Transaksjoner 7" at bounding box center [68, 487] width 101 height 21
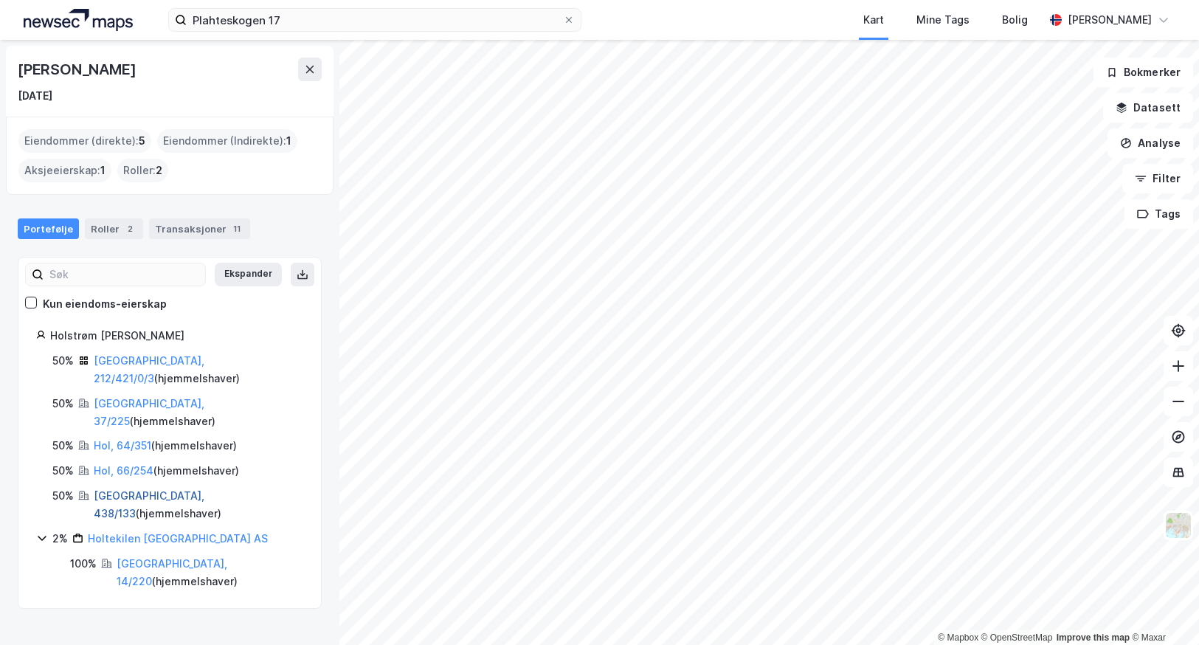
click at [145, 489] on link "[GEOGRAPHIC_DATA], 438/133" at bounding box center [149, 504] width 111 height 30
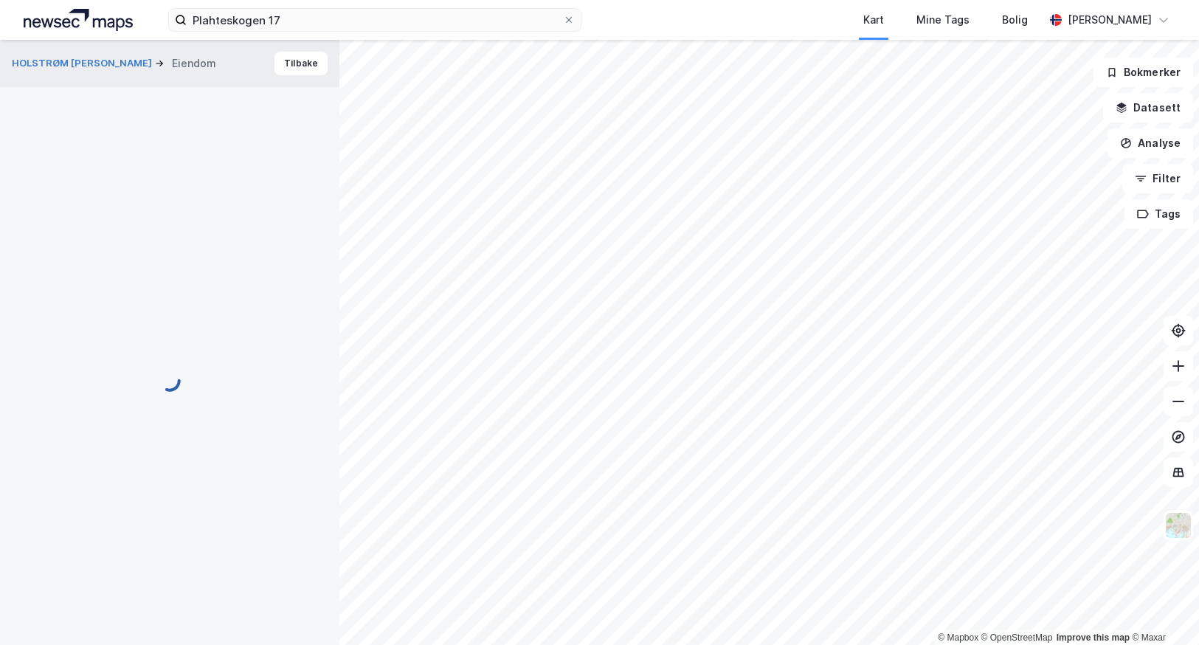
scroll to position [4, 0]
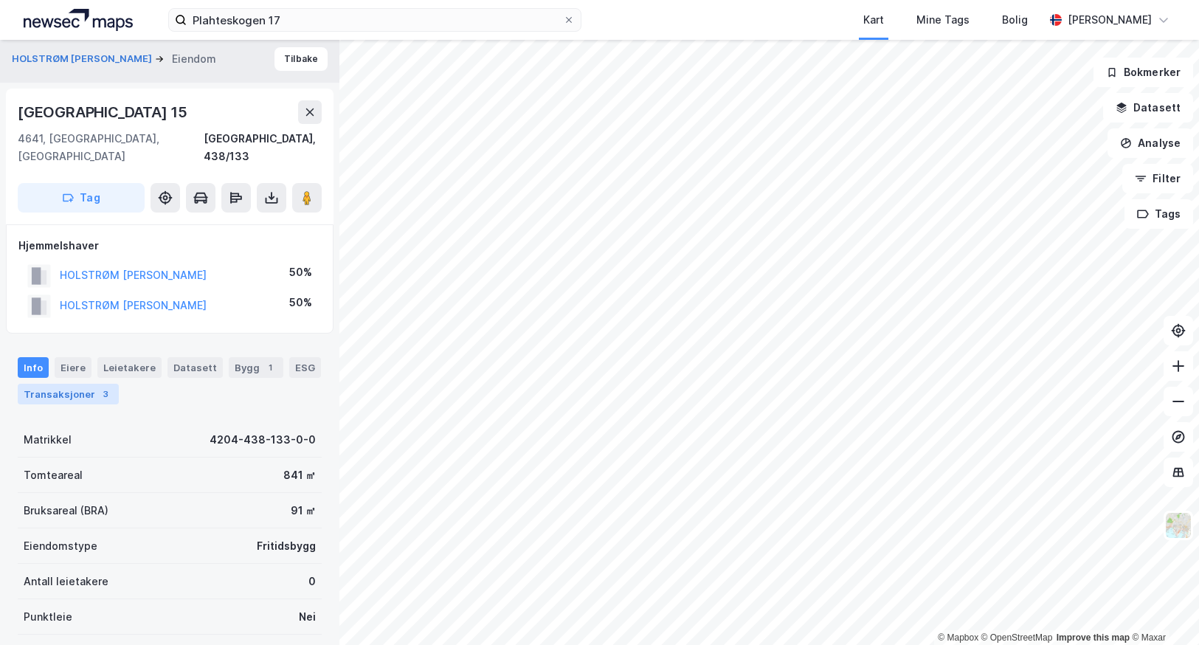
click at [63, 384] on div "Transaksjoner 3" at bounding box center [68, 394] width 101 height 21
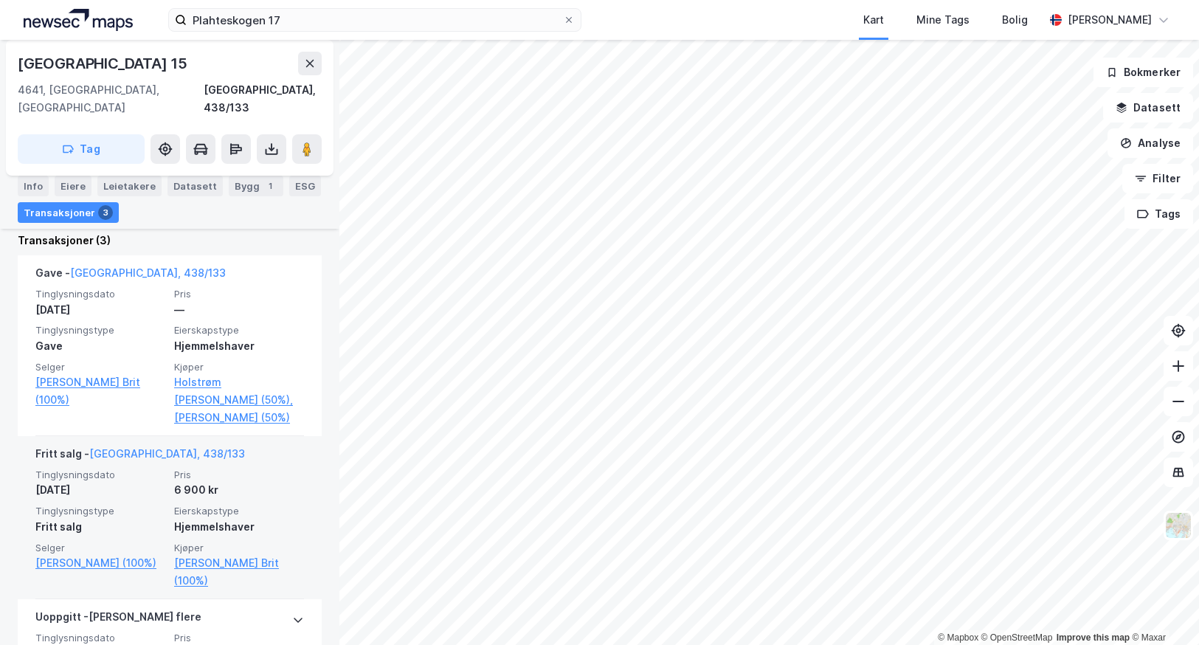
scroll to position [409, 0]
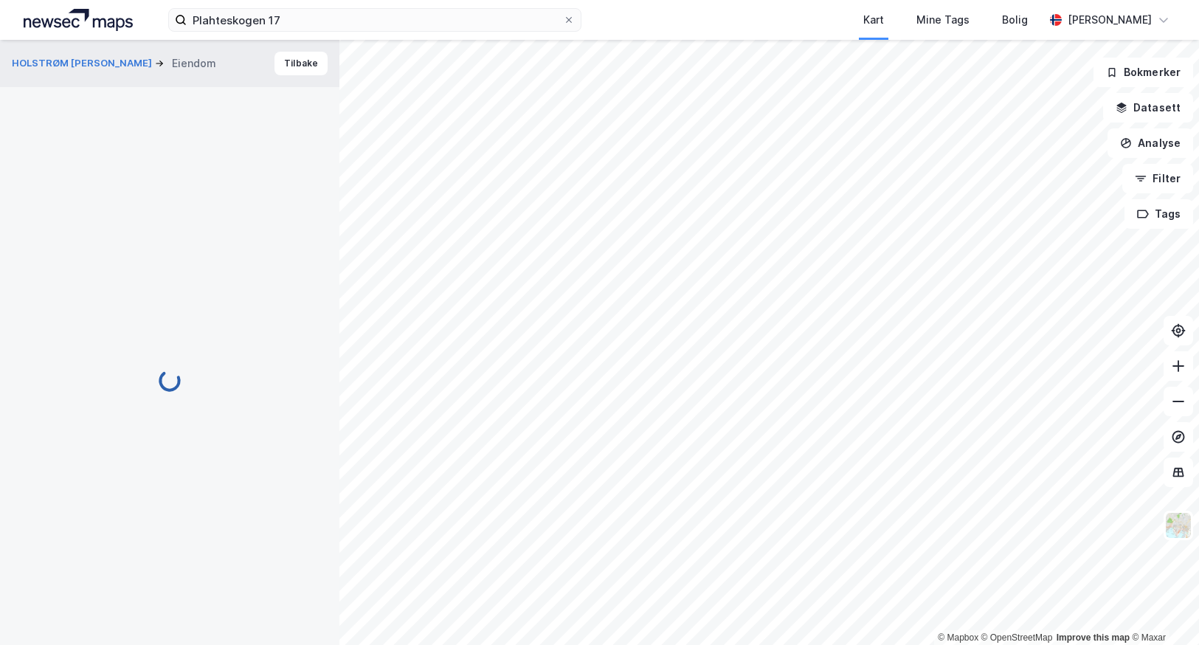
scroll to position [40, 0]
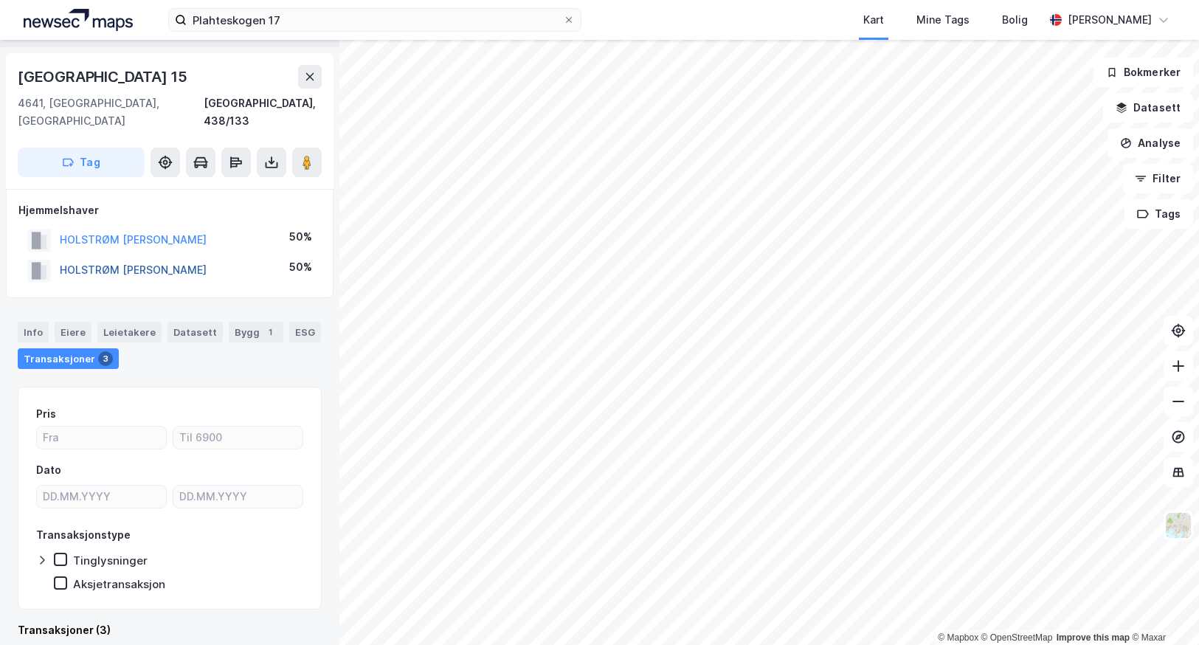
click at [0, 0] on button "HOLSTRØM [PERSON_NAME]" at bounding box center [0, 0] width 0 height 0
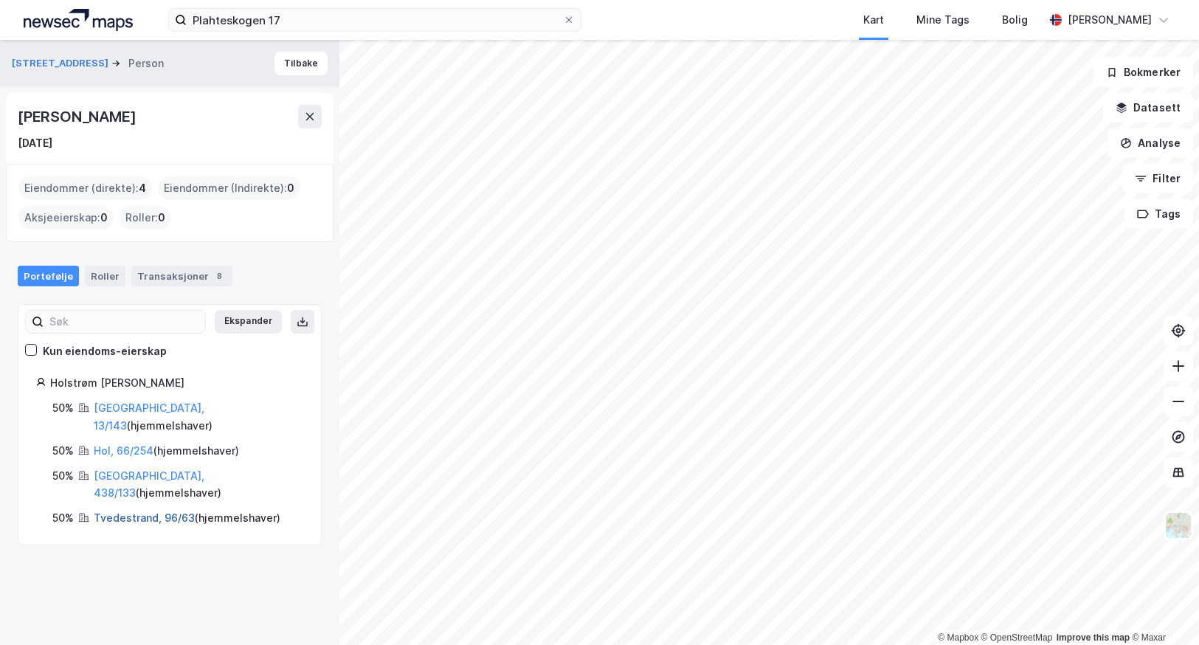
click at [119, 511] on link "Tvedestrand, 96/63" at bounding box center [144, 517] width 101 height 13
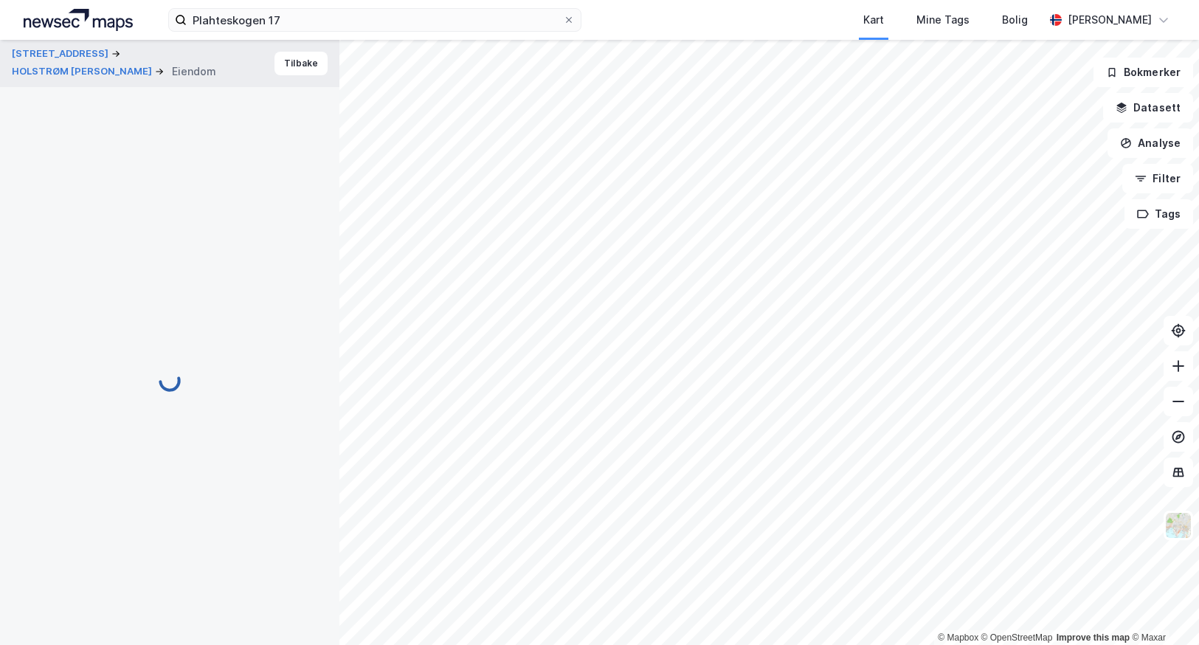
scroll to position [40, 0]
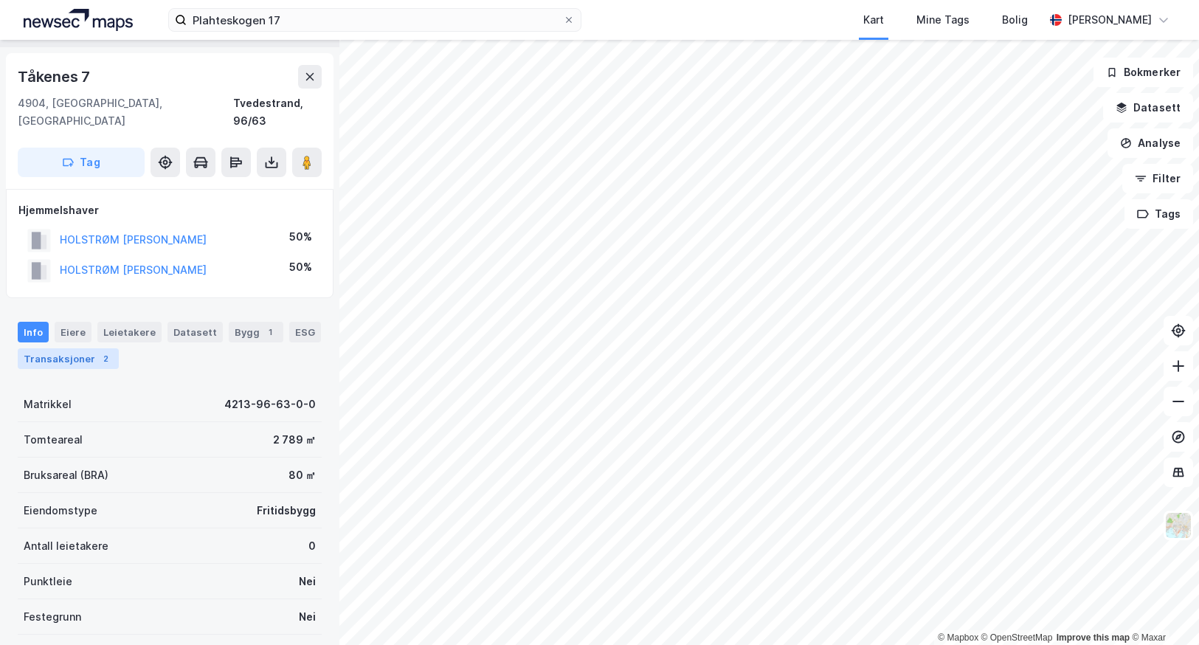
click at [55, 348] on div "Transaksjoner 2" at bounding box center [68, 358] width 101 height 21
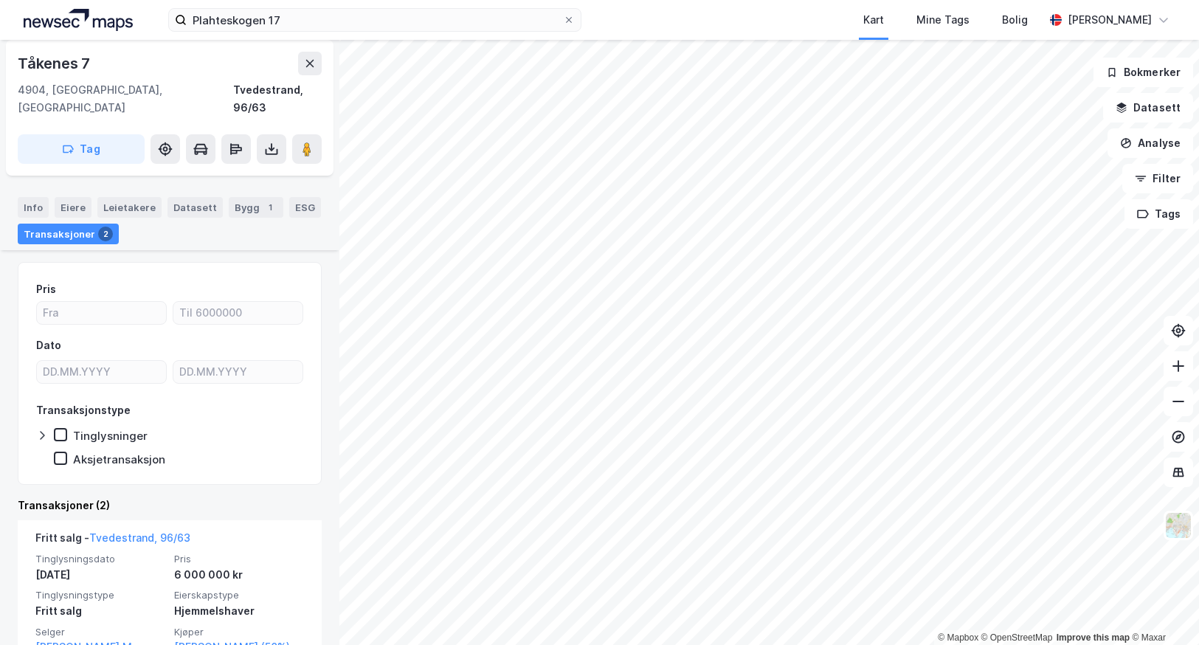
scroll to position [261, 0]
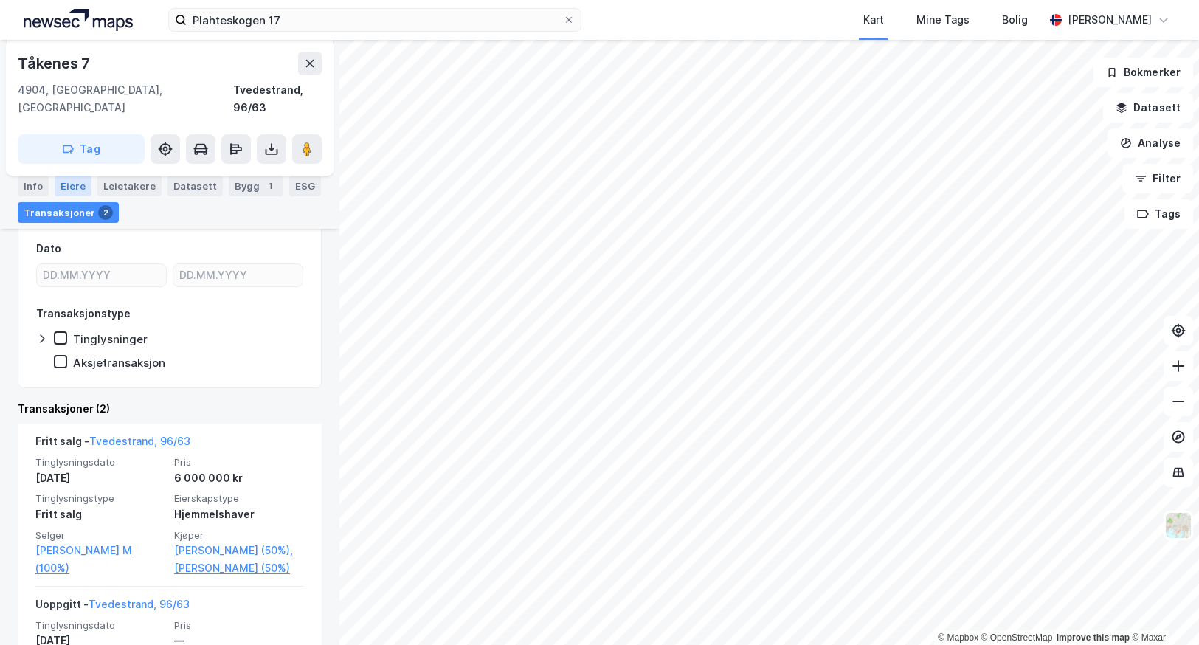
click at [63, 187] on div "Eiere" at bounding box center [73, 186] width 37 height 21
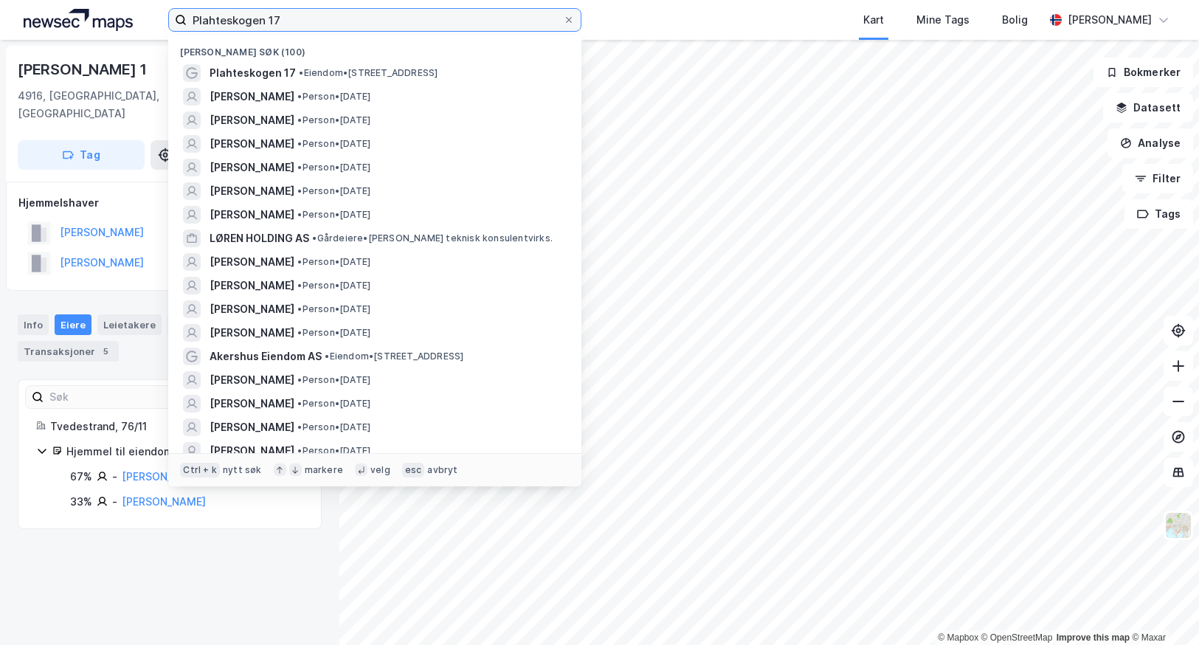
click at [257, 22] on input "Plahteskogen 17" at bounding box center [375, 20] width 376 height 22
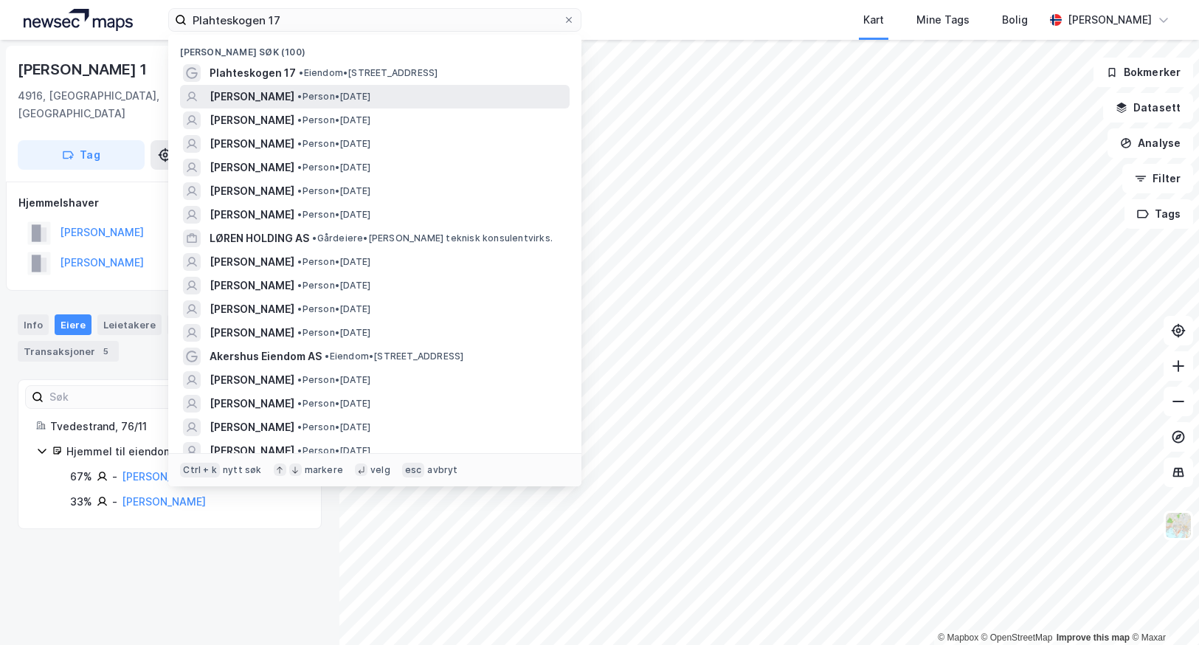
click at [258, 93] on span "[PERSON_NAME]" at bounding box center [252, 97] width 85 height 18
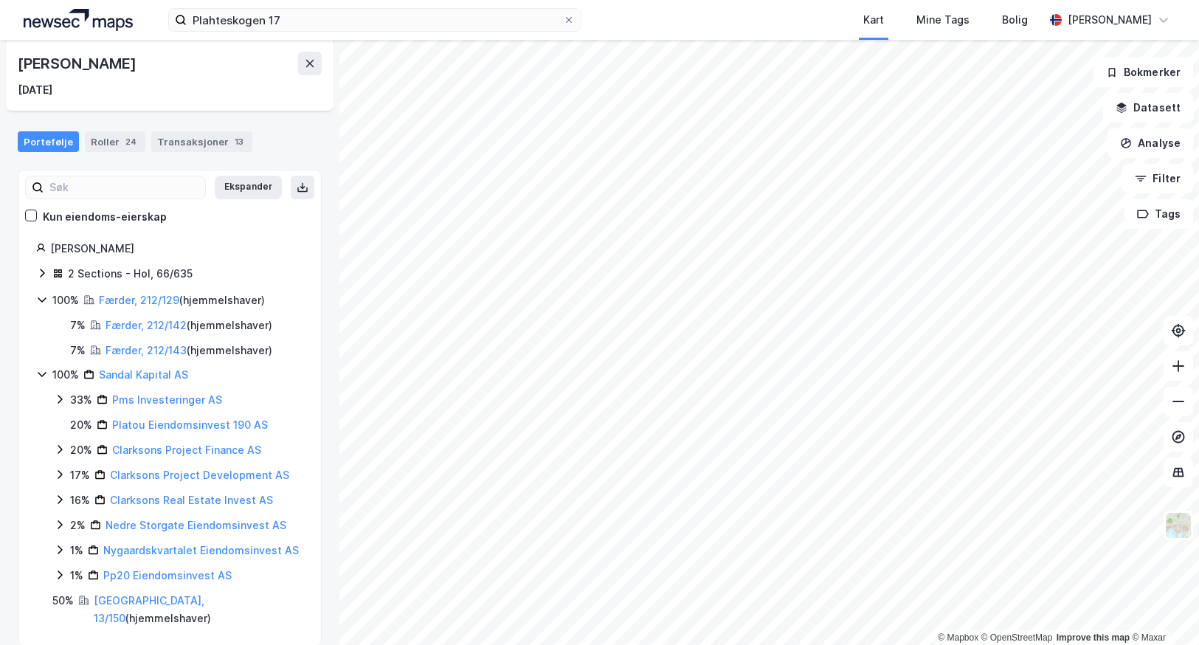
scroll to position [88, 0]
click at [108, 601] on link "[GEOGRAPHIC_DATA], 13/150" at bounding box center [149, 608] width 111 height 30
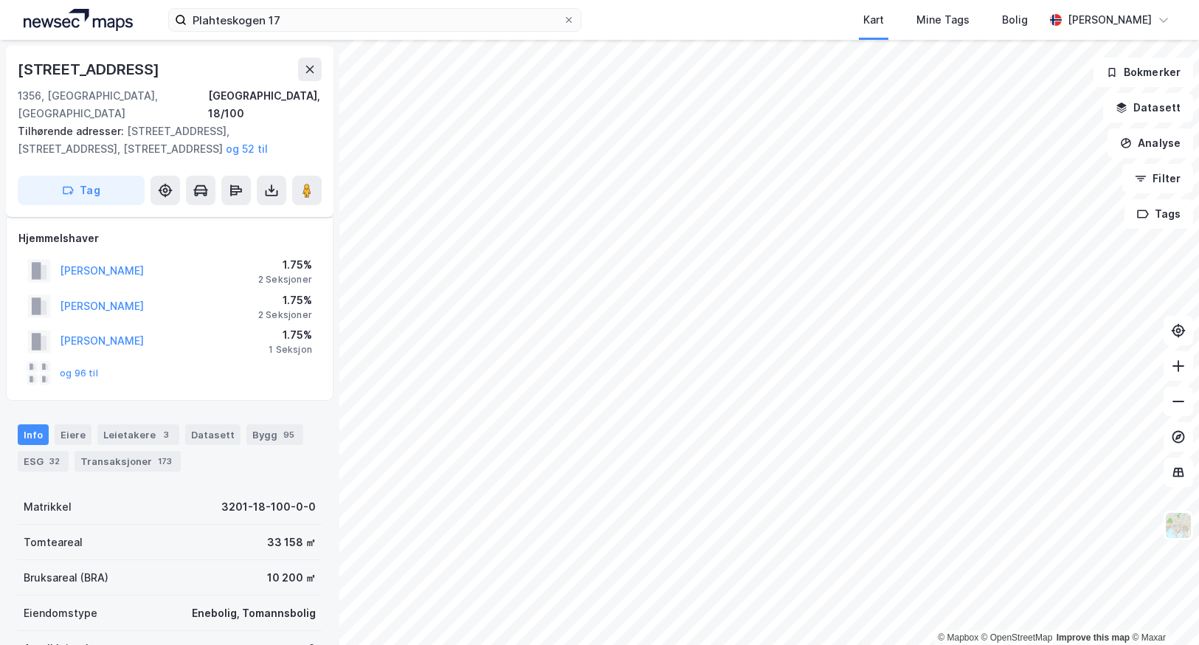
scroll to position [220, 0]
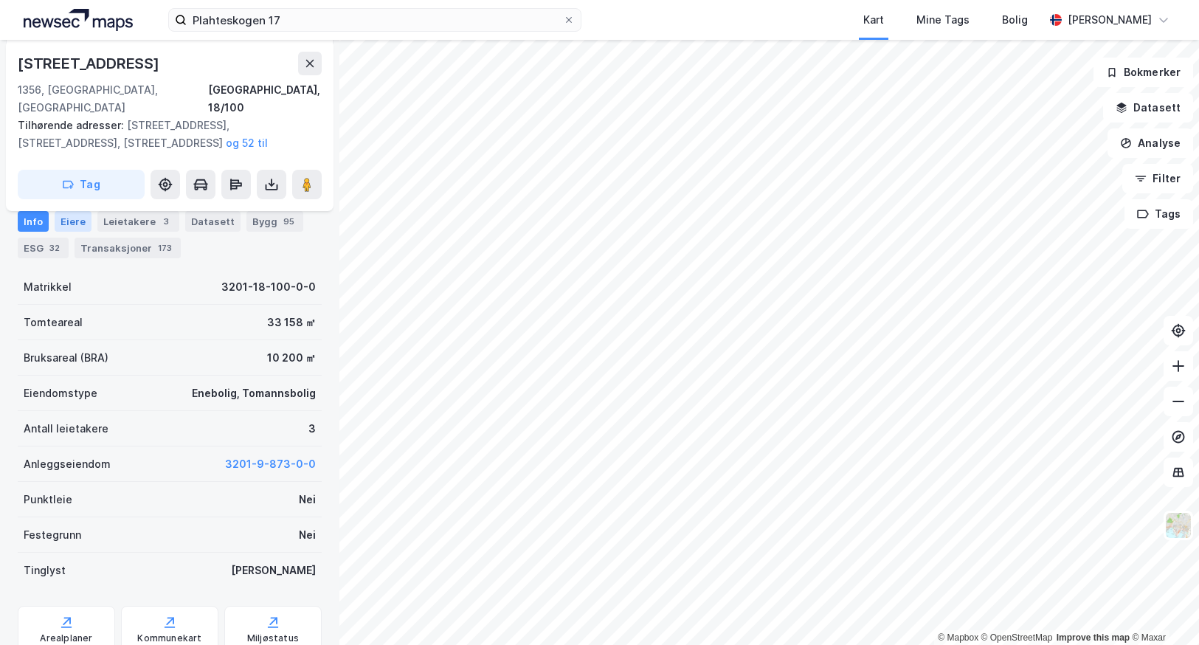
click at [65, 214] on div "Eiere" at bounding box center [73, 221] width 37 height 21
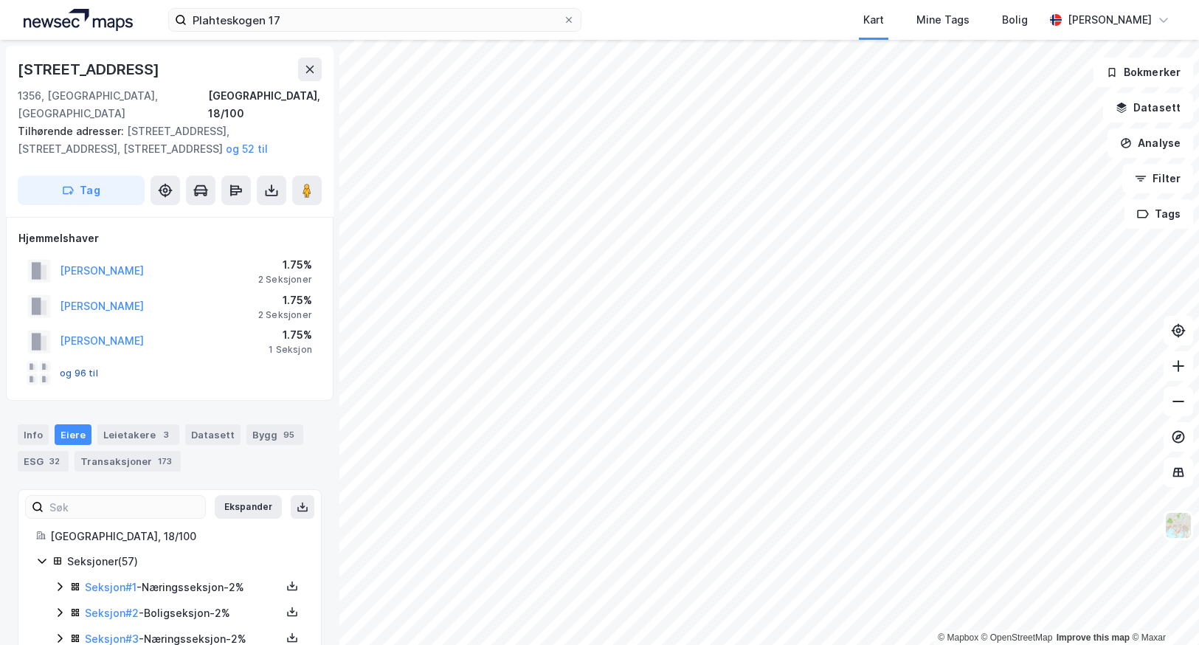
click at [0, 0] on button "og 96 til" at bounding box center [0, 0] width 0 height 0
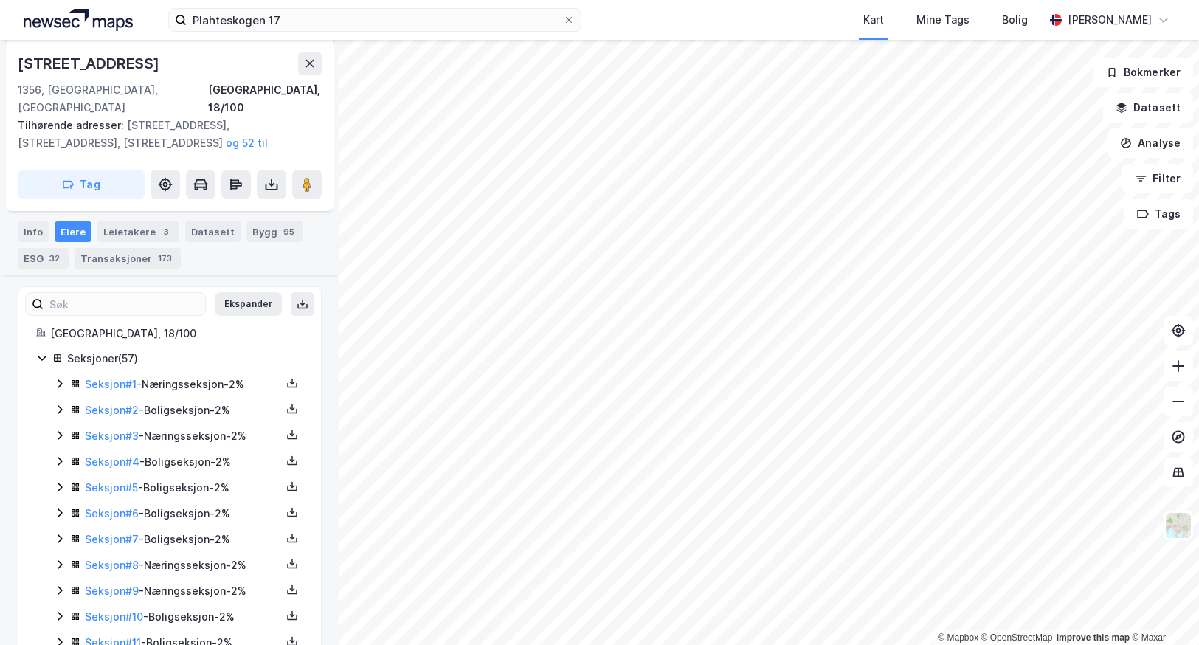
click at [59, 378] on icon at bounding box center [60, 384] width 12 height 12
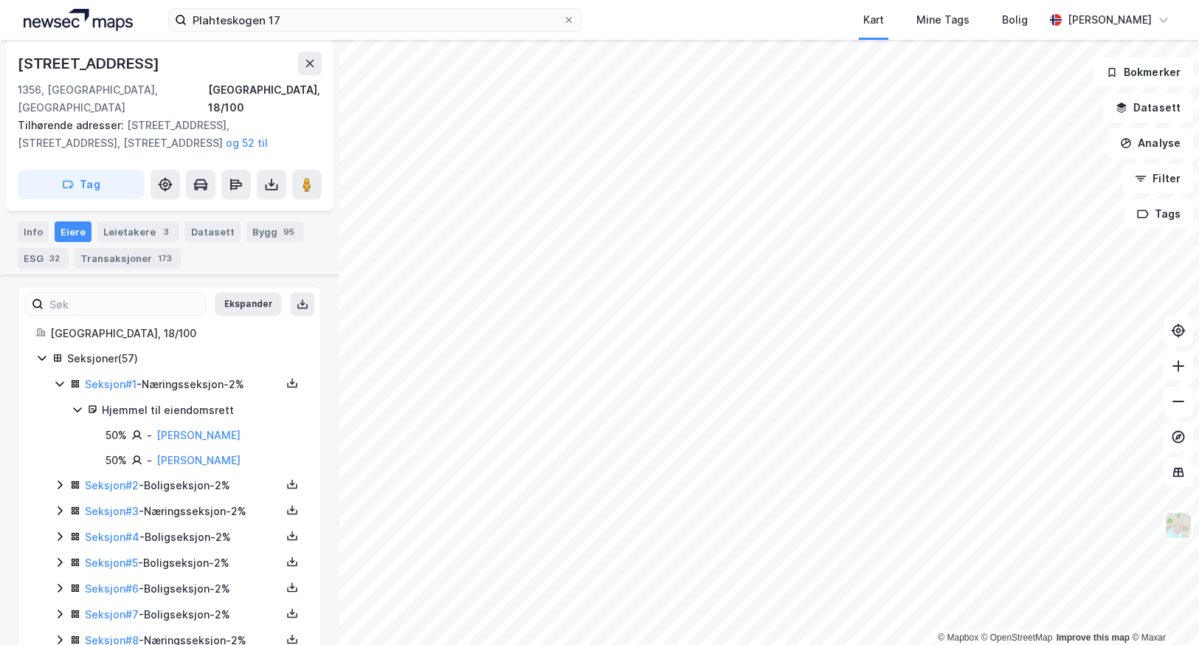
click at [57, 479] on icon at bounding box center [60, 485] width 12 height 12
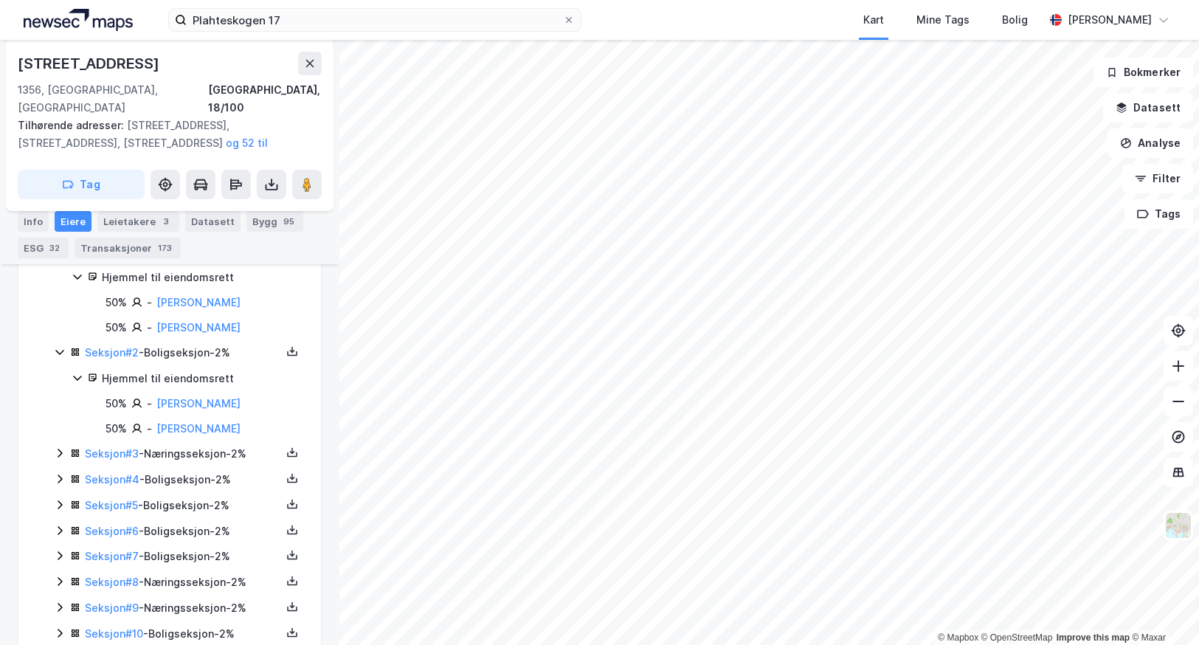
scroll to position [351, 0]
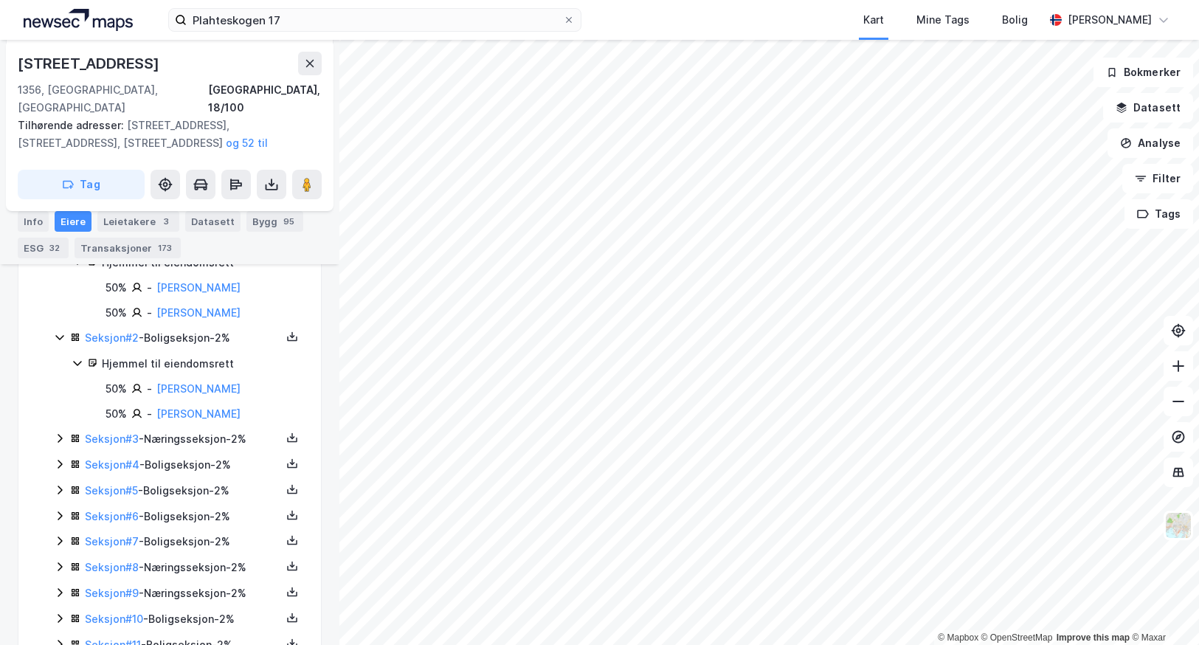
click at [60, 432] on icon at bounding box center [60, 438] width 12 height 12
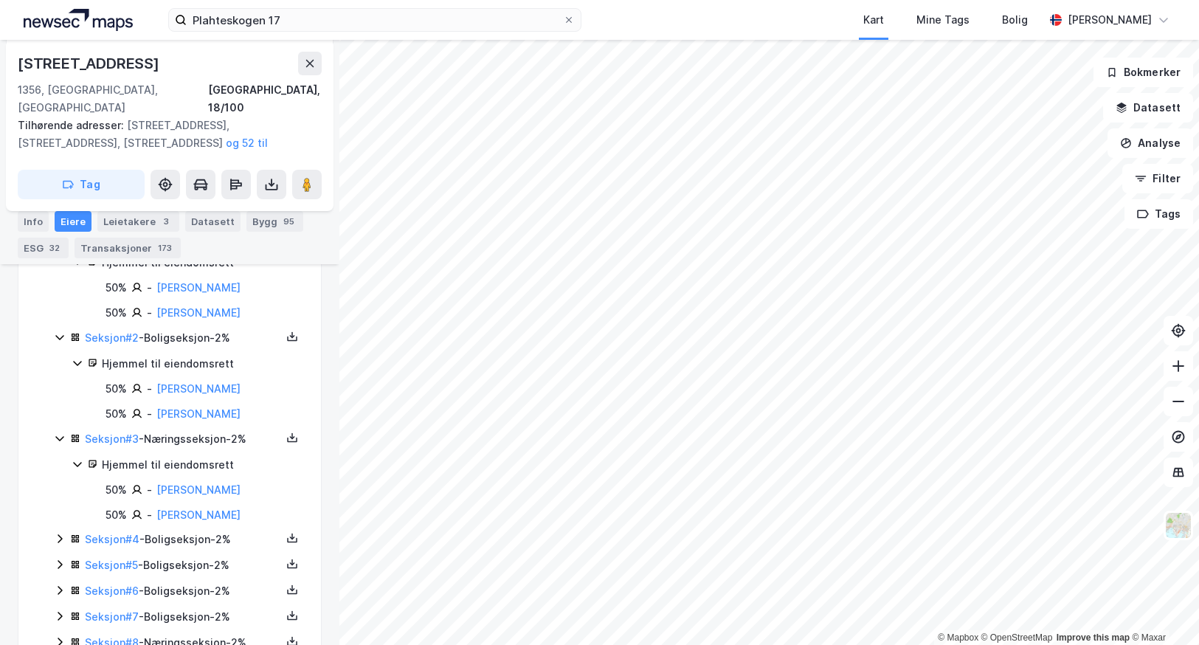
click at [61, 535] on icon at bounding box center [60, 539] width 4 height 9
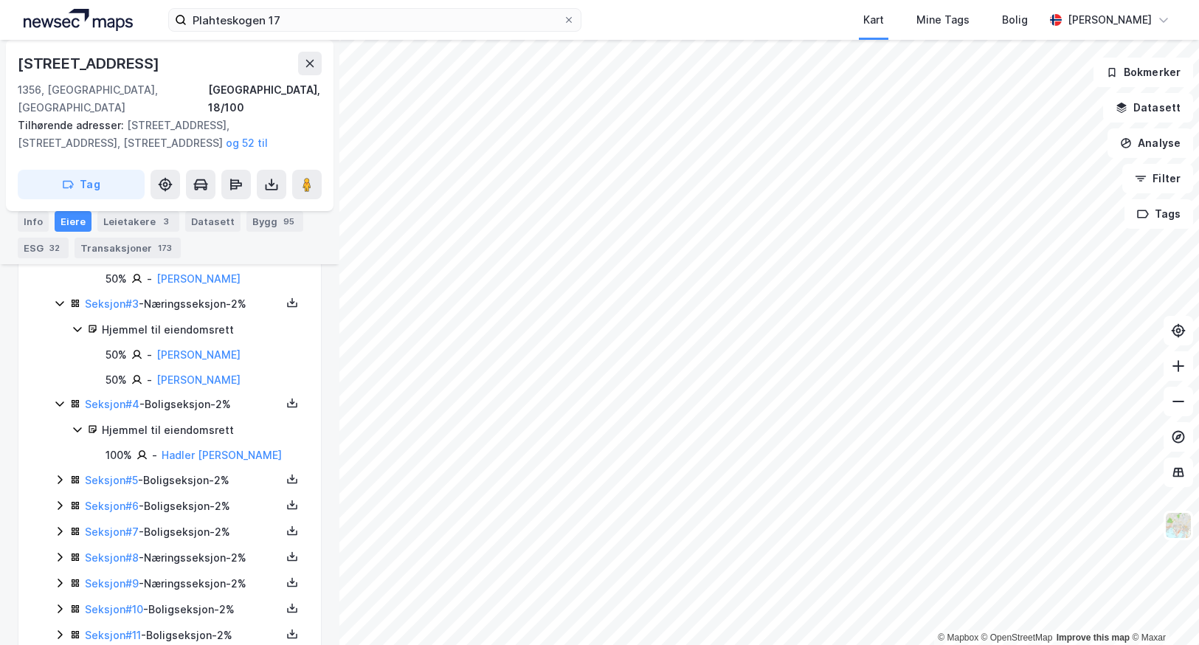
scroll to position [498, 0]
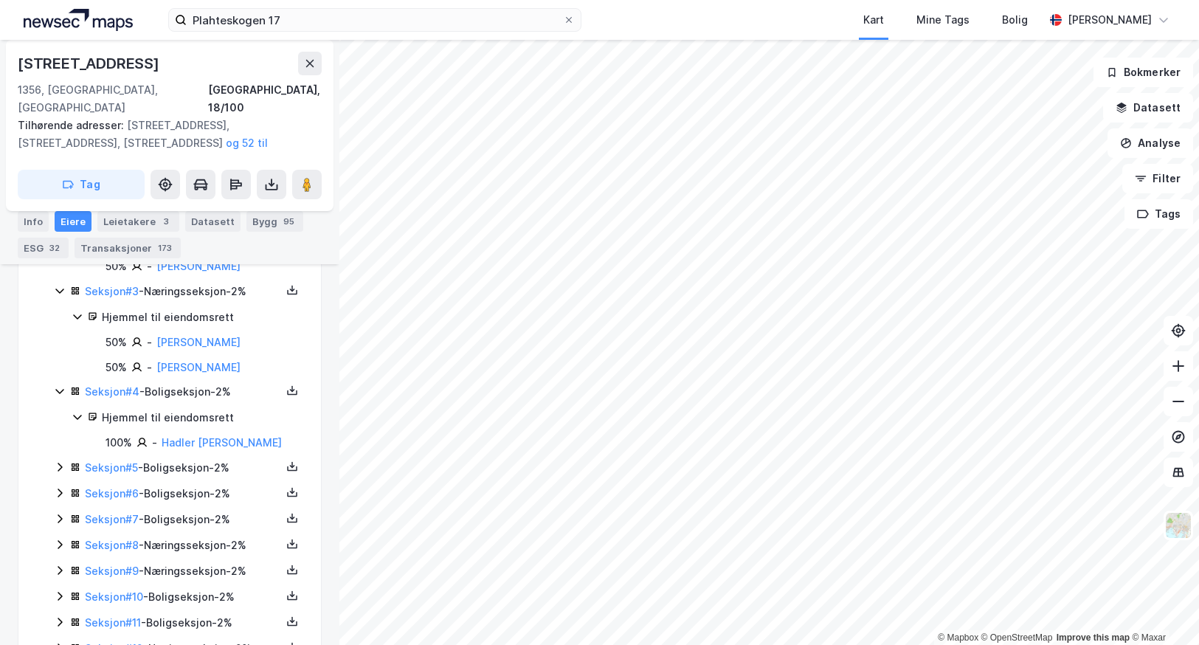
click at [60, 461] on icon at bounding box center [60, 467] width 12 height 12
click at [55, 537] on icon at bounding box center [60, 543] width 12 height 12
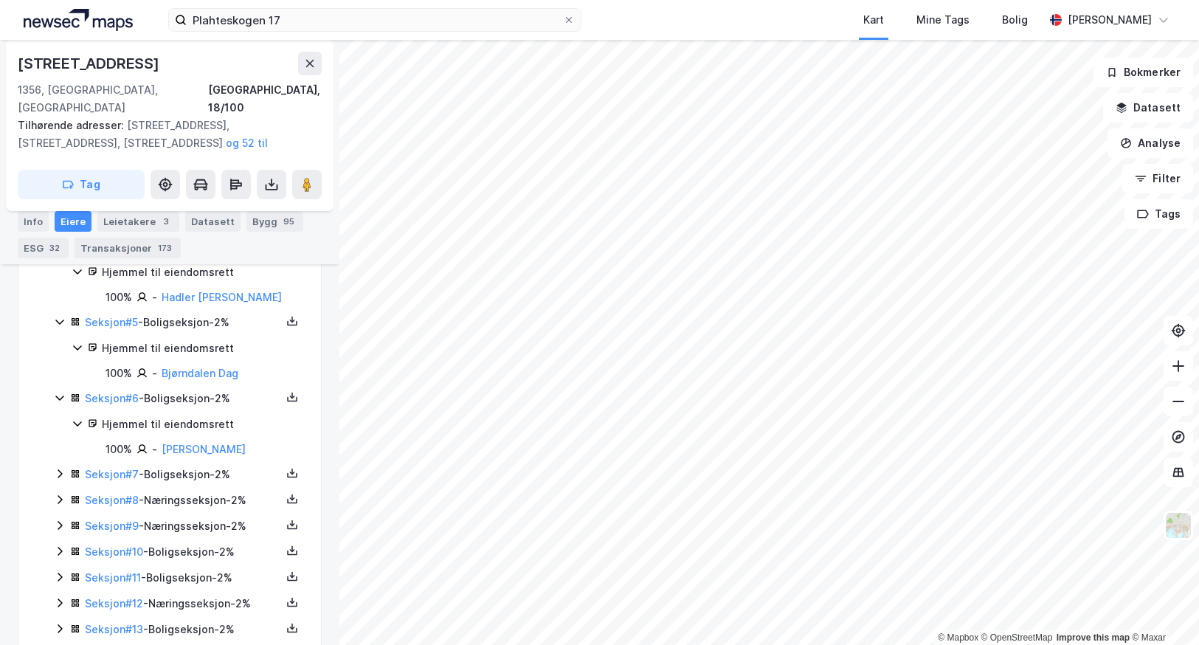
scroll to position [646, 0]
click at [61, 466] on icon at bounding box center [60, 472] width 12 height 12
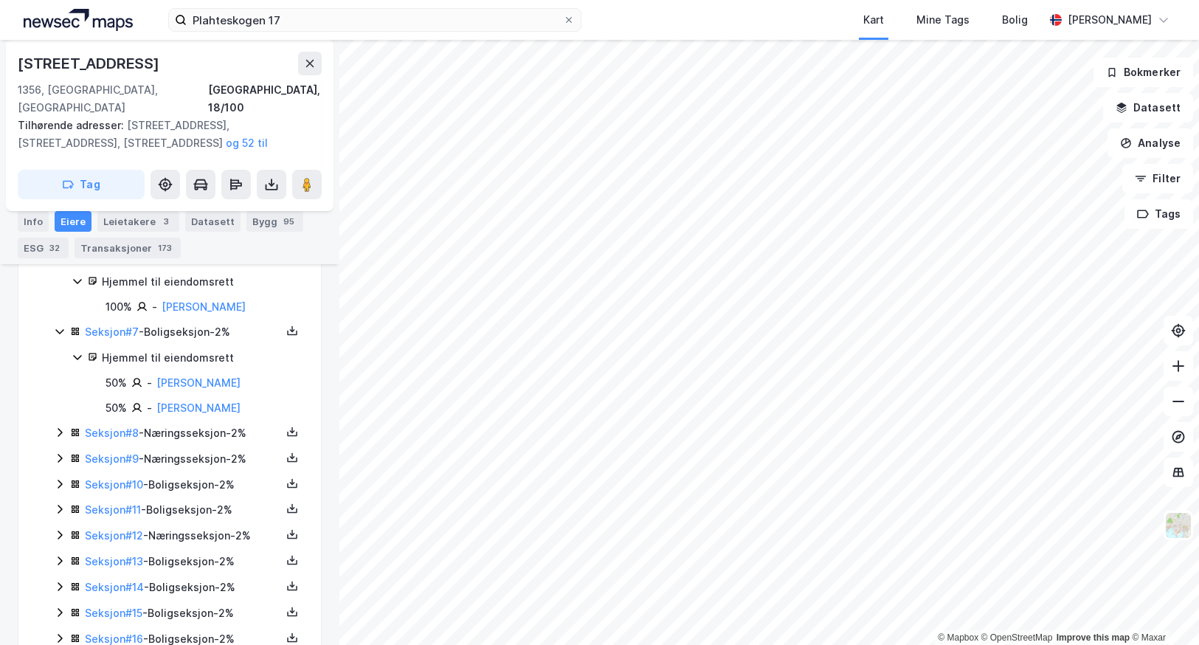
scroll to position [793, 0]
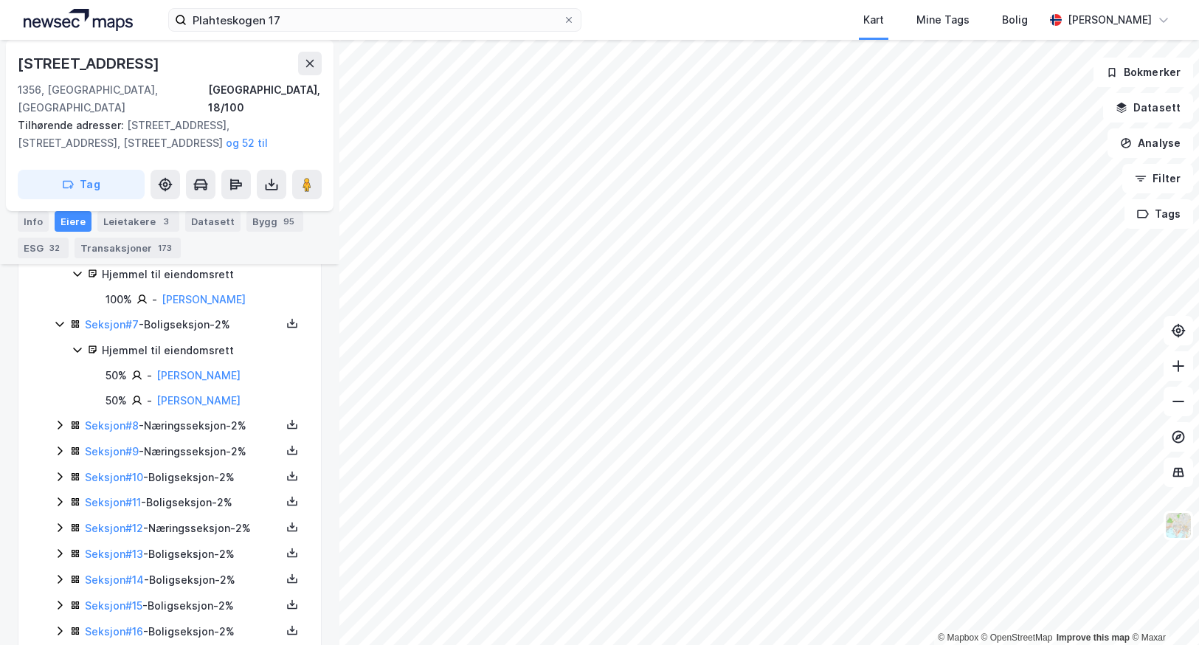
click at [60, 421] on icon at bounding box center [60, 425] width 4 height 9
click at [60, 497] on icon at bounding box center [60, 501] width 4 height 9
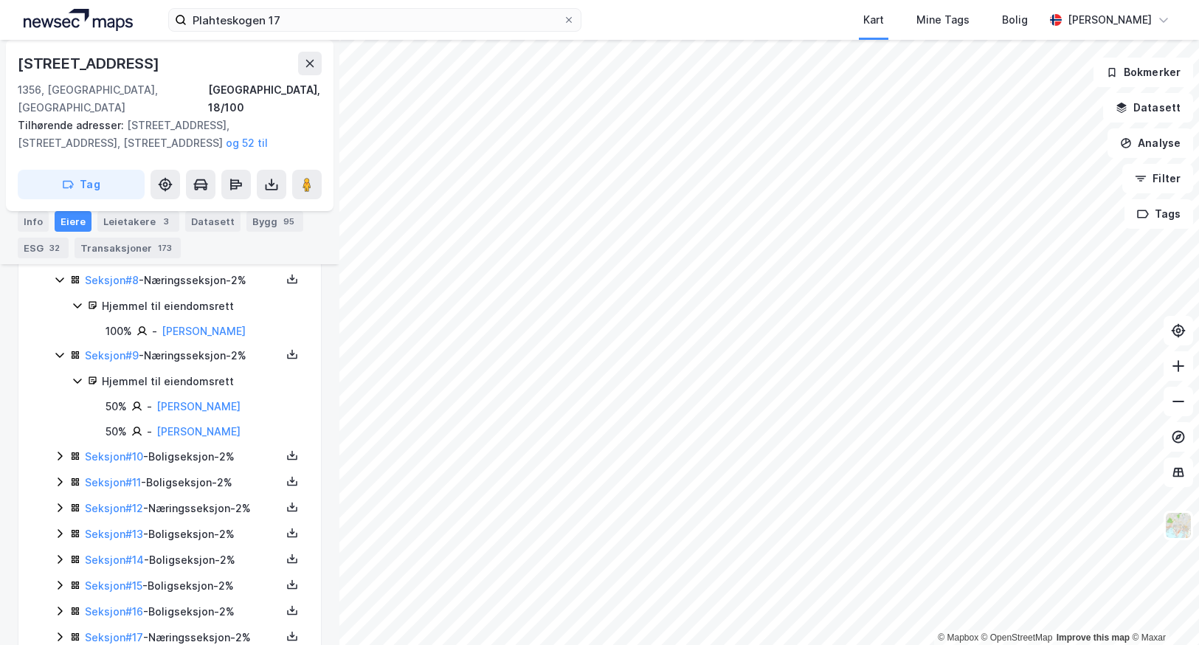
scroll to position [941, 0]
click at [57, 448] on icon at bounding box center [60, 454] width 12 height 12
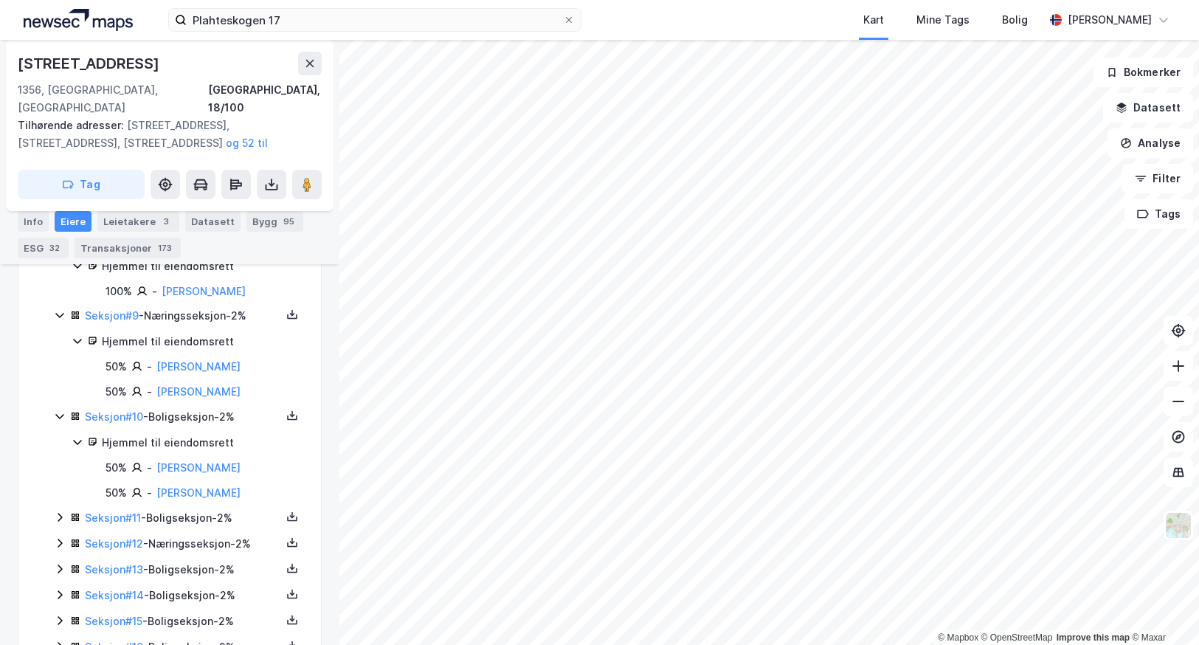
scroll to position [1015, 0]
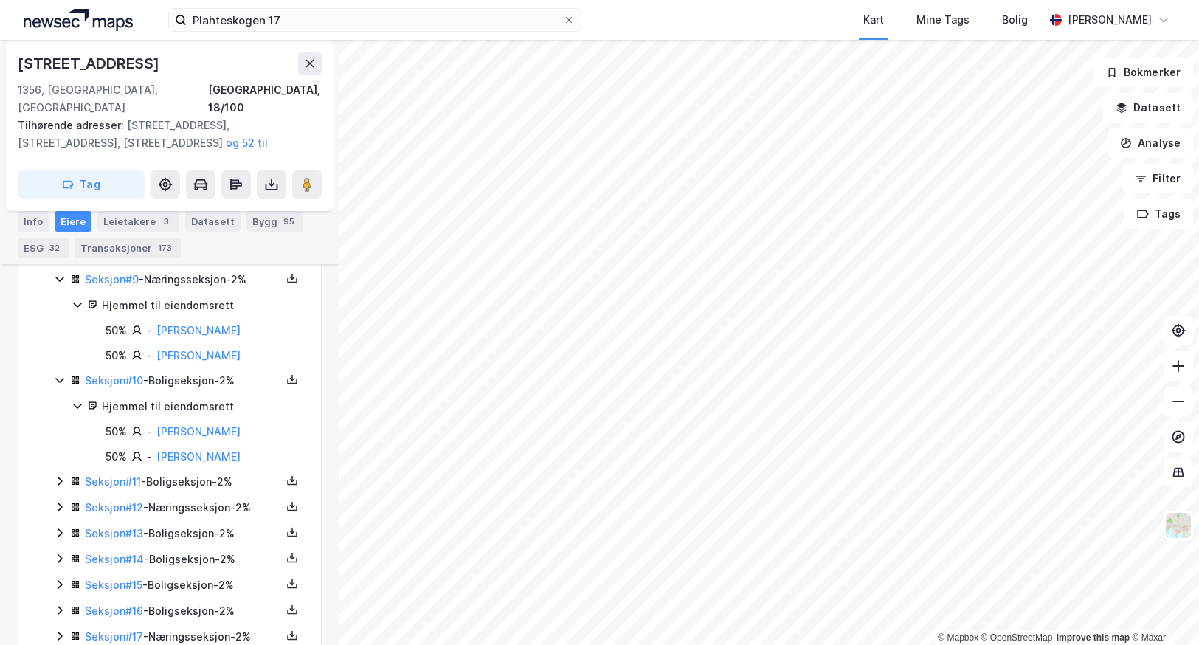
click at [61, 477] on icon at bounding box center [60, 481] width 4 height 9
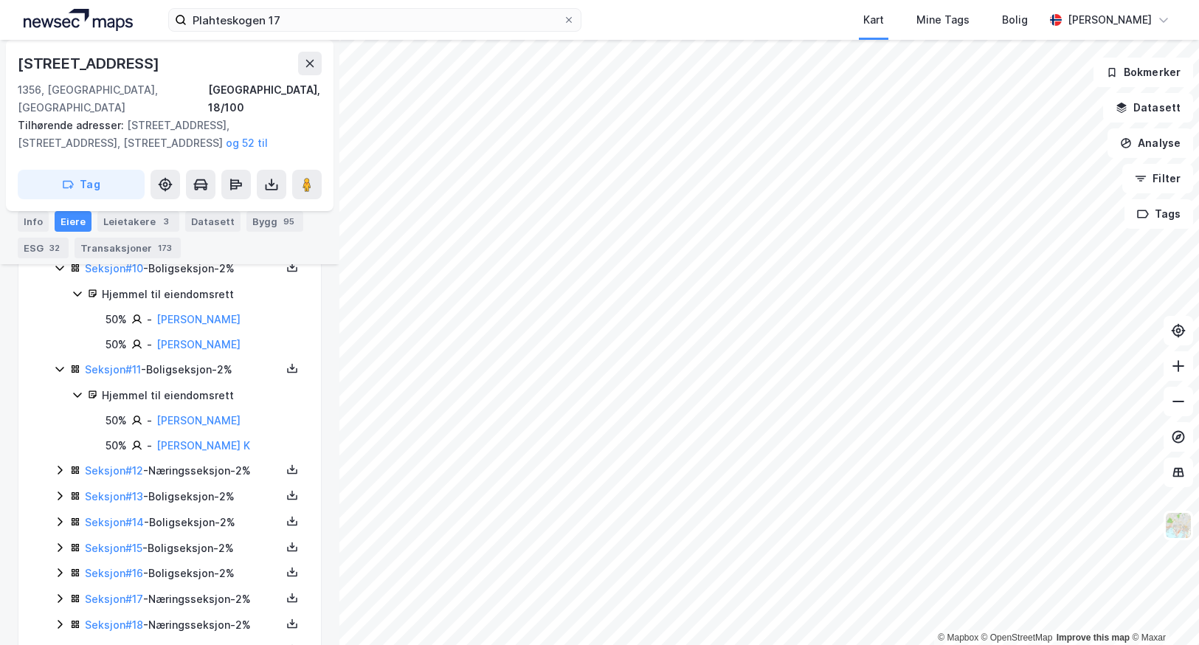
scroll to position [1236, 0]
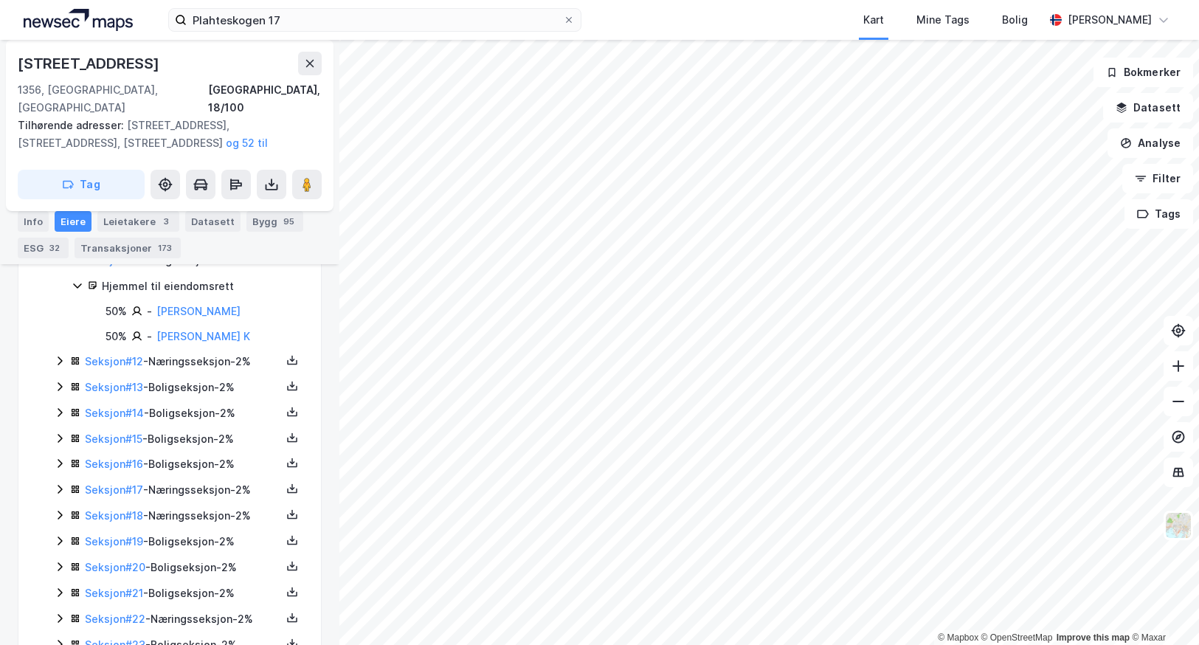
click at [57, 355] on icon at bounding box center [60, 361] width 12 height 12
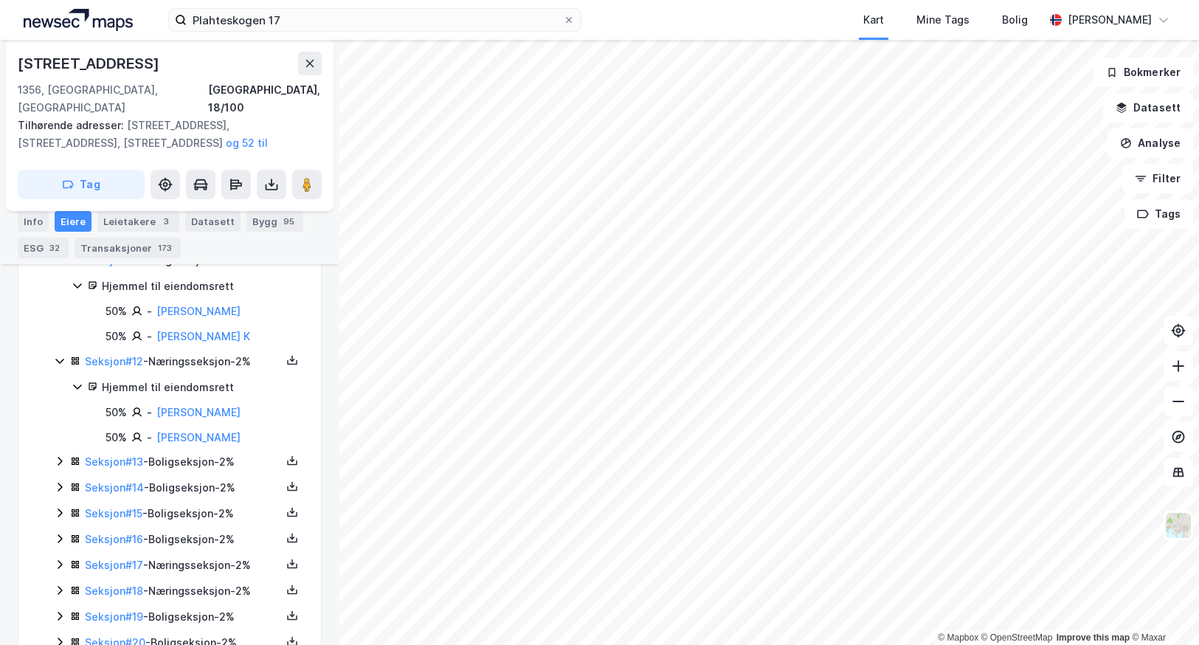
scroll to position [1310, 0]
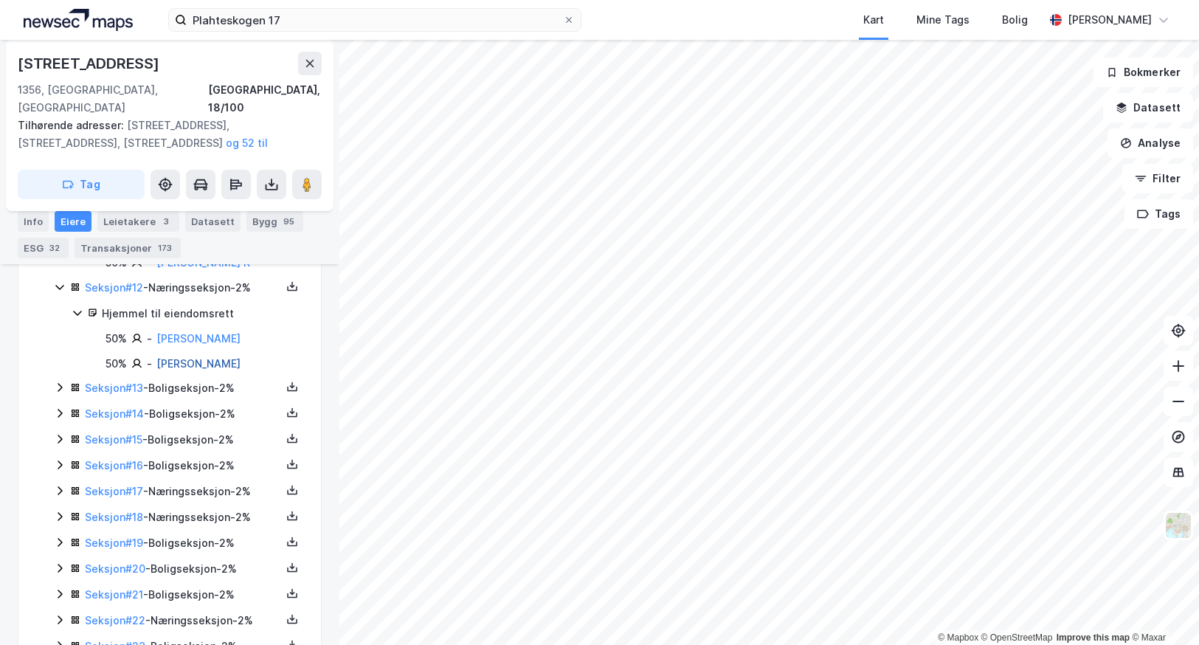
click at [190, 359] on link "[PERSON_NAME]" at bounding box center [198, 363] width 84 height 13
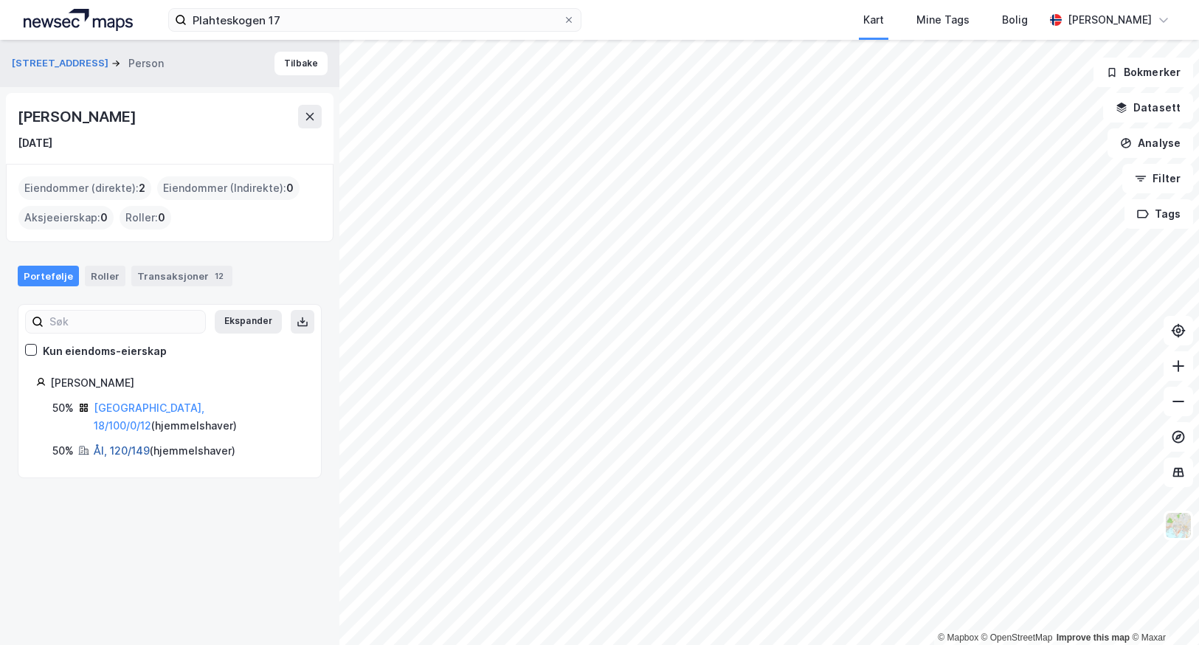
click at [108, 444] on link "Ål, 120/149" at bounding box center [122, 450] width 56 height 13
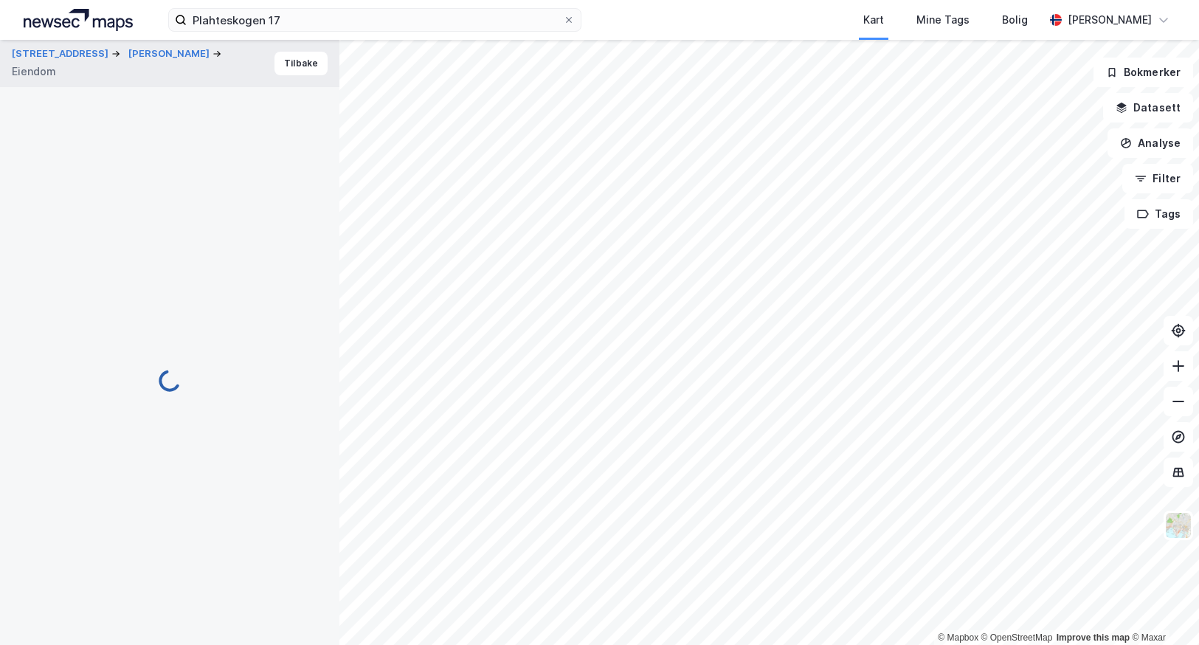
scroll to position [220, 0]
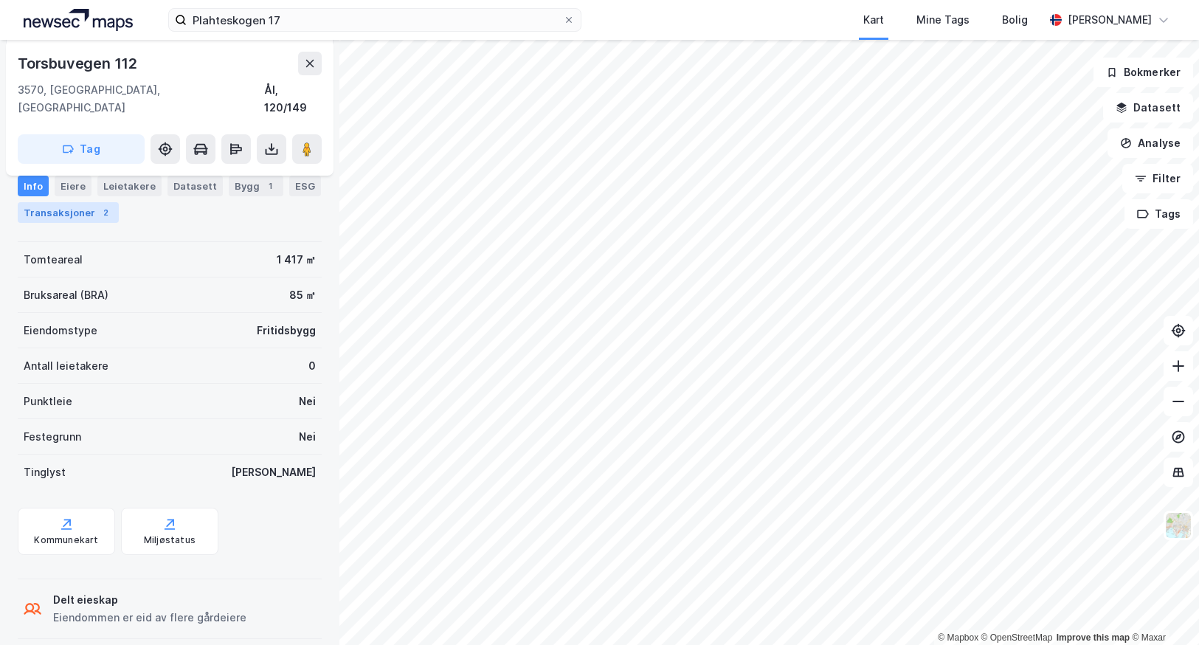
click at [69, 207] on div "Transaksjoner 2" at bounding box center [68, 212] width 101 height 21
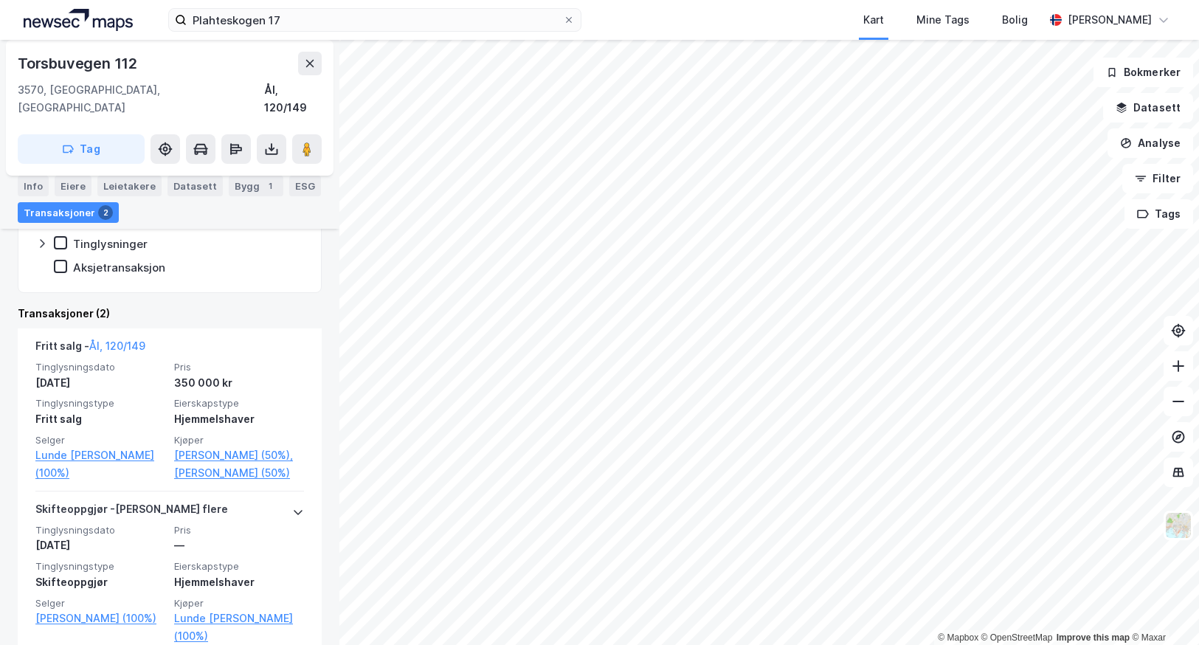
scroll to position [367, 0]
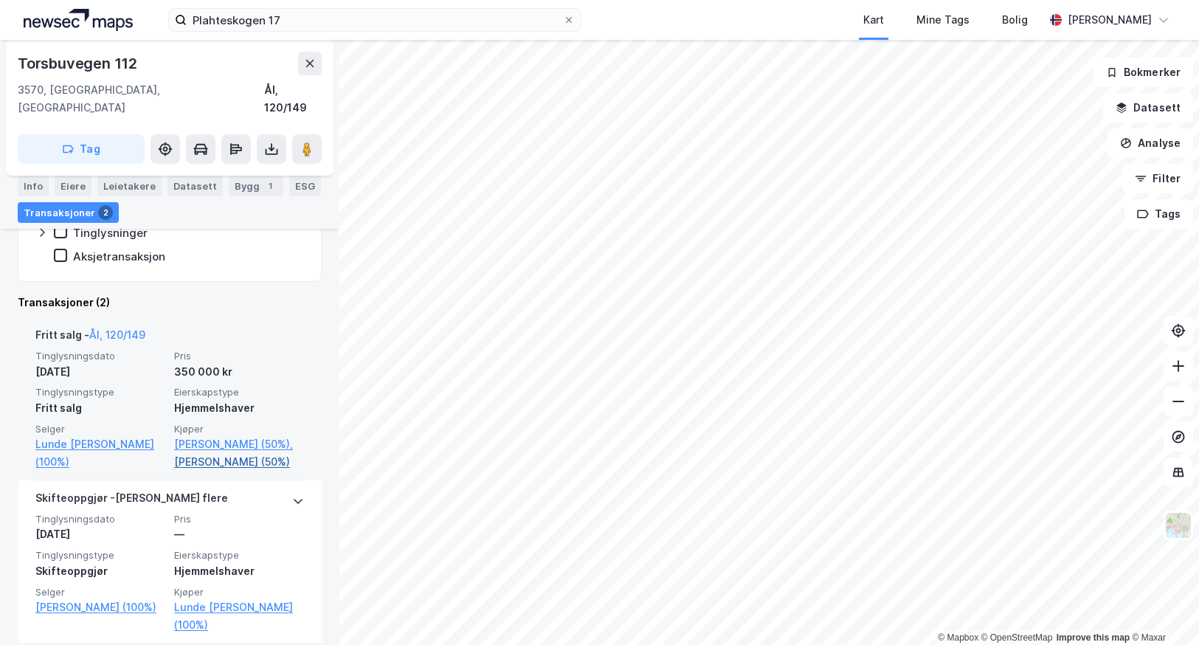
click at [198, 453] on link "[PERSON_NAME] (50%)" at bounding box center [239, 462] width 130 height 18
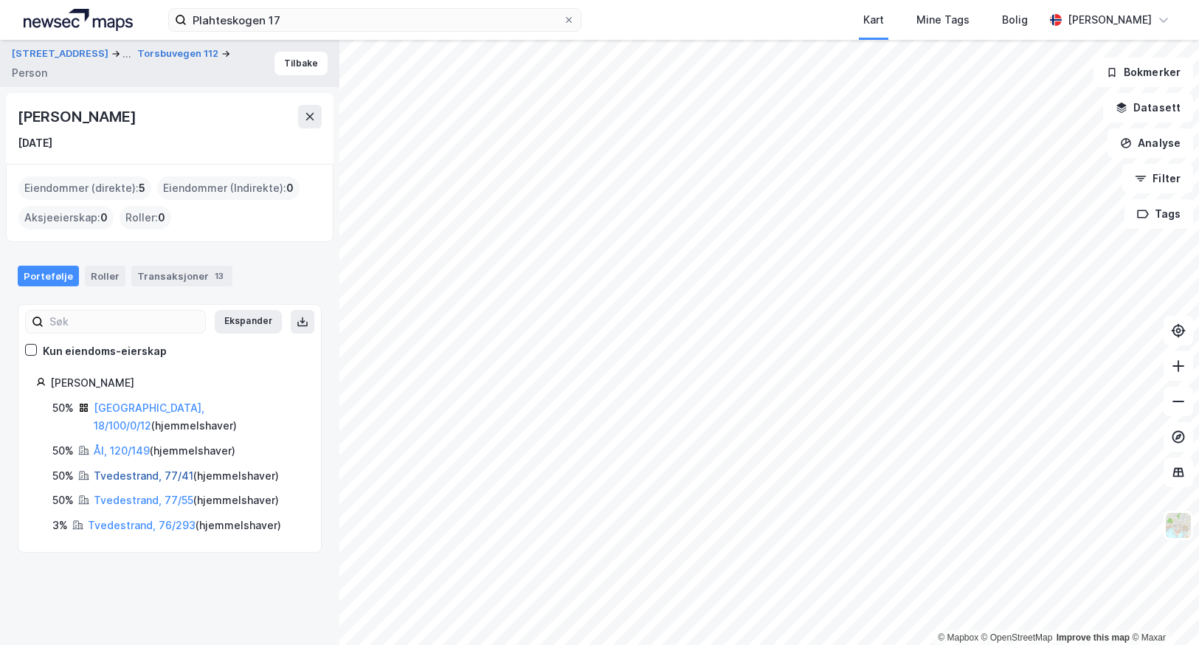
click at [120, 469] on link "Tvedestrand, 77/41" at bounding box center [144, 475] width 100 height 13
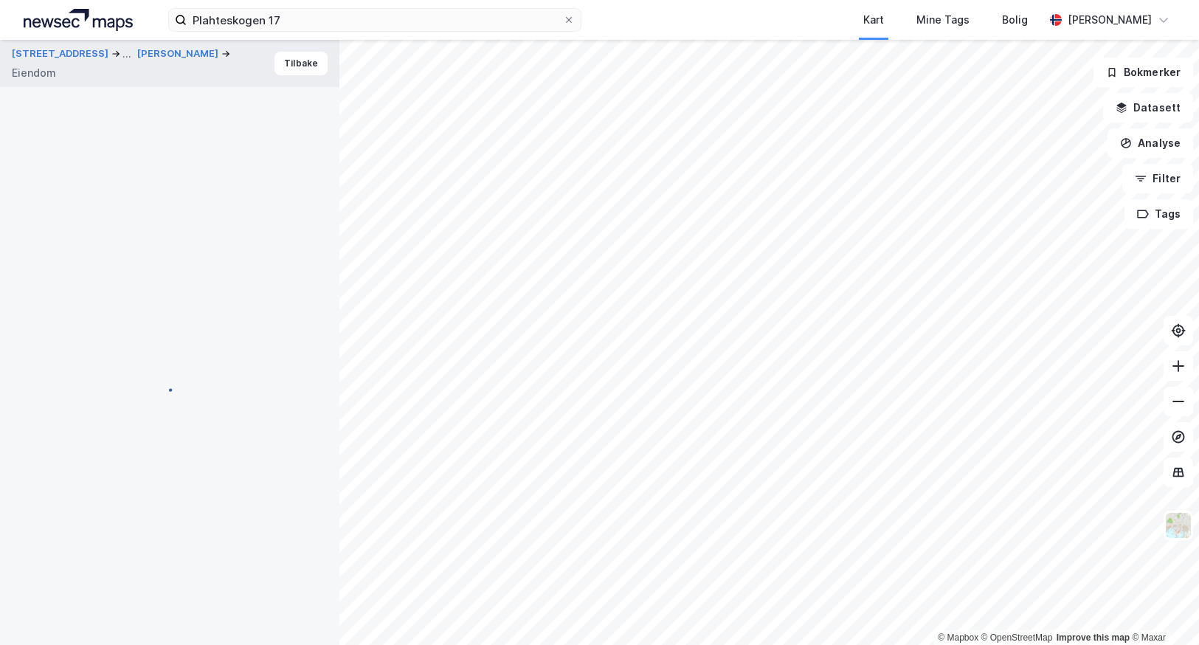
scroll to position [218, 0]
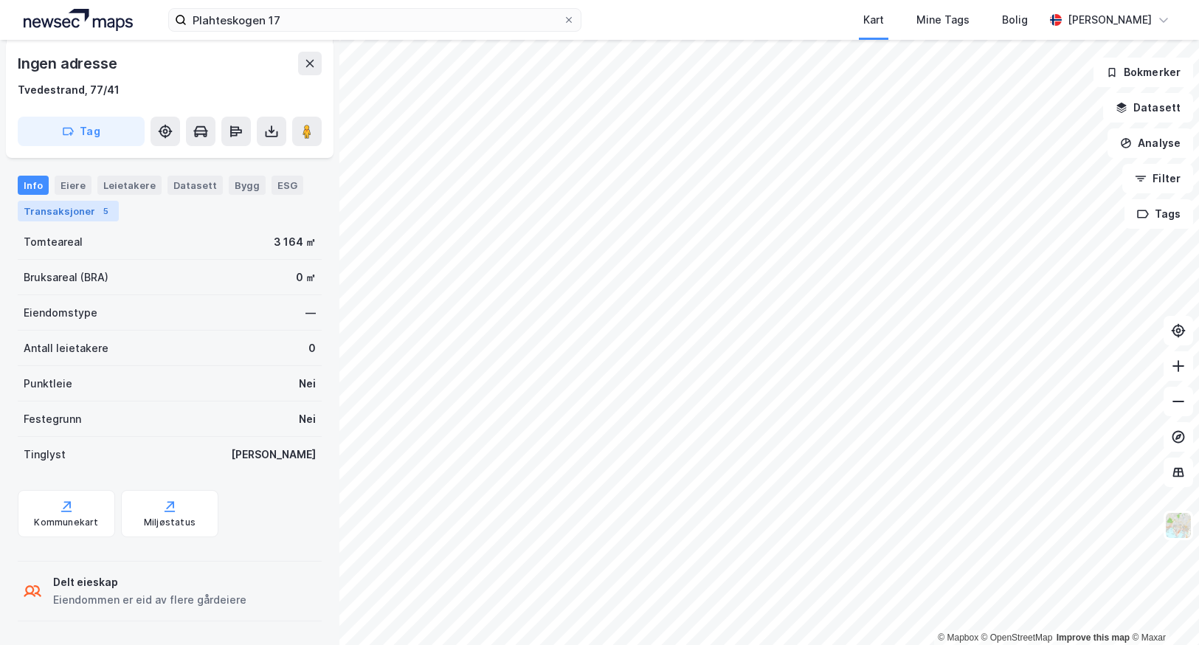
click at [60, 216] on div "Transaksjoner 5" at bounding box center [68, 211] width 101 height 21
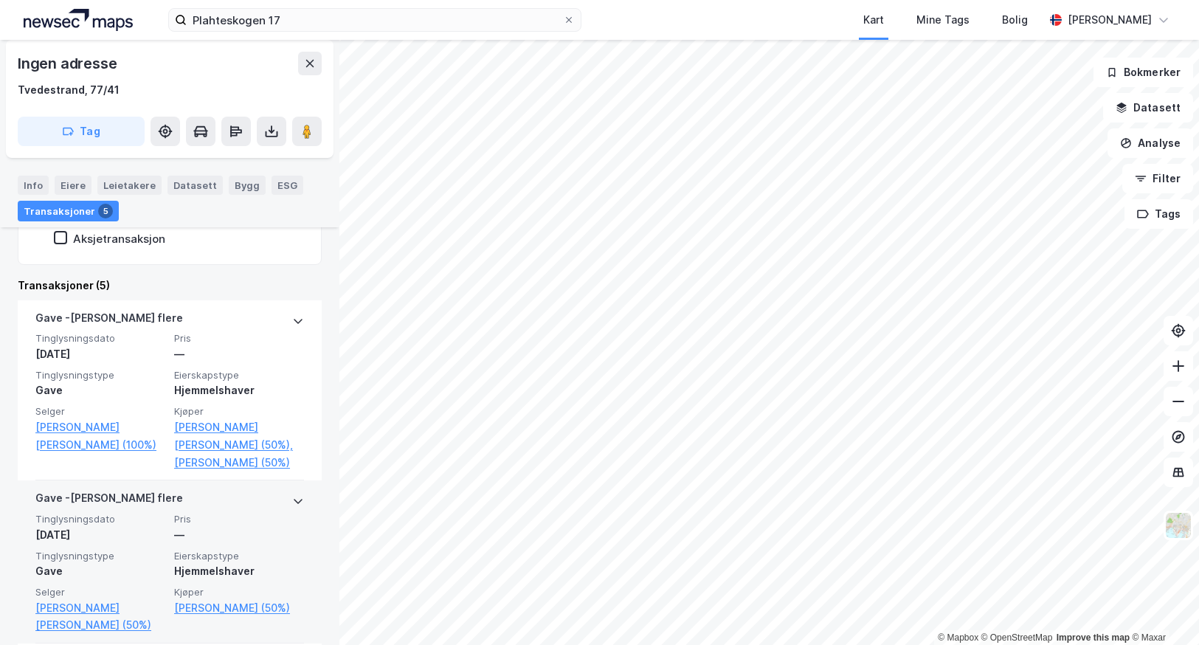
scroll to position [440, 0]
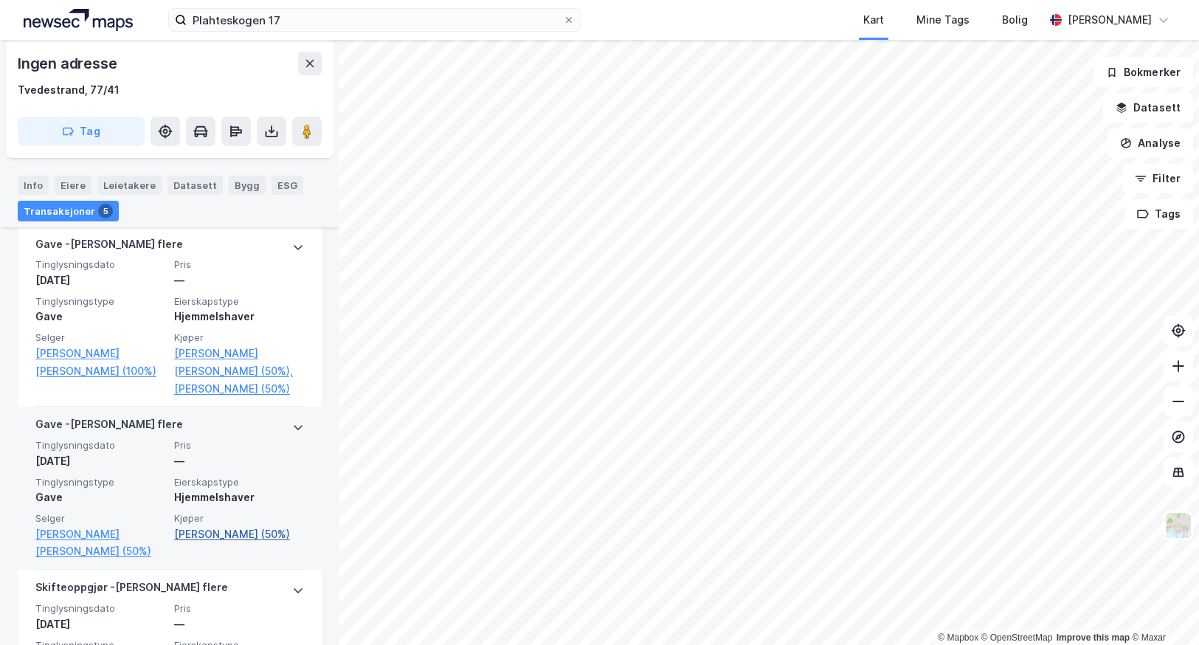
click at [196, 543] on link "[PERSON_NAME] (50%)" at bounding box center [239, 534] width 130 height 18
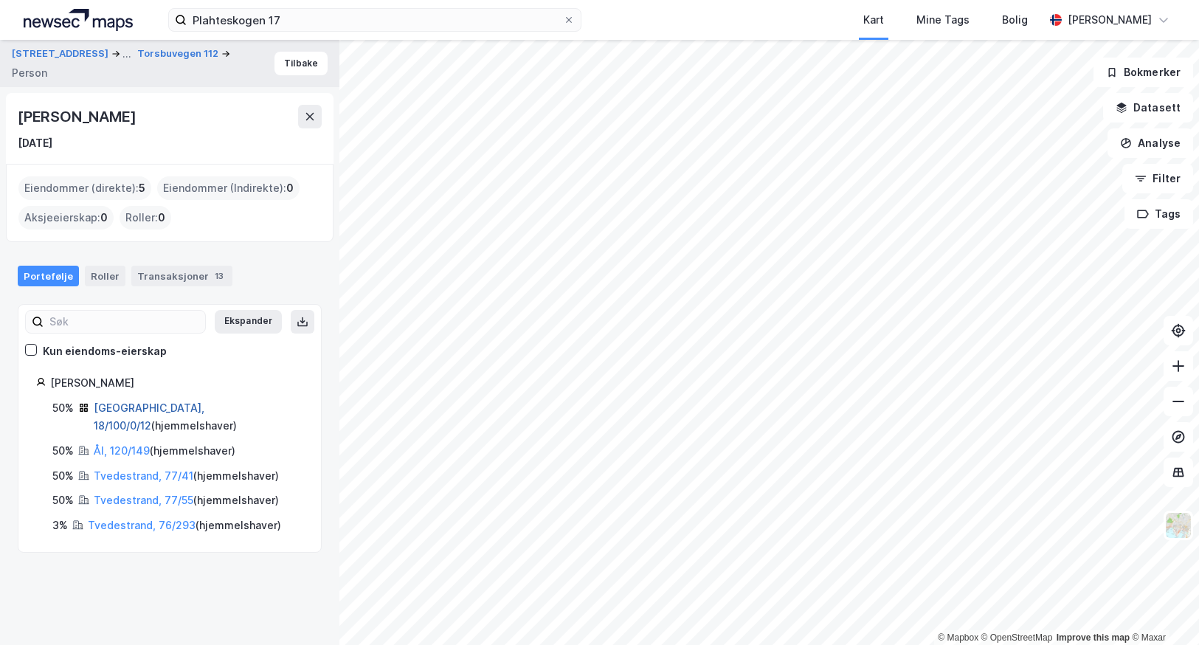
click at [111, 411] on link "[GEOGRAPHIC_DATA], 18/100/0/12" at bounding box center [149, 416] width 111 height 30
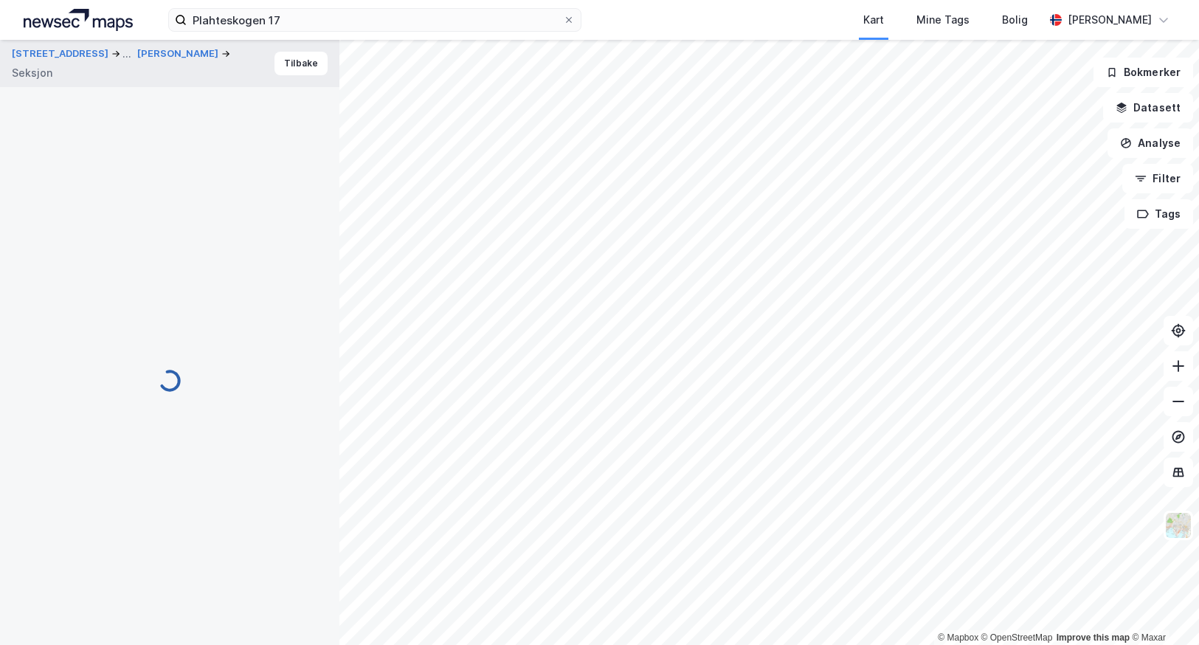
scroll to position [221, 0]
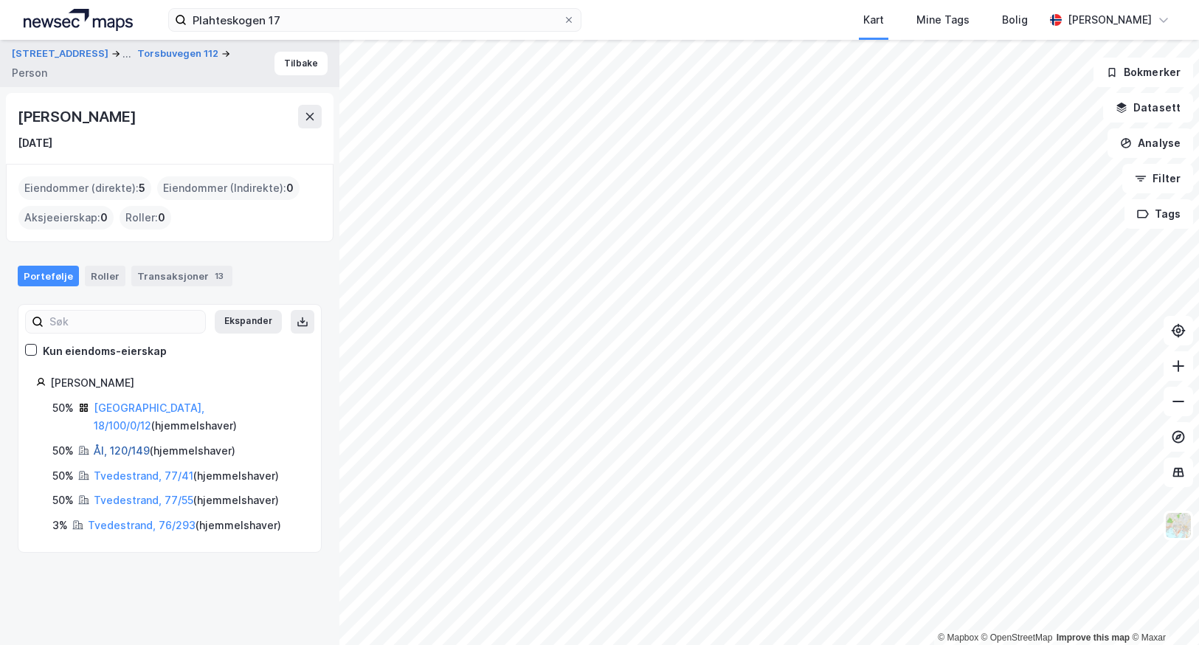
click at [109, 444] on link "Ål, 120/149" at bounding box center [122, 450] width 56 height 13
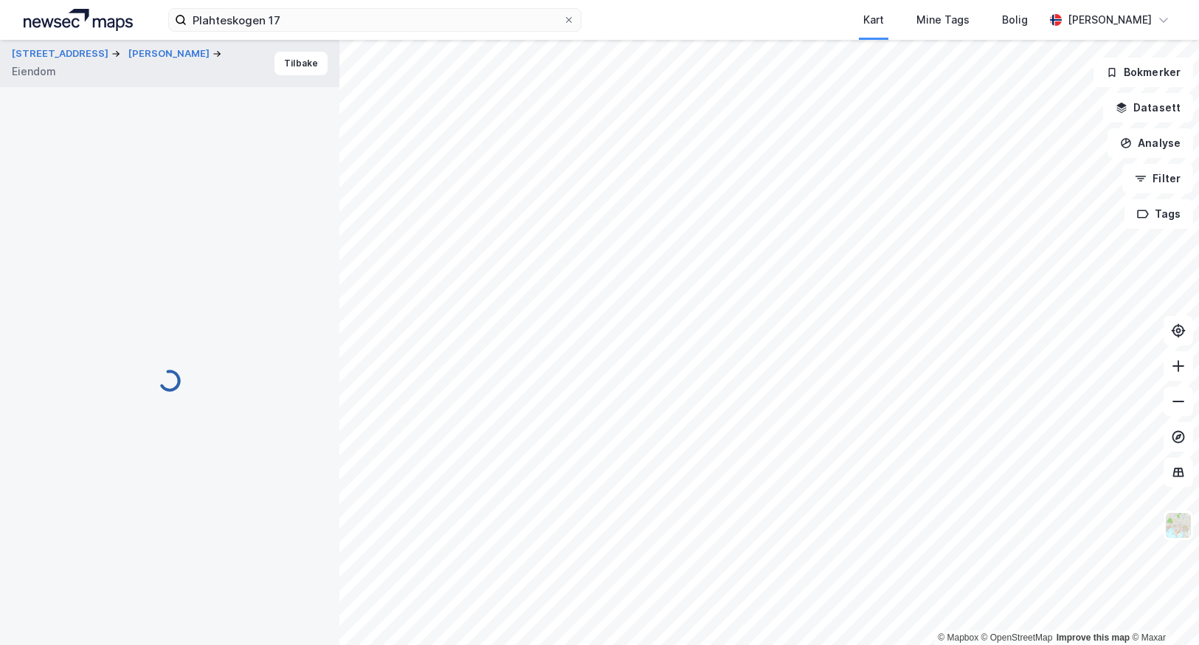
scroll to position [220, 0]
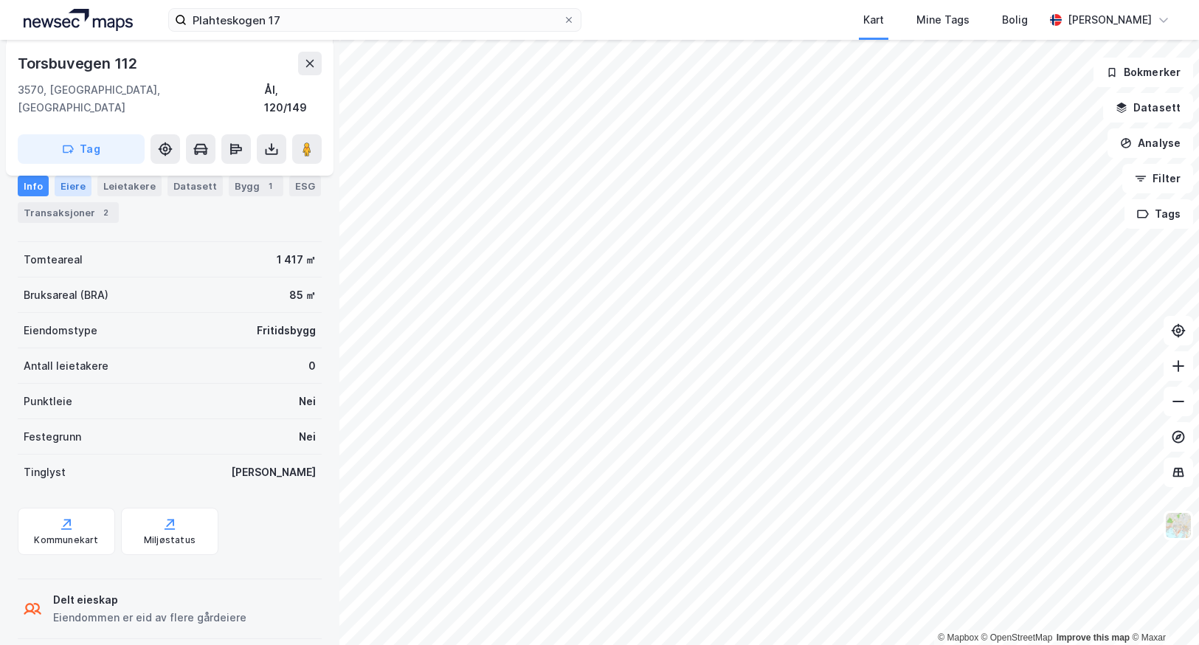
click at [61, 181] on div "Eiere" at bounding box center [73, 186] width 37 height 21
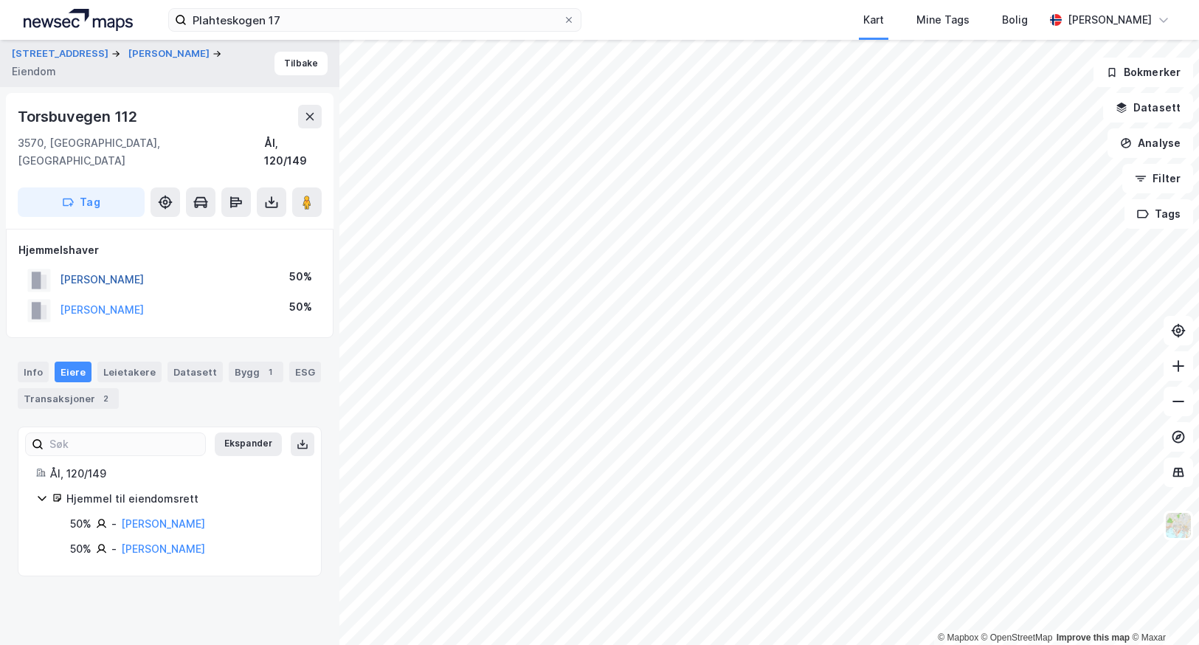
click at [0, 0] on button "[PERSON_NAME]" at bounding box center [0, 0] width 0 height 0
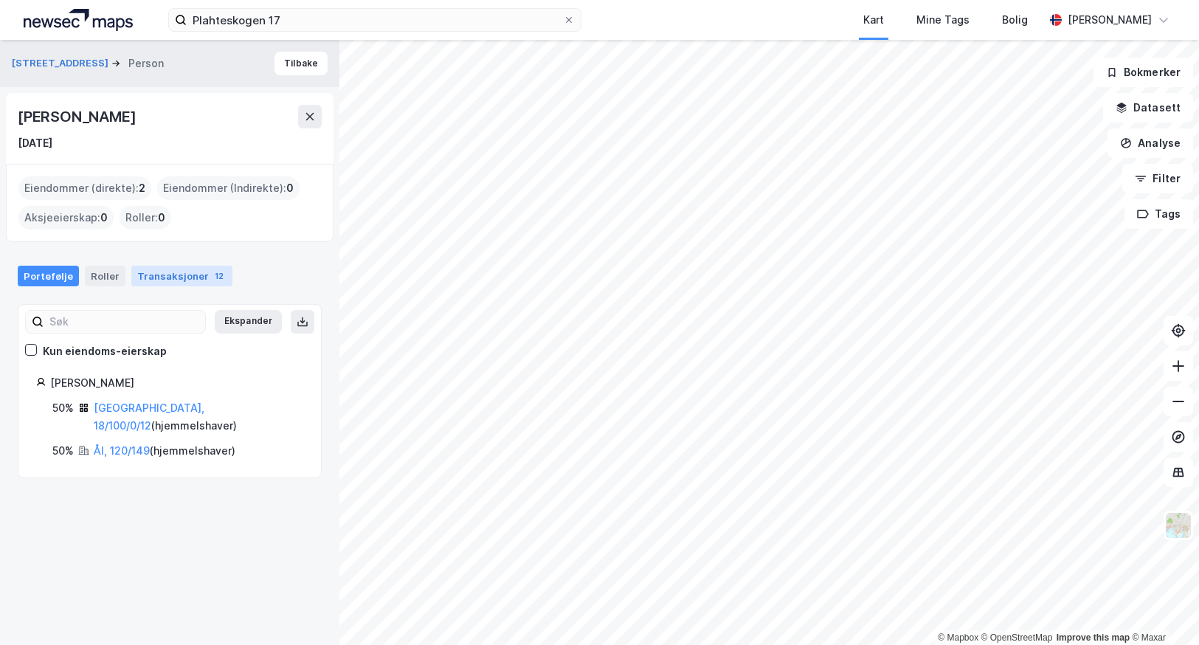
click at [178, 282] on div "Transaksjoner 12" at bounding box center [181, 276] width 101 height 21
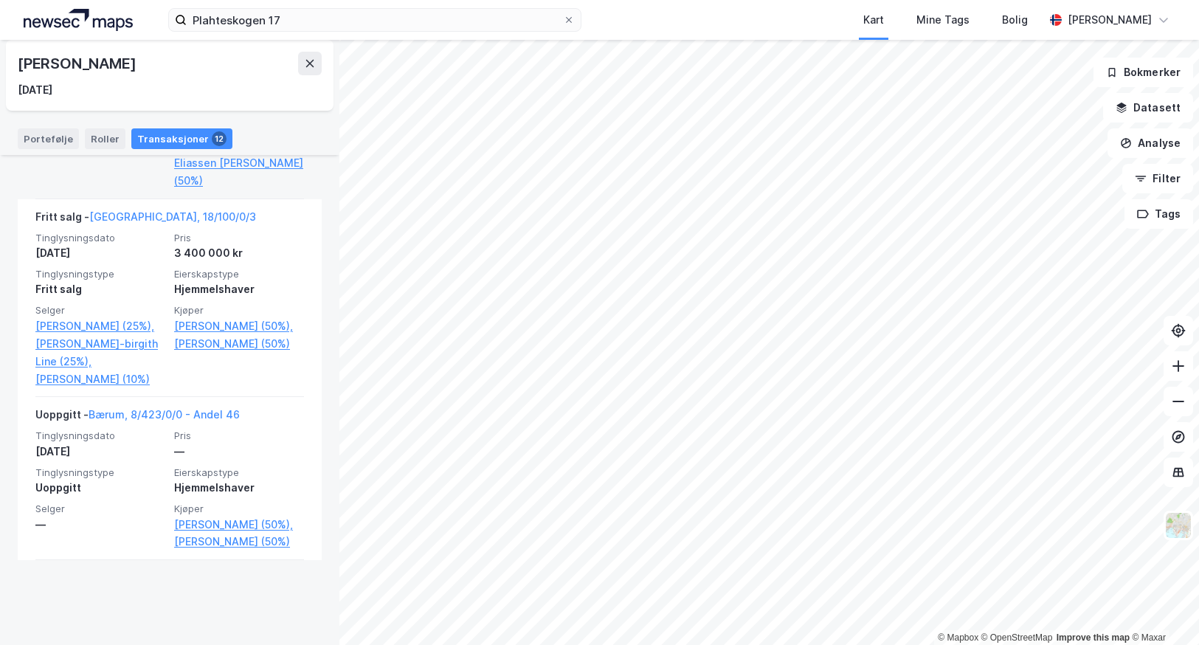
scroll to position [1771, 0]
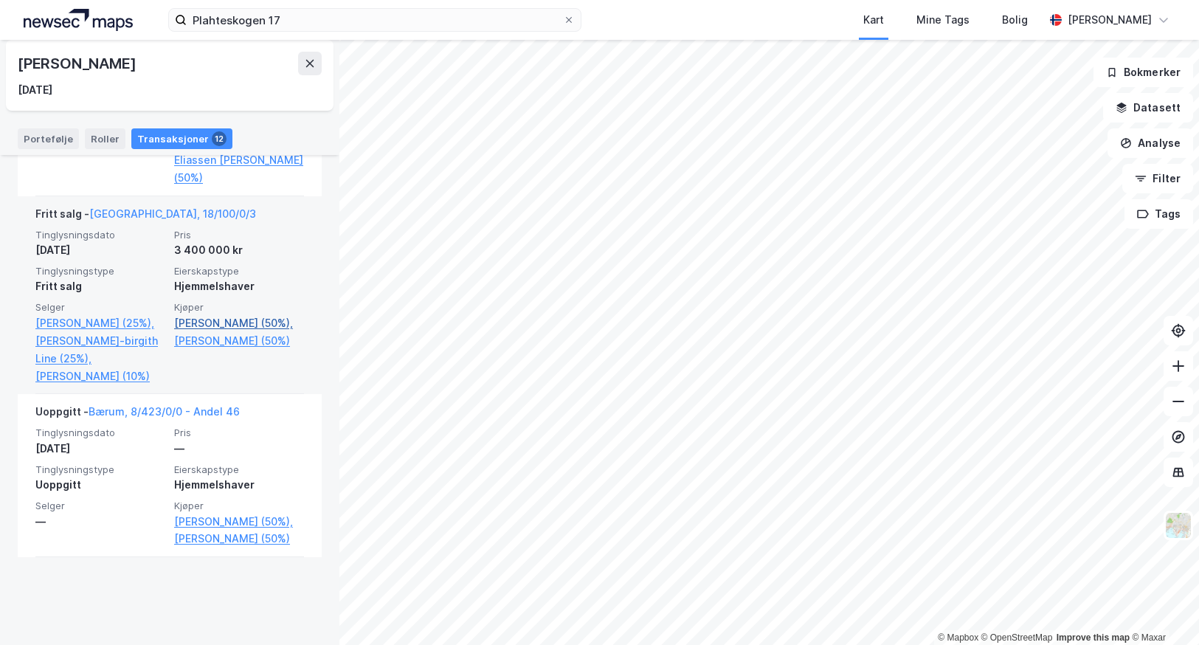
click at [194, 332] on link "[PERSON_NAME] (50%)," at bounding box center [239, 323] width 130 height 18
click at [190, 332] on link "[PERSON_NAME] (50%)," at bounding box center [239, 323] width 130 height 18
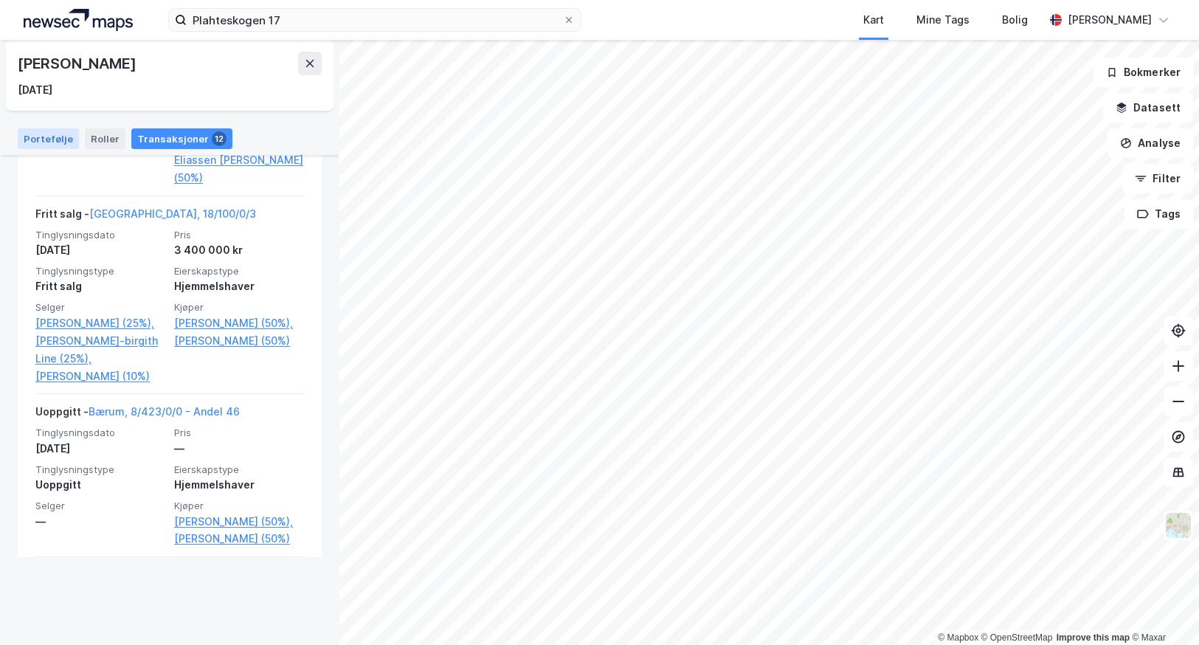
click at [40, 136] on div "Portefølje" at bounding box center [48, 138] width 61 height 21
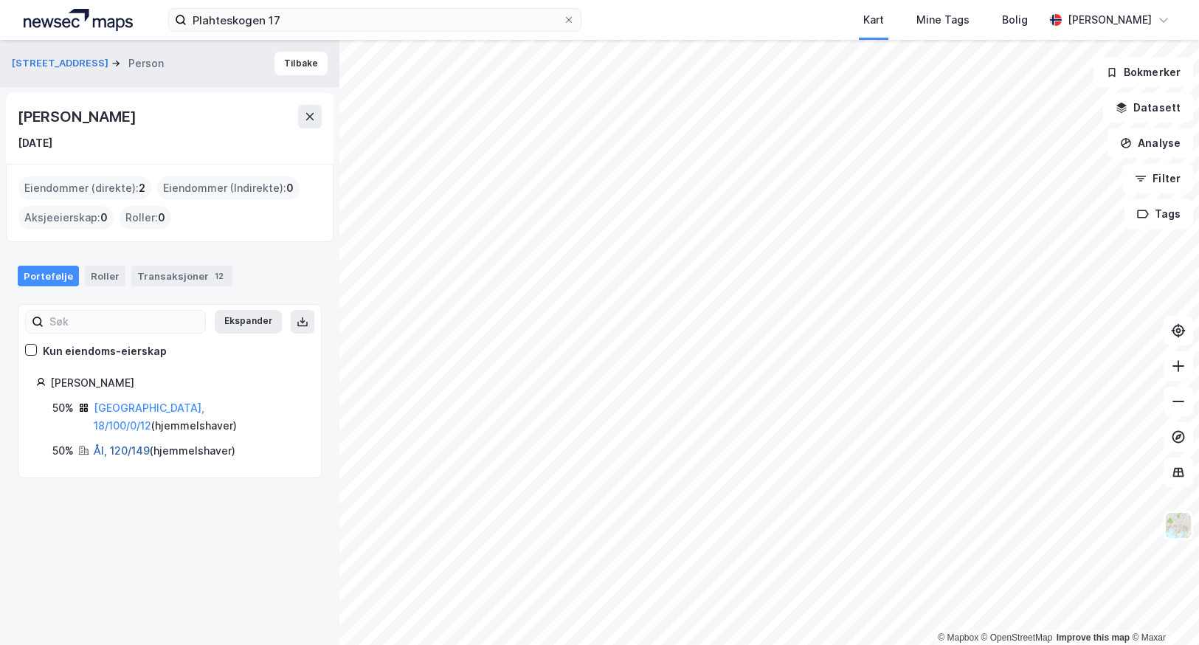
click at [111, 444] on link "Ål, 120/149" at bounding box center [122, 450] width 56 height 13
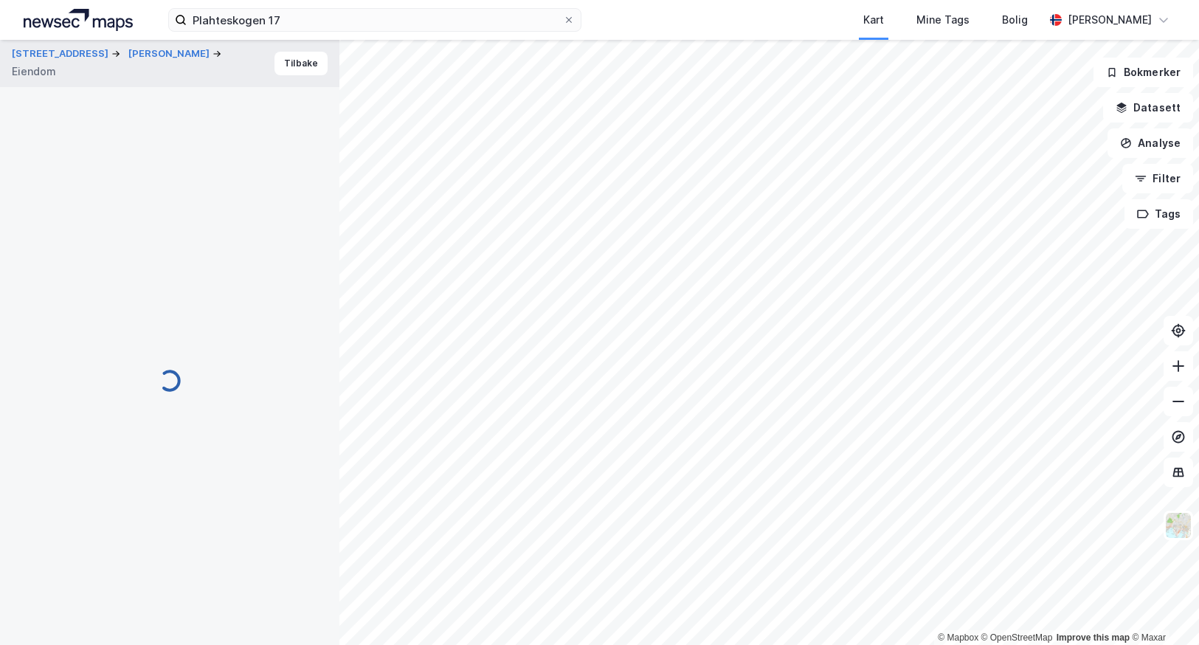
scroll to position [220, 0]
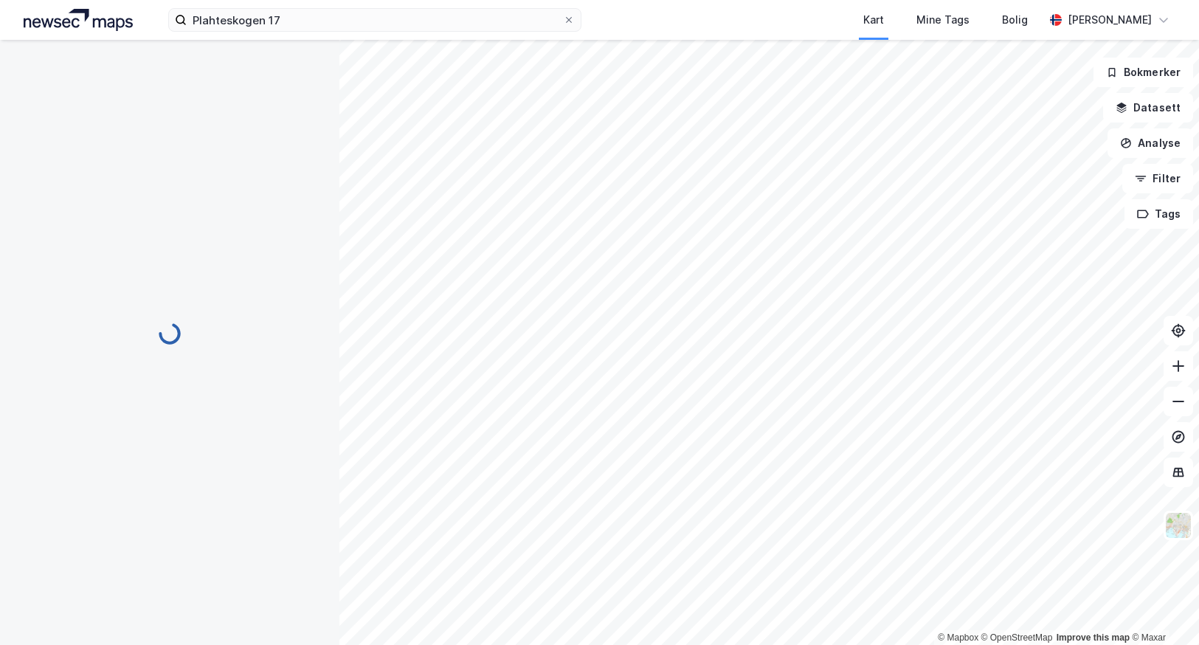
scroll to position [220, 0]
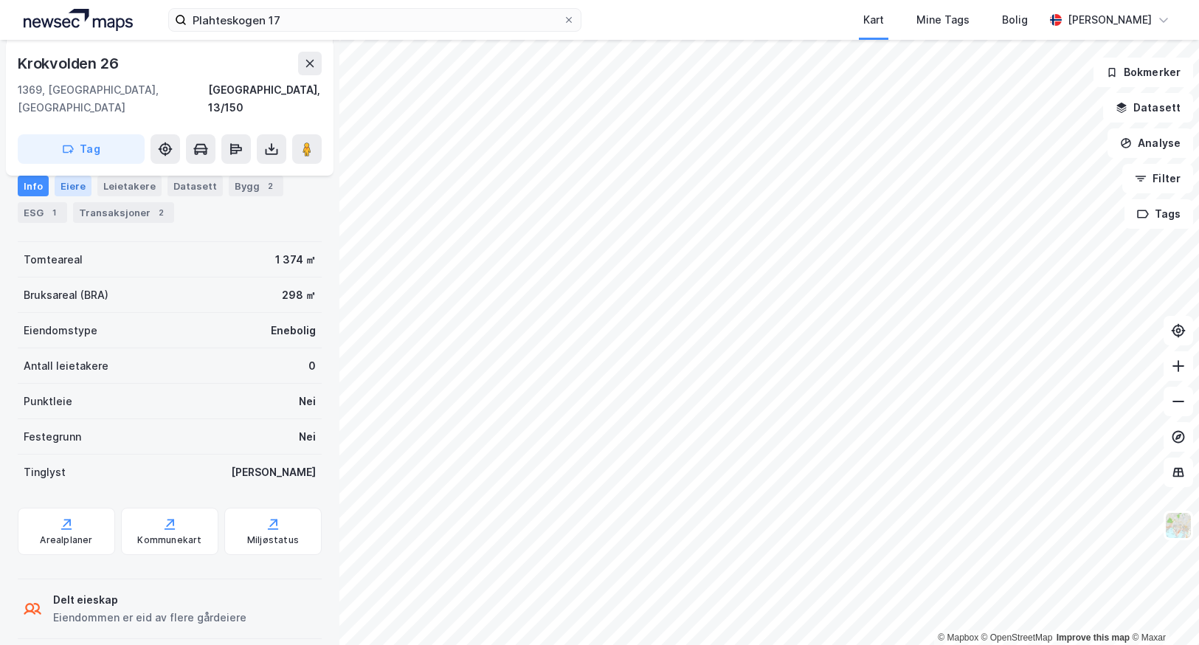
click at [70, 188] on div "Eiere" at bounding box center [73, 186] width 37 height 21
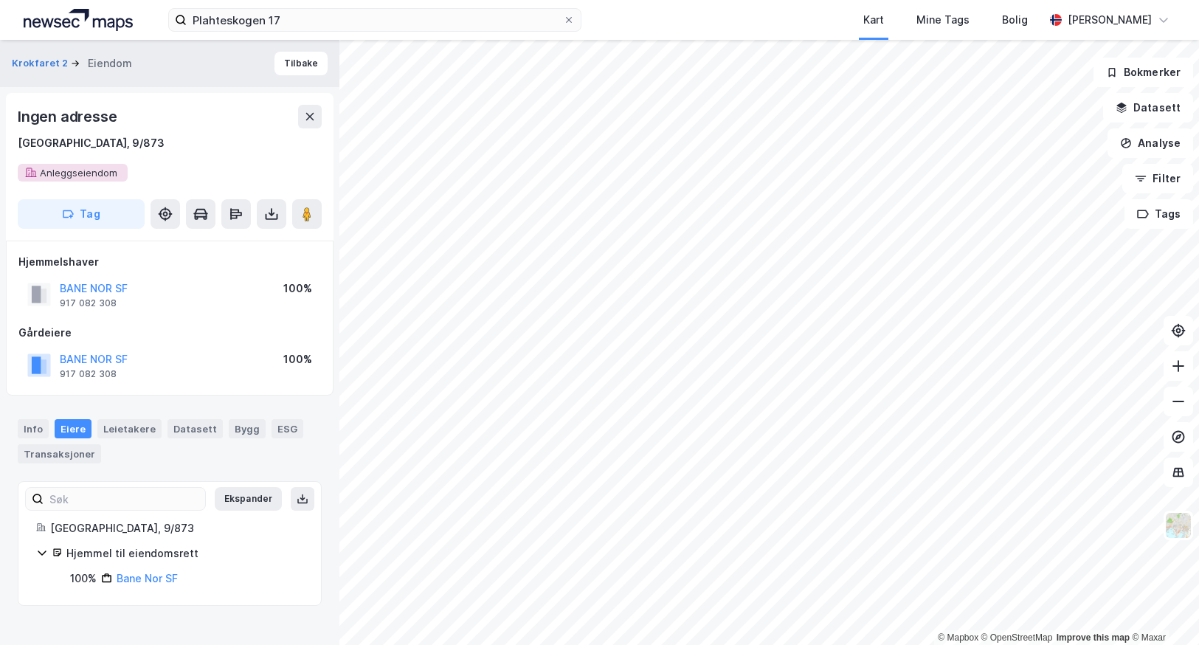
click at [916, 356] on html "Plahteskogen 17 Kart Mine Tags Bolig [PERSON_NAME] © Mapbox © OpenStreetMap Imp…" at bounding box center [599, 322] width 1199 height 645
click at [221, 21] on input "Plahteskogen 17" at bounding box center [375, 20] width 376 height 22
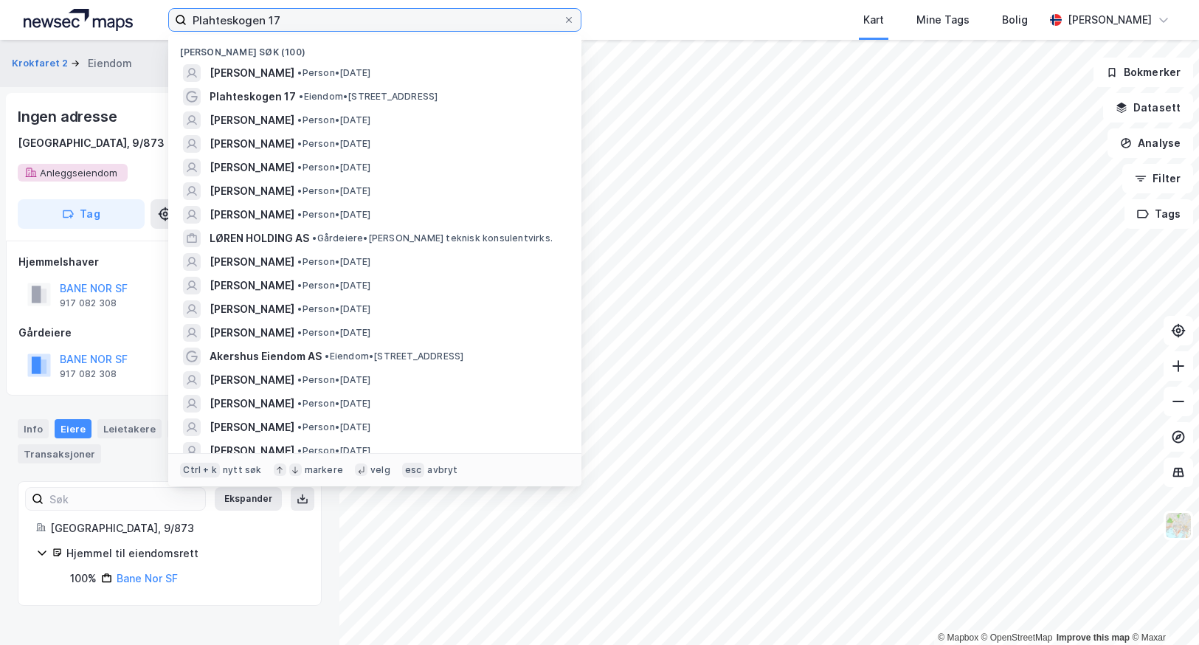
click at [221, 21] on input "Plahteskogen 17" at bounding box center [375, 20] width 376 height 22
paste input "Dyrskuevegen 46"
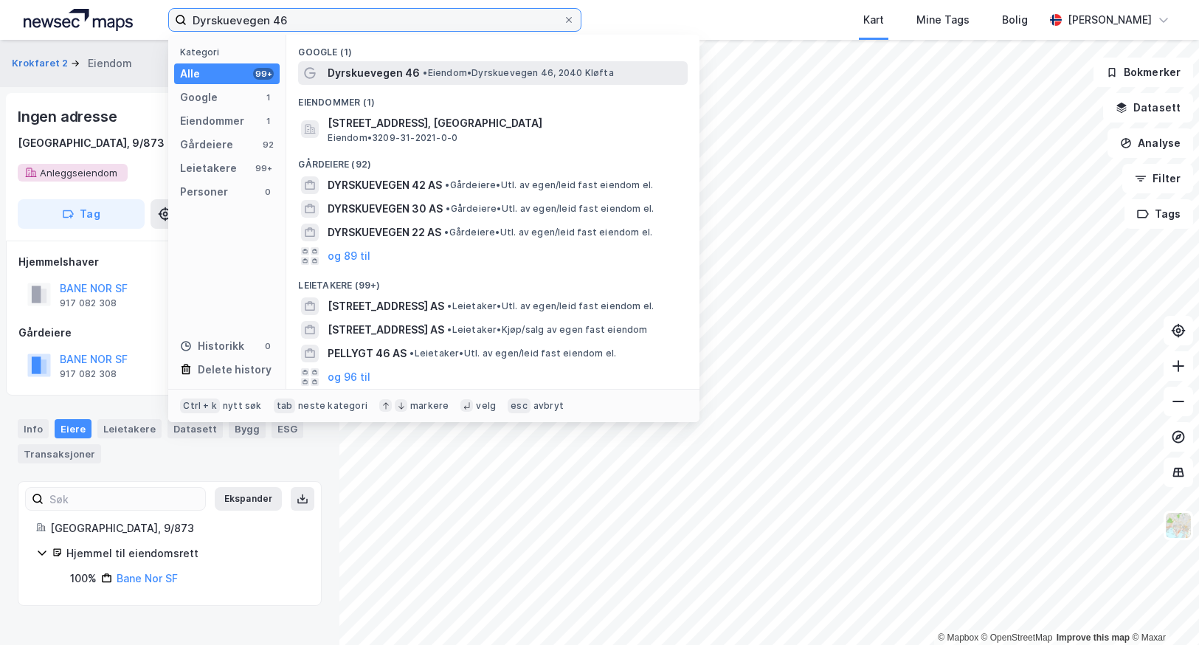
type input "Dyrskuevegen 46"
click at [410, 67] on span "Dyrskuevegen 46" at bounding box center [374, 73] width 92 height 18
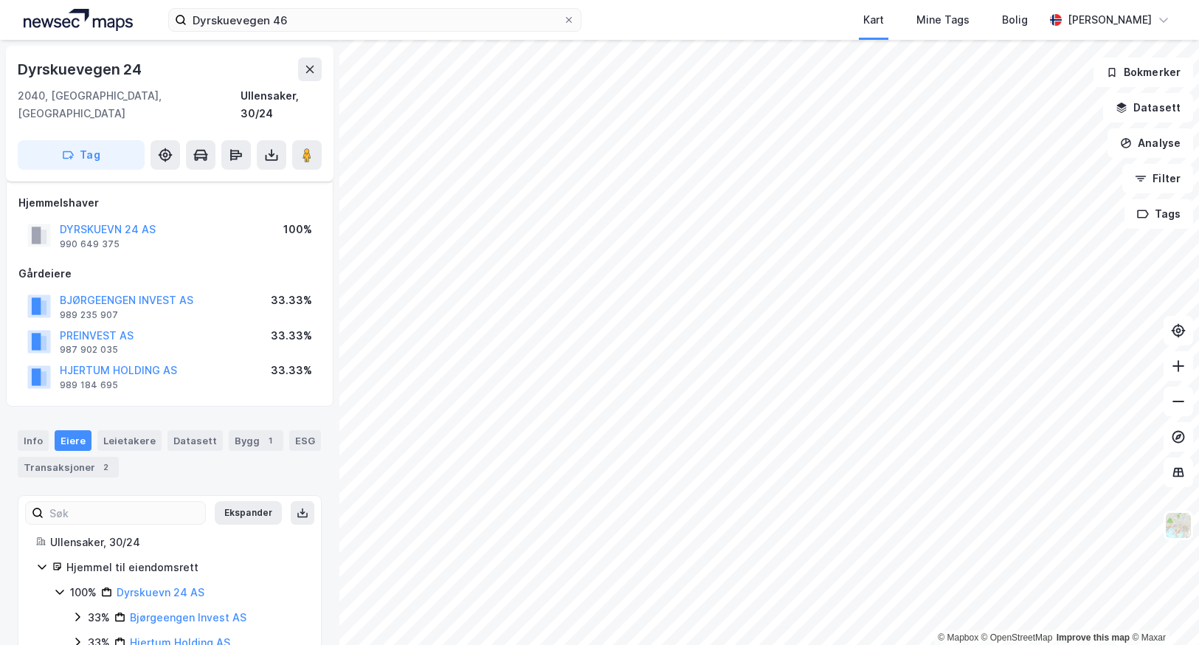
scroll to position [50, 0]
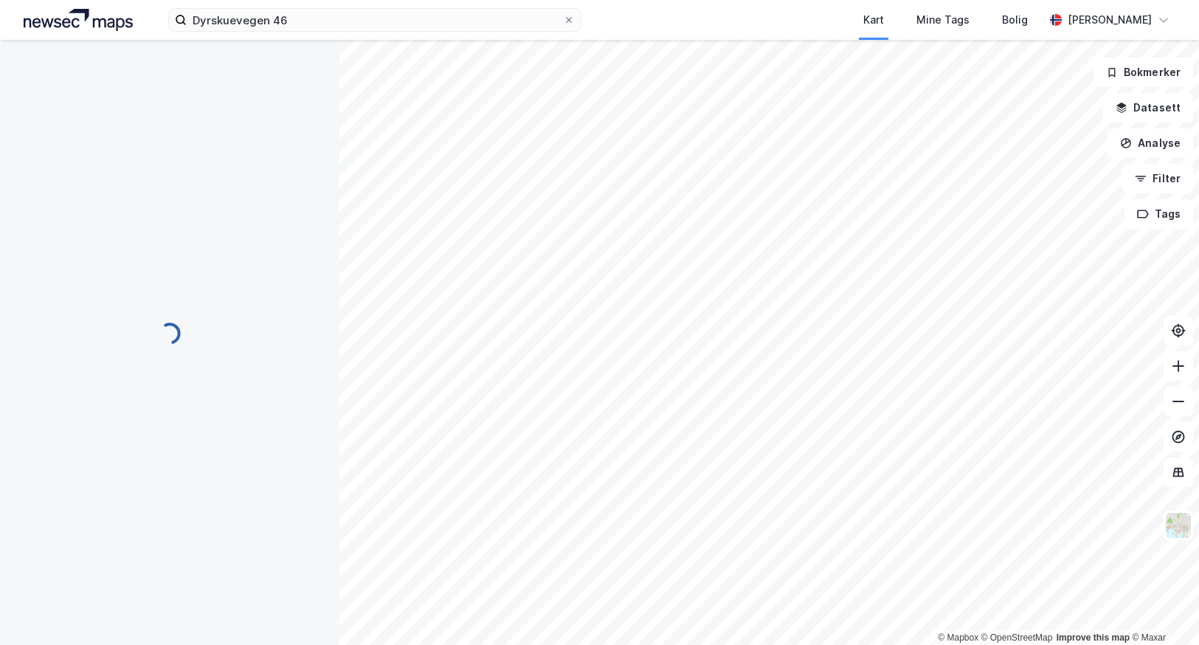
scroll to position [18, 0]
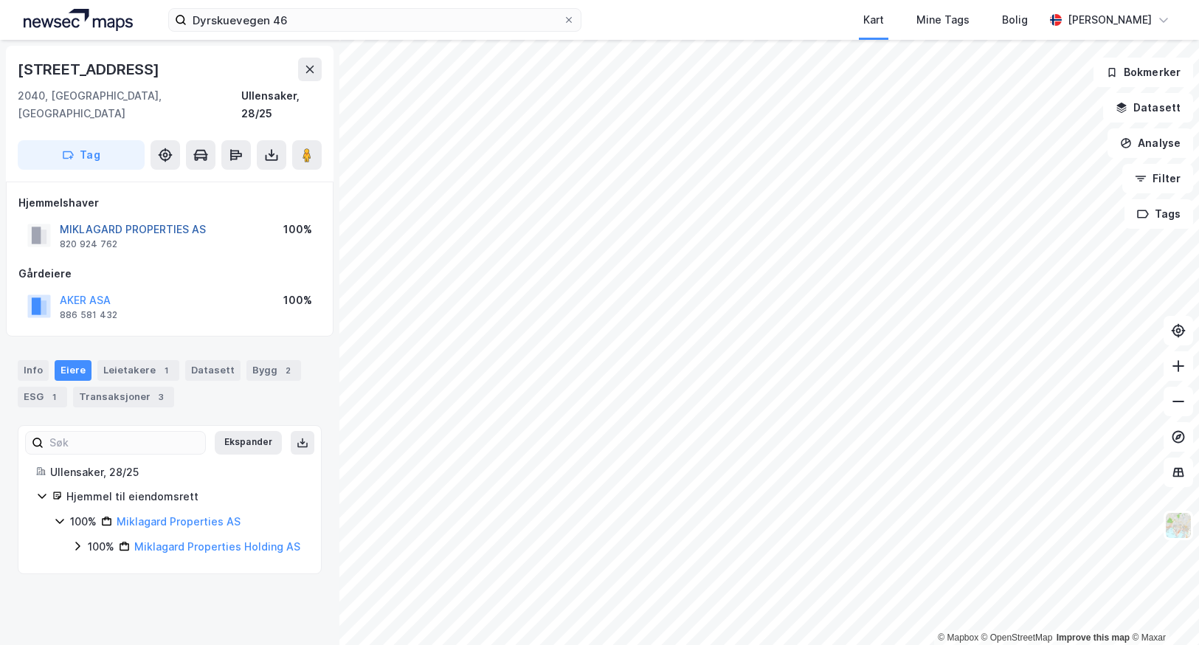
click at [0, 0] on button "MIKLAGARD PROPERTIES AS" at bounding box center [0, 0] width 0 height 0
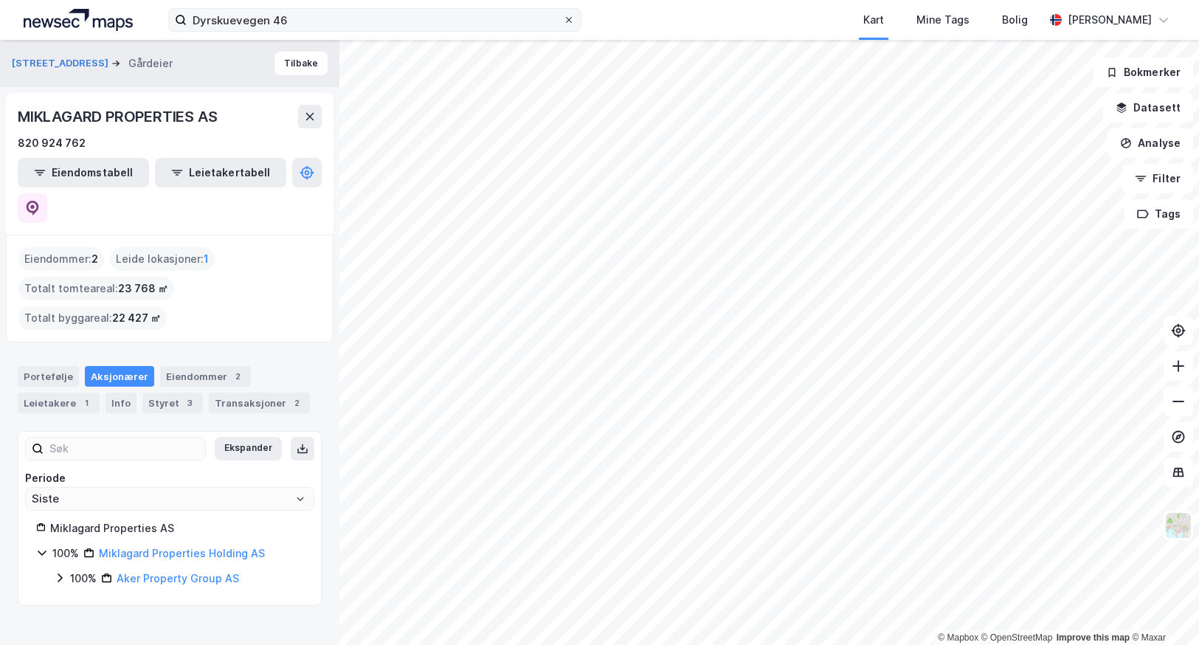
click at [570, 19] on icon at bounding box center [569, 20] width 6 height 6
click at [563, 19] on input "Dyrskuevegen 46" at bounding box center [375, 20] width 376 height 22
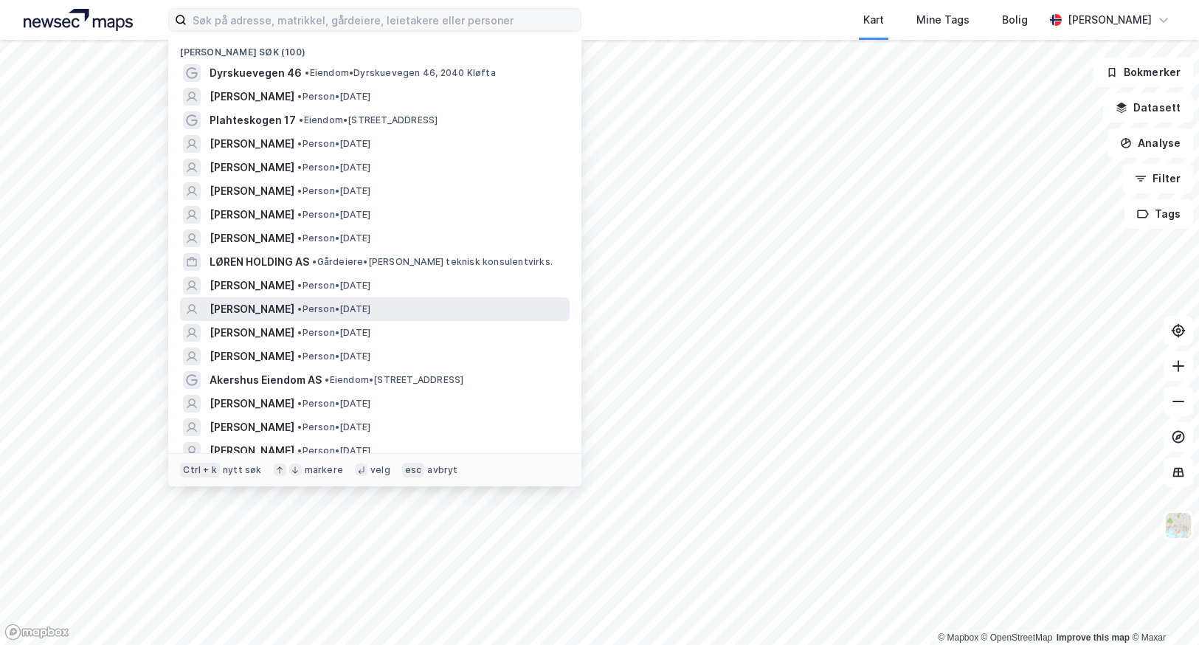
click at [254, 307] on span "[PERSON_NAME]" at bounding box center [252, 309] width 85 height 18
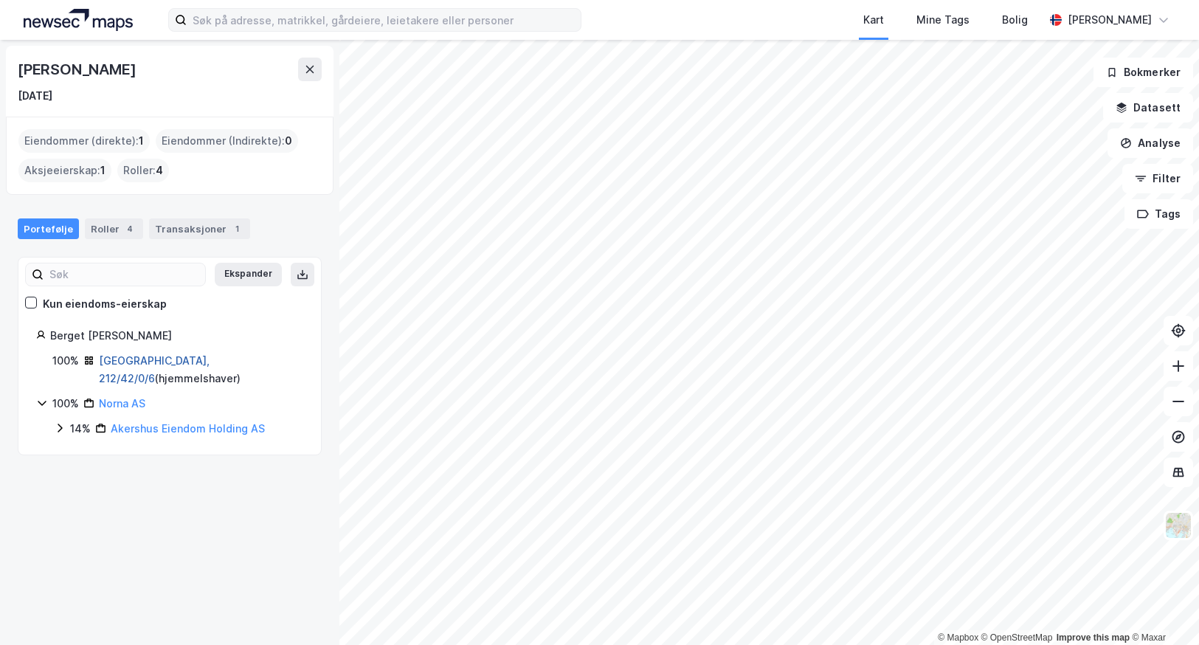
click at [111, 362] on link "[GEOGRAPHIC_DATA], 212/42/0/6" at bounding box center [154, 369] width 111 height 30
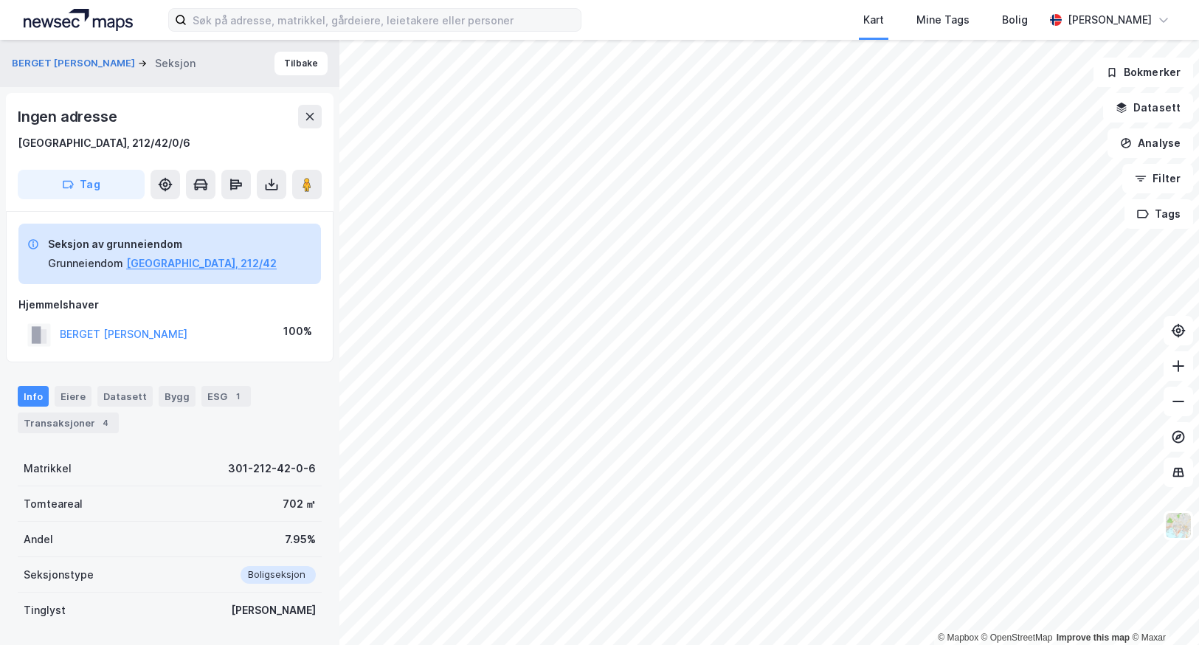
scroll to position [18, 0]
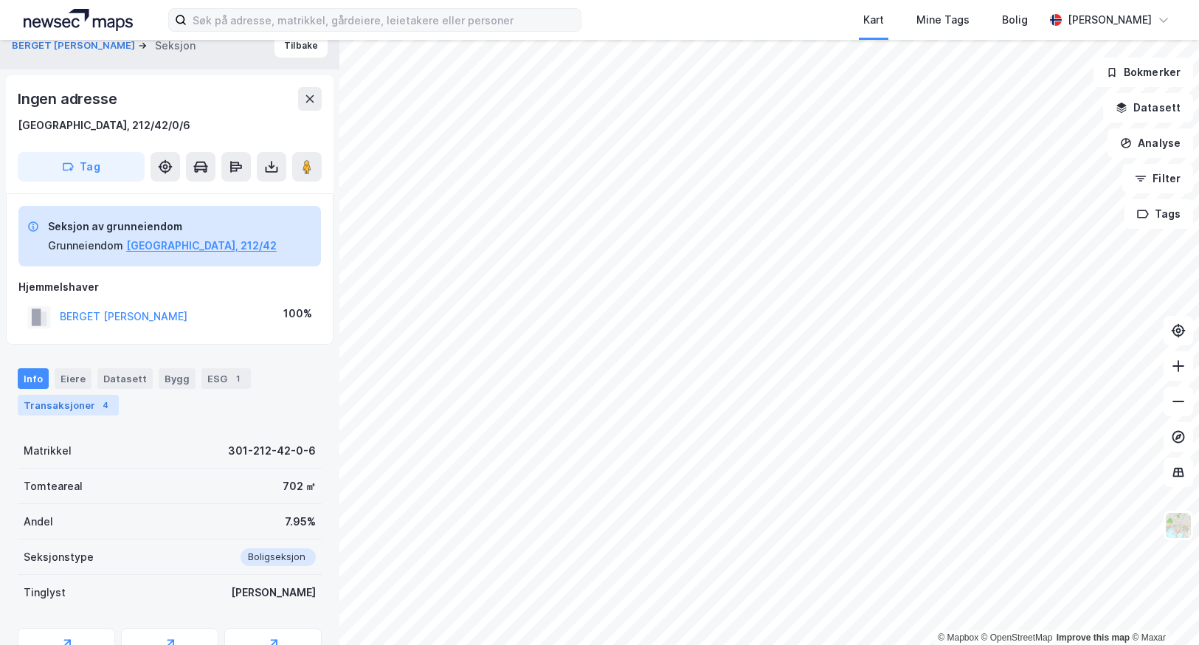
click at [54, 413] on div "Transaksjoner 4" at bounding box center [68, 405] width 101 height 21
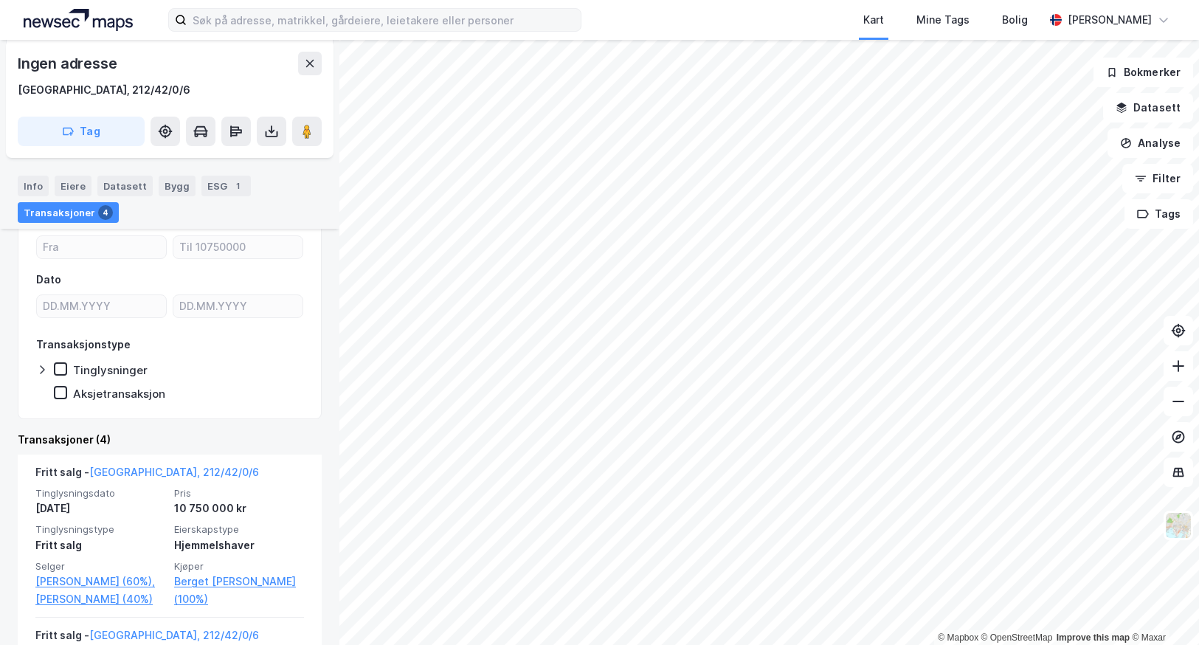
scroll to position [303, 0]
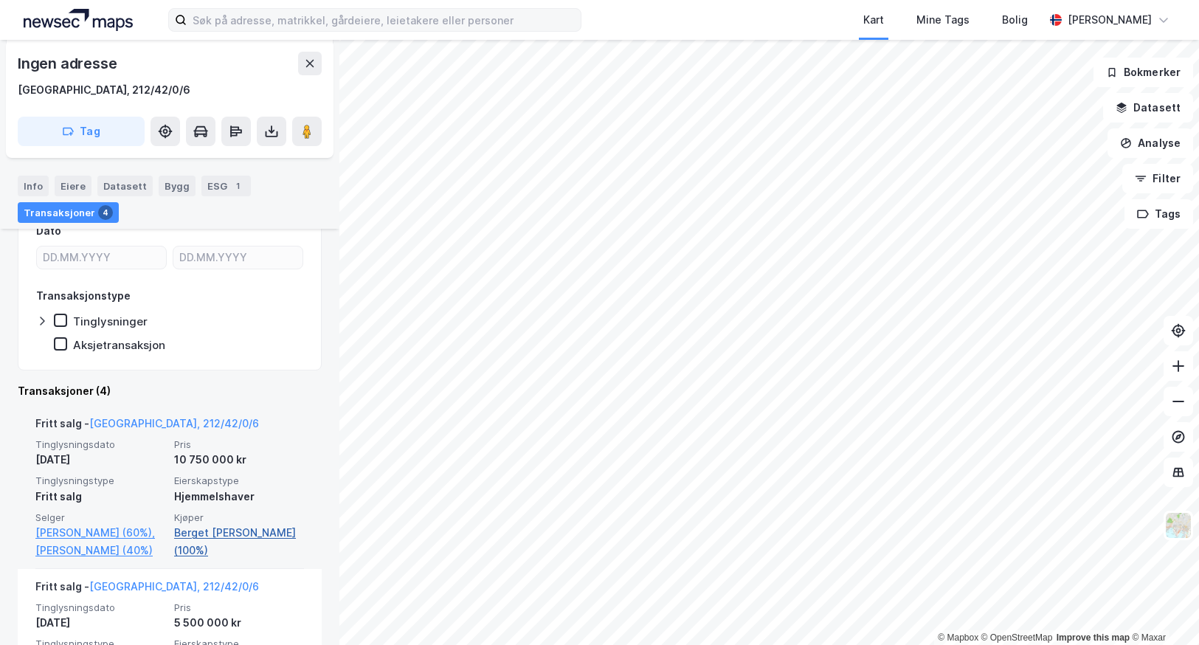
click at [190, 528] on link "Berget [PERSON_NAME] (100%)" at bounding box center [239, 541] width 130 height 35
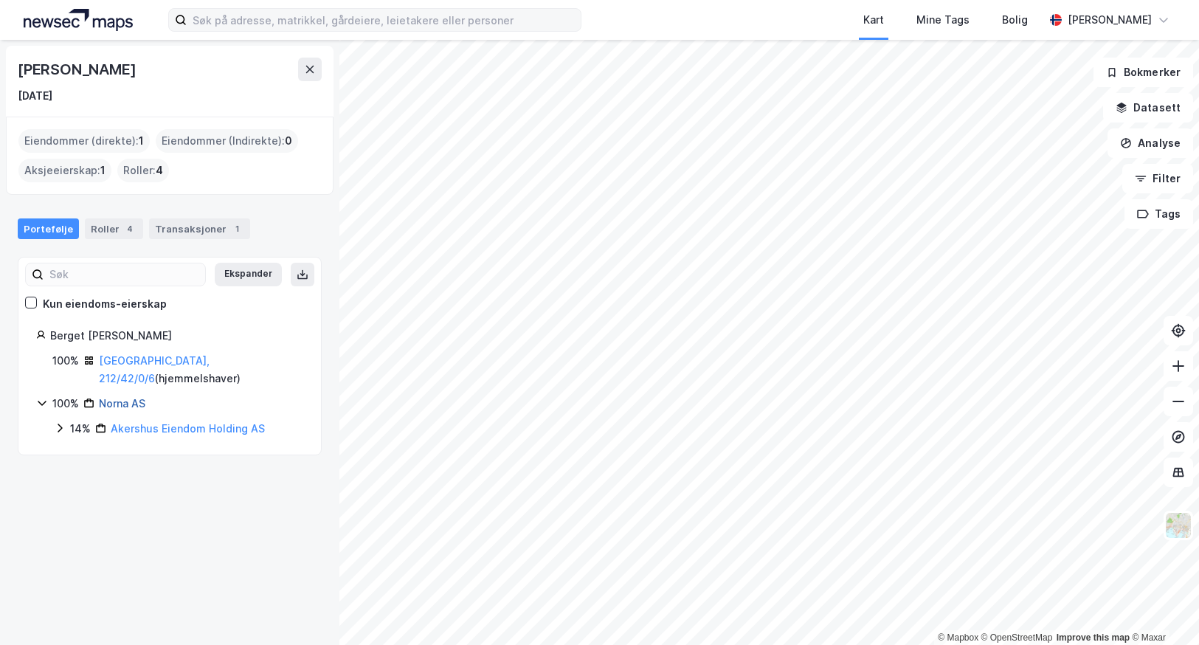
click at [115, 397] on link "Norna AS" at bounding box center [122, 403] width 46 height 13
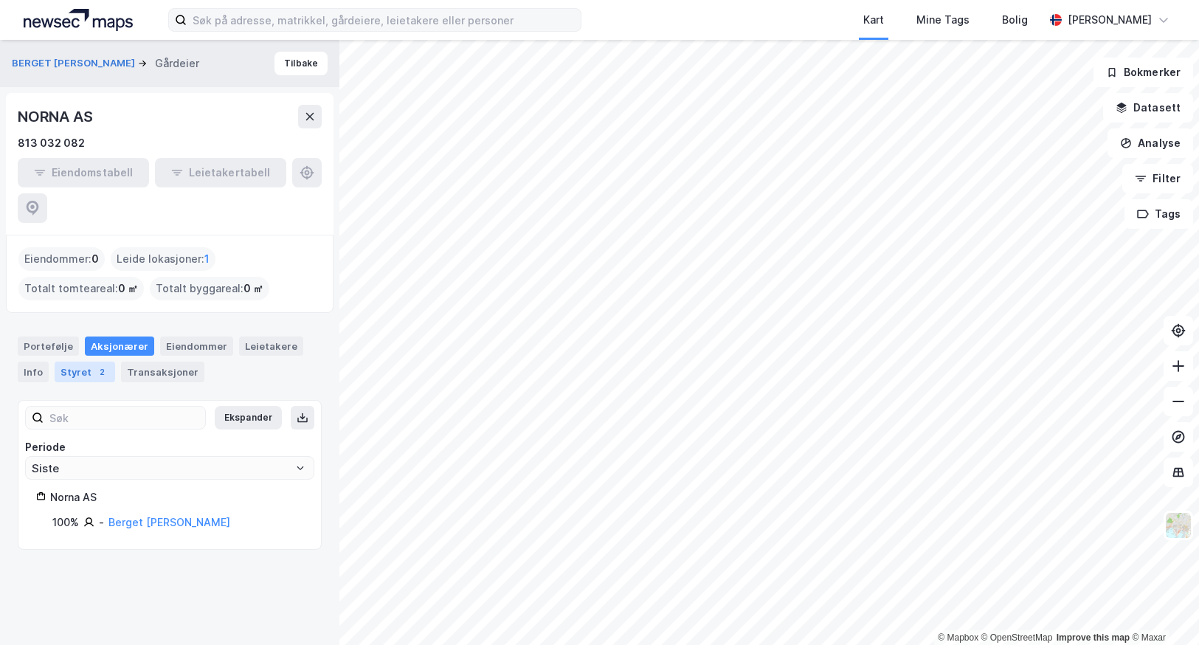
click at [70, 362] on div "Styret 2" at bounding box center [85, 372] width 61 height 21
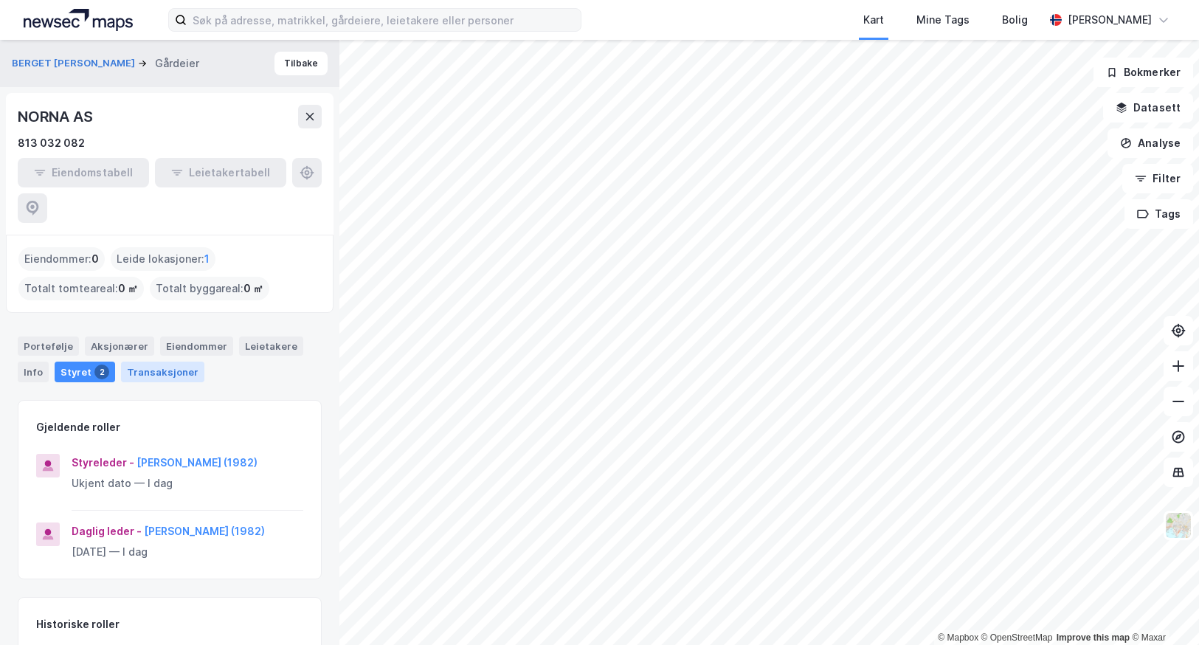
click at [148, 362] on div "Transaksjoner" at bounding box center [162, 372] width 83 height 21
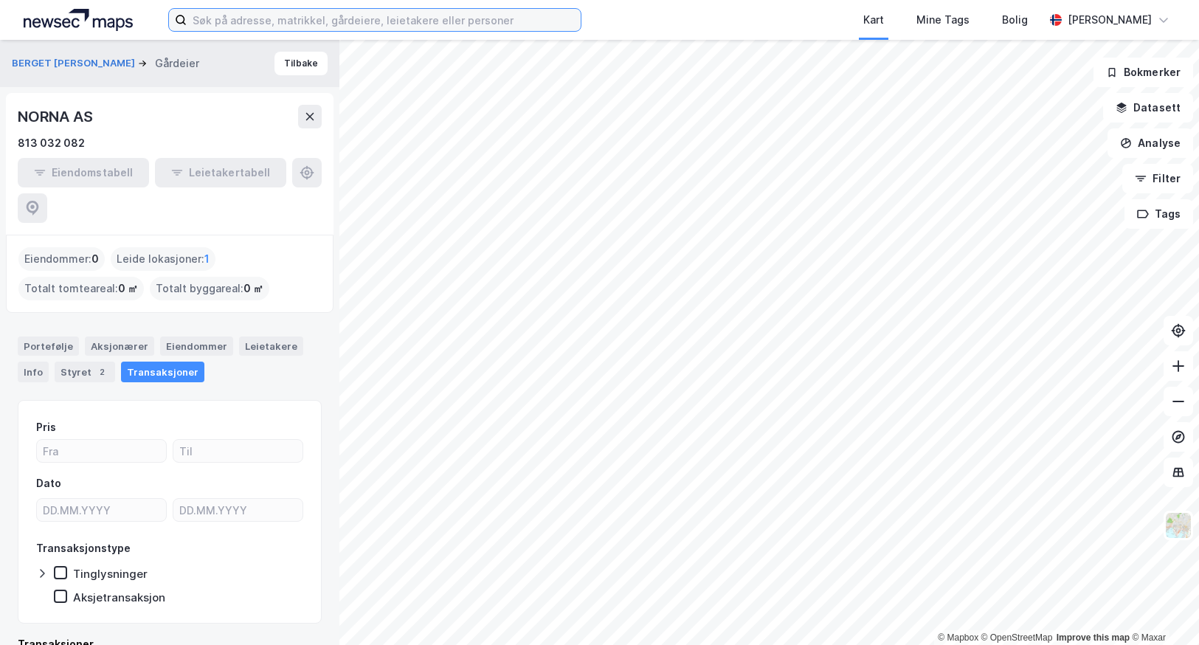
click at [458, 22] on input at bounding box center [384, 20] width 394 height 22
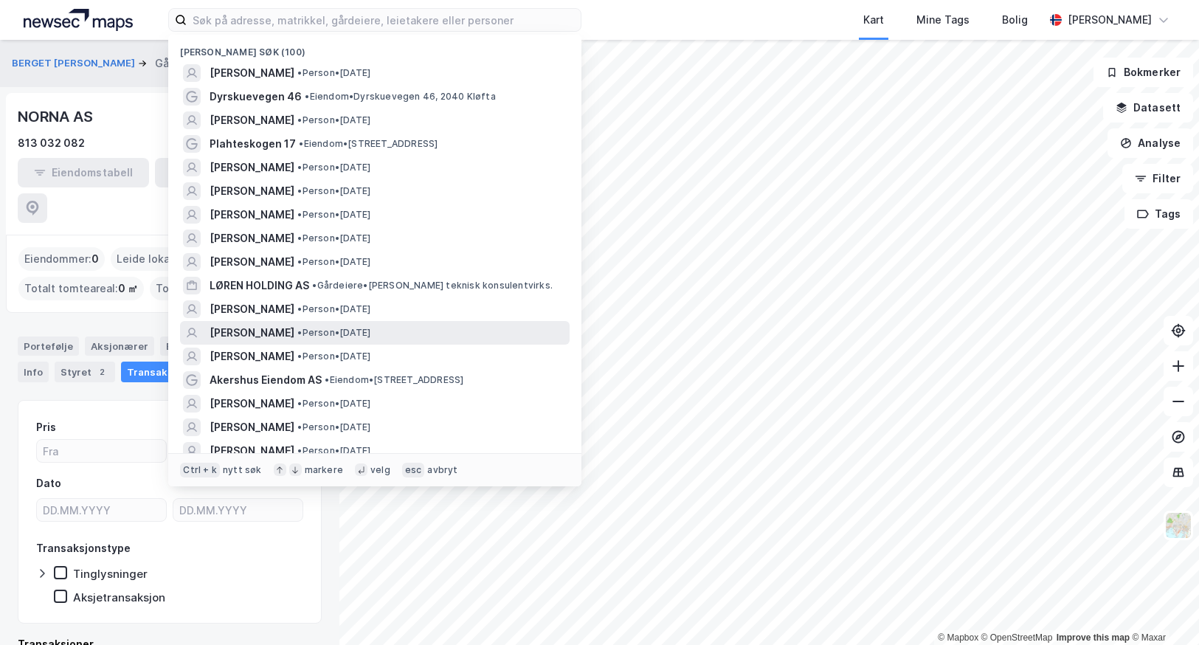
click at [269, 329] on span "[PERSON_NAME]" at bounding box center [252, 333] width 85 height 18
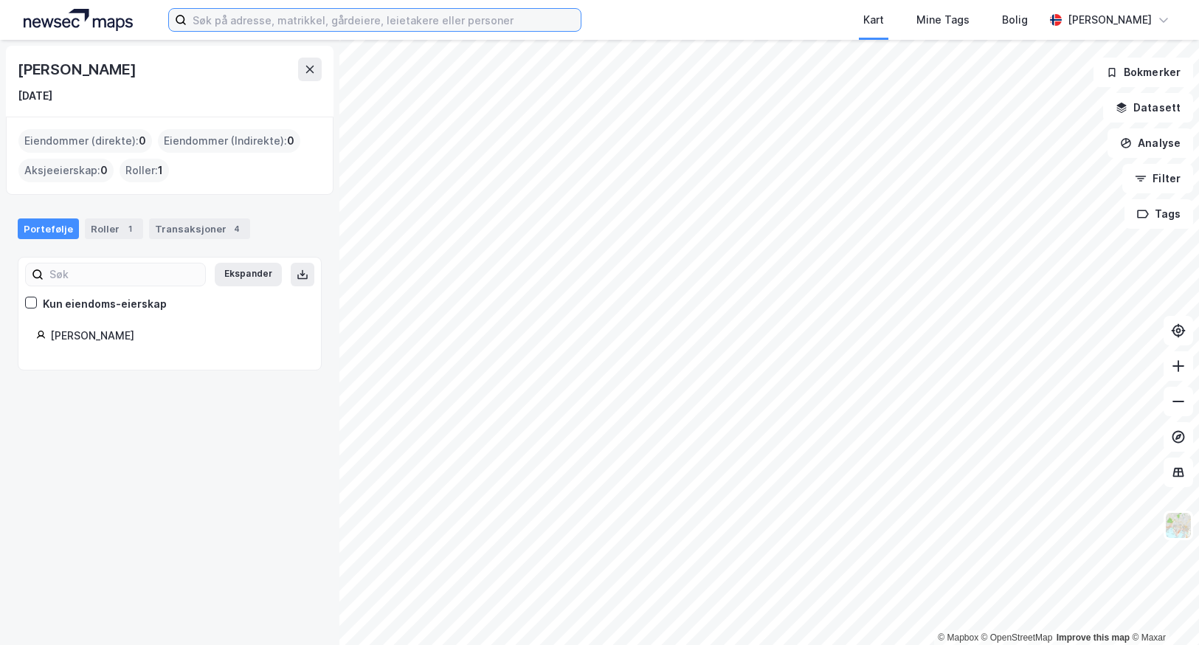
click at [345, 24] on input at bounding box center [384, 20] width 394 height 22
